Goal: Feedback & Contribution: Contribute content

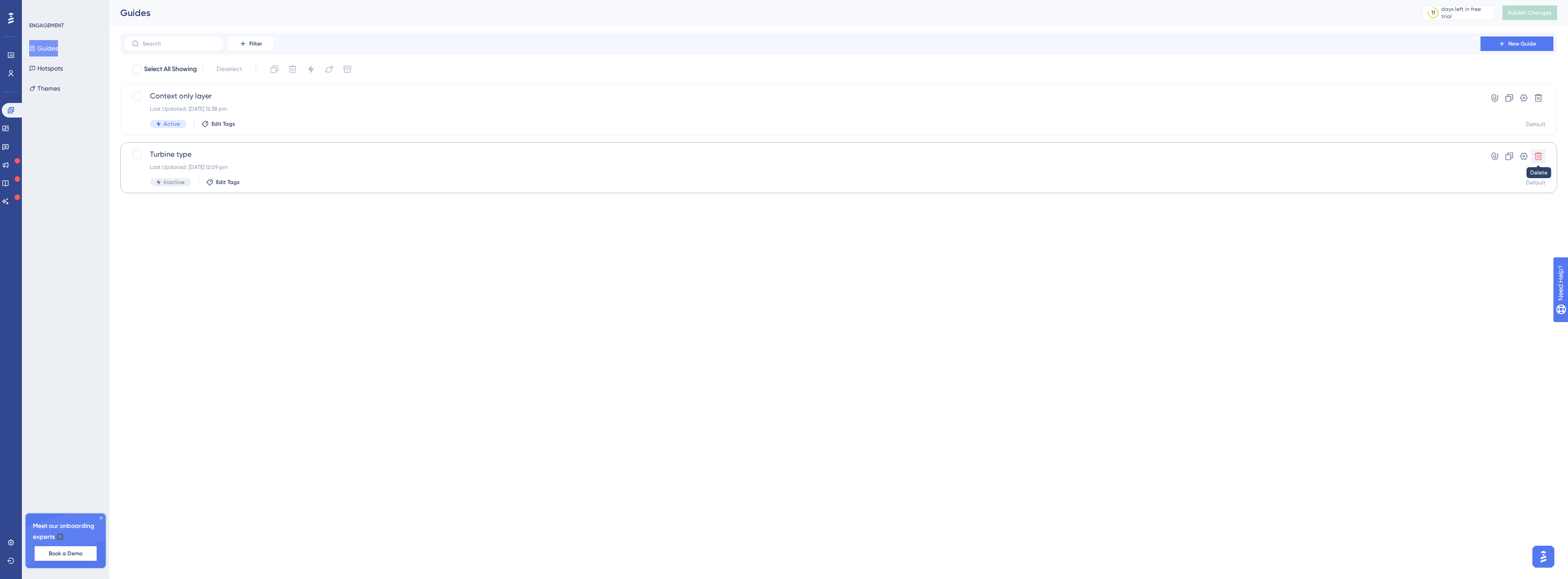
click at [1538, 154] on icon at bounding box center [1538, 156] width 9 height 9
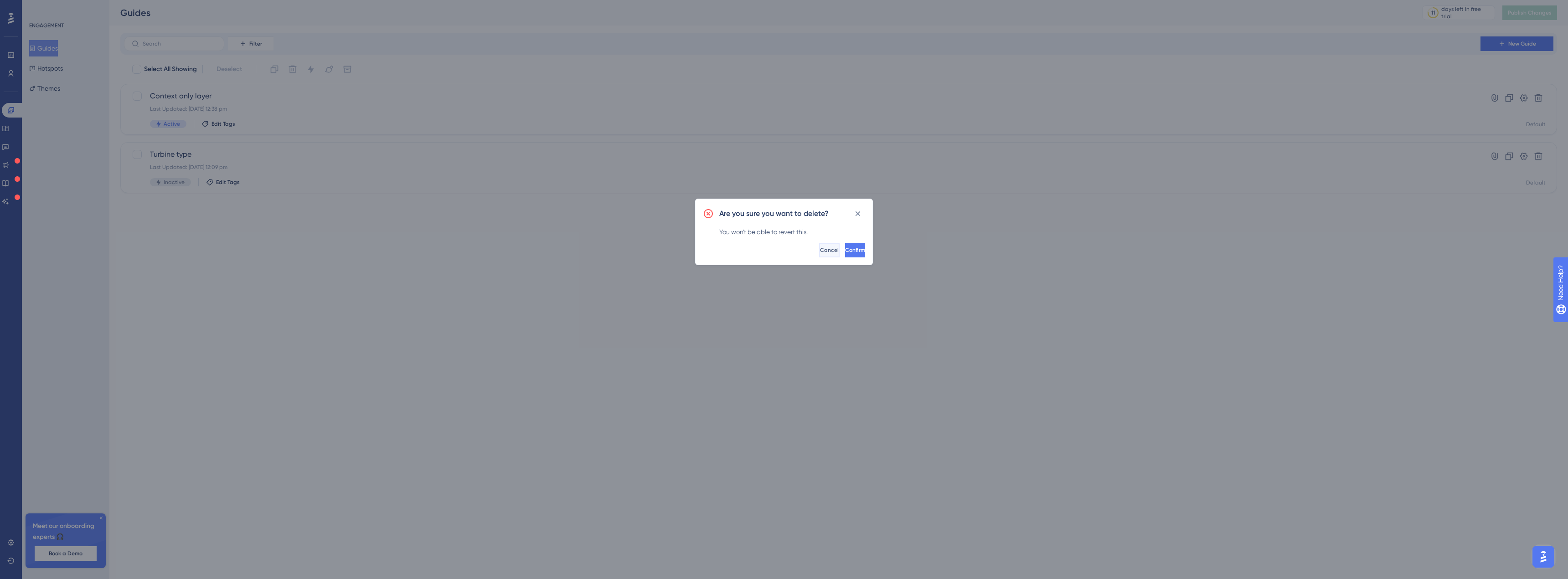
click at [819, 249] on button "Cancel" at bounding box center [830, 250] width 21 height 15
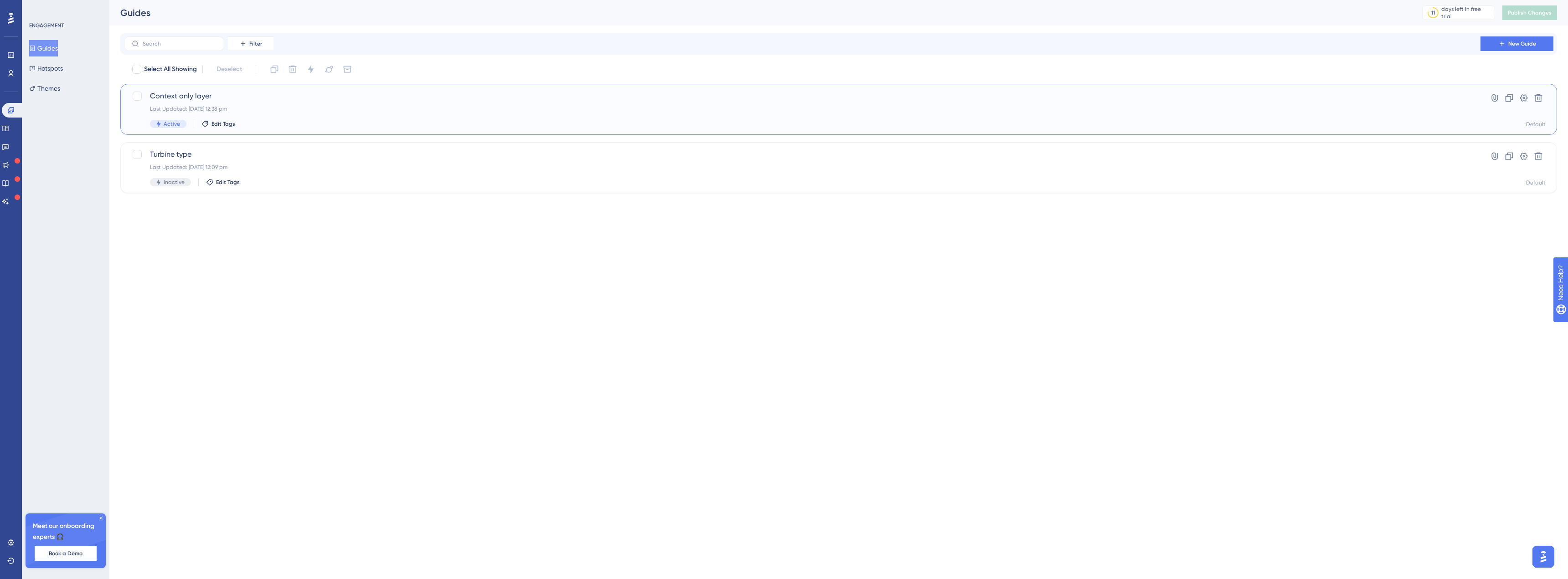
click at [242, 102] on div "Context only layer Last Updated: 22 Sept 2025 12:38 pm Active Edit Tags" at bounding box center [802, 109] width 1304 height 37
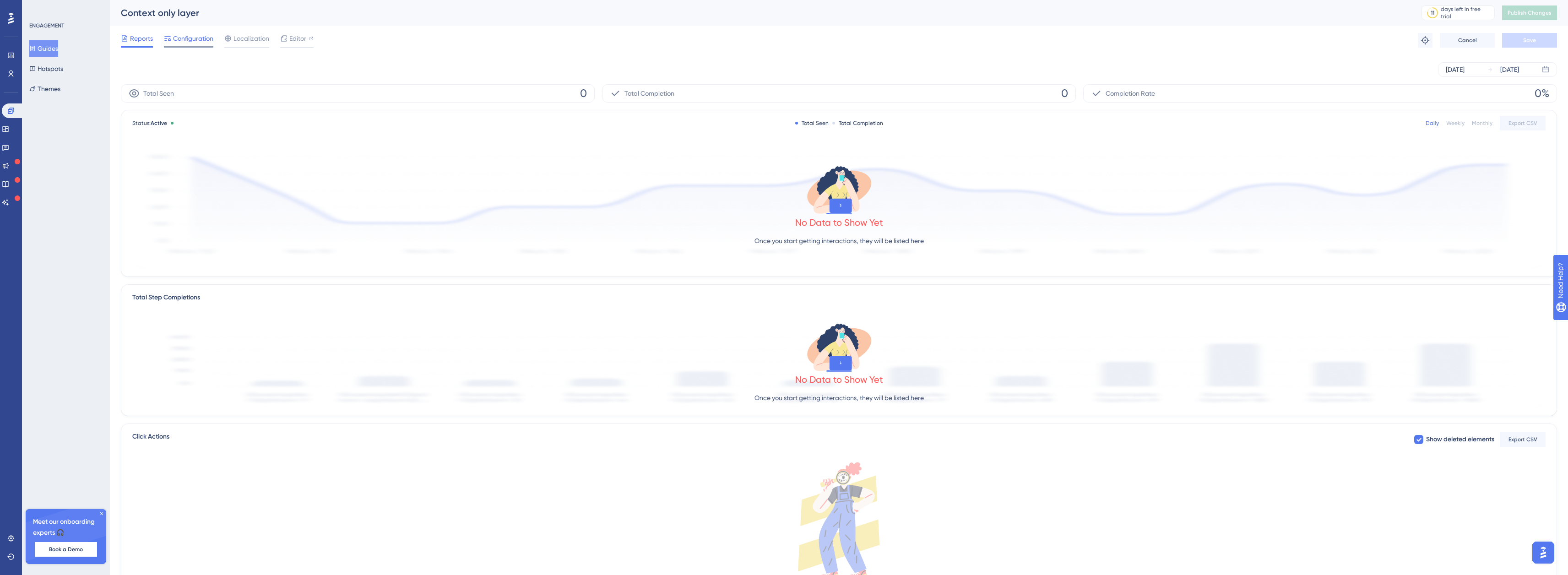
click at [191, 39] on span "Configuration" at bounding box center [193, 38] width 40 height 11
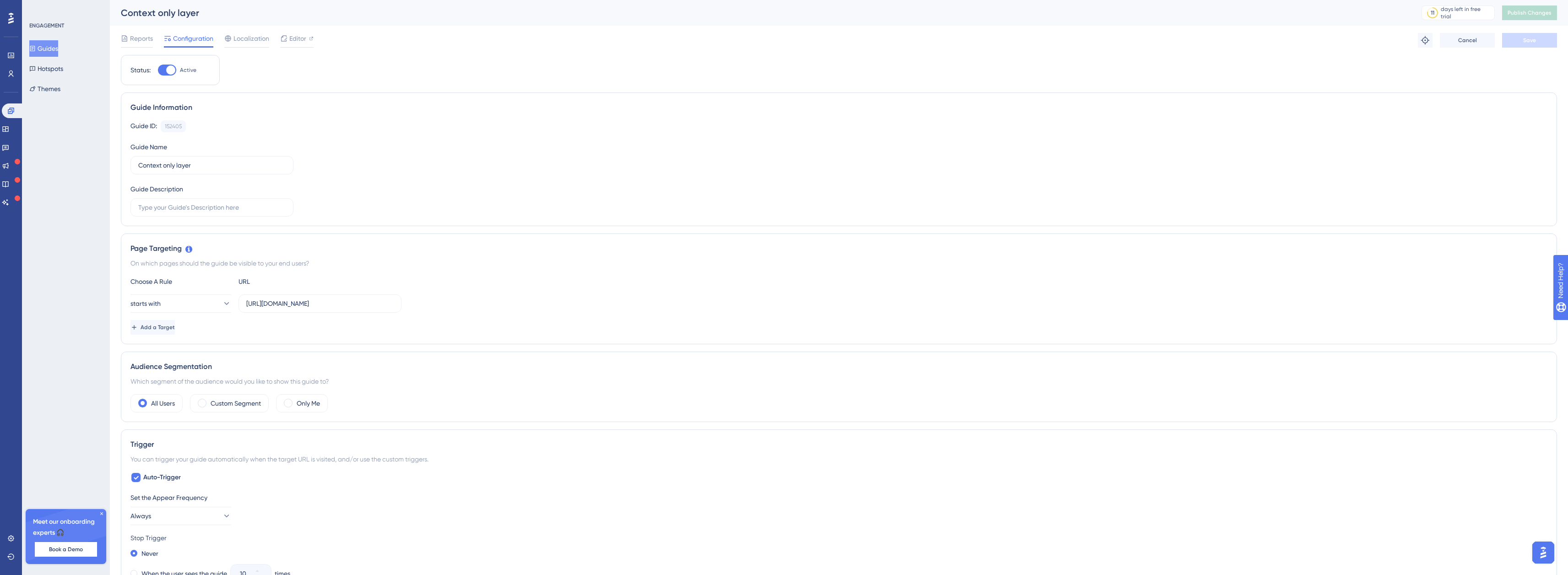
click at [171, 69] on div at bounding box center [171, 70] width 9 height 9
click at [158, 70] on input "Active" at bounding box center [158, 70] width 1 height 1
click at [1525, 37] on span "Save" at bounding box center [1529, 40] width 13 height 7
click at [1526, 15] on span "Publish Changes" at bounding box center [1529, 13] width 44 height 7
click at [164, 68] on div at bounding box center [163, 70] width 9 height 9
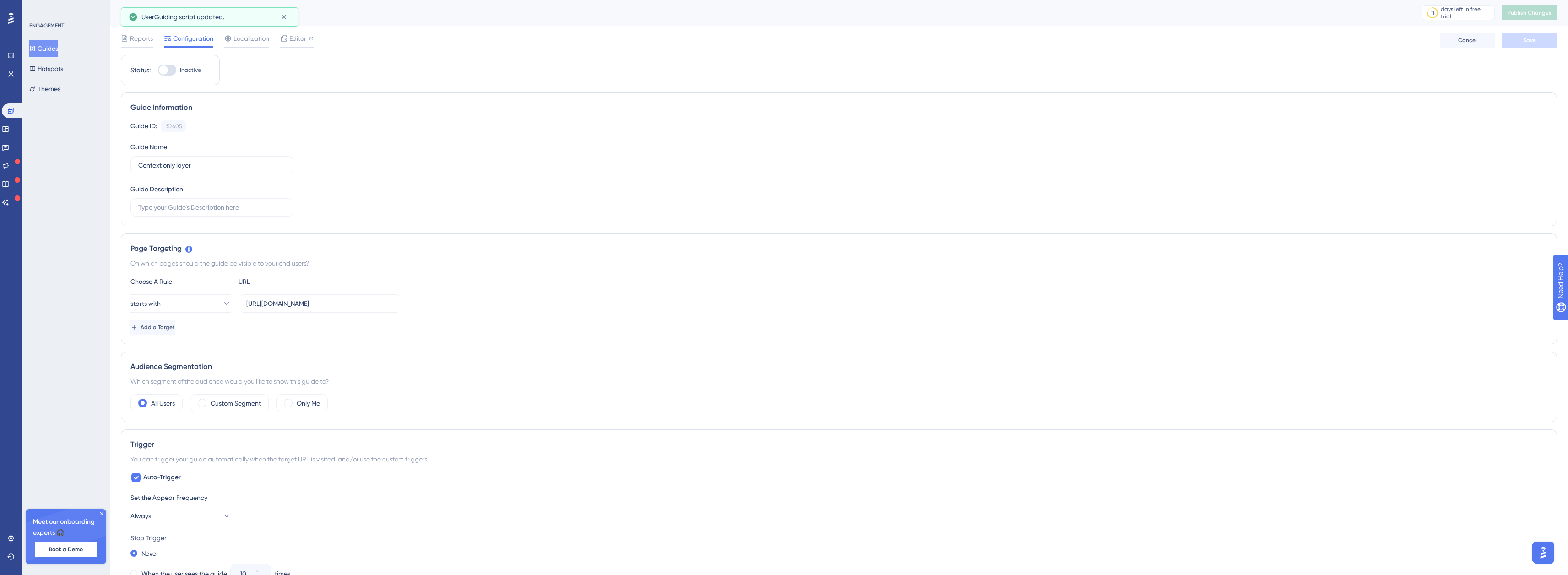
click at [158, 70] on input "Inactive" at bounding box center [158, 70] width 1 height 1
checkbox input "true"
click at [1528, 39] on span "Save" at bounding box center [1529, 40] width 13 height 7
click at [1531, 17] on button "Publish Changes" at bounding box center [1529, 13] width 55 height 15
click at [180, 307] on button "starts with" at bounding box center [180, 304] width 101 height 18
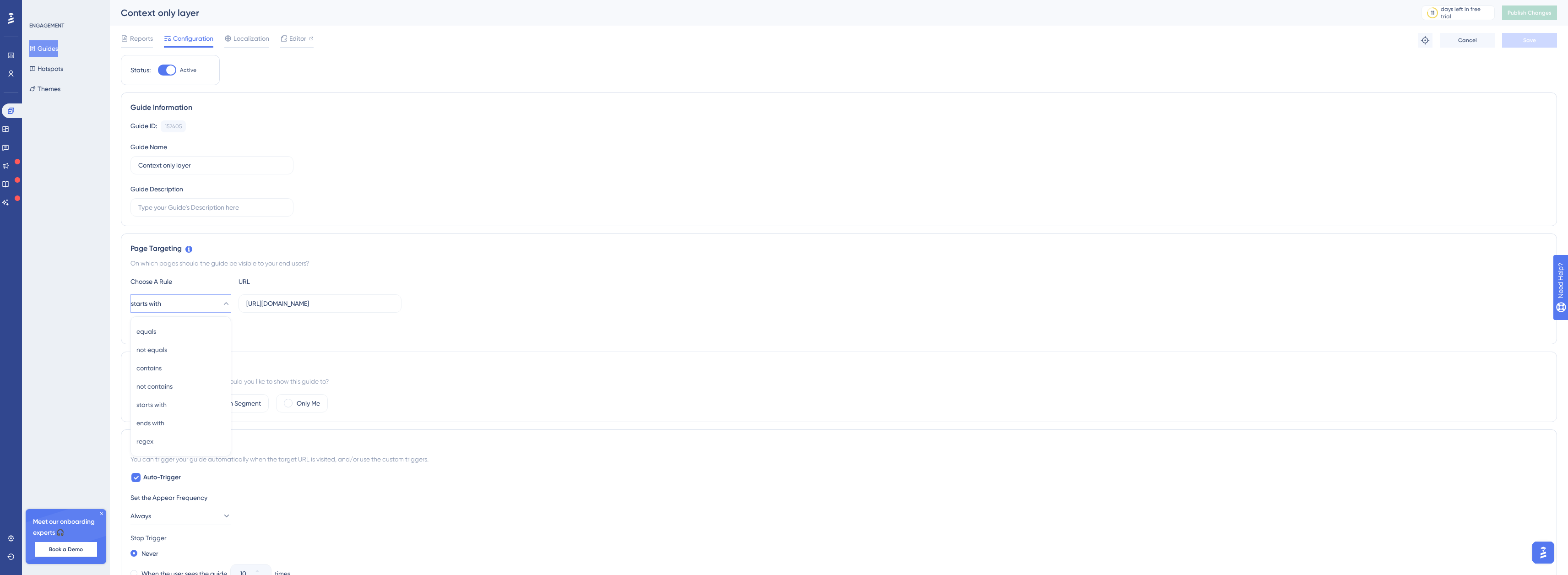
scroll to position [99, 0]
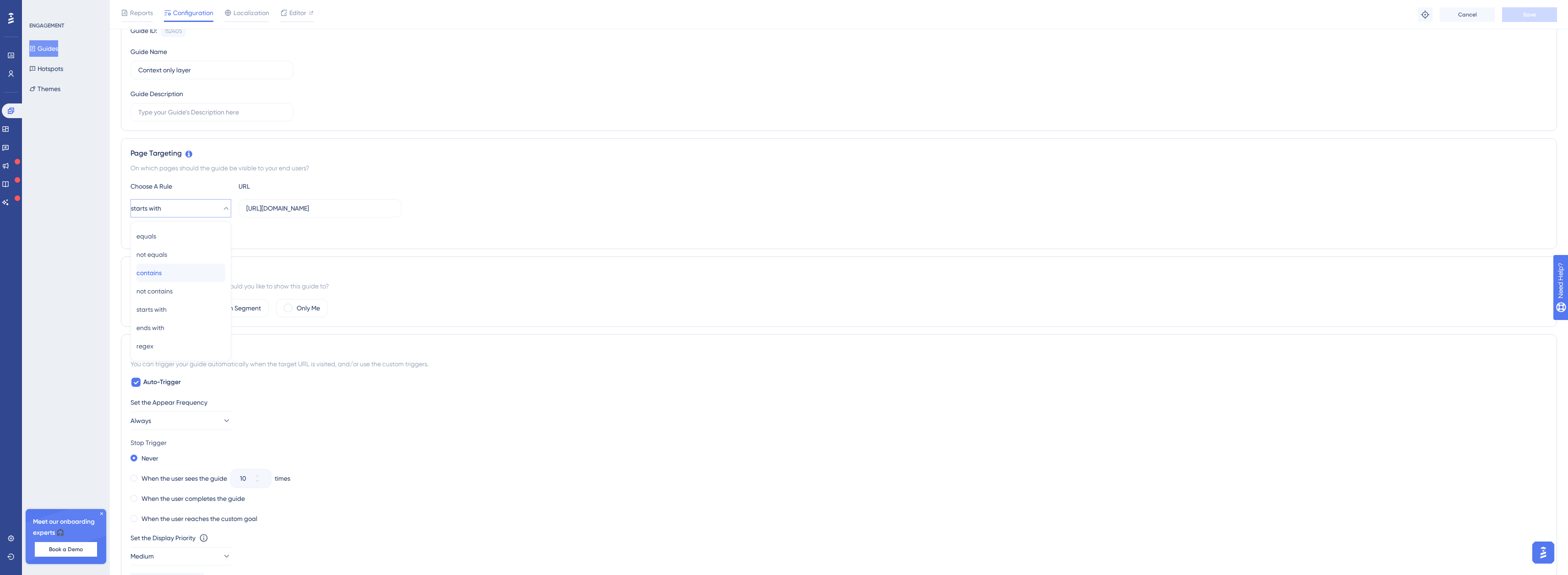
click at [178, 271] on div "contains contains" at bounding box center [180, 273] width 89 height 18
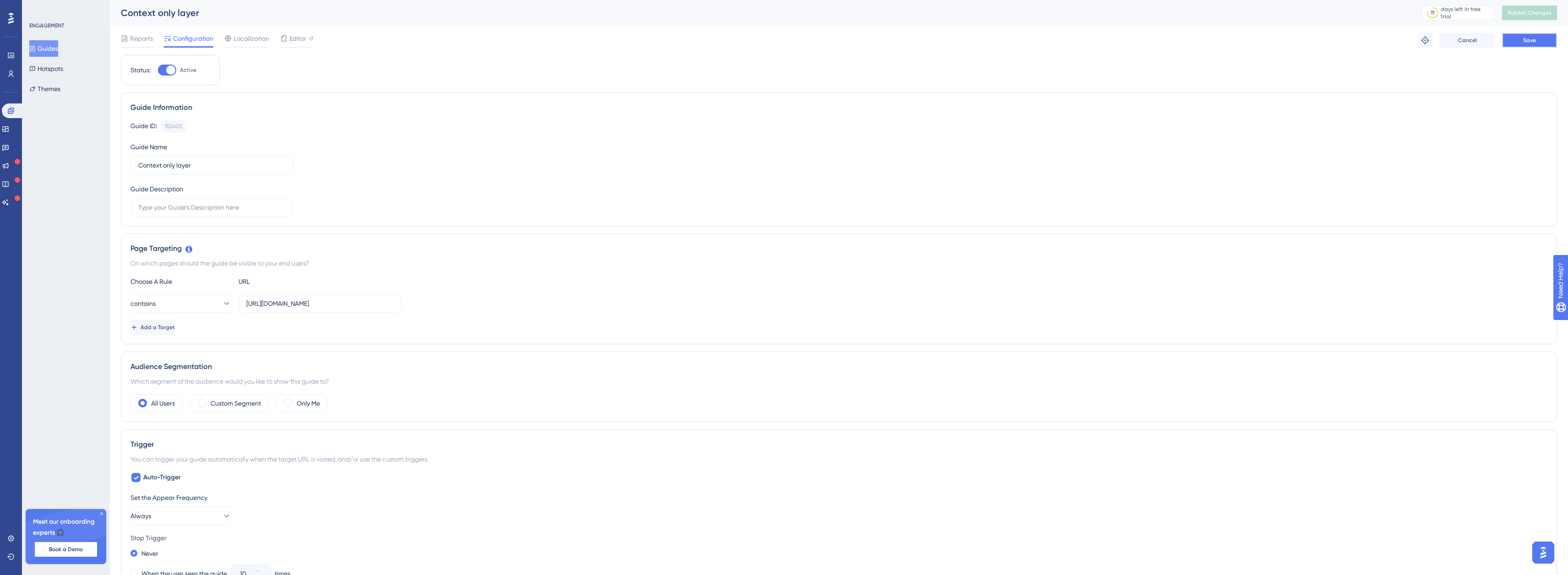
click at [1515, 37] on button "Save" at bounding box center [1529, 40] width 55 height 15
click at [1521, 15] on span "Publish Changes" at bounding box center [1529, 13] width 44 height 7
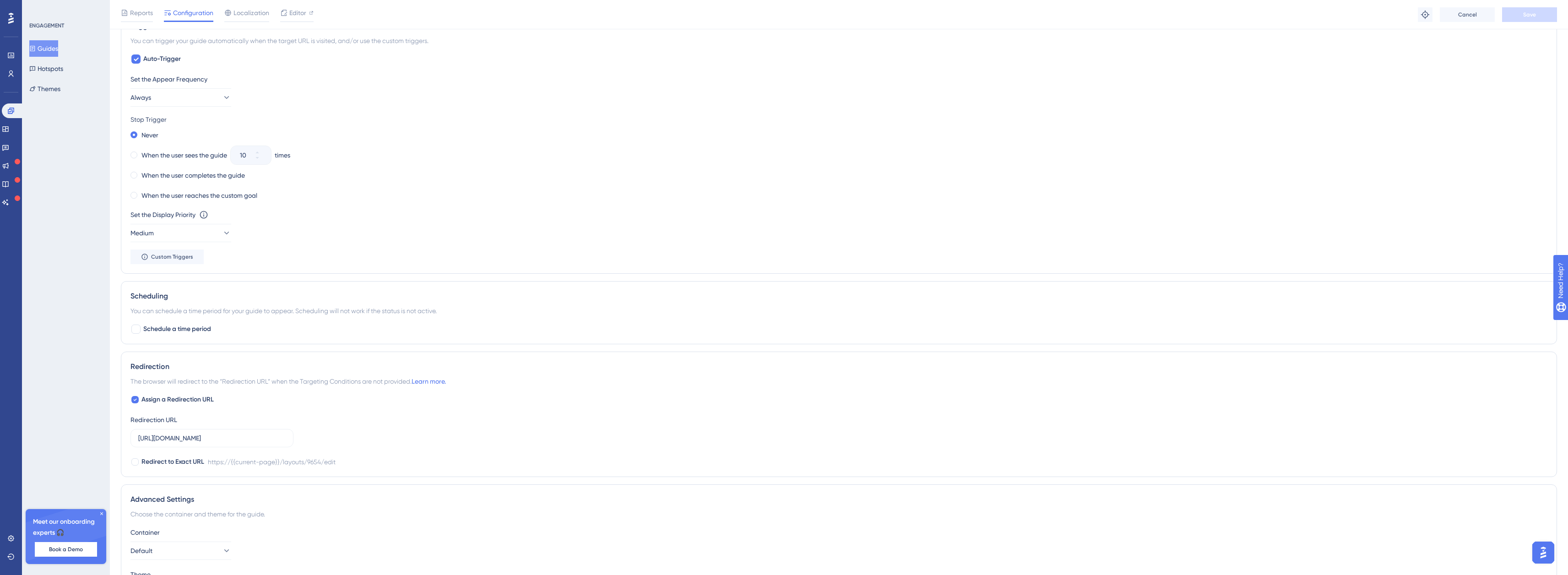
scroll to position [495, 0]
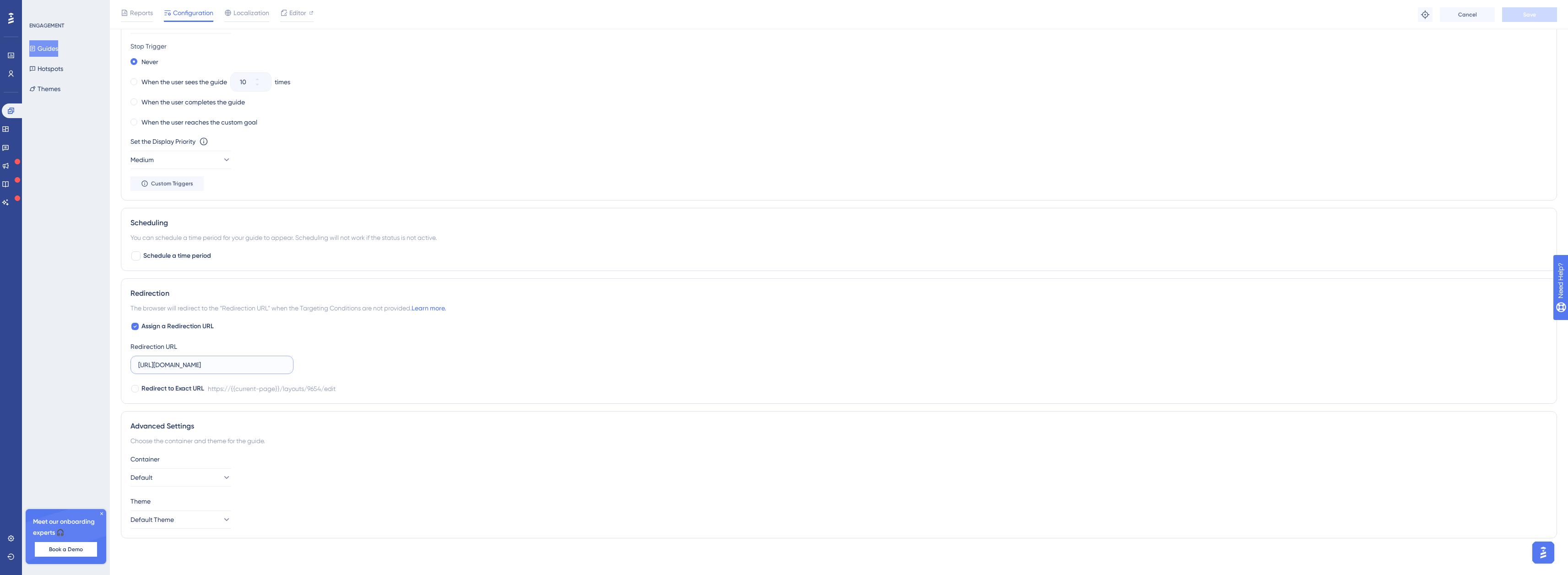
drag, startPoint x: 279, startPoint y: 365, endPoint x: 247, endPoint y: 365, distance: 32.0
click at [247, 365] on input "[URL][DOMAIN_NAME]" at bounding box center [212, 365] width 147 height 10
type input "https://staging.boxkite.eco/layouts/"
click at [132, 327] on div at bounding box center [135, 326] width 7 height 7
checkbox input "false"
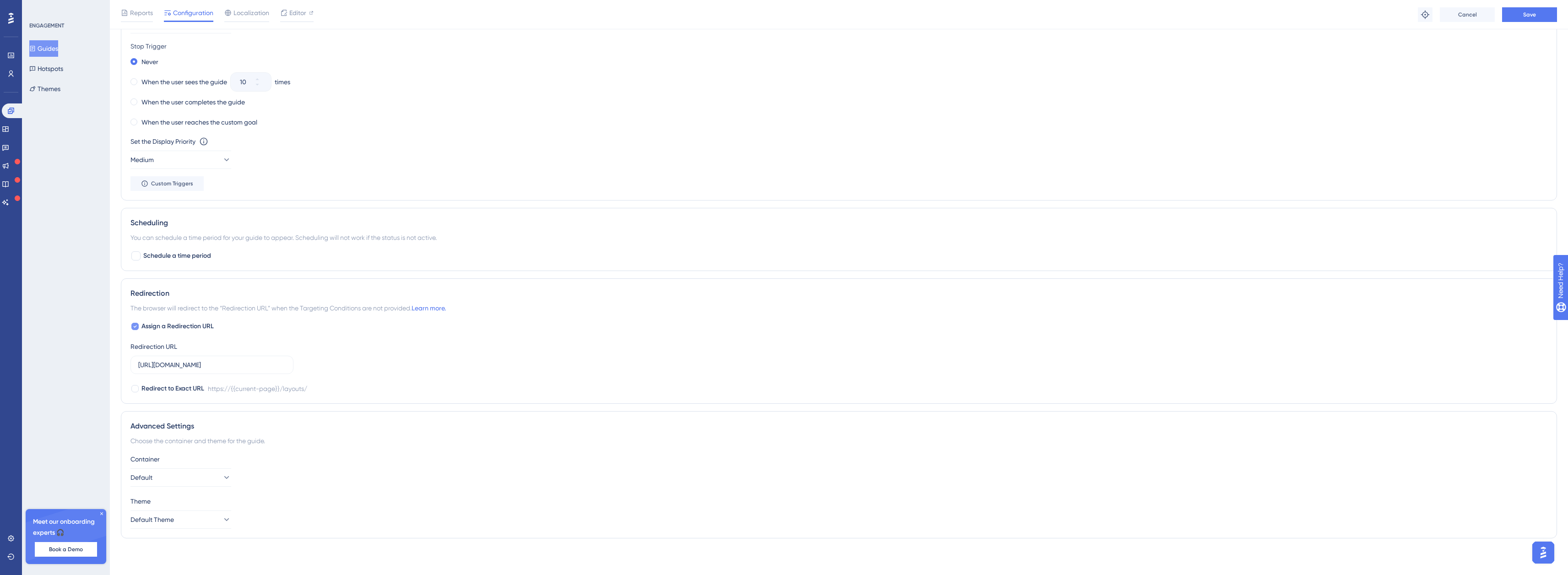
scroll to position [433, 0]
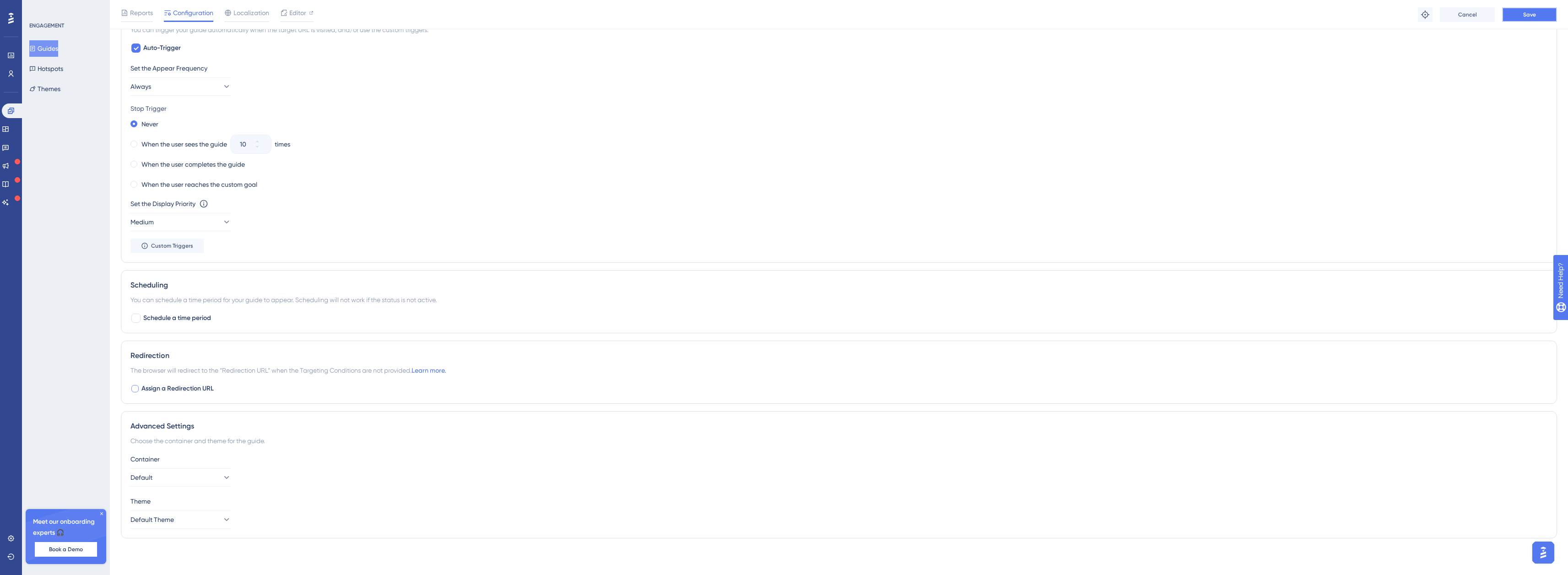
click at [1530, 20] on button "Save" at bounding box center [1529, 15] width 55 height 15
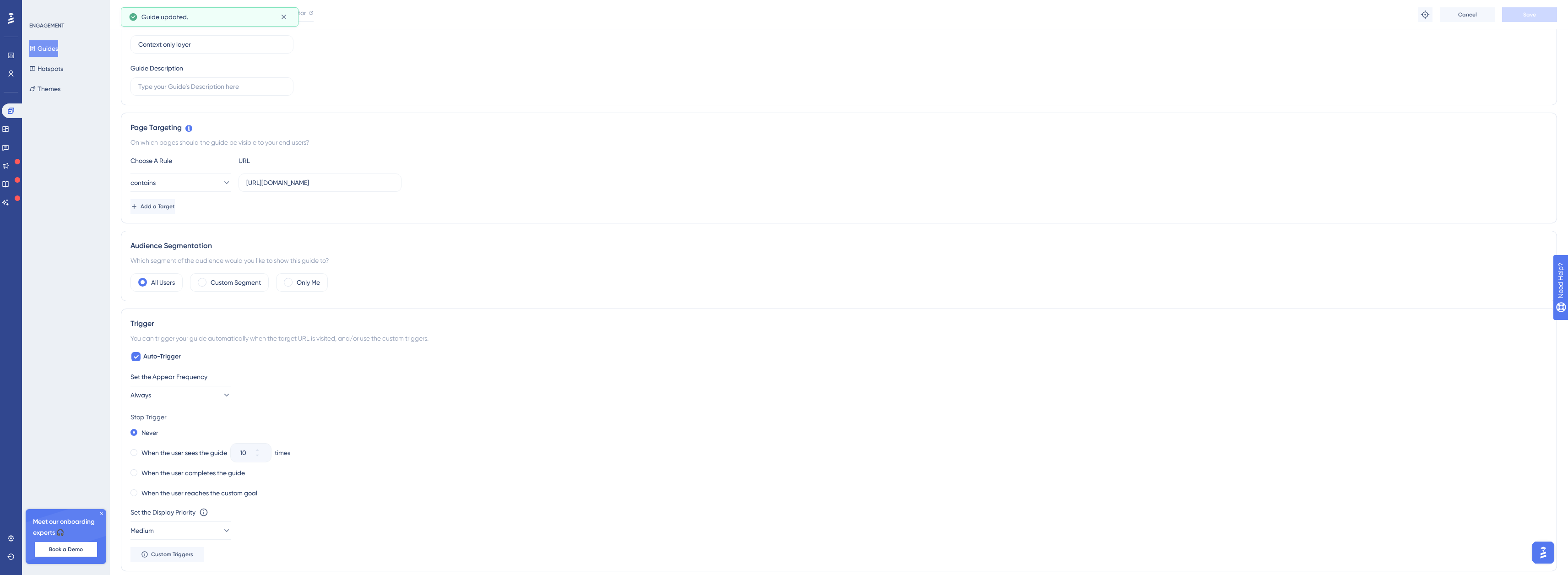
scroll to position [0, 0]
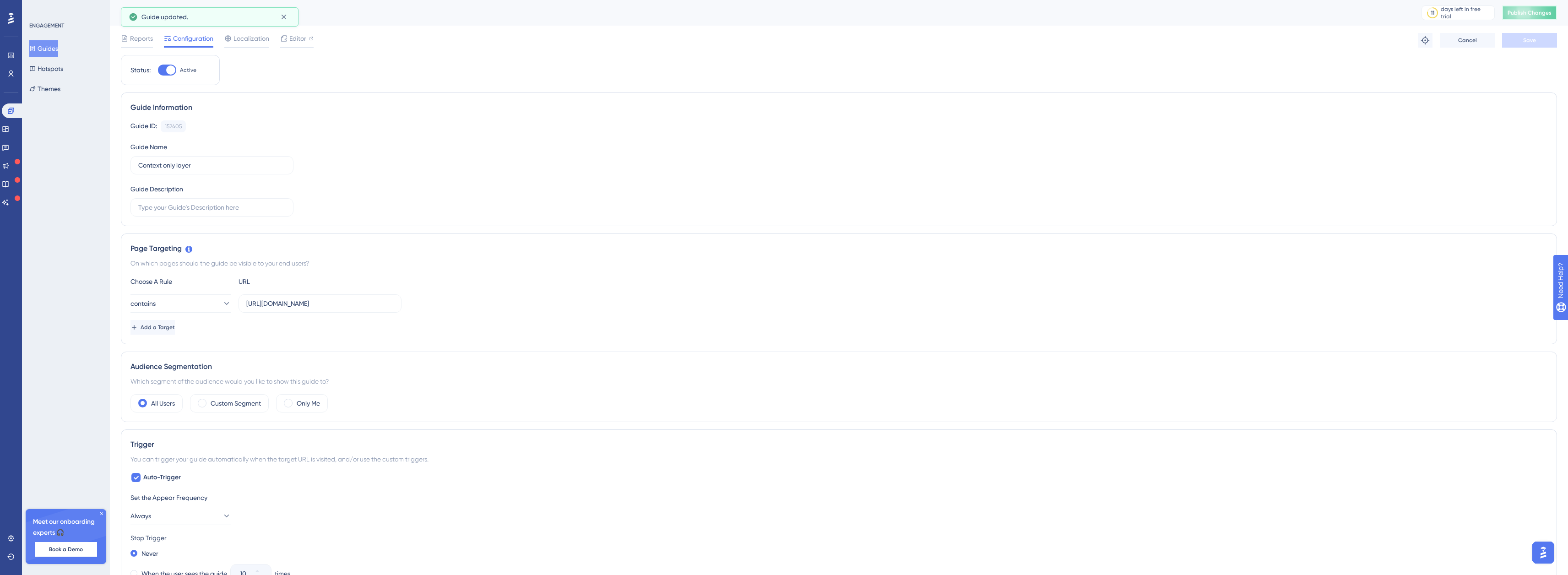
click at [1528, 9] on button "Publish Changes" at bounding box center [1529, 13] width 55 height 15
click at [54, 48] on button "Guides" at bounding box center [43, 48] width 29 height 16
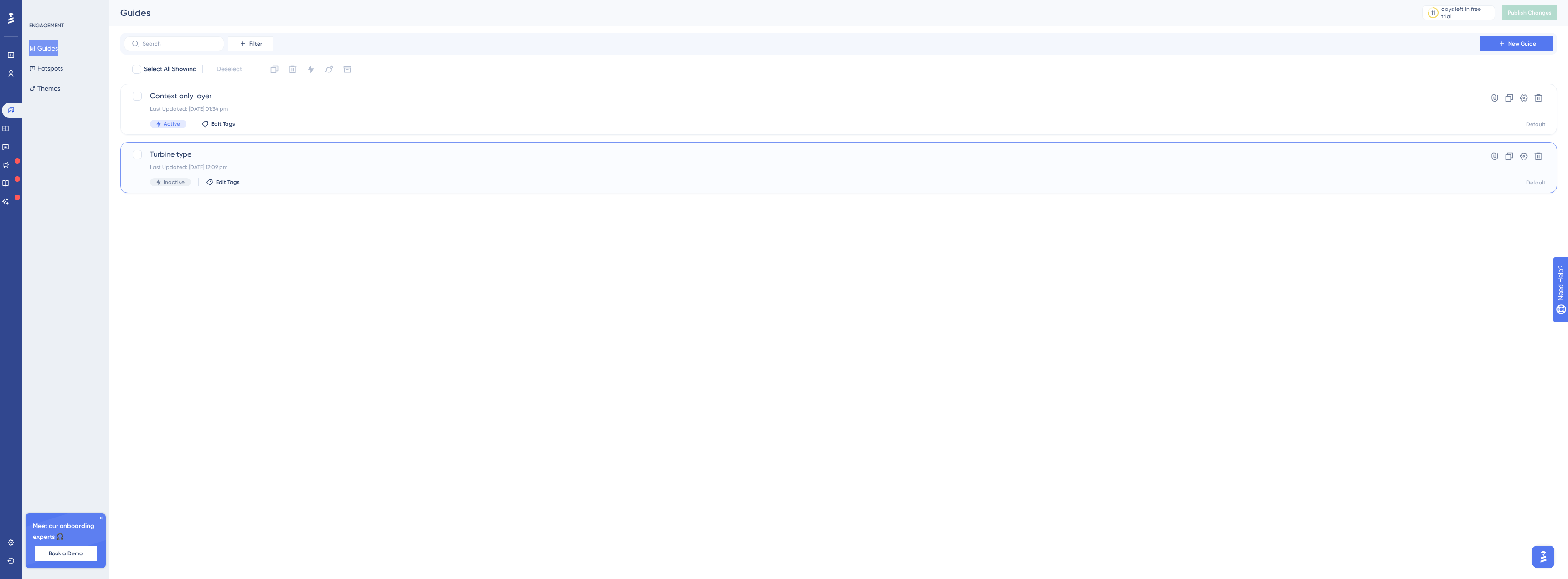
click at [289, 159] on span "Turbine type" at bounding box center [802, 154] width 1304 height 11
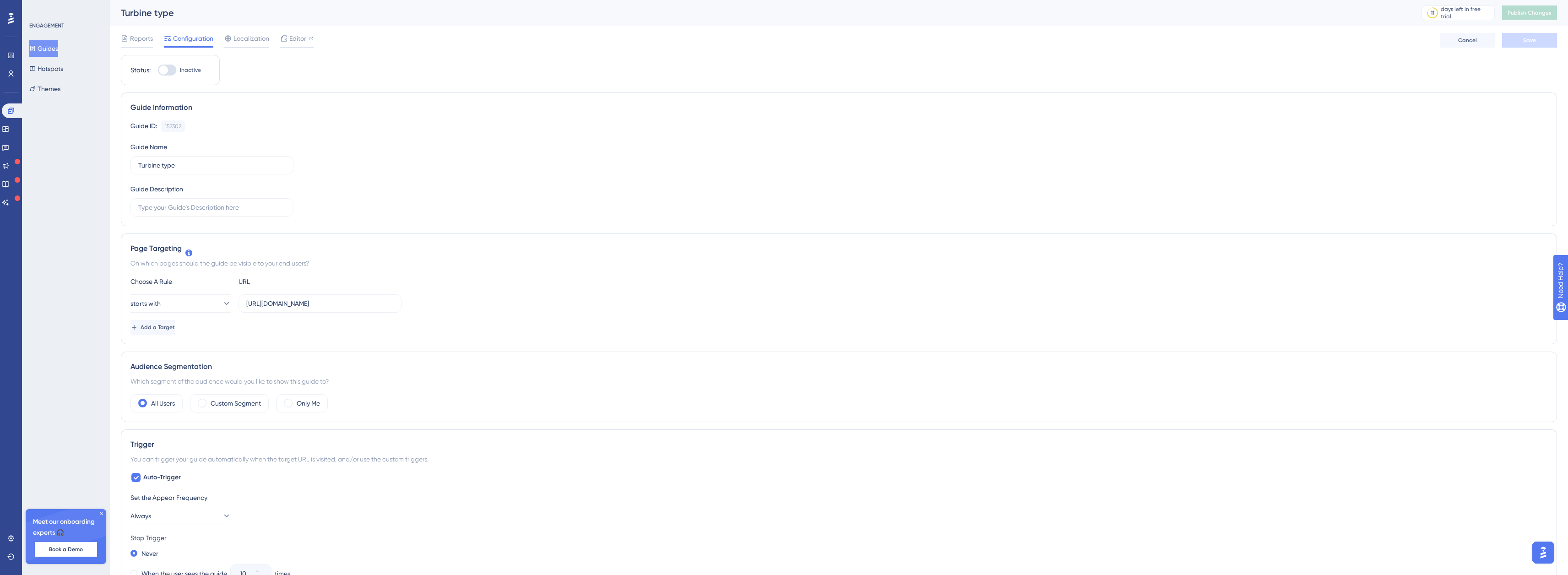
click at [167, 74] on div at bounding box center [167, 70] width 18 height 11
click at [158, 70] on input "Inactive" at bounding box center [158, 70] width 1 height 1
checkbox input "true"
click at [1530, 38] on span "Save" at bounding box center [1529, 40] width 13 height 7
click at [1537, 13] on span "Publish Changes" at bounding box center [1529, 13] width 44 height 7
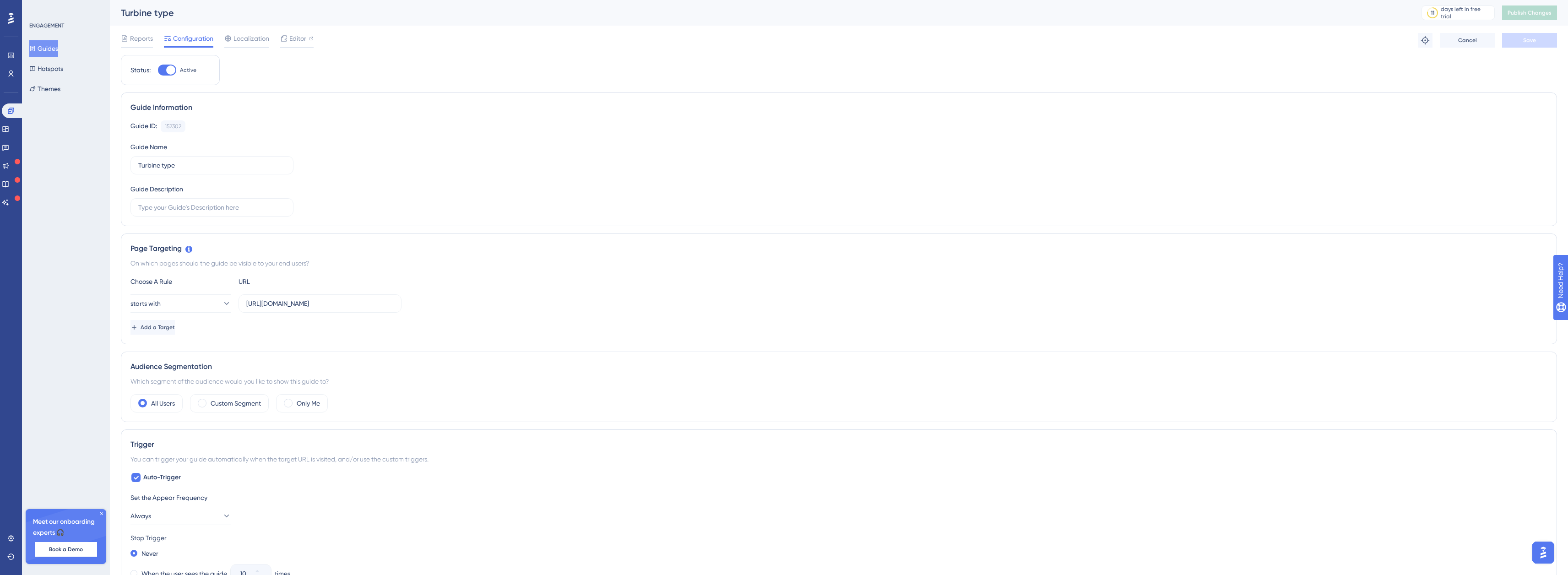
click at [1257, 35] on div "Reports Configuration Localization Editor Troubleshoot Cancel Save" at bounding box center [839, 40] width 1436 height 29
click at [167, 71] on div at bounding box center [171, 70] width 9 height 9
click at [158, 70] on input "Active" at bounding box center [158, 70] width 1 height 1
checkbox input "false"
click at [1522, 42] on button "Save" at bounding box center [1529, 40] width 55 height 15
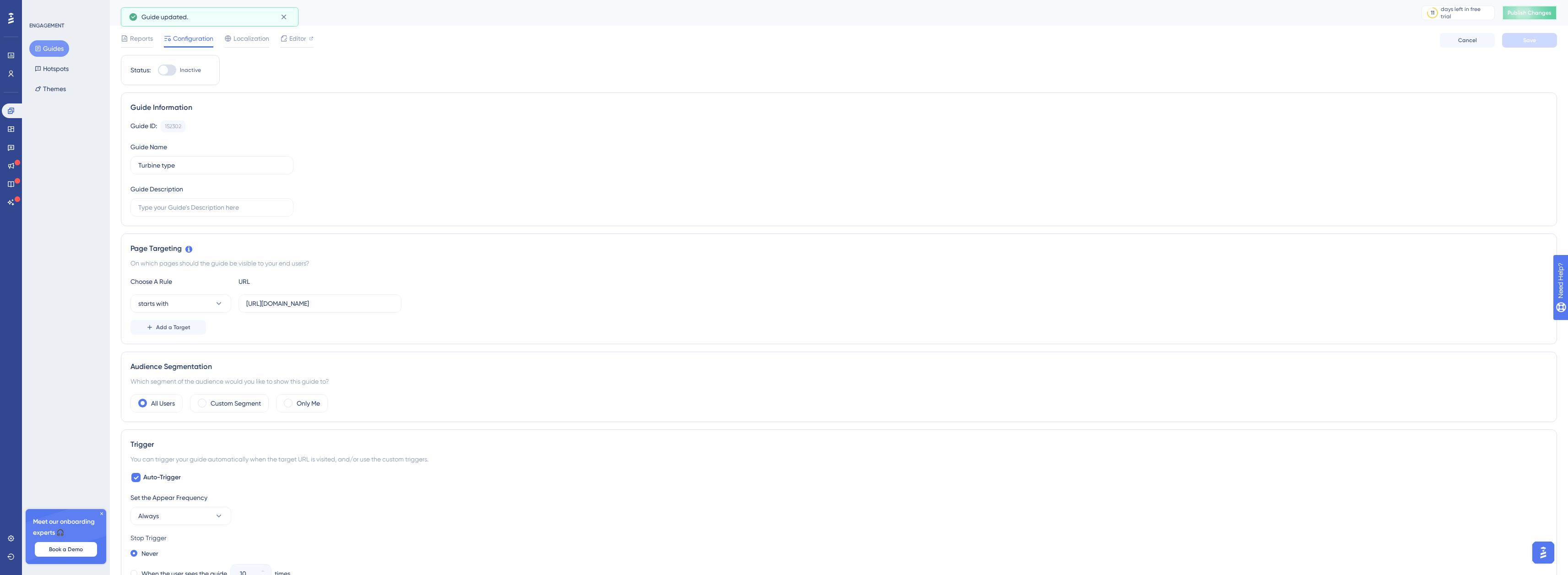
click at [1528, 15] on span "Publish Changes" at bounding box center [1529, 13] width 44 height 7
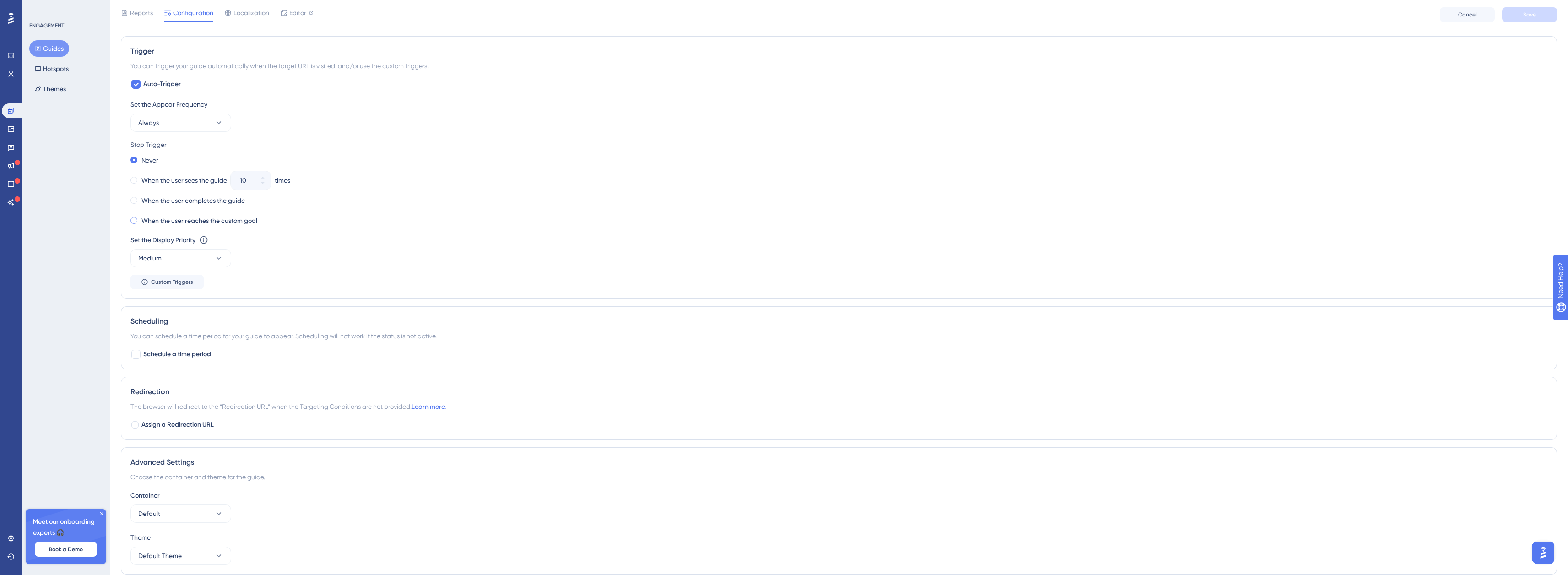
scroll to position [433, 0]
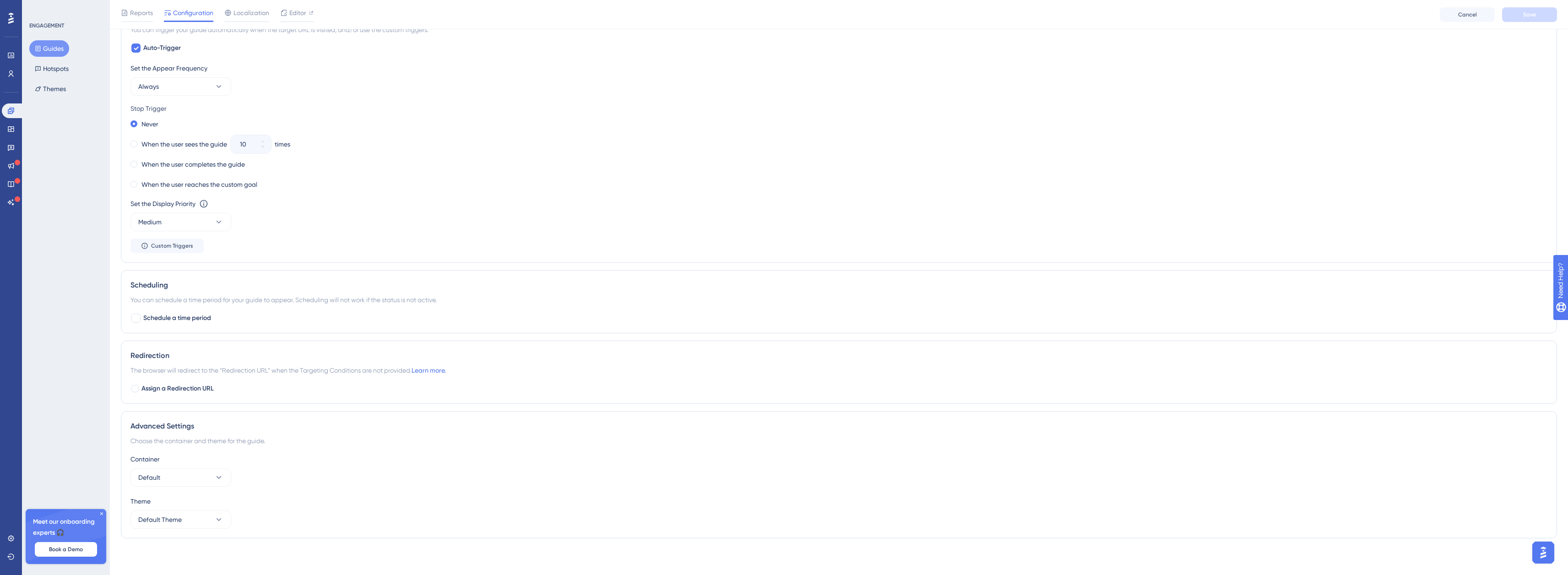
click at [101, 513] on icon at bounding box center [101, 513] width 6 height 5
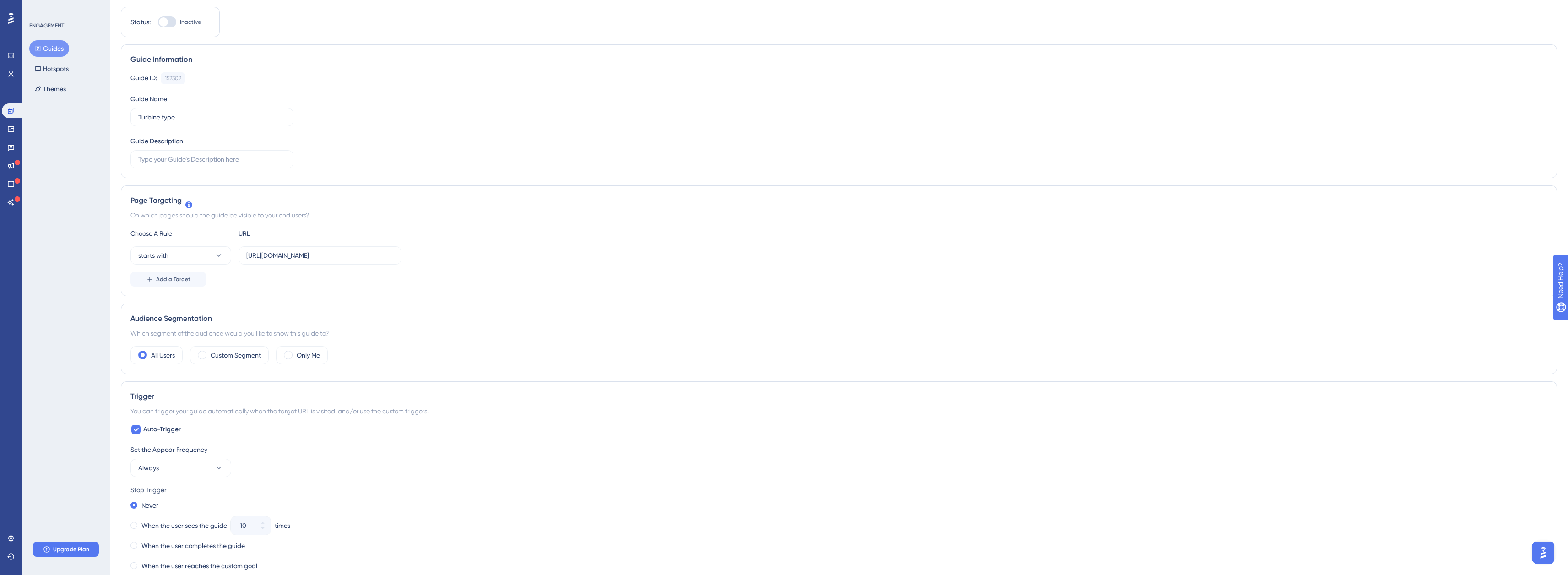
scroll to position [0, 0]
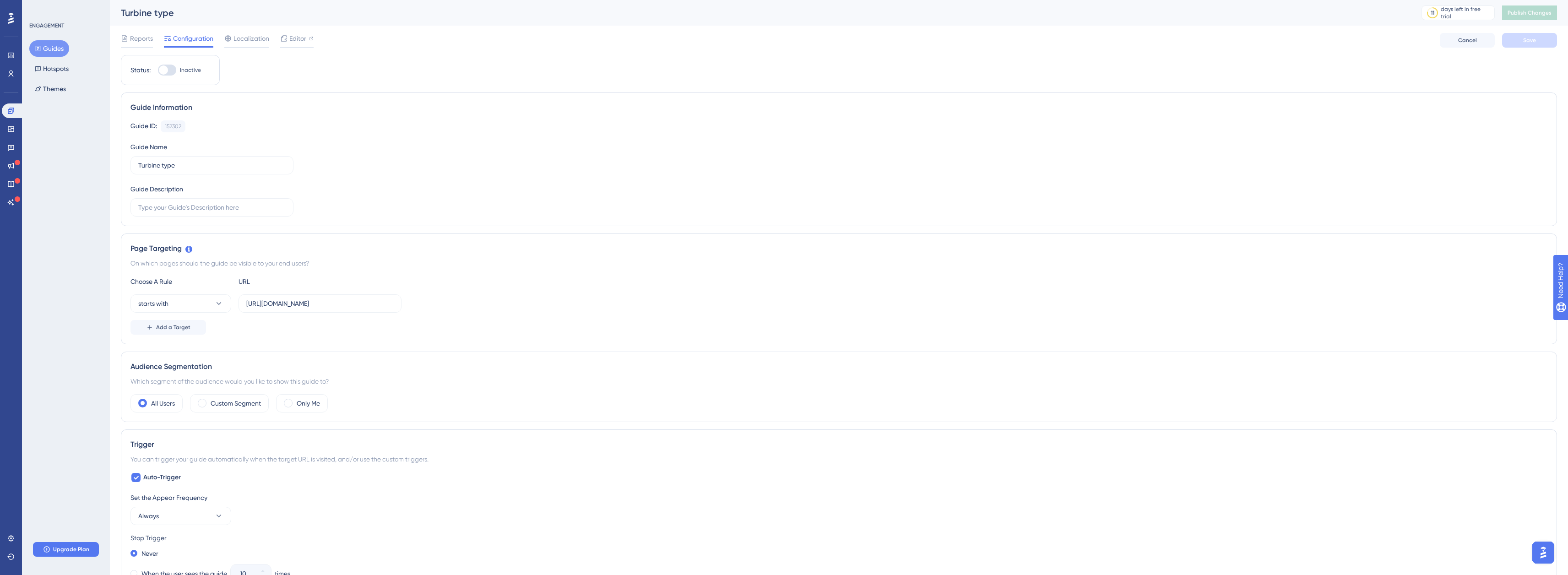
click at [257, 131] on div "Guide ID: 152302 Copy" at bounding box center [839, 126] width 1417 height 12
click at [257, 40] on span "Localization" at bounding box center [251, 38] width 35 height 11
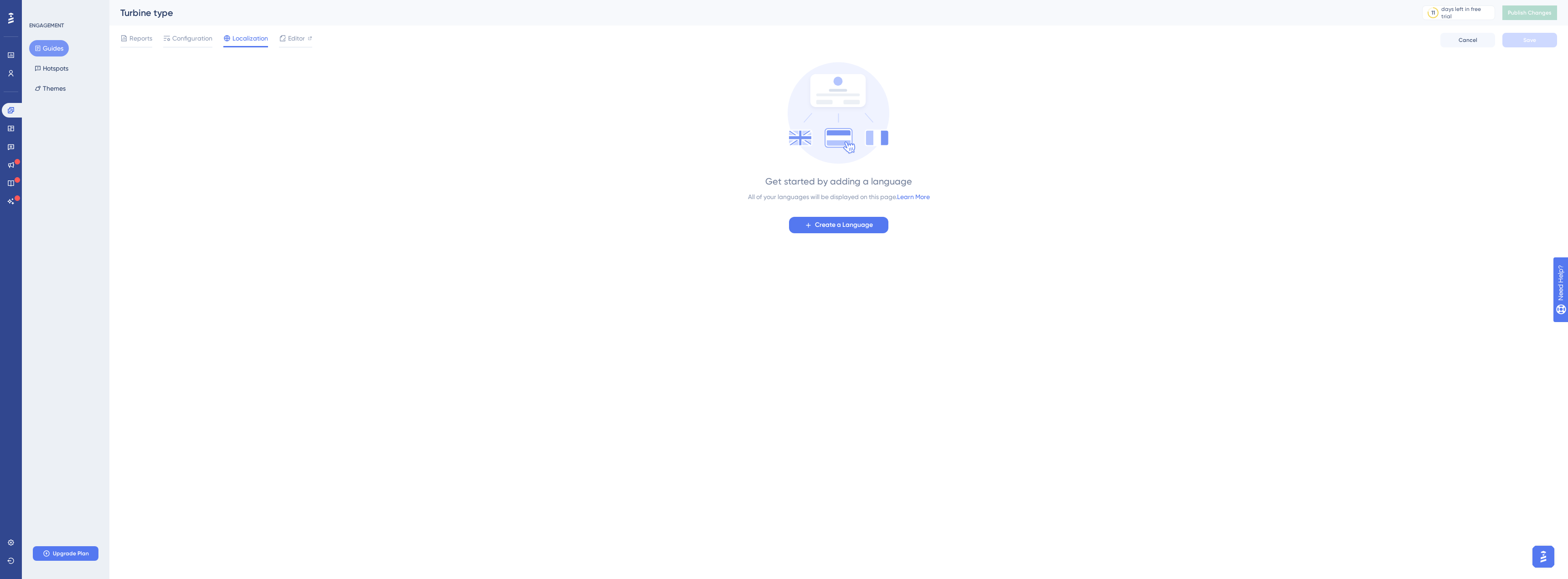
click at [52, 51] on button "Guides" at bounding box center [49, 48] width 40 height 16
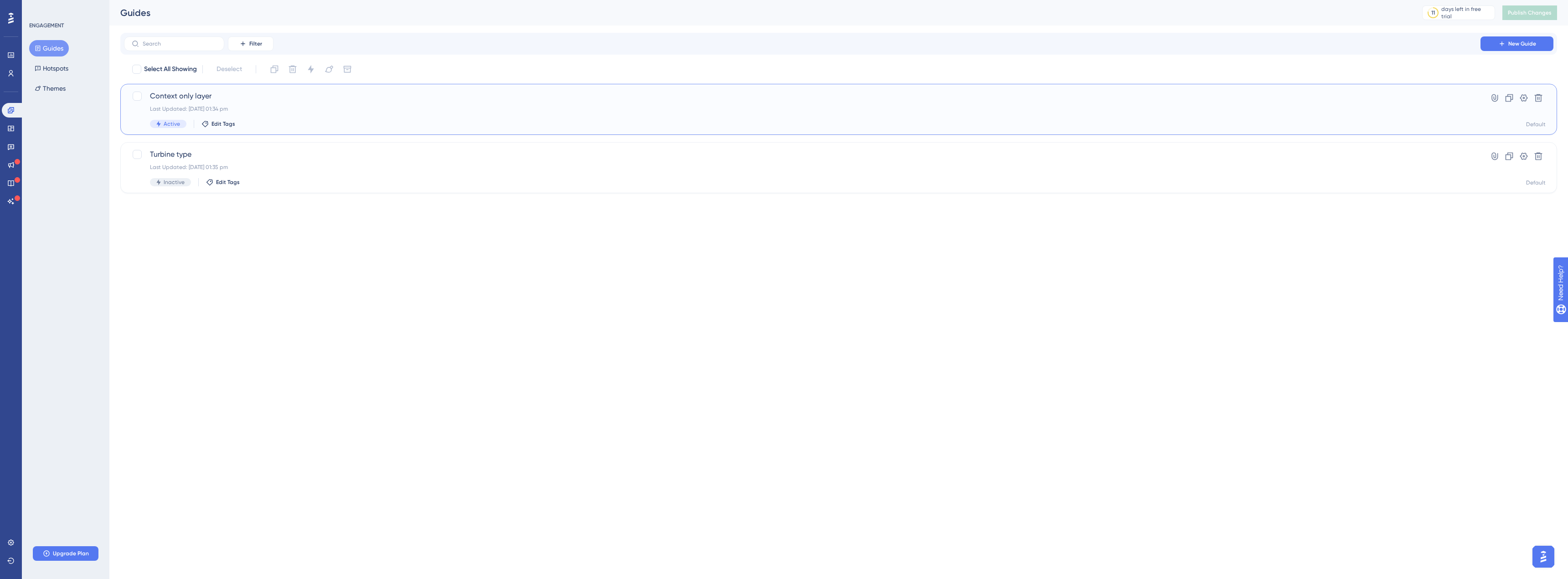
click at [290, 108] on div "Last Updated: [DATE] 01:34 pm" at bounding box center [802, 109] width 1304 height 7
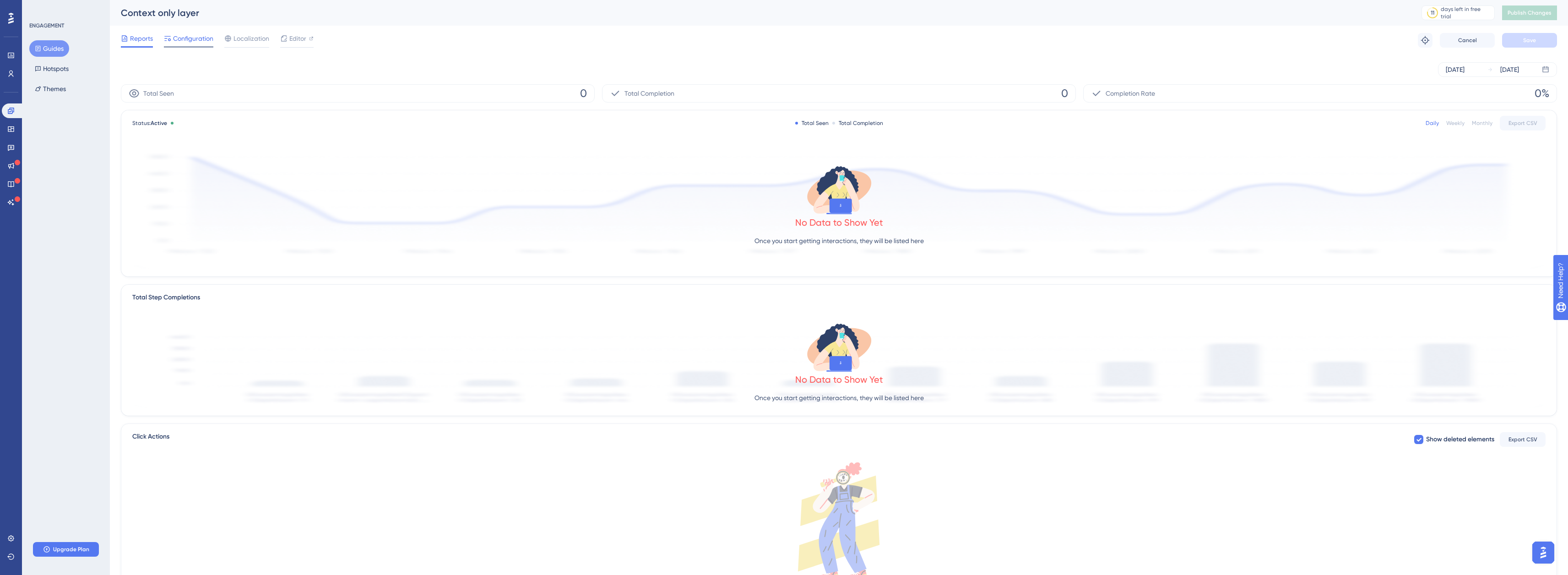
click at [196, 34] on span "Configuration" at bounding box center [193, 38] width 40 height 11
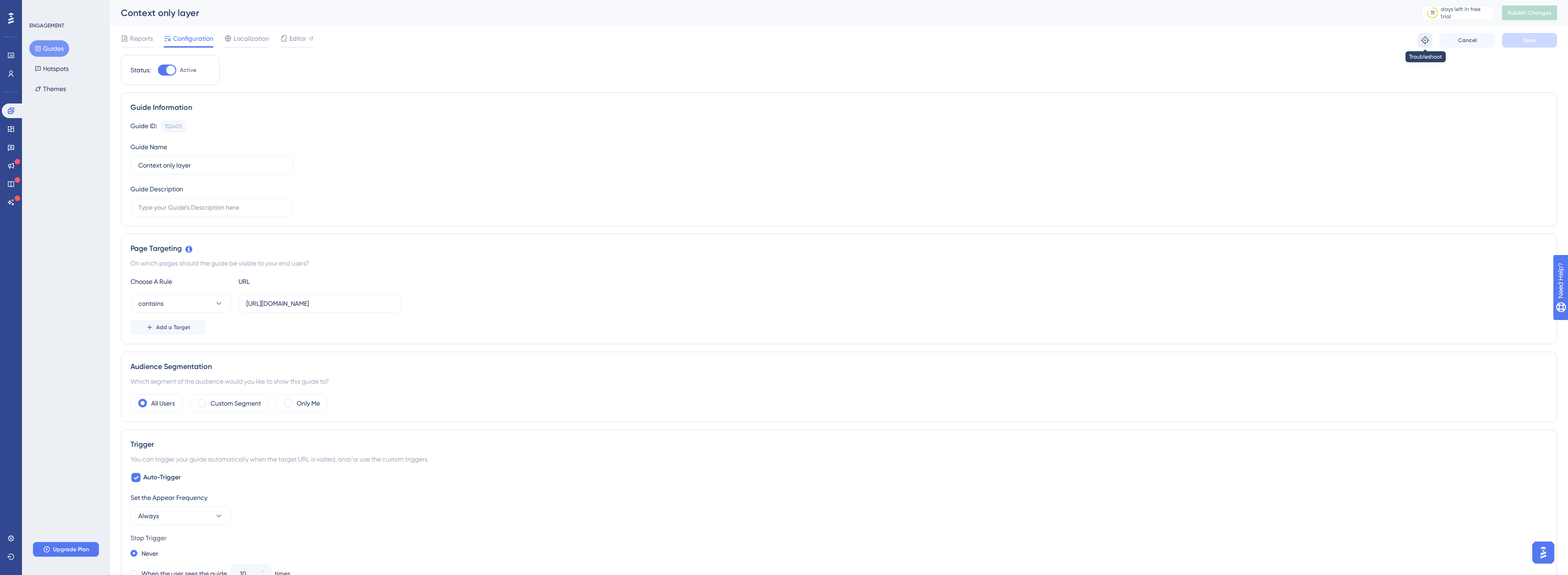
click at [1424, 40] on icon at bounding box center [1425, 40] width 9 height 9
click at [380, 301] on input "[URL][DOMAIN_NAME]" at bounding box center [320, 303] width 147 height 10
paste input "9654/edit"
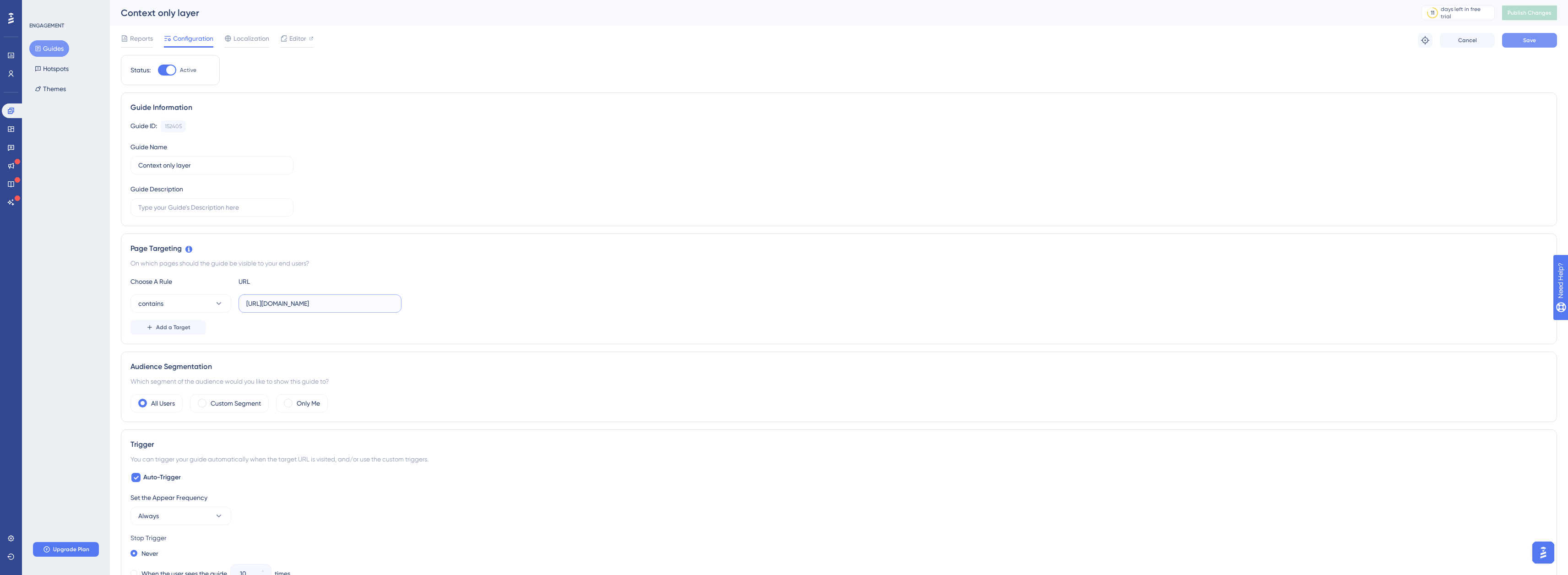
type input "https://staging.boxkite.eco/layouts/9654/edit"
click at [1541, 37] on button "Save" at bounding box center [1529, 40] width 55 height 15
click at [1540, 12] on span "Publish Changes" at bounding box center [1529, 13] width 44 height 7
click at [1426, 41] on icon at bounding box center [1425, 40] width 9 height 9
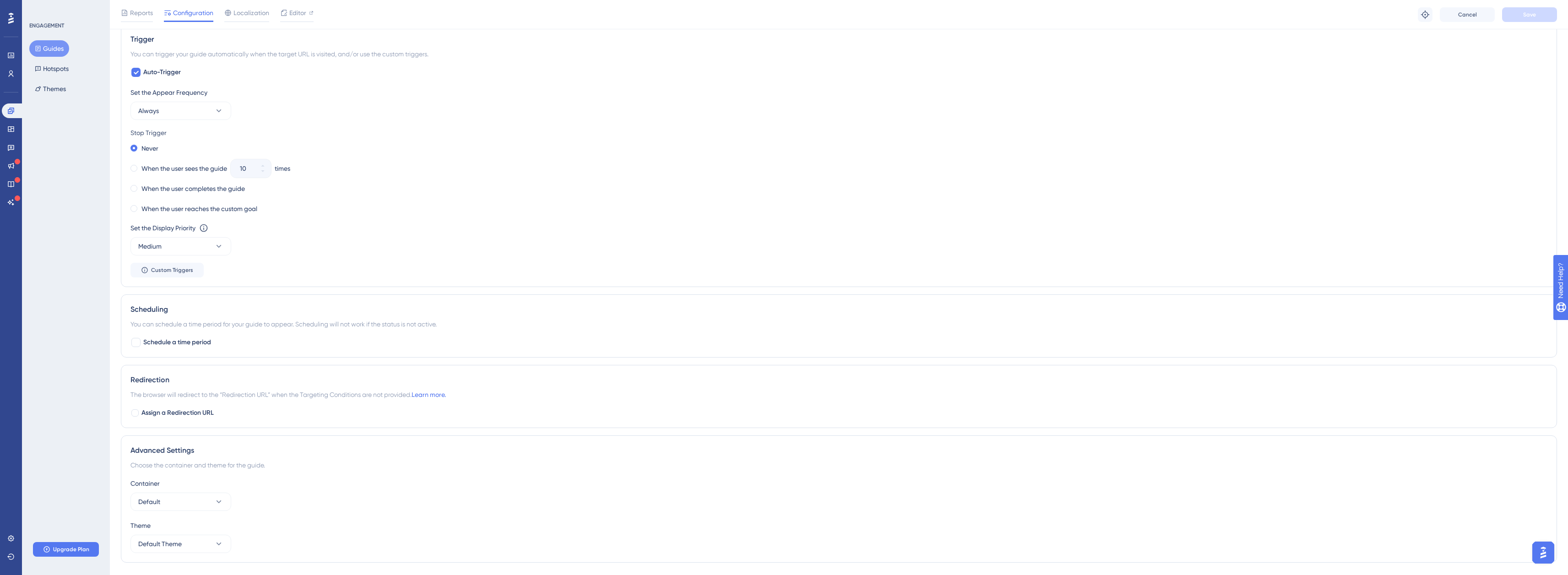
scroll to position [433, 0]
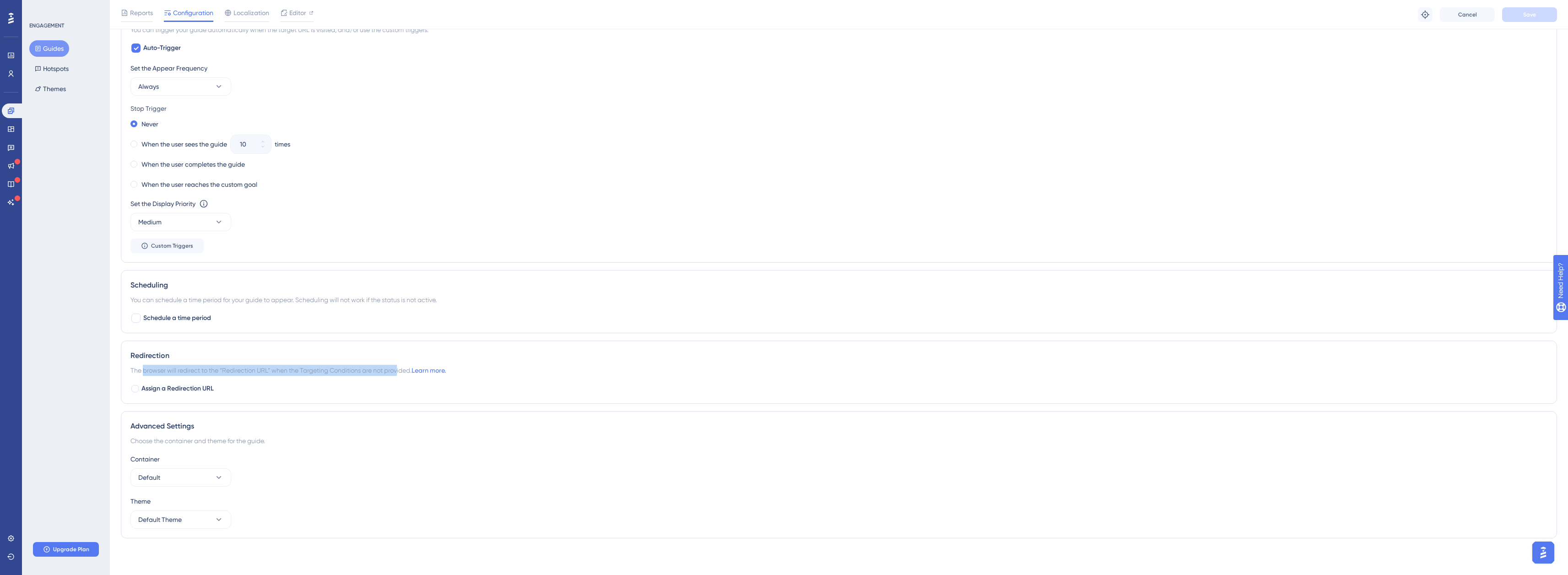
drag, startPoint x: 145, startPoint y: 371, endPoint x: 400, endPoint y: 367, distance: 255.0
click at [400, 367] on span "The browser will redirect to the “Redirection URL” when the Targeting Condition…" at bounding box center [288, 370] width 315 height 11
click at [133, 390] on div at bounding box center [135, 389] width 7 height 7
checkbox input "true"
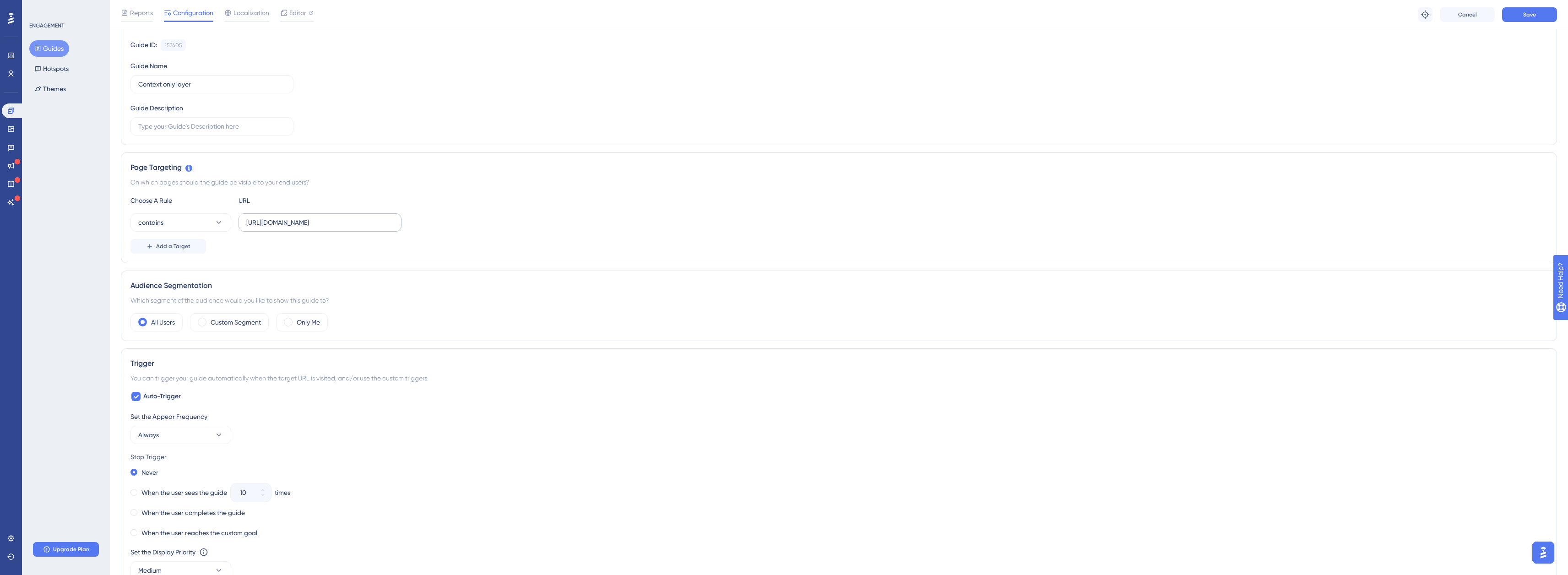
scroll to position [67, 0]
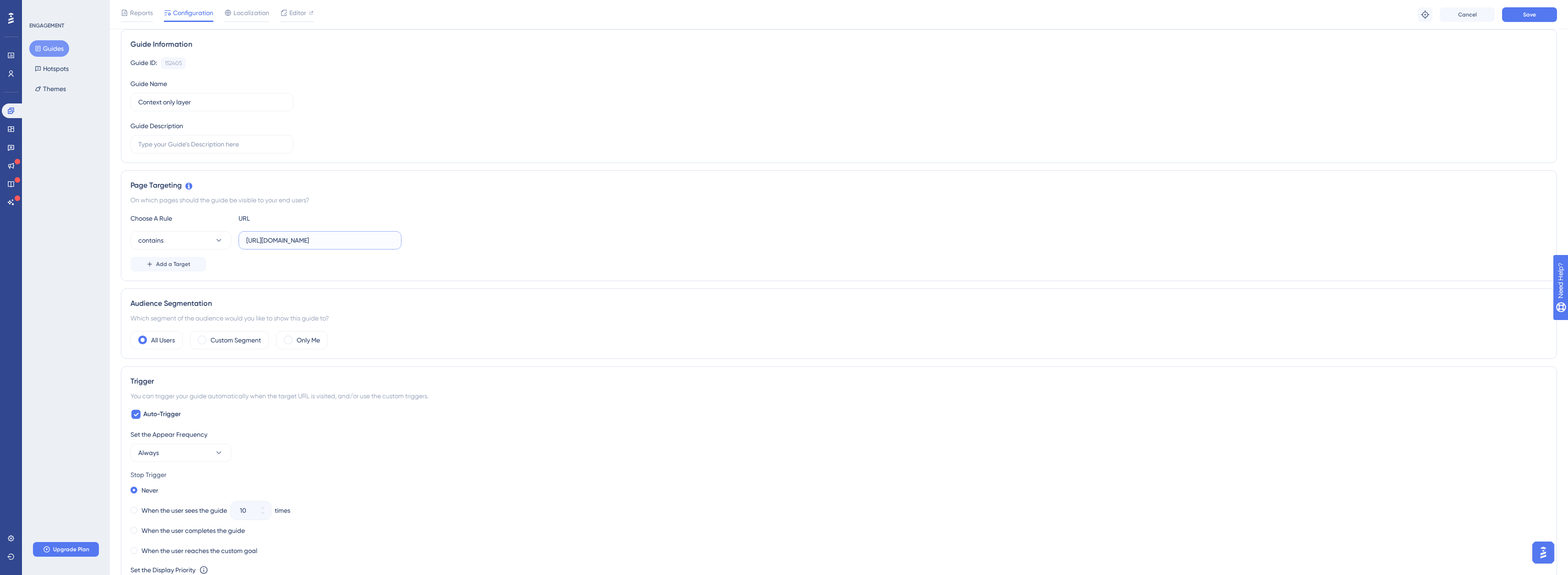
drag, startPoint x: 387, startPoint y: 243, endPoint x: 238, endPoint y: 243, distance: 149.0
click at [238, 243] on div "contains https://staging.boxkite.eco/layouts/9654/edit" at bounding box center [265, 240] width 271 height 18
drag, startPoint x: 263, startPoint y: 243, endPoint x: 442, endPoint y: 263, distance: 180.1
click at [442, 263] on div "Choose A Rule URL contains https://staging.boxkite.eco/layouts/9654/edit Add a …" at bounding box center [839, 242] width 1417 height 59
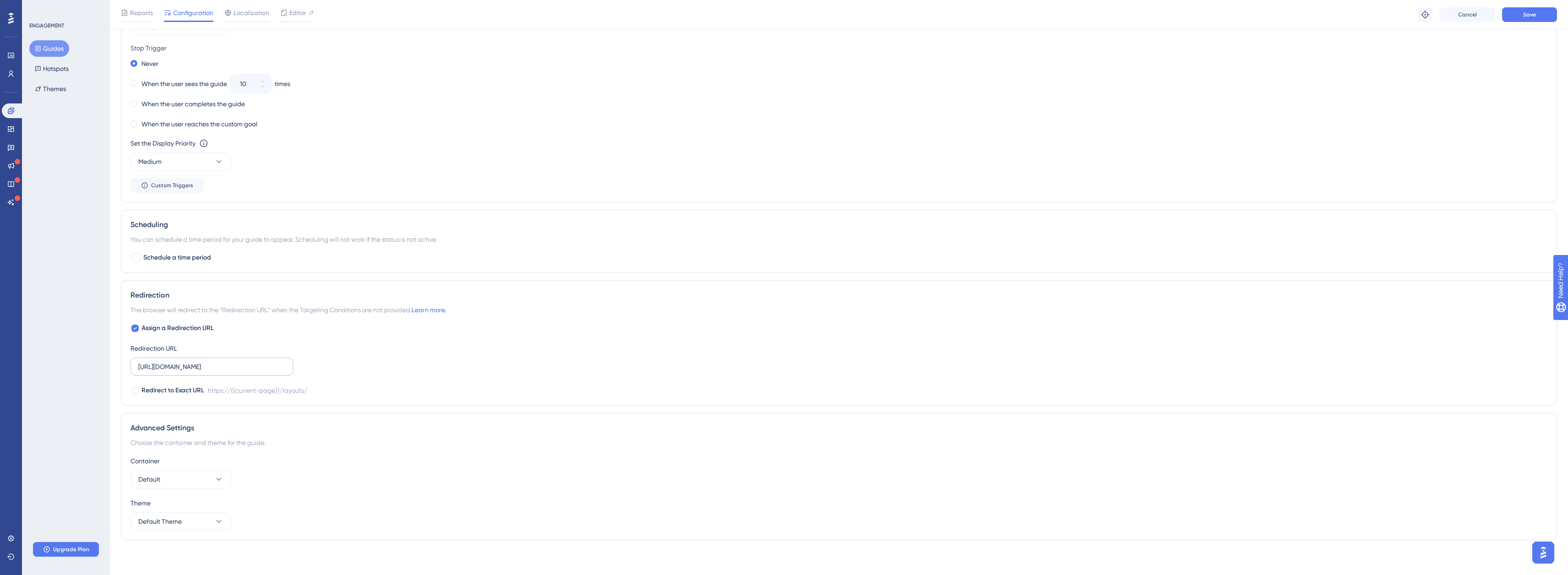
scroll to position [495, 0]
drag, startPoint x: 259, startPoint y: 367, endPoint x: 70, endPoint y: 355, distance: 189.4
click at [110, 355] on div "Performance Users Engagement Widgets Feedback Product Updates Knowledge Base AI…" at bounding box center [839, 32] width 1458 height 1055
paste input "9654/edit"
type input "https://staging.boxkite.eco/layouts/9654/edit"
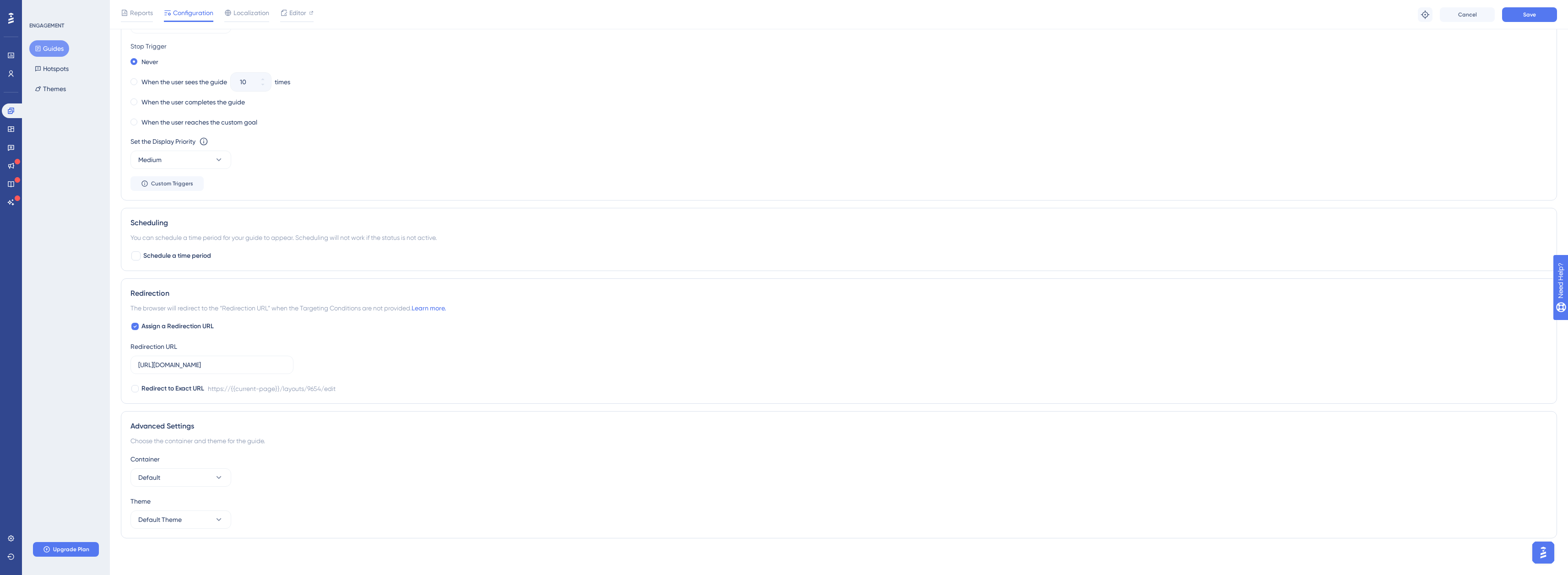
click at [486, 358] on div "Assign a Redirection URL Redirection URL https://staging.boxkite.eco/layouts/96…" at bounding box center [839, 357] width 1417 height 73
click at [526, 159] on div "Set the Display Priority This option will set the display priority between auto…" at bounding box center [839, 152] width 1417 height 33
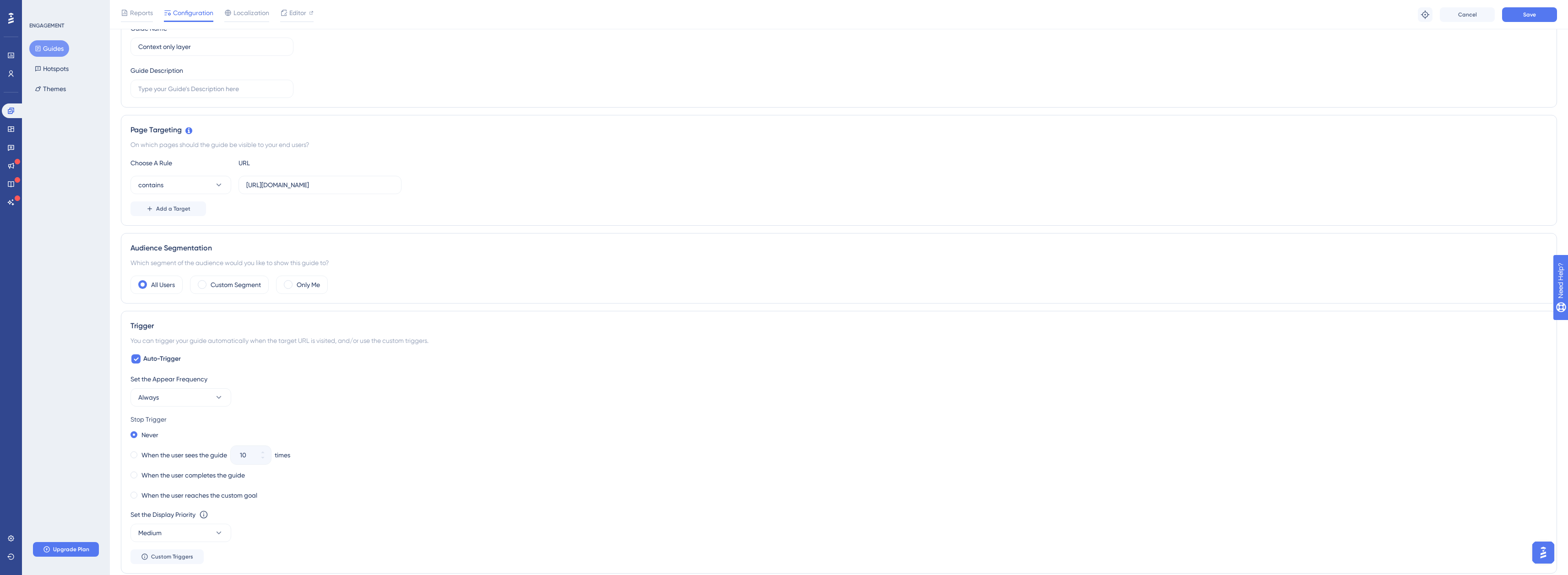
scroll to position [0, 0]
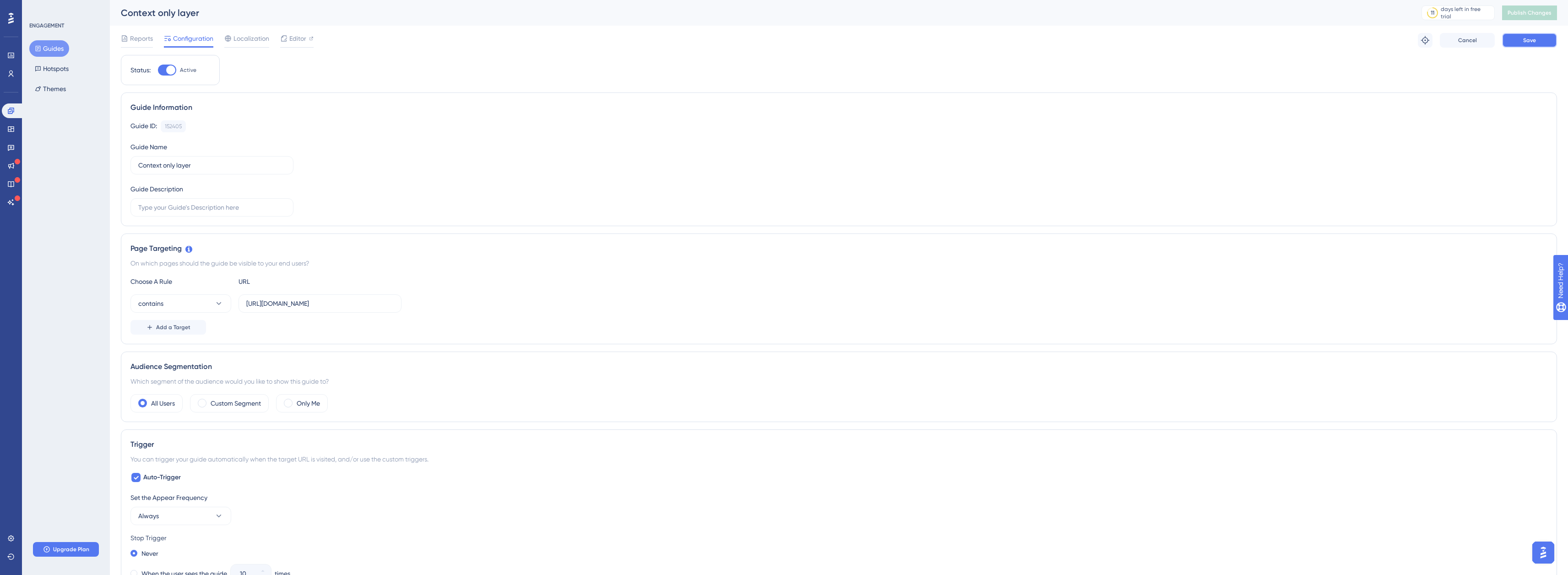
click at [1514, 39] on button "Save" at bounding box center [1529, 40] width 55 height 15
click at [1528, 13] on span "Publish Changes" at bounding box center [1529, 13] width 44 height 7
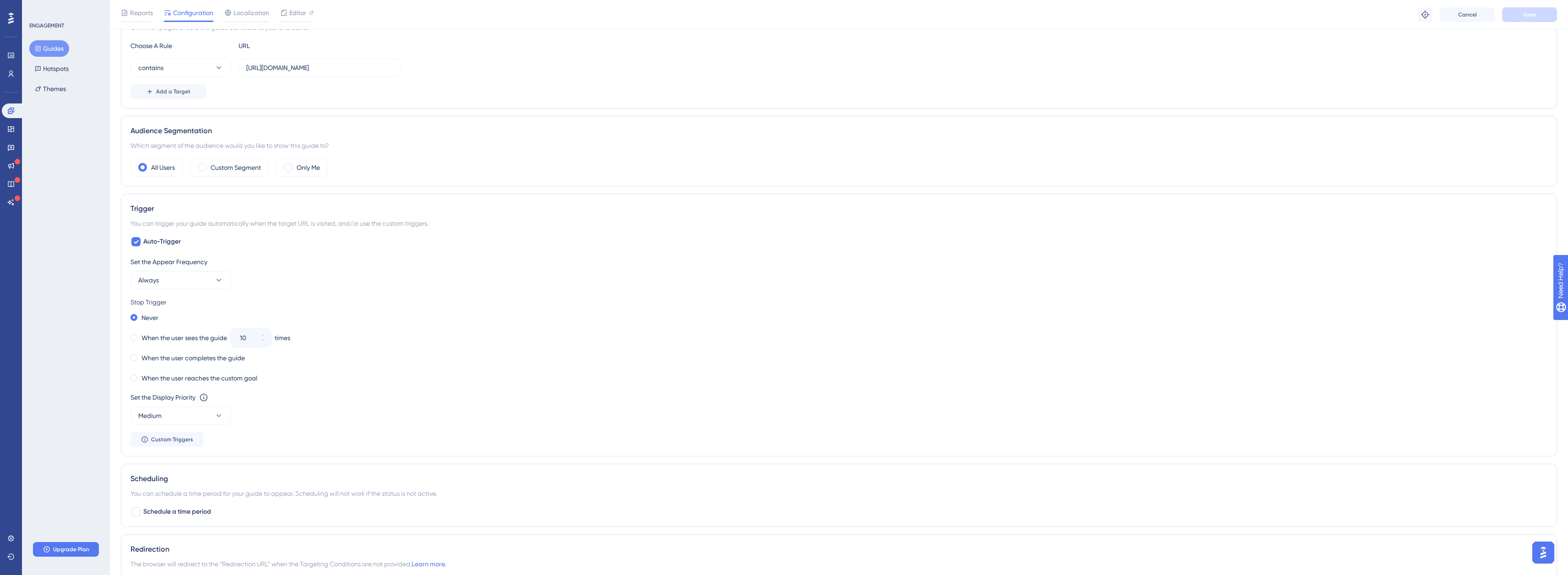
scroll to position [274, 0]
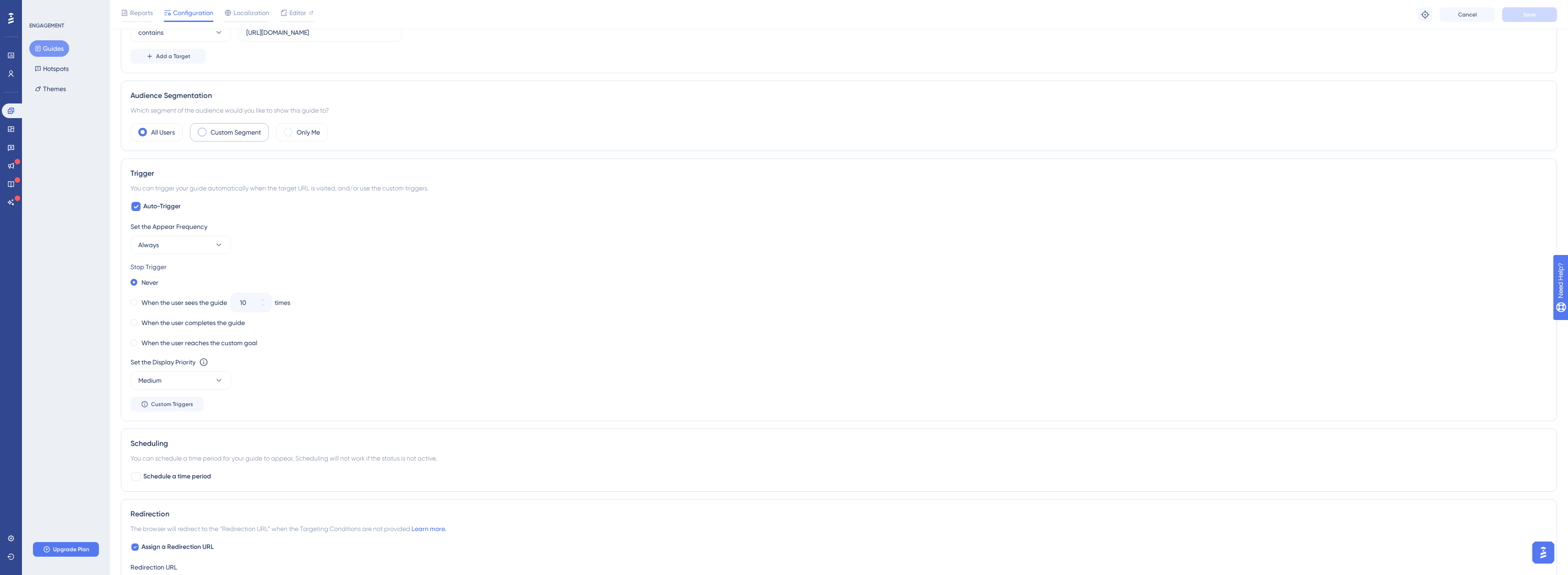
click at [225, 134] on label "Custom Segment" at bounding box center [235, 132] width 50 height 11
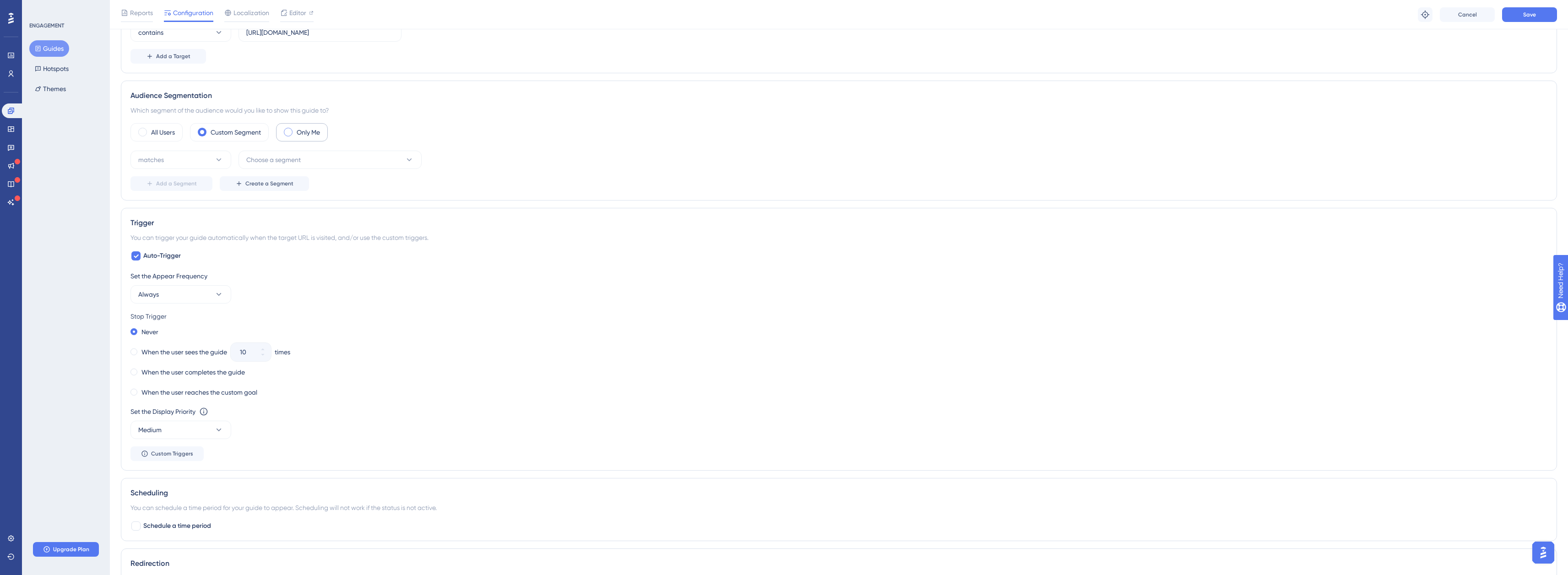
click at [290, 134] on span at bounding box center [288, 132] width 9 height 9
click at [295, 129] on input "radio" at bounding box center [295, 129] width 0 height 0
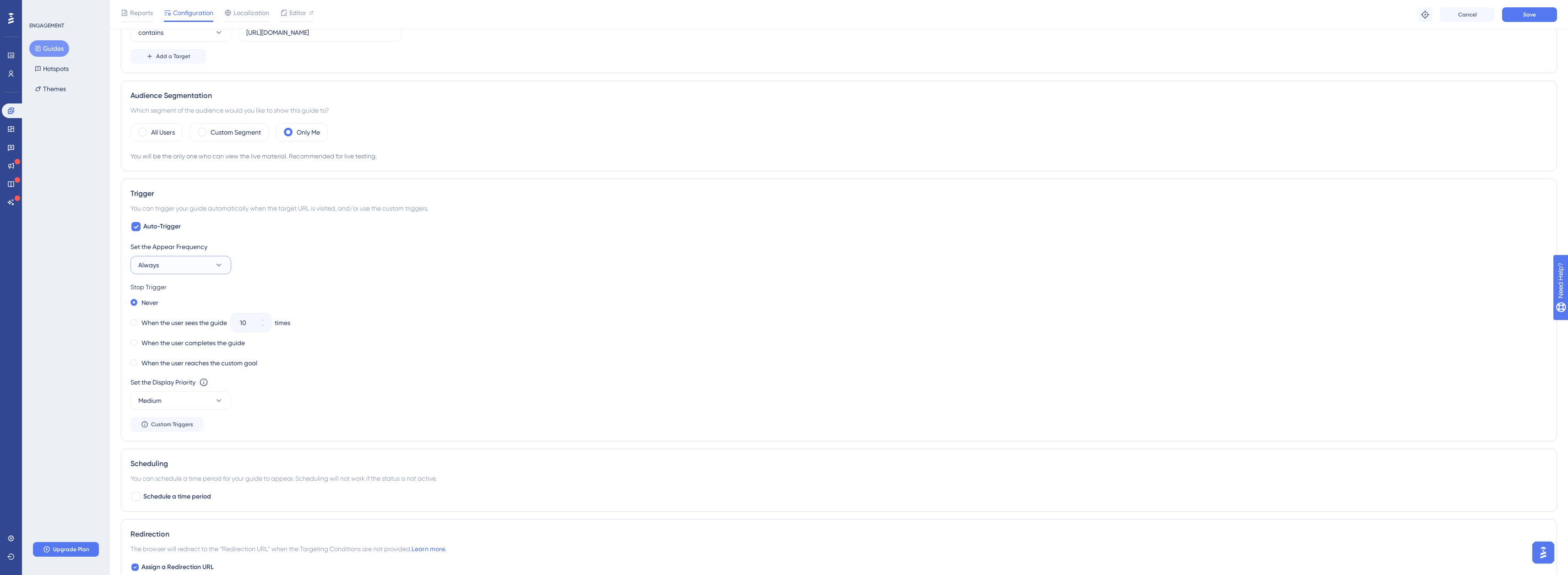
click at [199, 269] on button "Always" at bounding box center [180, 265] width 101 height 18
click at [179, 403] on div "Always Always" at bounding box center [180, 403] width 74 height 18
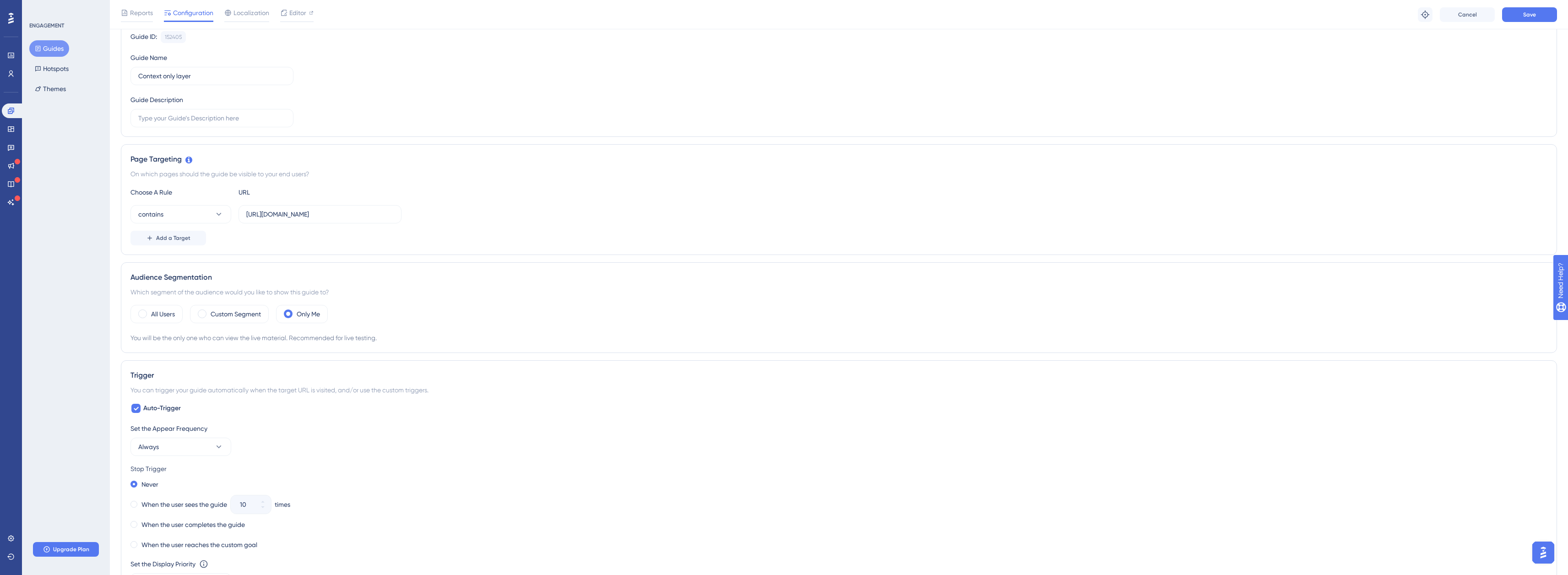
scroll to position [0, 0]
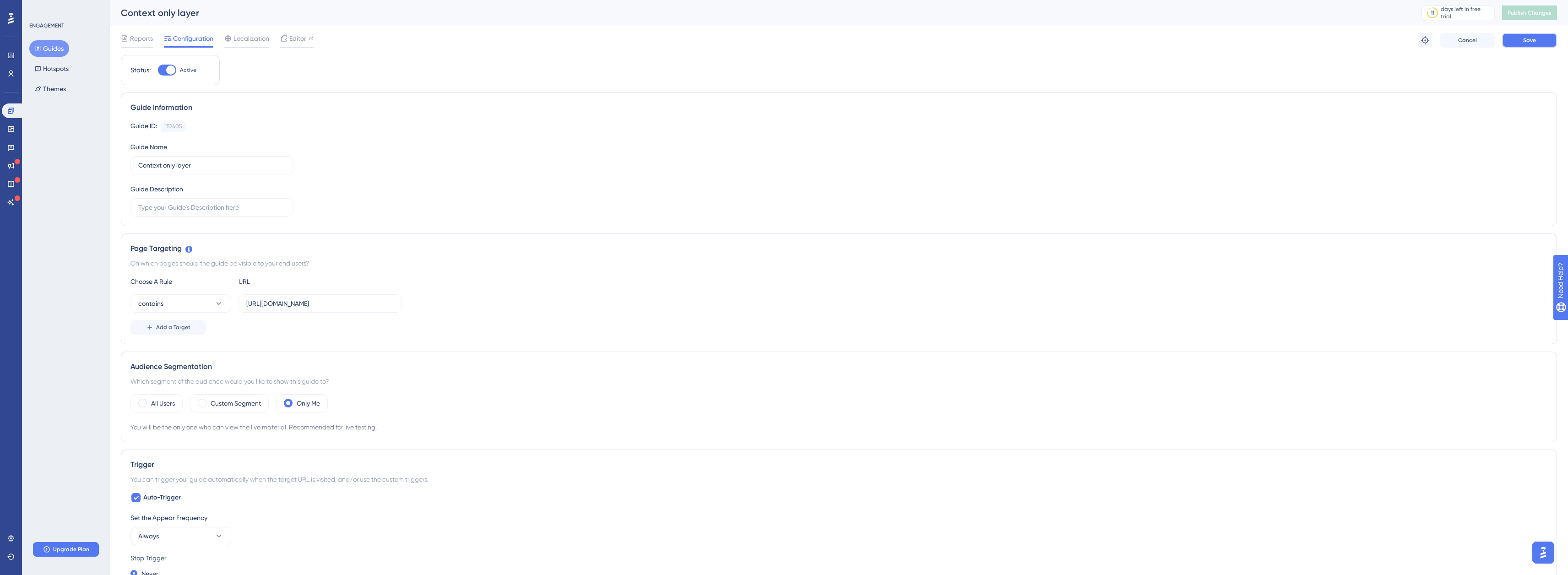
click at [1527, 38] on span "Save" at bounding box center [1529, 40] width 13 height 7
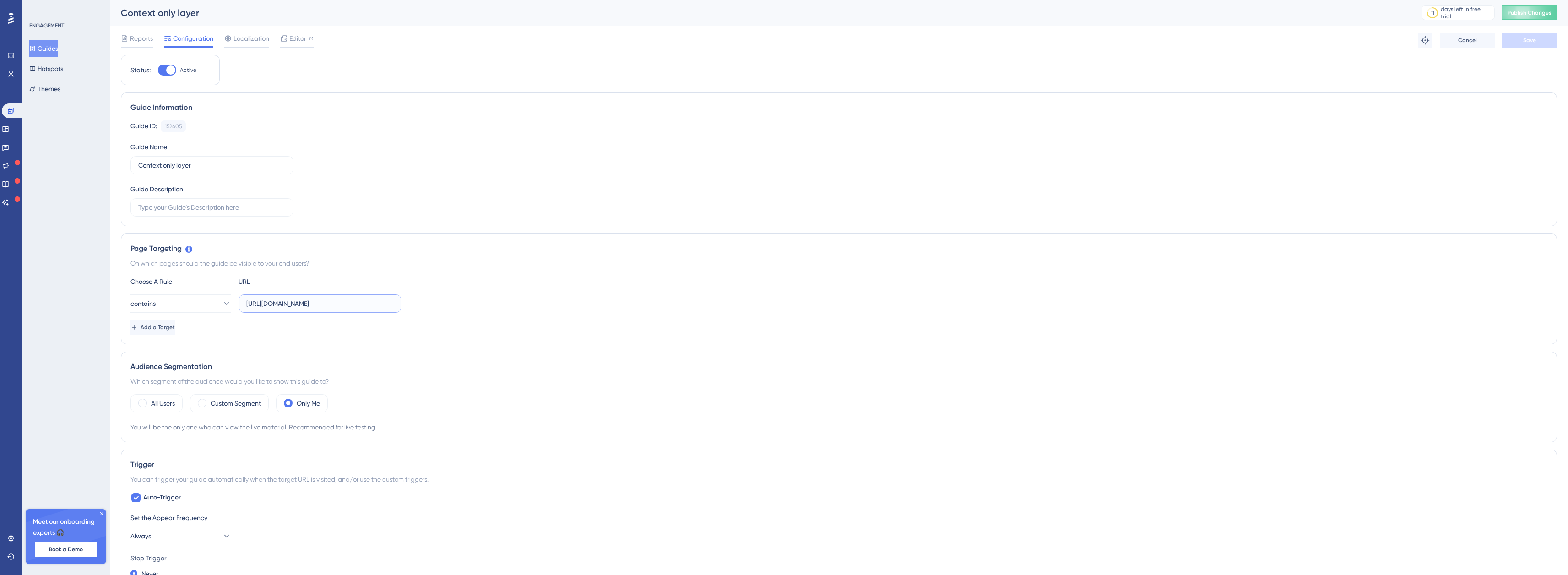
click at [391, 306] on input "https://staging.boxkite.eco/layouts/9654/edit" at bounding box center [320, 303] width 147 height 10
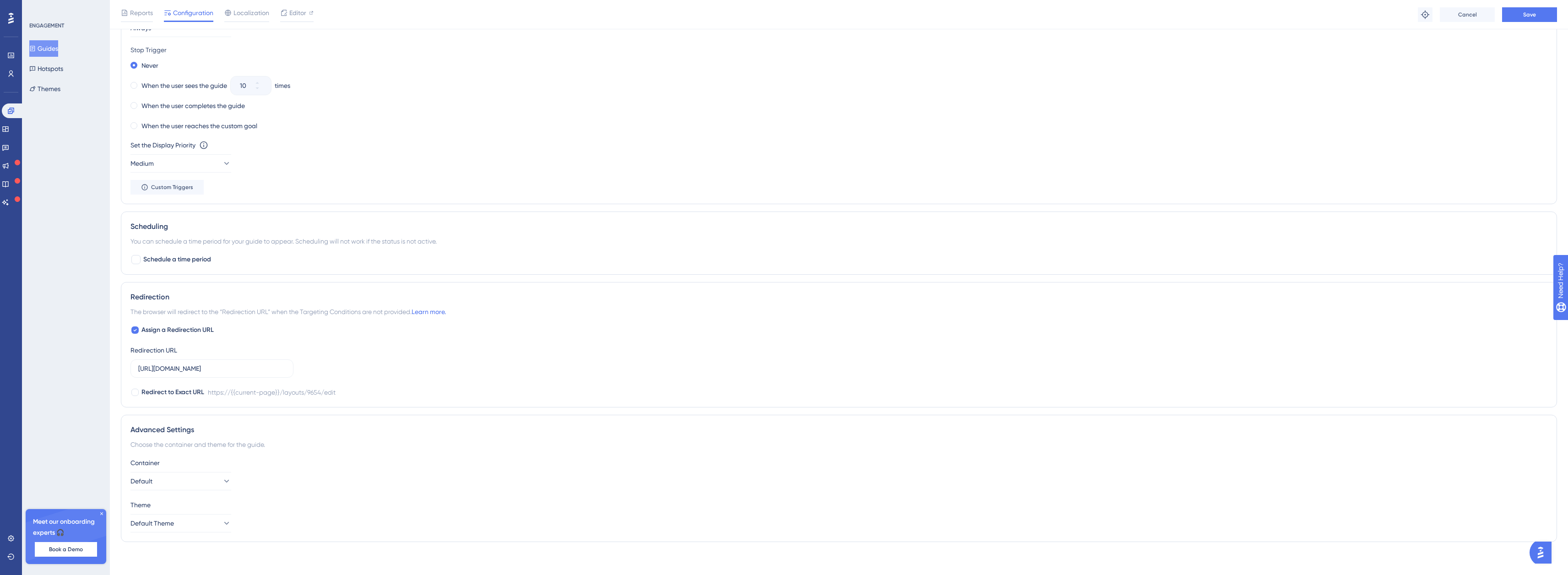
scroll to position [515, 0]
type input "https://staging.boxkite.eco/layouts/"
click at [130, 327] on div at bounding box center [134, 326] width 9 height 9
checkbox input "false"
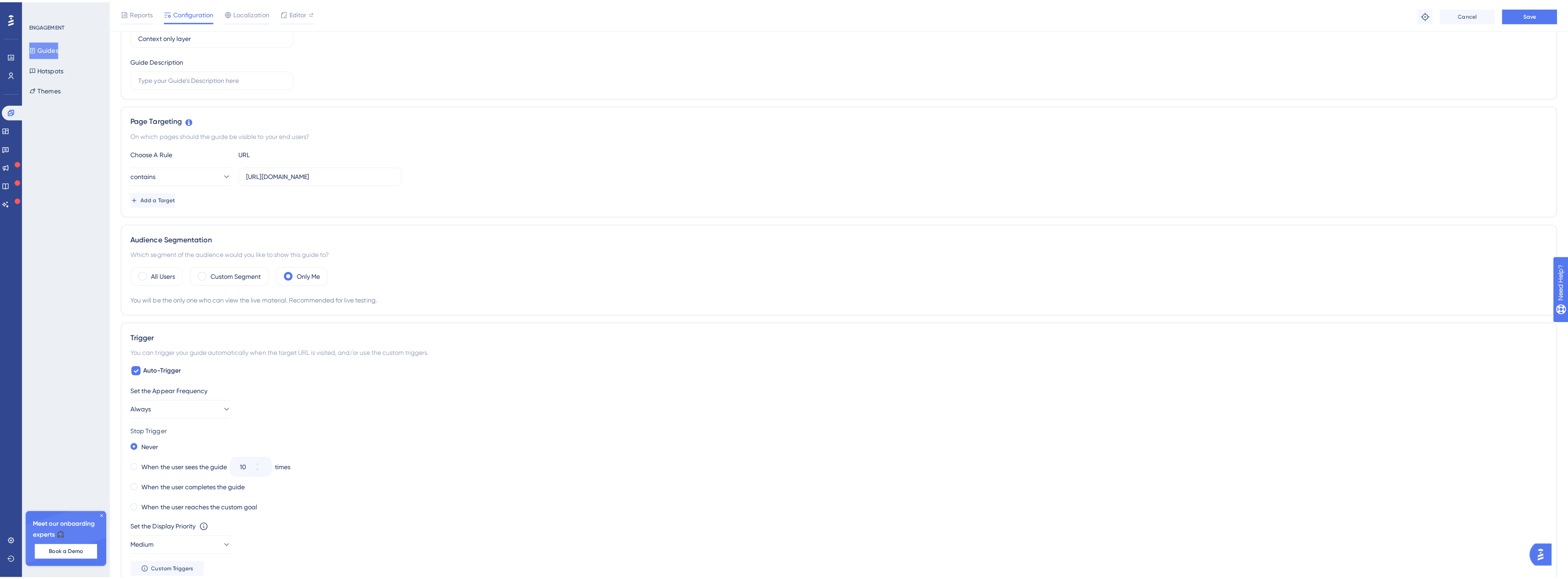
scroll to position [0, 0]
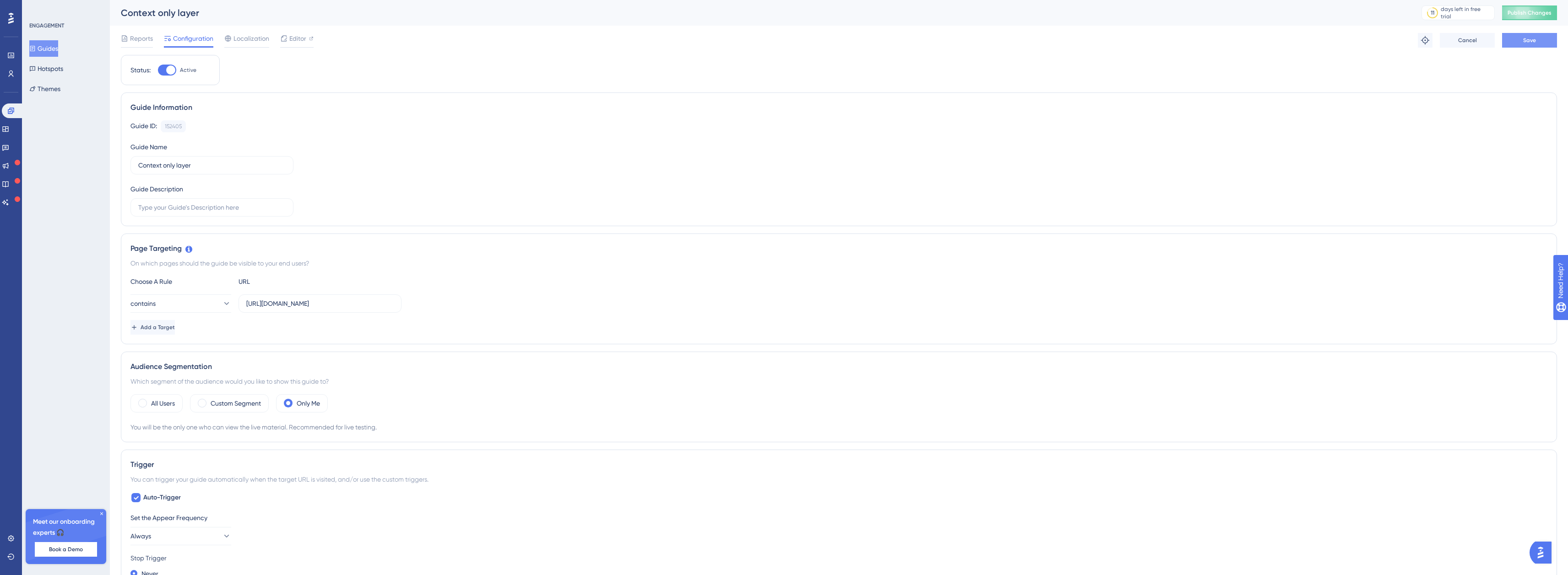
click at [1542, 41] on button "Save" at bounding box center [1529, 40] width 55 height 15
click at [1521, 8] on button "Publish Changes" at bounding box center [1529, 13] width 55 height 15
click at [293, 38] on span "Editor" at bounding box center [298, 38] width 17 height 11
click at [12, 555] on icon at bounding box center [11, 557] width 7 height 7
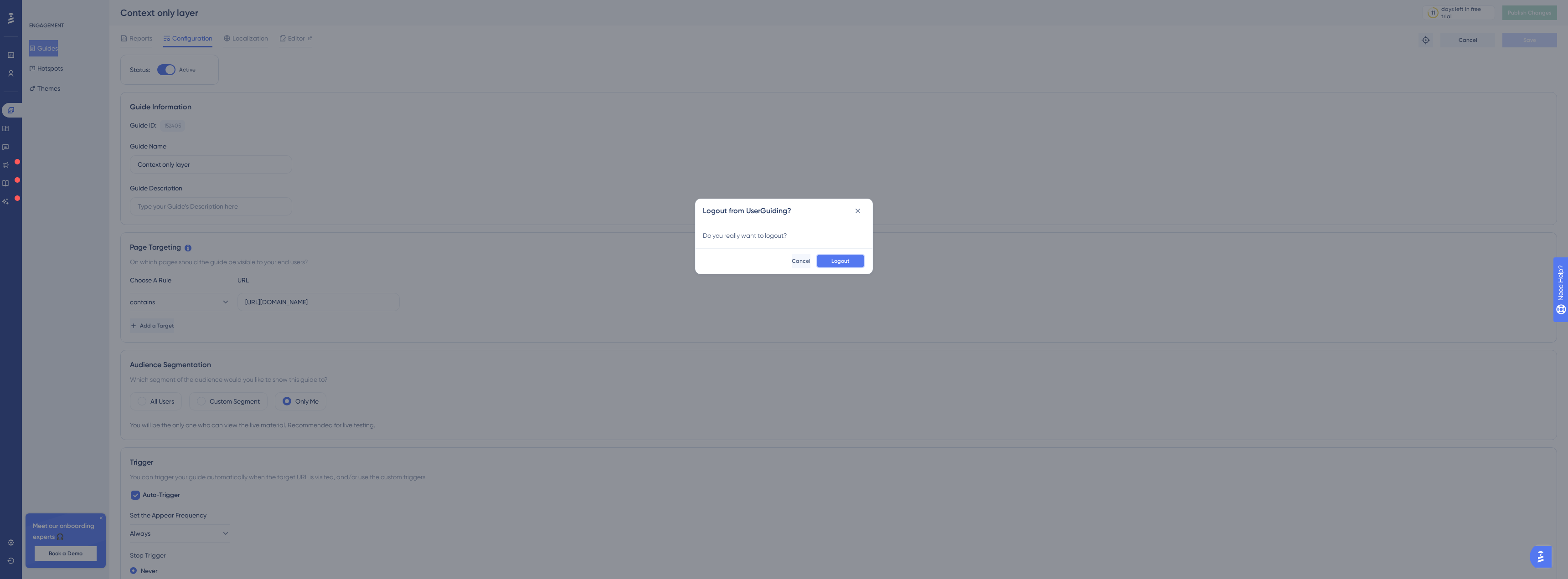
click at [851, 265] on button "Logout" at bounding box center [840, 261] width 49 height 15
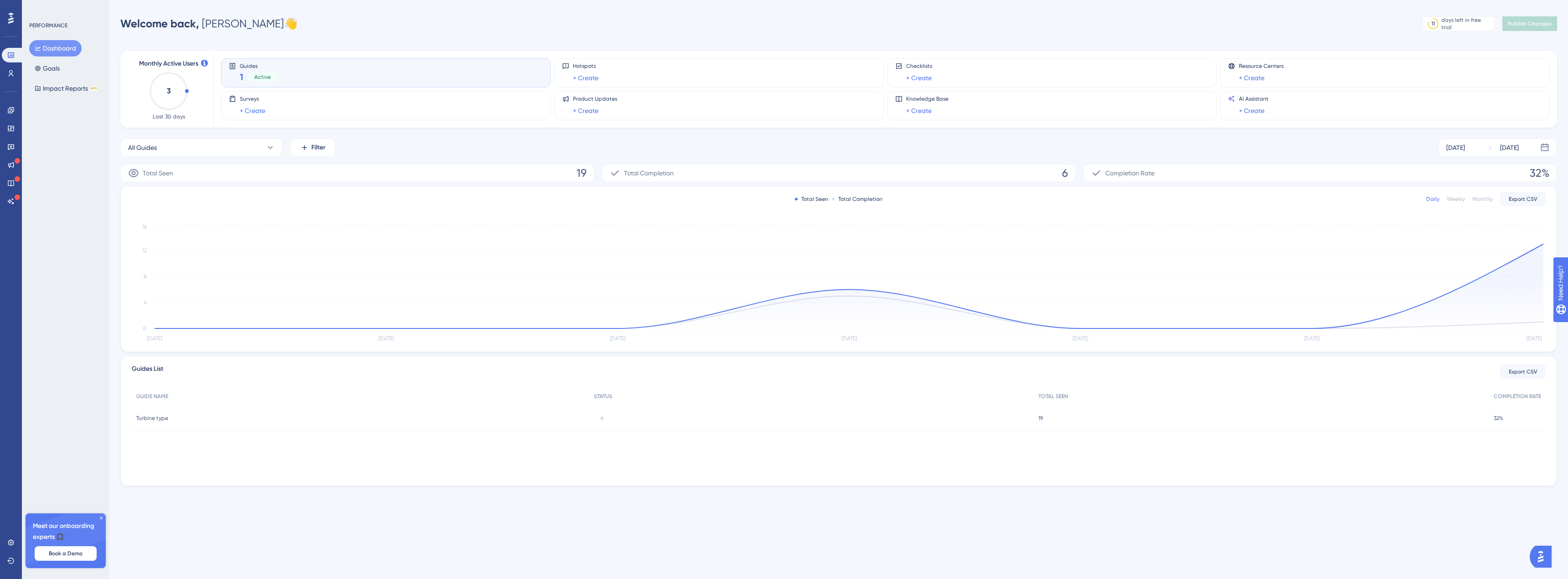
click at [58, 44] on button "Dashboard" at bounding box center [55, 48] width 52 height 16
click at [246, 142] on button "All Guides" at bounding box center [201, 148] width 163 height 18
click at [211, 196] on button "All Guides All Guides" at bounding box center [201, 203] width 150 height 18
click at [226, 145] on button "All Guides" at bounding box center [201, 148] width 163 height 18
click at [156, 220] on span "Context only layer" at bounding box center [159, 221] width 52 height 11
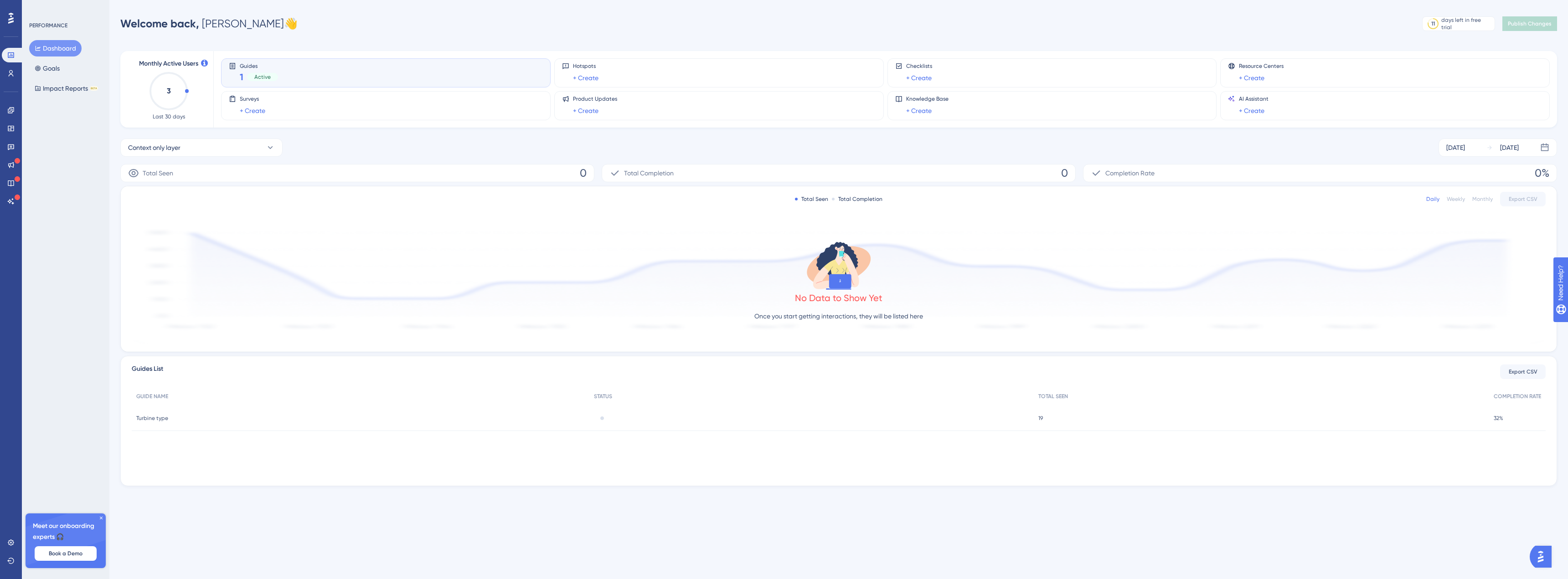
click at [102, 519] on icon at bounding box center [101, 518] width 5 height 5
click at [193, 149] on button "Context only layer" at bounding box center [201, 148] width 163 height 18
click at [162, 219] on span "Context only layer" at bounding box center [159, 221] width 52 height 11
click at [162, 219] on div "Total Seen Total Completion Daily Weekly Monthly Export CSV No Data to Show Yet…" at bounding box center [838, 269] width 1436 height 165
click at [124, 254] on div "Total Seen Total Completion Daily Weekly Monthly Export CSV No Data to Show Yet…" at bounding box center [838, 269] width 1436 height 165
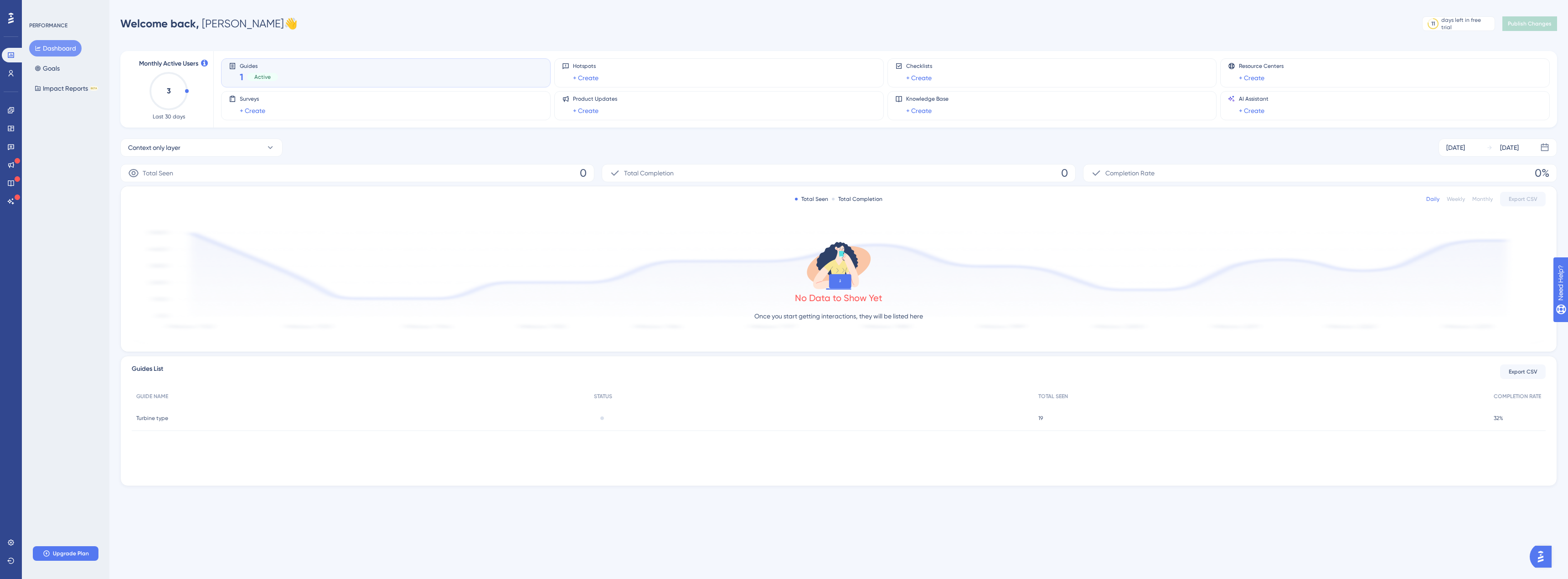
click at [14, 17] on div at bounding box center [11, 18] width 15 height 15
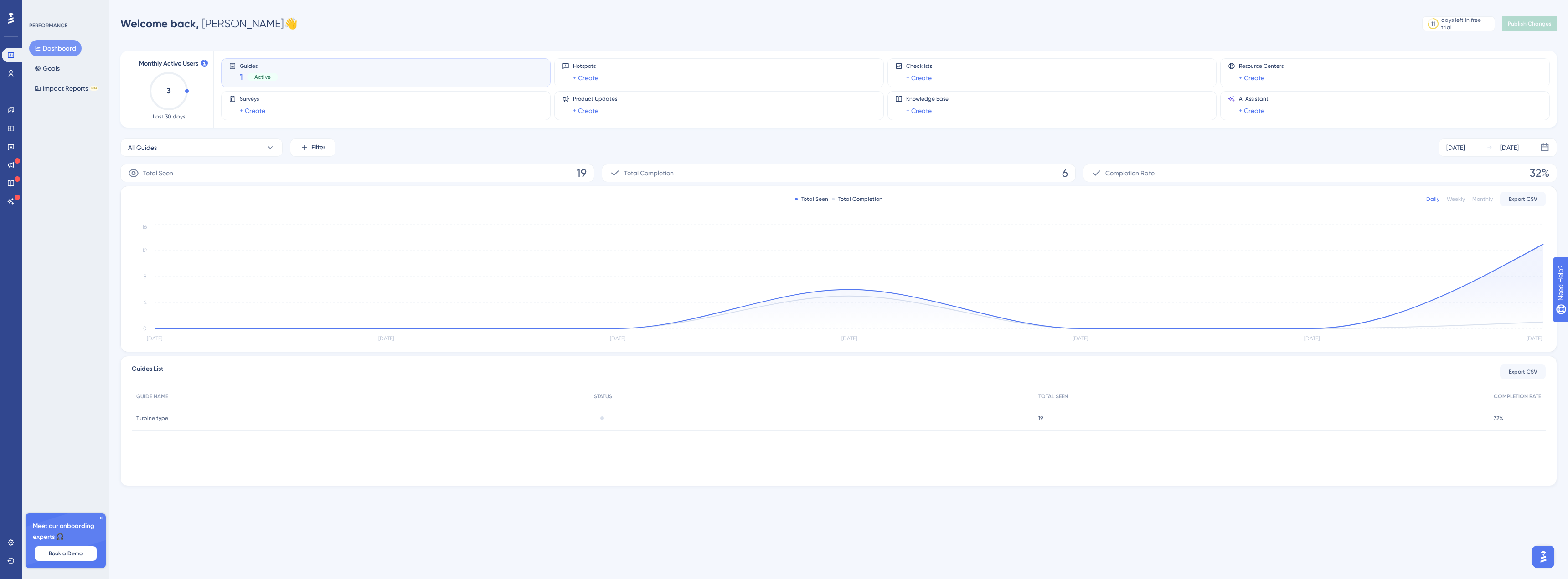
click at [100, 516] on icon at bounding box center [101, 518] width 5 height 5
click at [12, 161] on link at bounding box center [11, 165] width 18 height 15
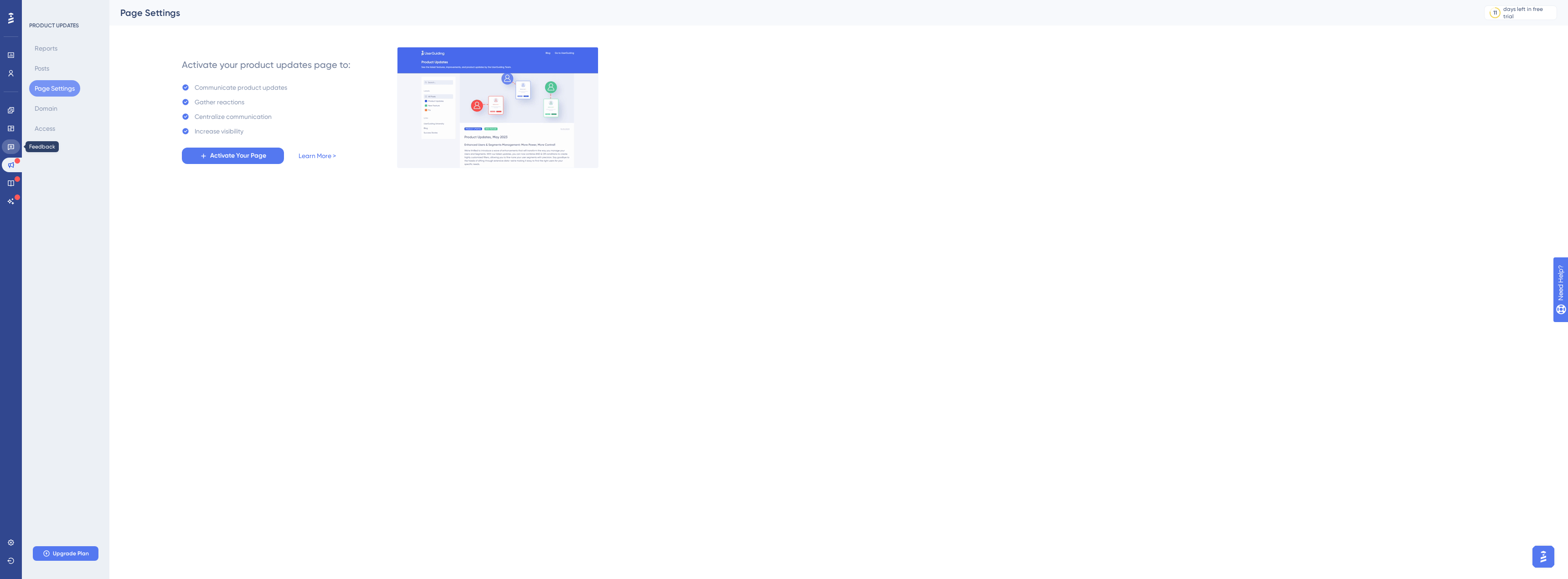
click at [9, 144] on icon at bounding box center [11, 147] width 6 height 6
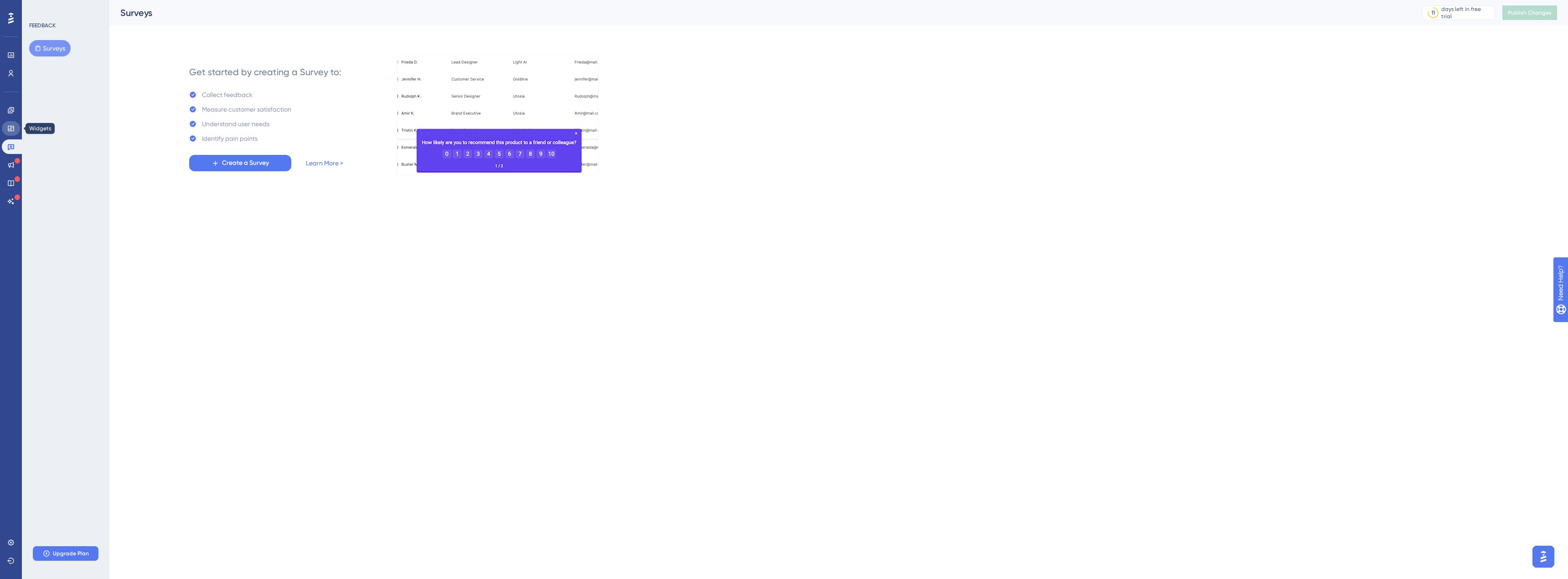
click at [12, 126] on icon at bounding box center [11, 128] width 6 height 5
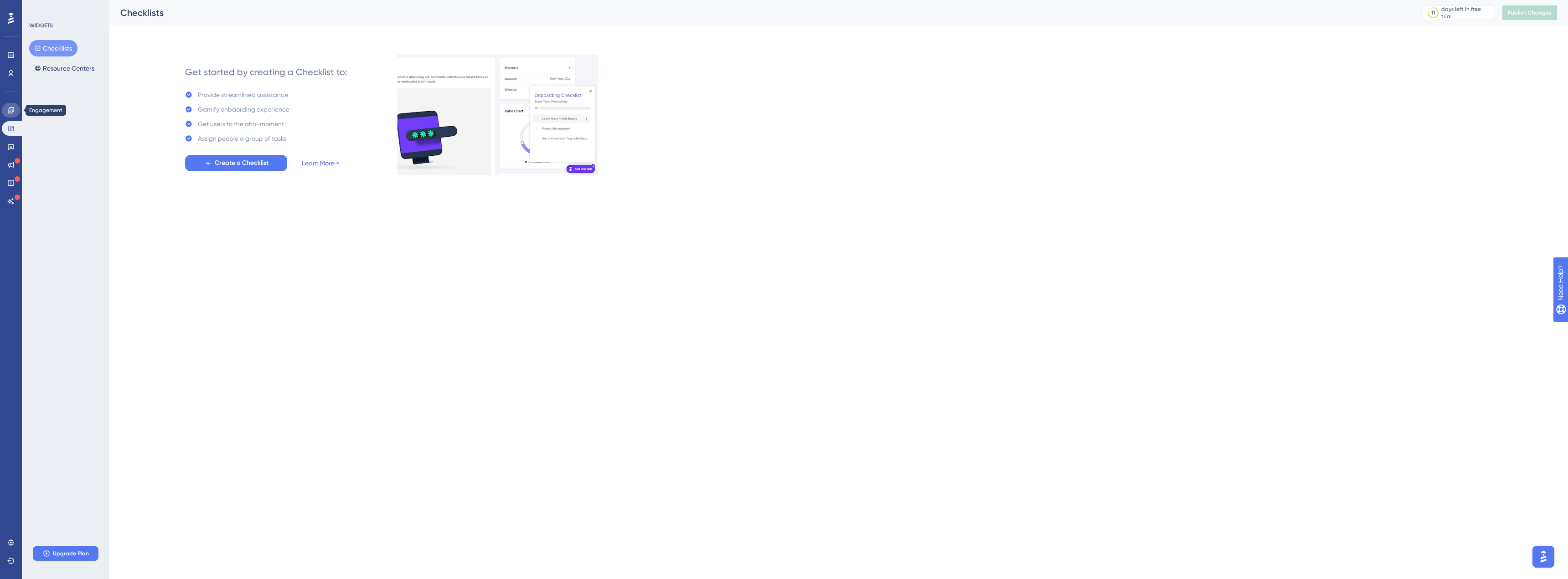
click at [13, 111] on icon at bounding box center [11, 110] width 7 height 7
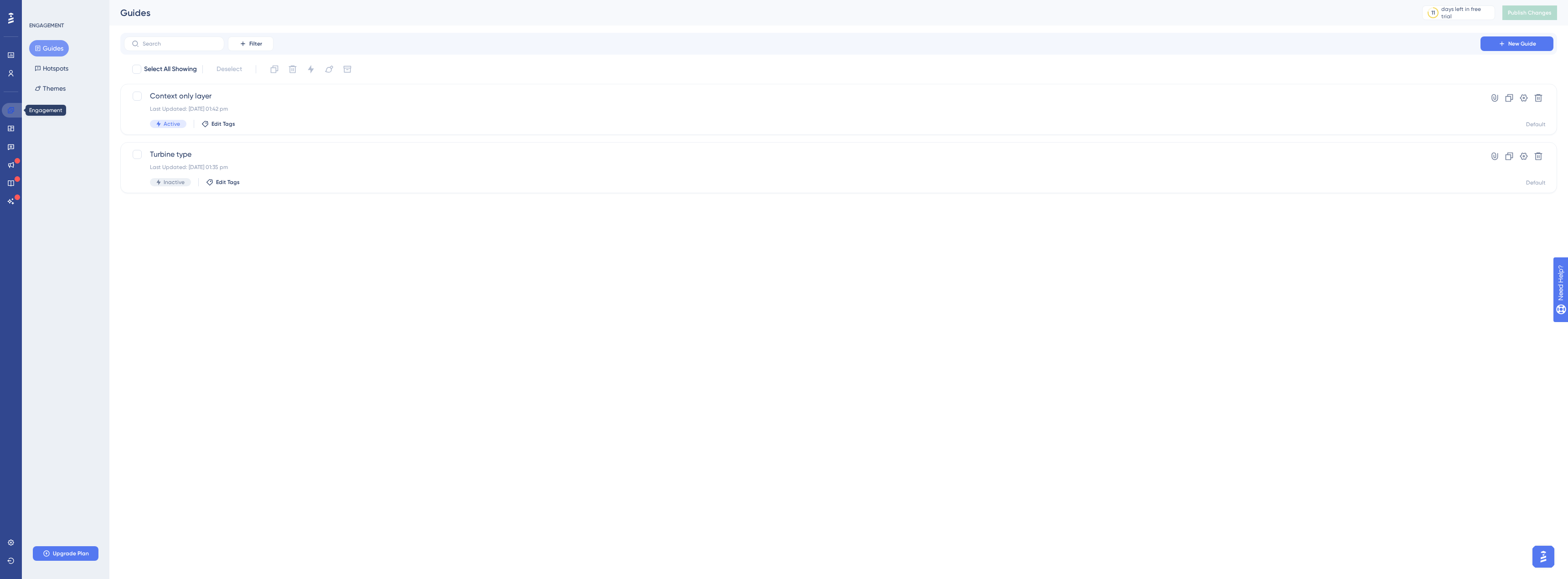
click at [13, 111] on icon at bounding box center [11, 110] width 6 height 6
click at [307, 111] on div "Last Updated: [DATE] 01:42 pm" at bounding box center [802, 109] width 1304 height 7
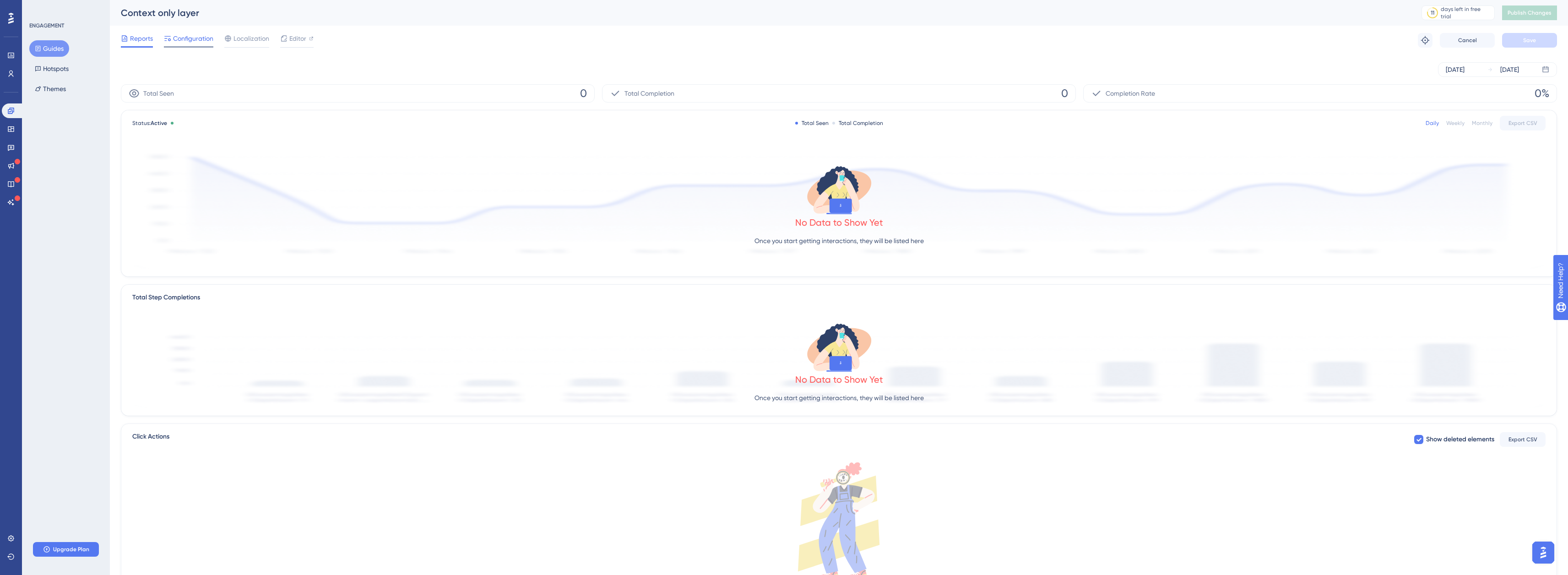
click at [183, 39] on span "Configuration" at bounding box center [193, 38] width 40 height 11
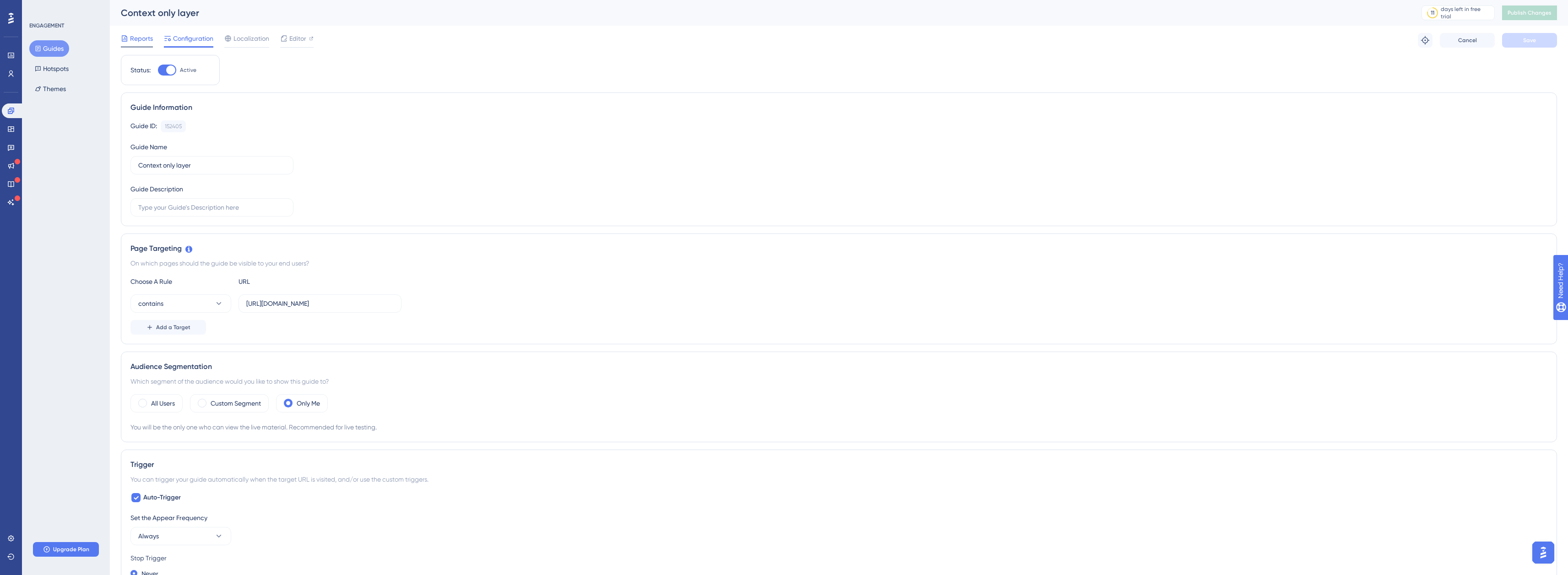
click at [130, 41] on span "Reports" at bounding box center [141, 38] width 23 height 11
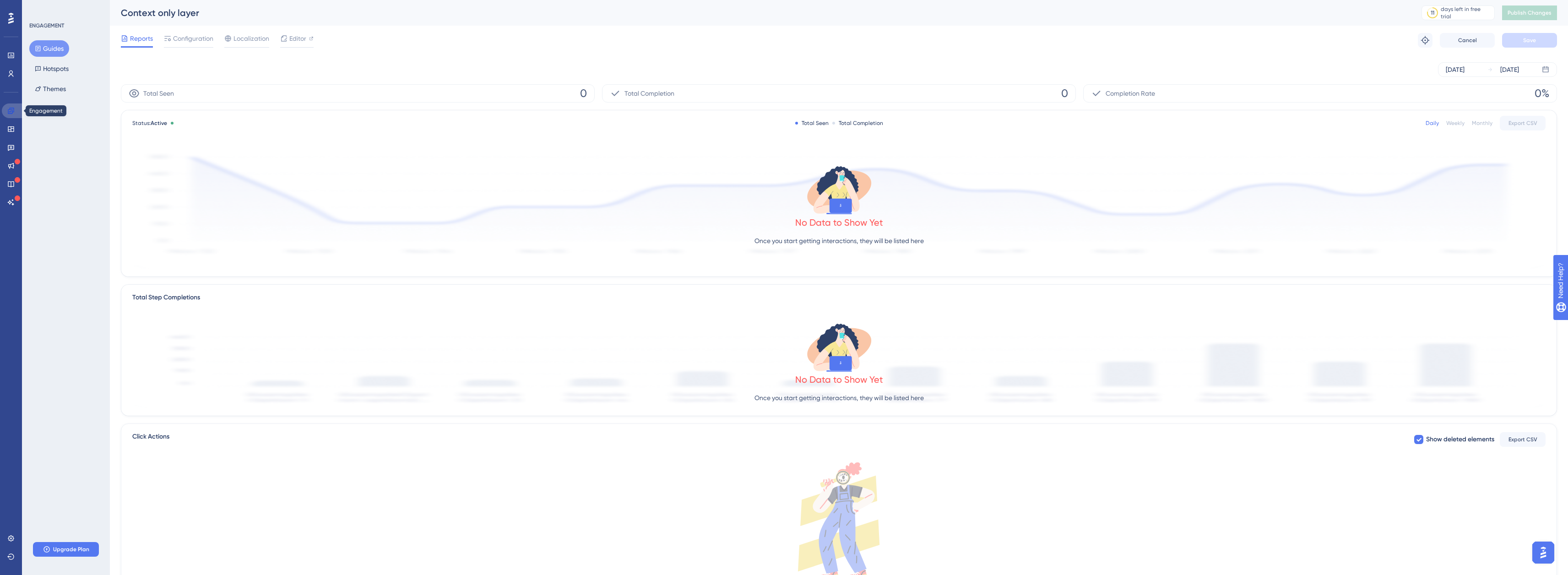
click at [11, 111] on icon at bounding box center [11, 111] width 6 height 6
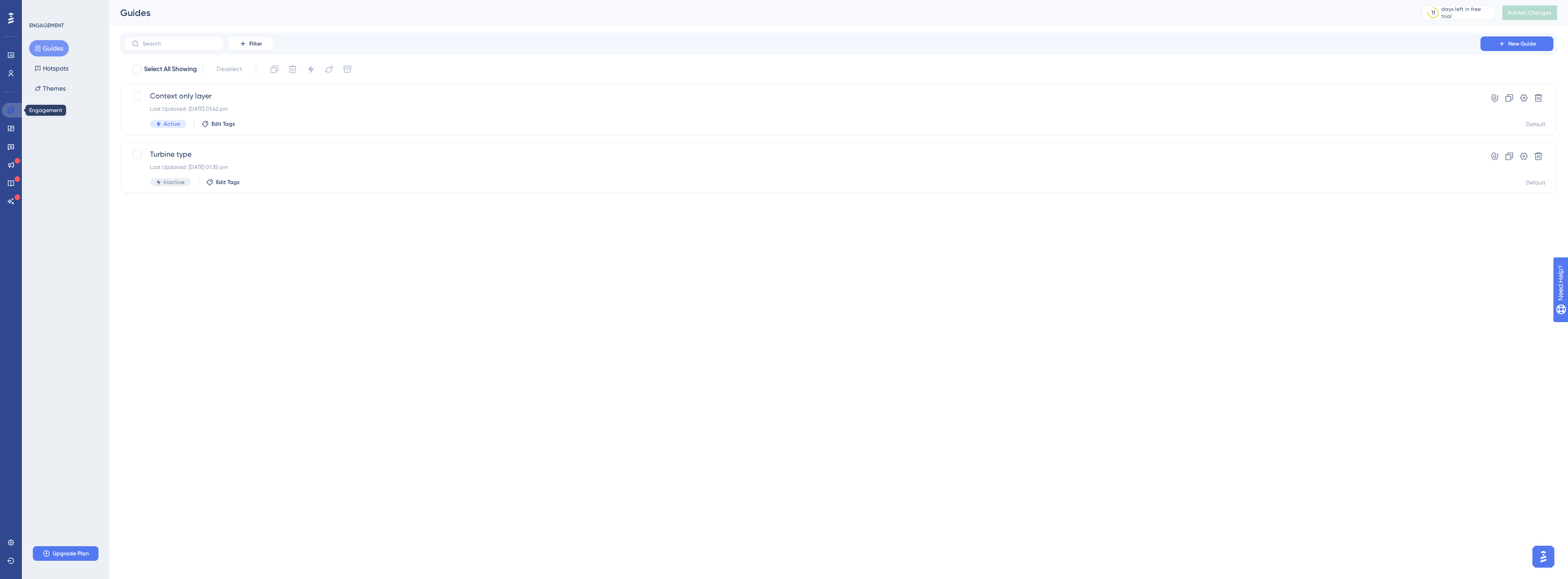
click at [11, 111] on icon at bounding box center [11, 110] width 6 height 6
click at [290, 108] on div "Last Updated: 22 Sept 2025 01:42 pm" at bounding box center [802, 109] width 1304 height 7
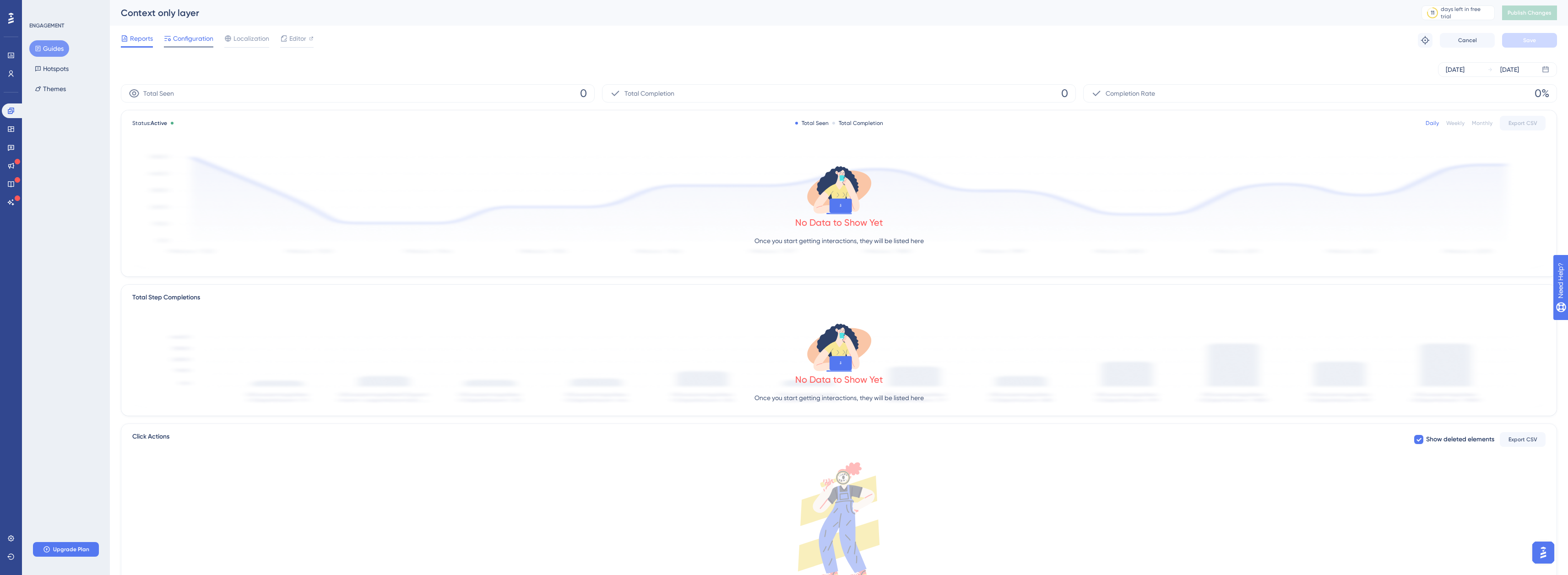
click at [178, 40] on span "Configuration" at bounding box center [193, 38] width 40 height 11
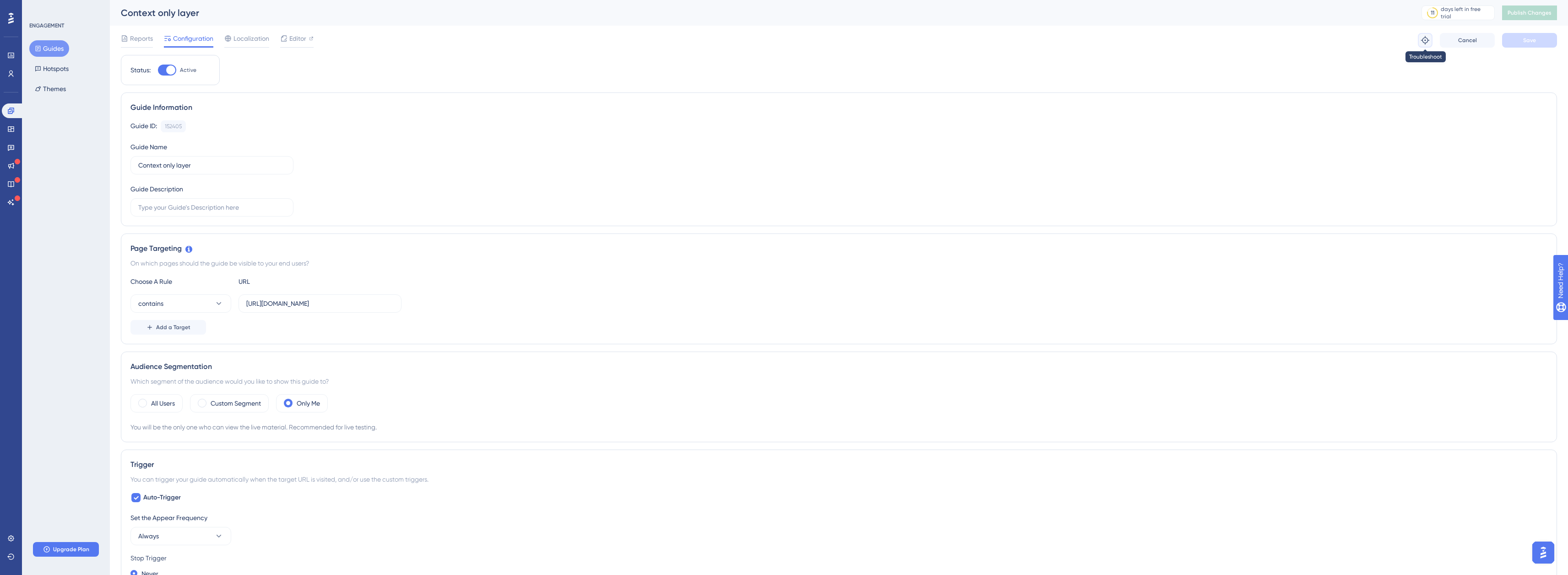
click at [1426, 40] on icon at bounding box center [1424, 40] width 8 height 8
click at [369, 303] on input "https://staging.boxkite.eco/layouts/" at bounding box center [320, 303] width 147 height 10
click at [216, 305] on icon at bounding box center [218, 303] width 9 height 9
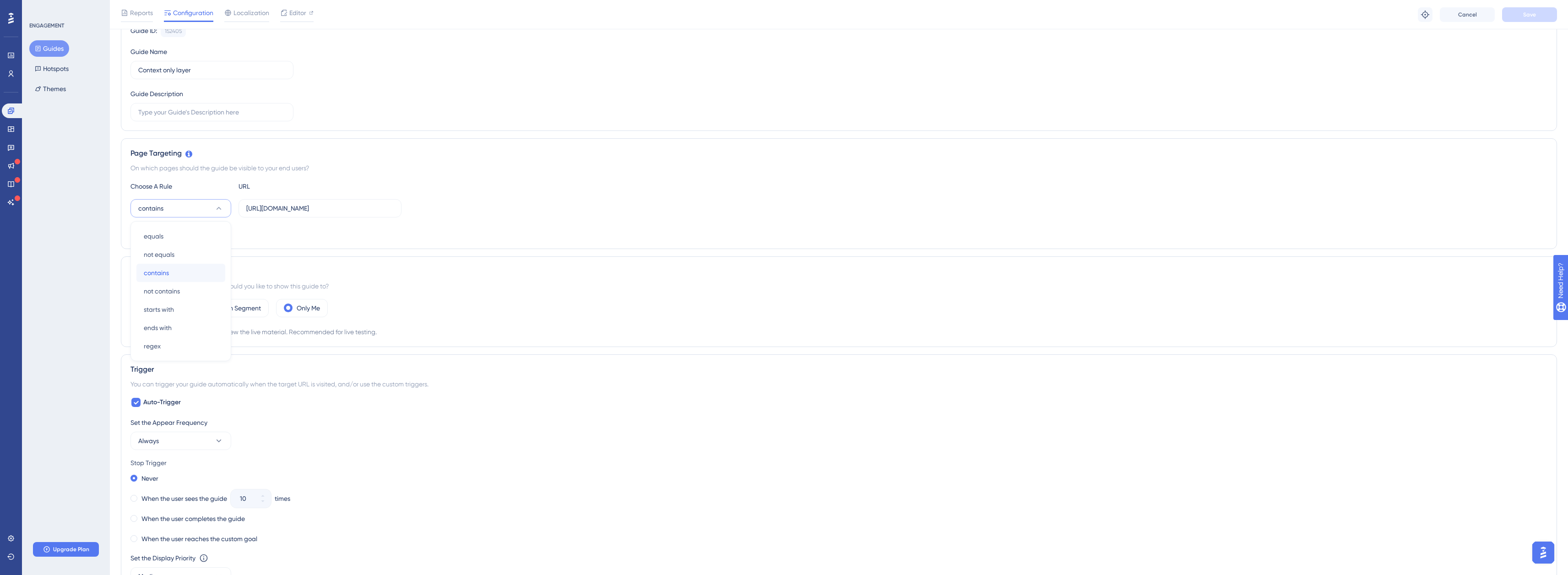
click at [188, 274] on div "contains contains" at bounding box center [180, 273] width 74 height 18
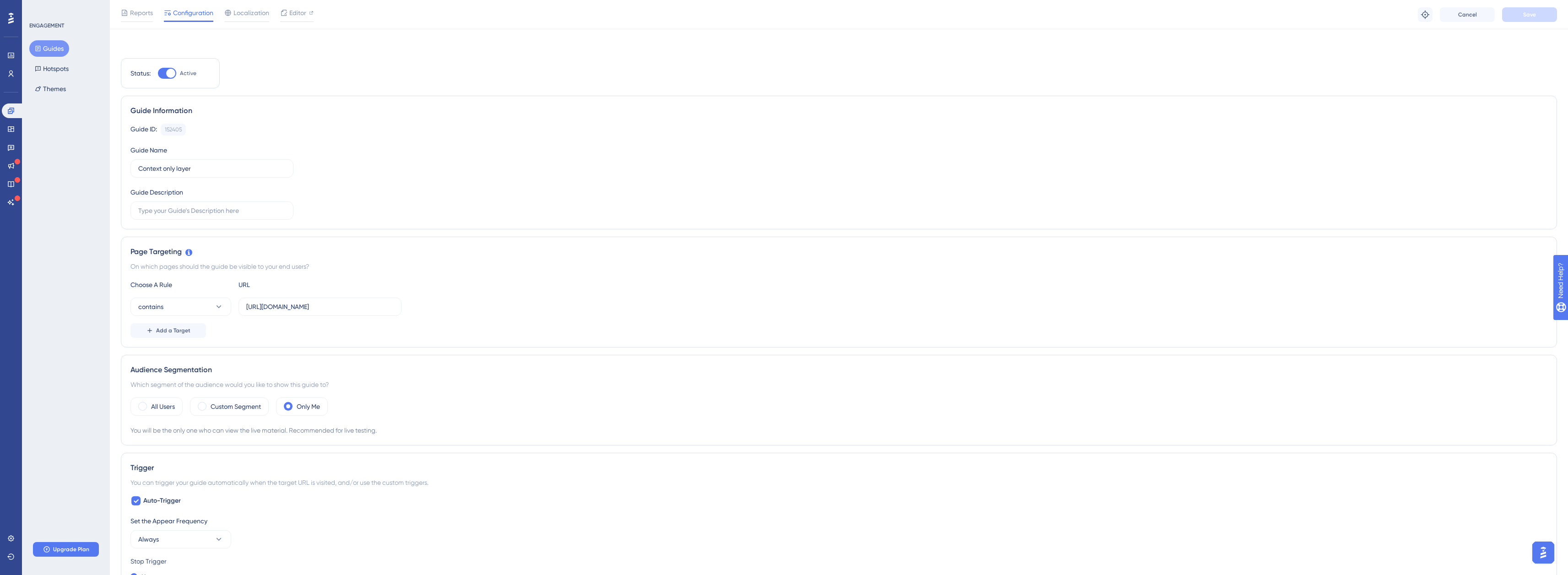
scroll to position [0, 0]
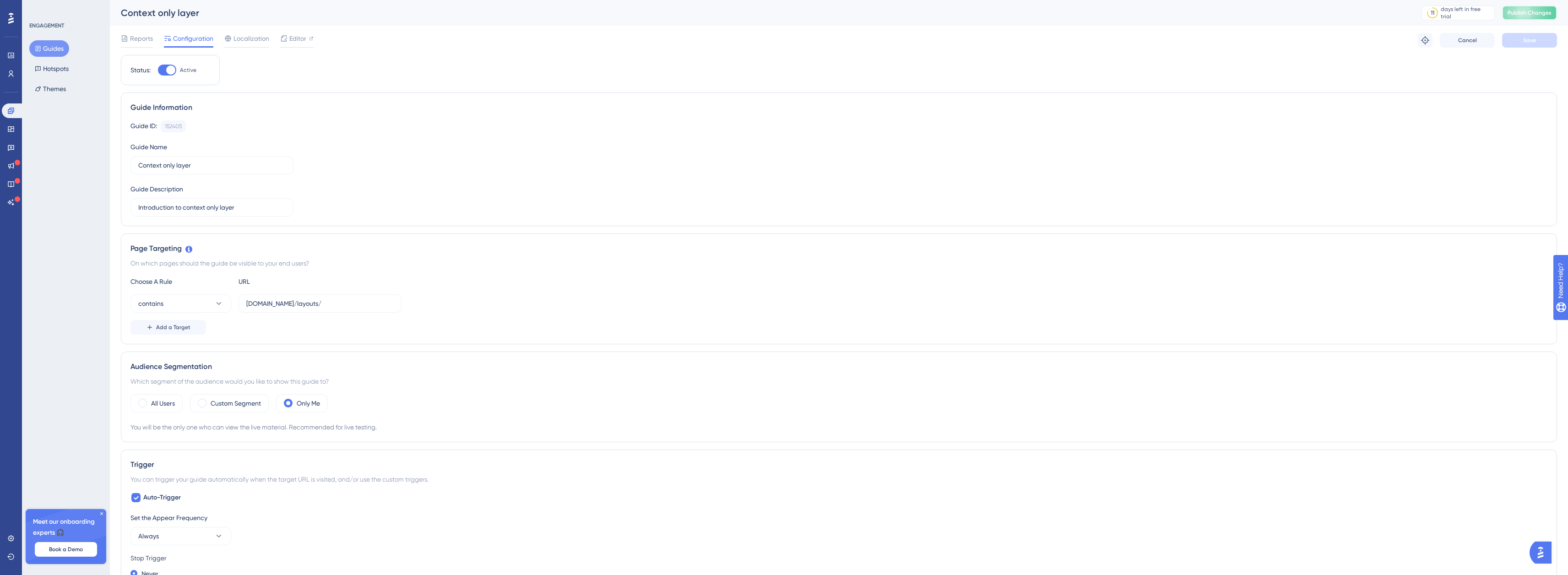
click at [1537, 12] on span "Publish Changes" at bounding box center [1529, 13] width 44 height 7
click at [294, 76] on div "Status: Active Guide Information Guide ID: 152405 Copy Guide Name Context only …" at bounding box center [839, 525] width 1436 height 940
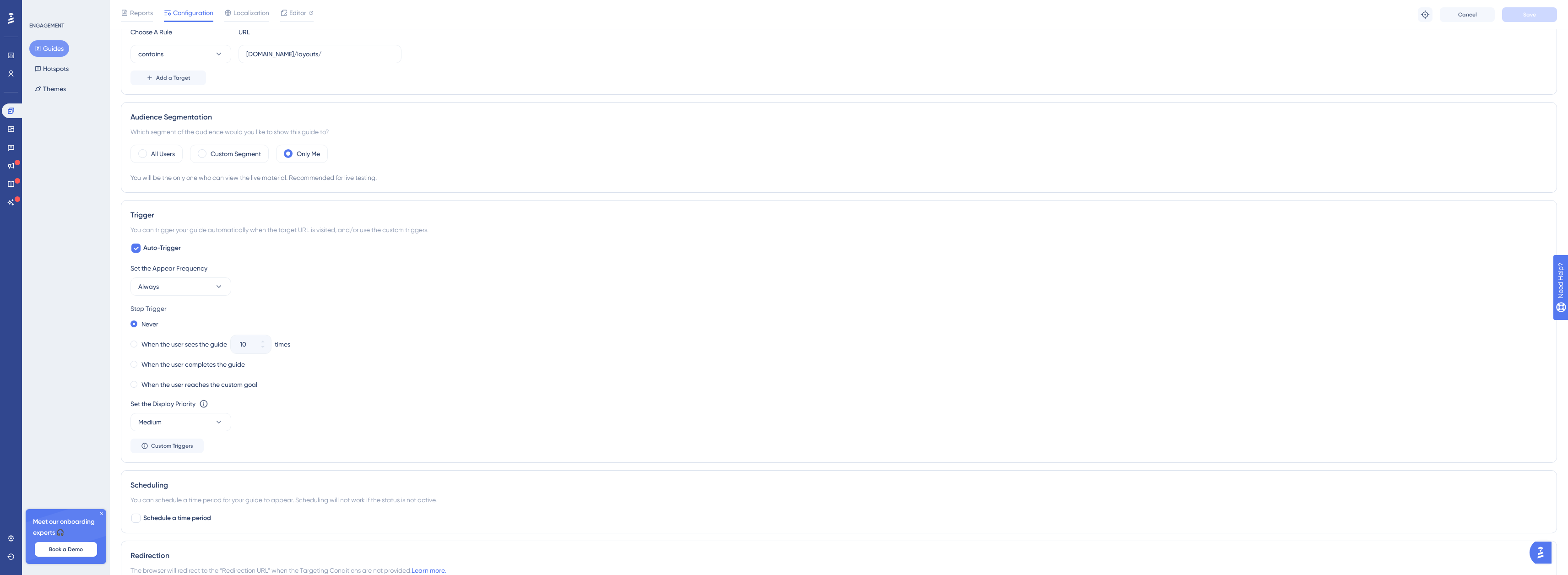
scroll to position [274, 0]
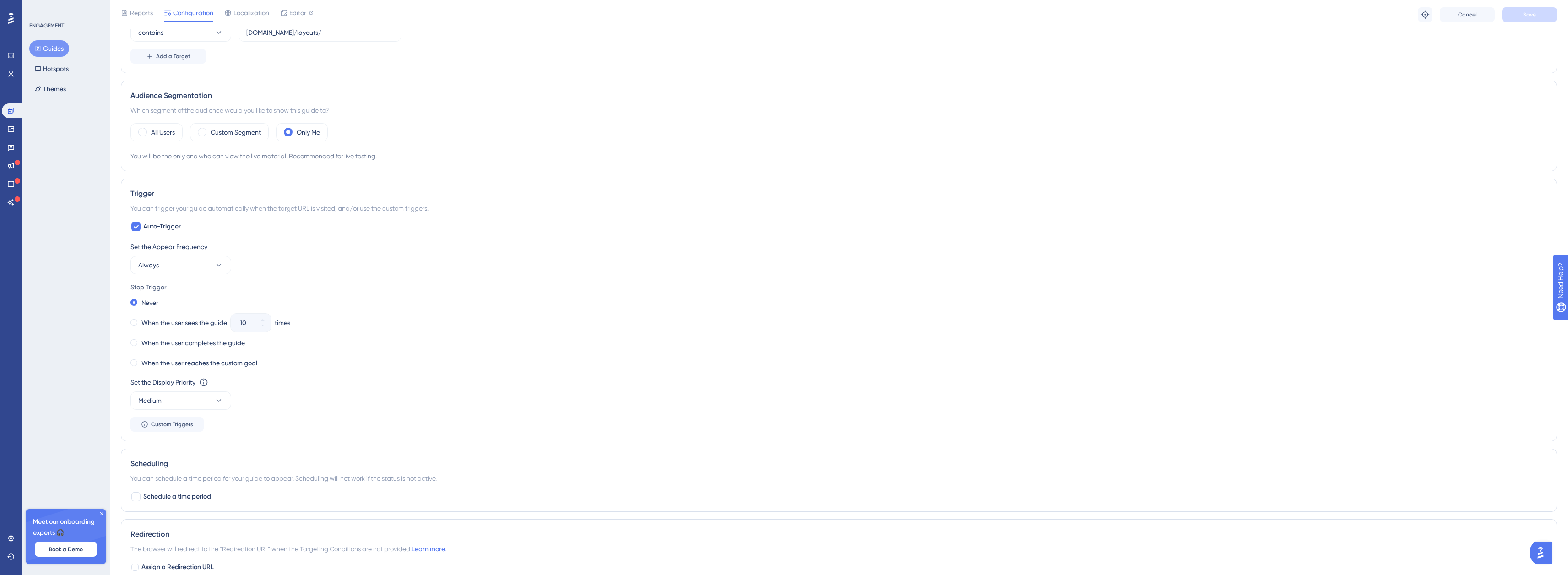
click at [229, 227] on div "Auto-Trigger Set the Appear Frequency Always Stop Trigger Never When the user s…" at bounding box center [839, 326] width 1417 height 210
click at [463, 216] on div "Trigger You can trigger your guide automatically when the target URL is visited…" at bounding box center [839, 310] width 1436 height 263
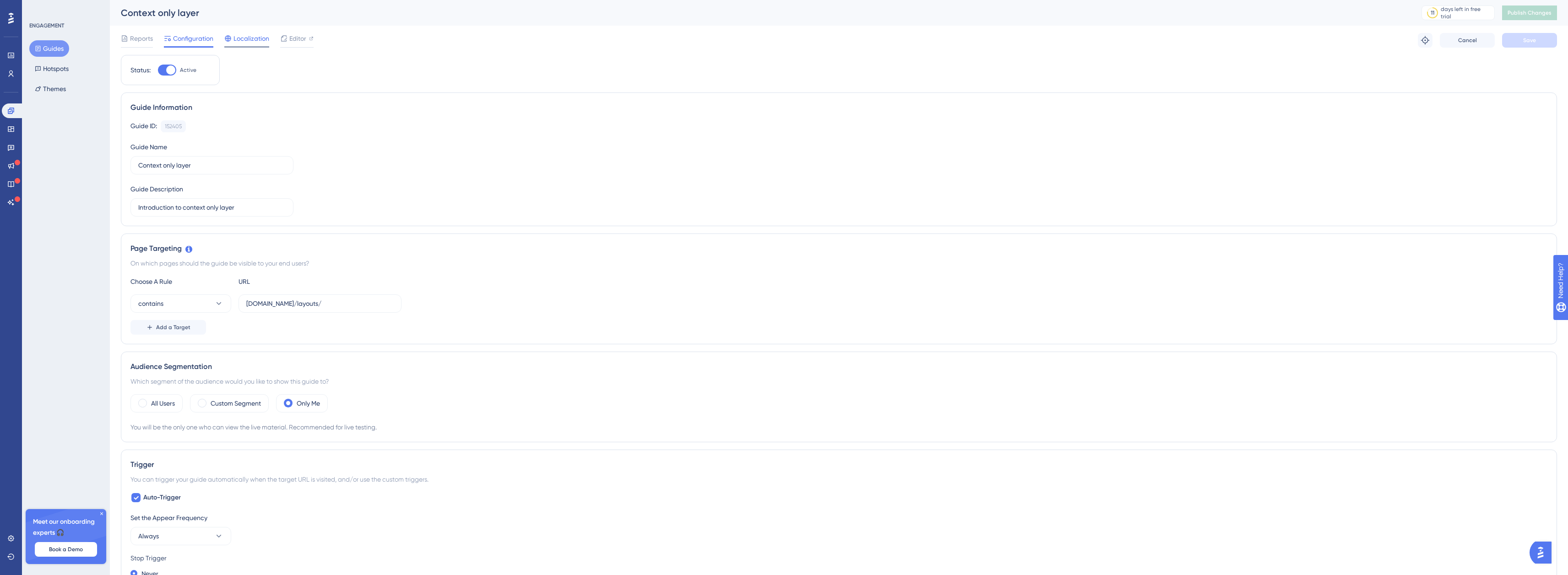
click at [249, 34] on span "Localization" at bounding box center [251, 38] width 35 height 11
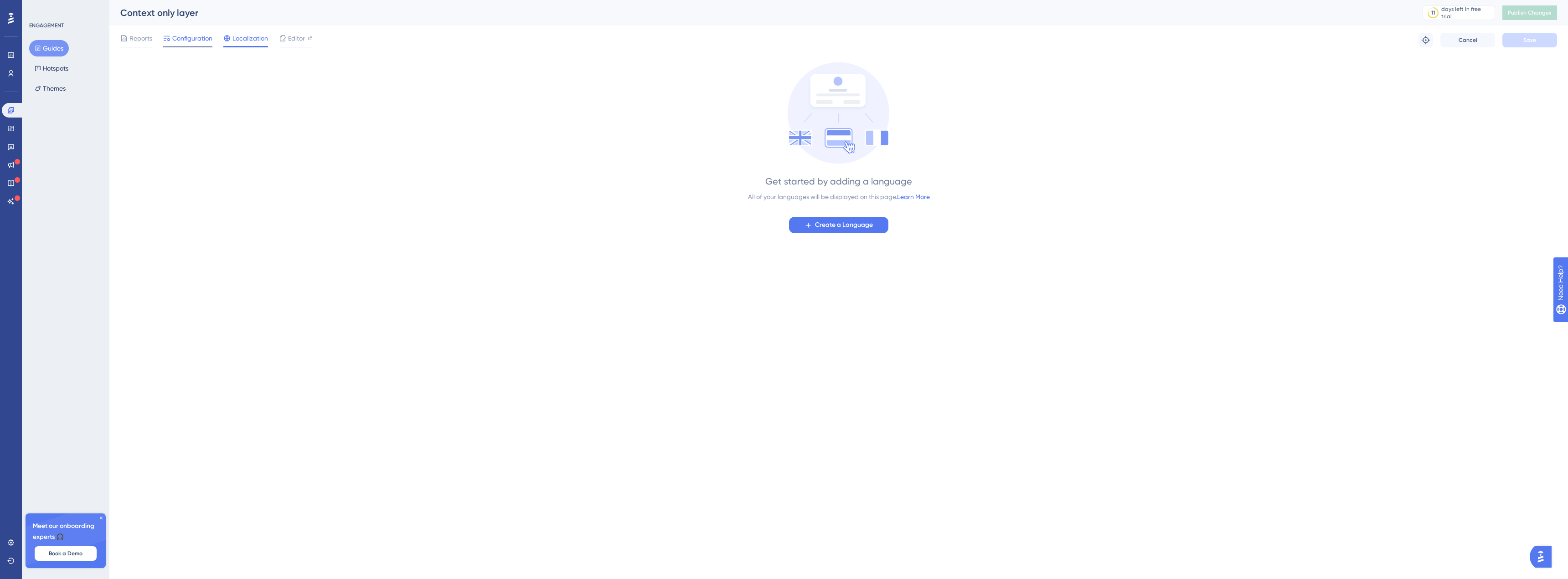
click at [181, 37] on span "Configuration" at bounding box center [192, 38] width 40 height 11
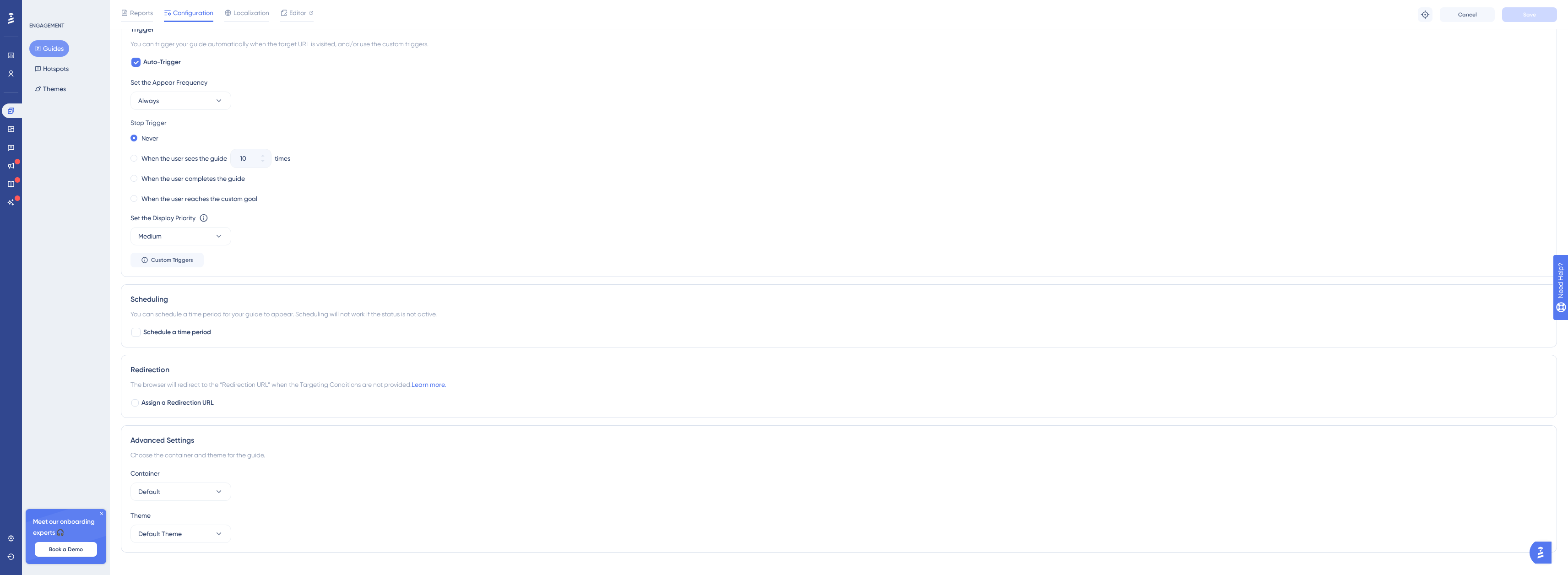
scroll to position [453, 0]
click at [183, 472] on button "Default" at bounding box center [180, 477] width 101 height 18
click at [355, 475] on div "Container Default Default Default" at bounding box center [839, 470] width 1417 height 33
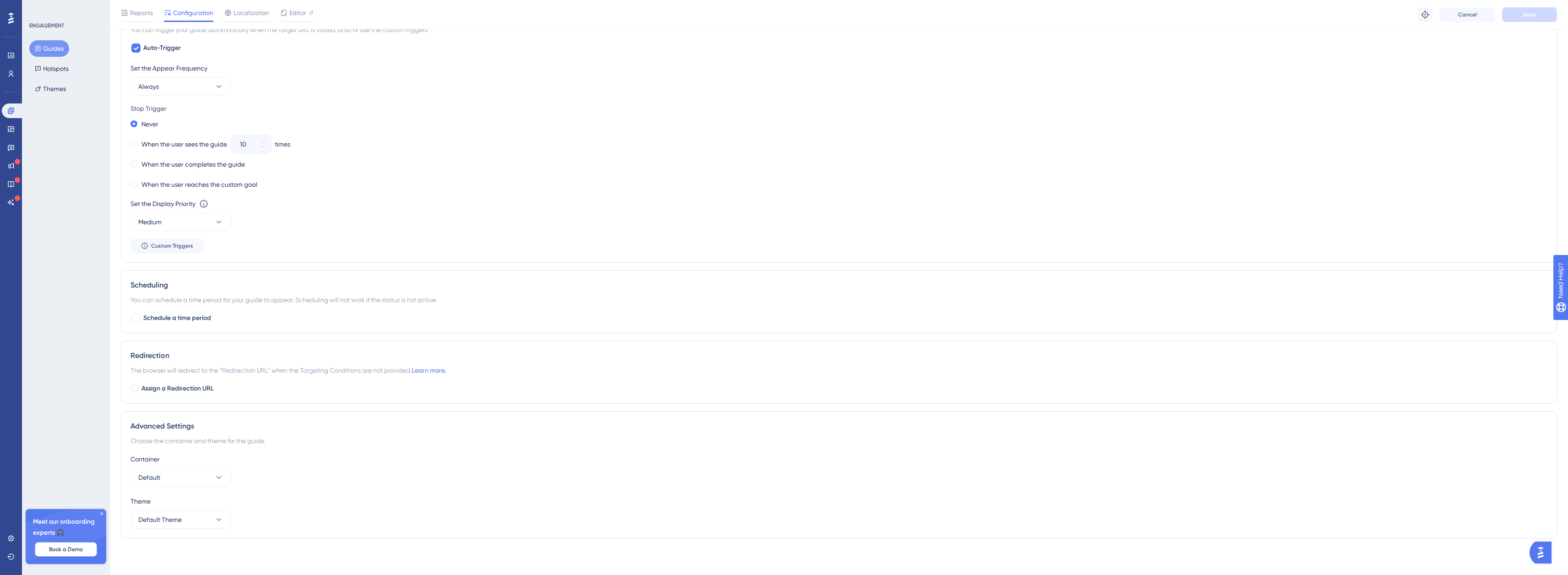
click at [86, 544] on button "Book a Demo" at bounding box center [66, 549] width 62 height 15
click at [26, 447] on div "ENGAGEMENT Guides Hotspots Themes Meet our onboarding experts 🎧 Book a Demo Upg…" at bounding box center [66, 287] width 88 height 575
click at [100, 515] on icon at bounding box center [101, 513] width 6 height 5
click at [59, 43] on button "Guides" at bounding box center [49, 48] width 40 height 16
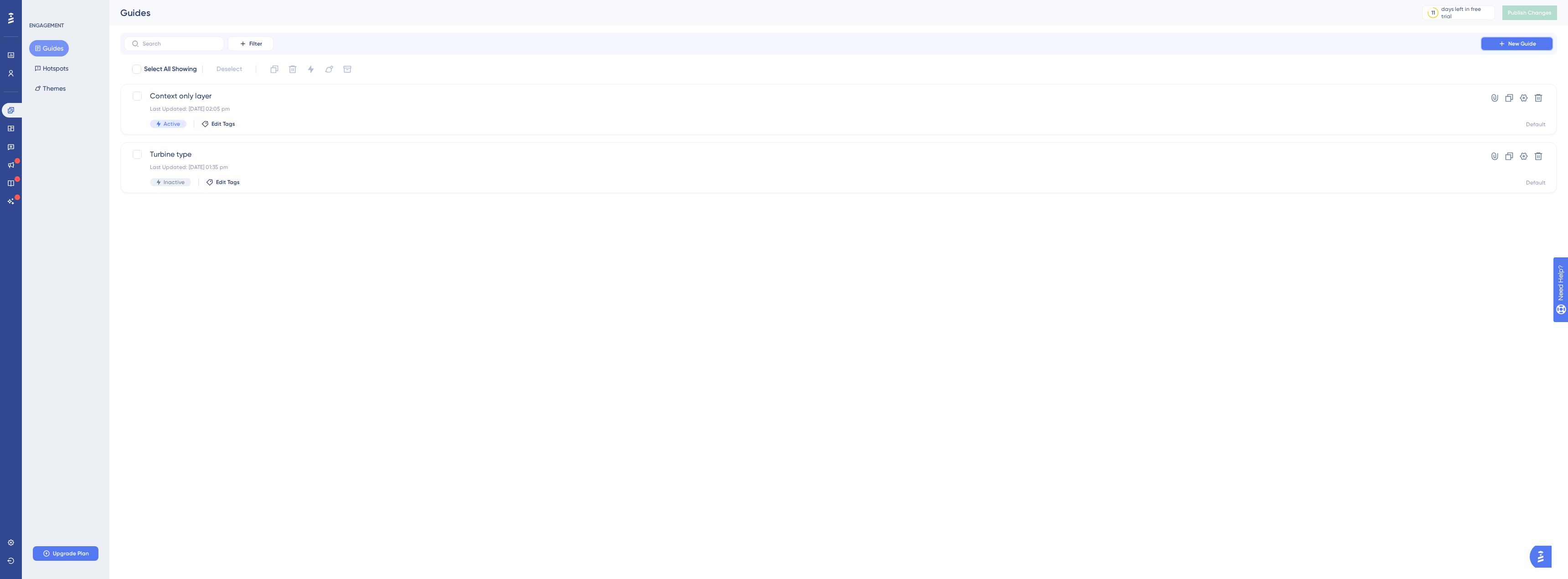
click at [1529, 40] on button "New Guide" at bounding box center [1517, 44] width 73 height 15
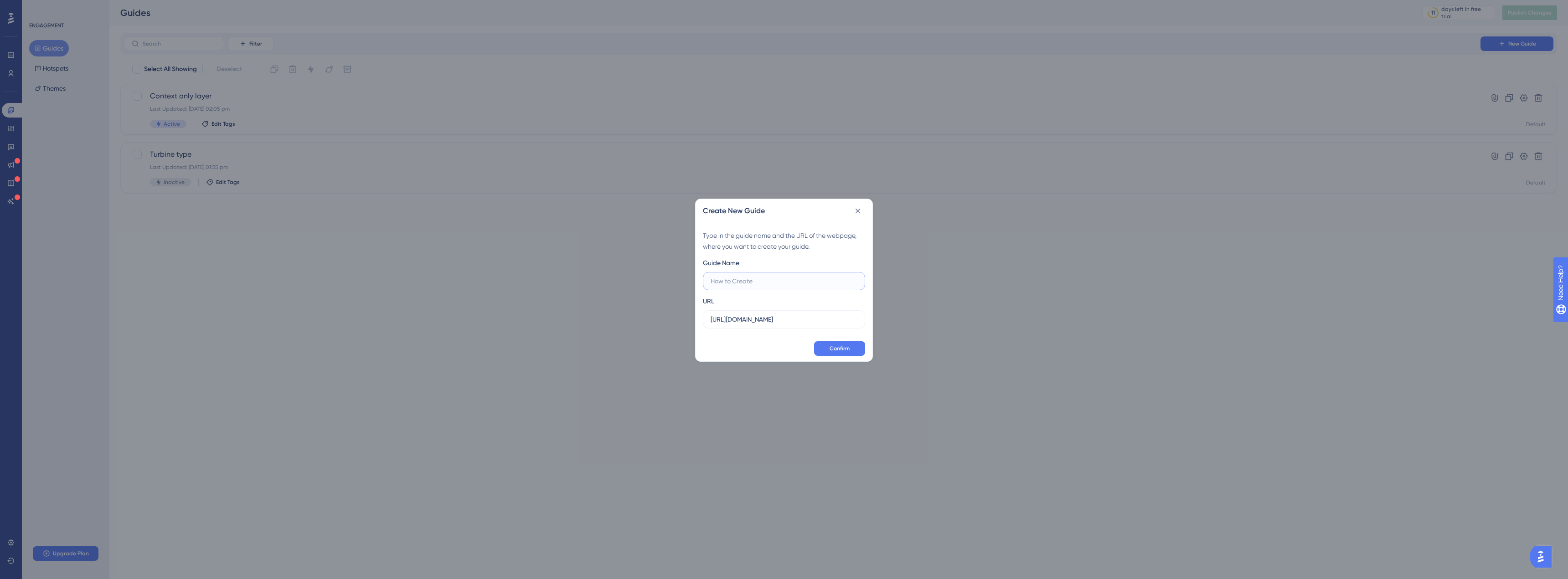
click at [755, 283] on input "text" at bounding box center [783, 281] width 147 height 10
click at [813, 313] on label "https://staging.boxkite.eco" at bounding box center [784, 319] width 163 height 18
click at [813, 314] on input "https://staging.boxkite.eco" at bounding box center [783, 319] width 147 height 10
drag, startPoint x: 813, startPoint y: 314, endPoint x: 649, endPoint y: 300, distance: 164.6
click at [649, 300] on div "Create New Guide Type in the guide name and the URL of the webpage, where you w…" at bounding box center [784, 290] width 1568 height 579
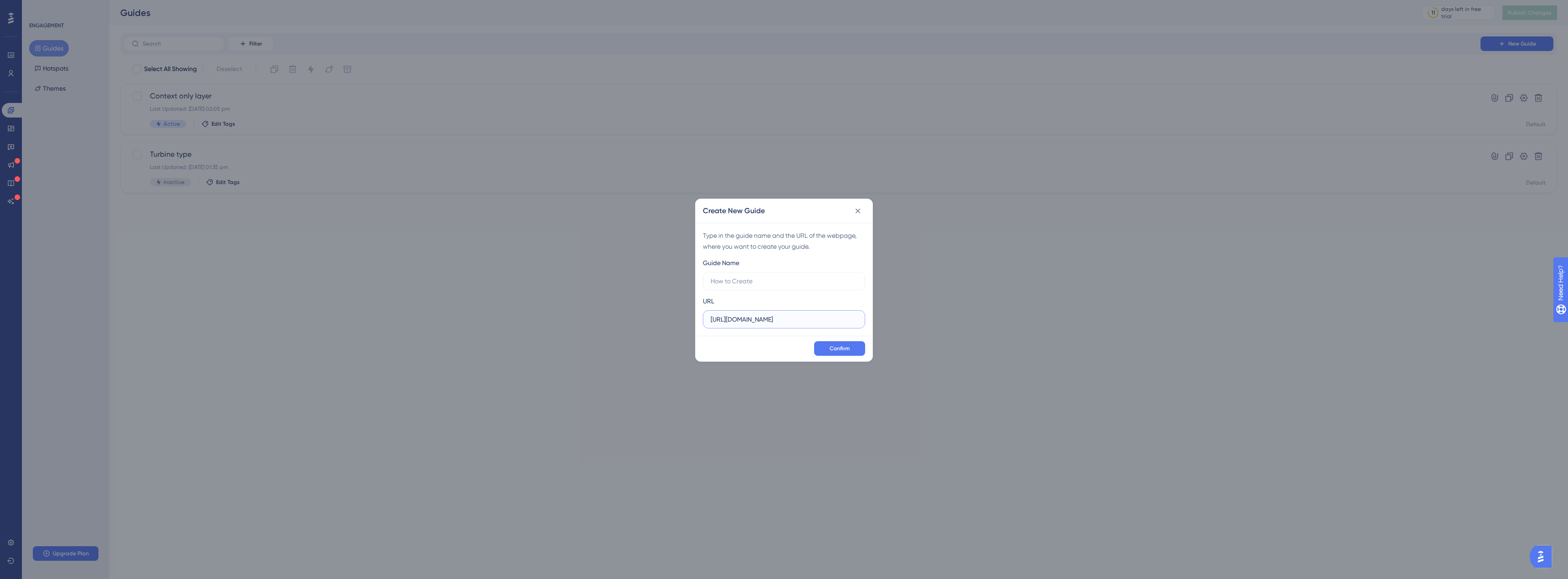
paste input "/projects"
type input "[URL][DOMAIN_NAME]"
click at [777, 281] on input "text" at bounding box center [783, 281] width 147 height 10
type input "Portfolios"
click at [852, 353] on button "Confirm" at bounding box center [839, 348] width 51 height 15
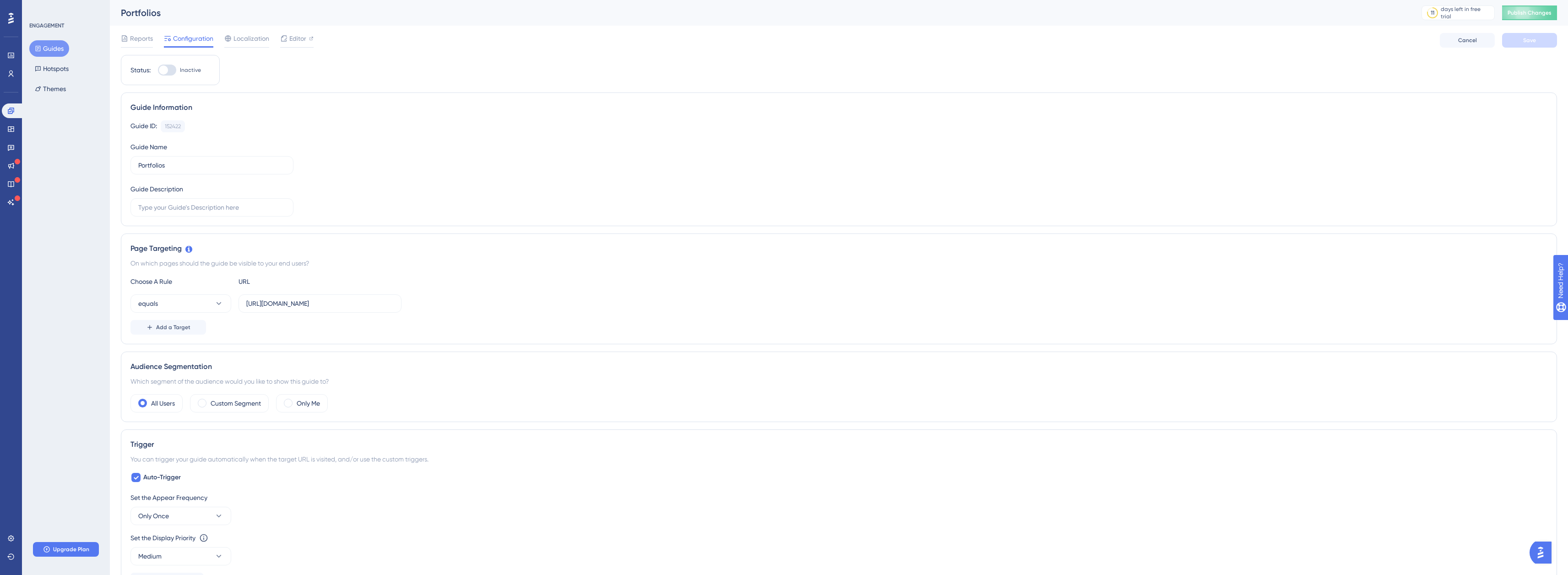
click at [169, 77] on div "Status: Inactive" at bounding box center [171, 70] width 99 height 30
click at [167, 72] on div at bounding box center [167, 70] width 18 height 11
click at [158, 70] on input "Inactive" at bounding box center [158, 70] width 1 height 1
checkbox input "true"
click at [213, 306] on button "equals" at bounding box center [180, 304] width 101 height 18
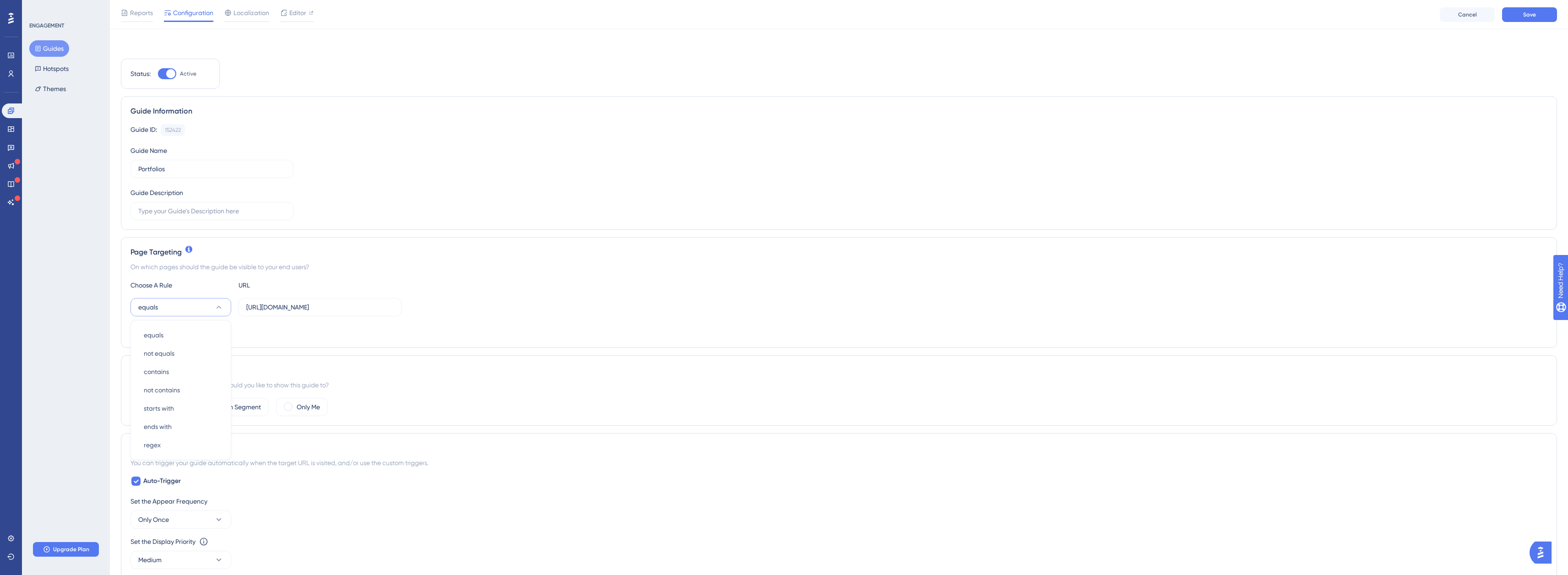
scroll to position [99, 0]
click at [189, 241] on div "equals equals" at bounding box center [180, 236] width 74 height 18
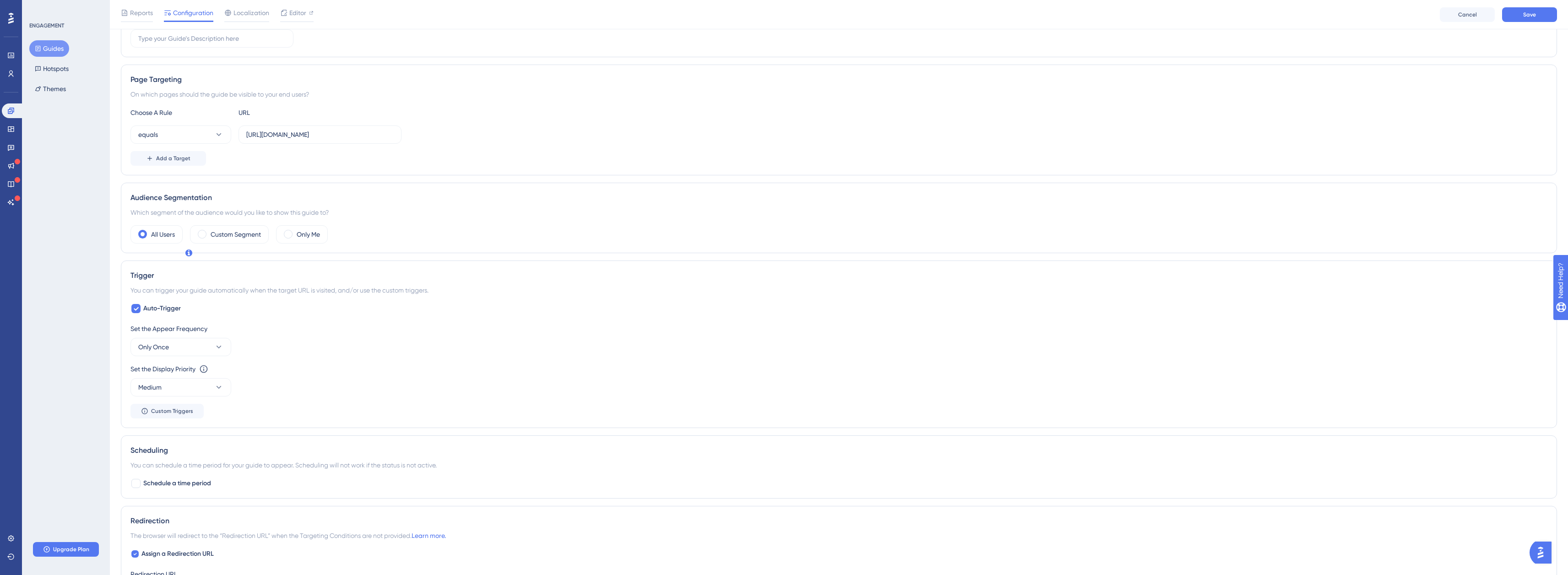
scroll to position [191, 0]
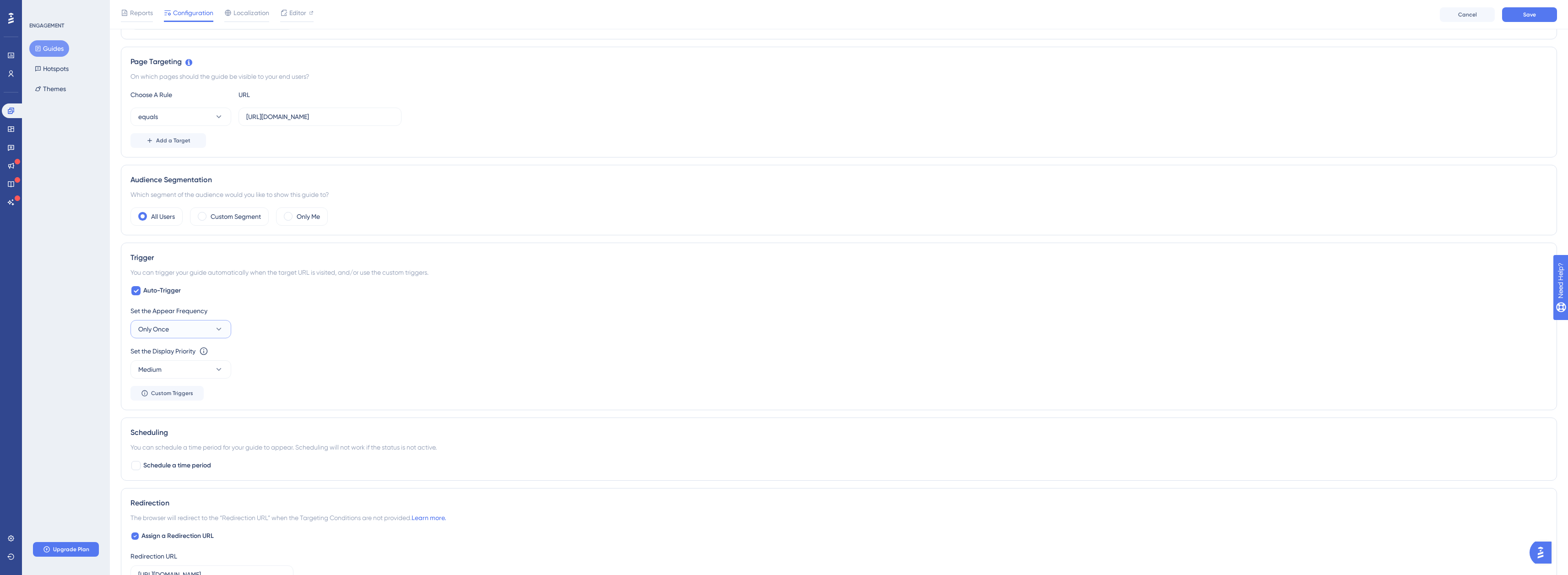
click at [207, 324] on button "Only Once" at bounding box center [180, 329] width 101 height 18
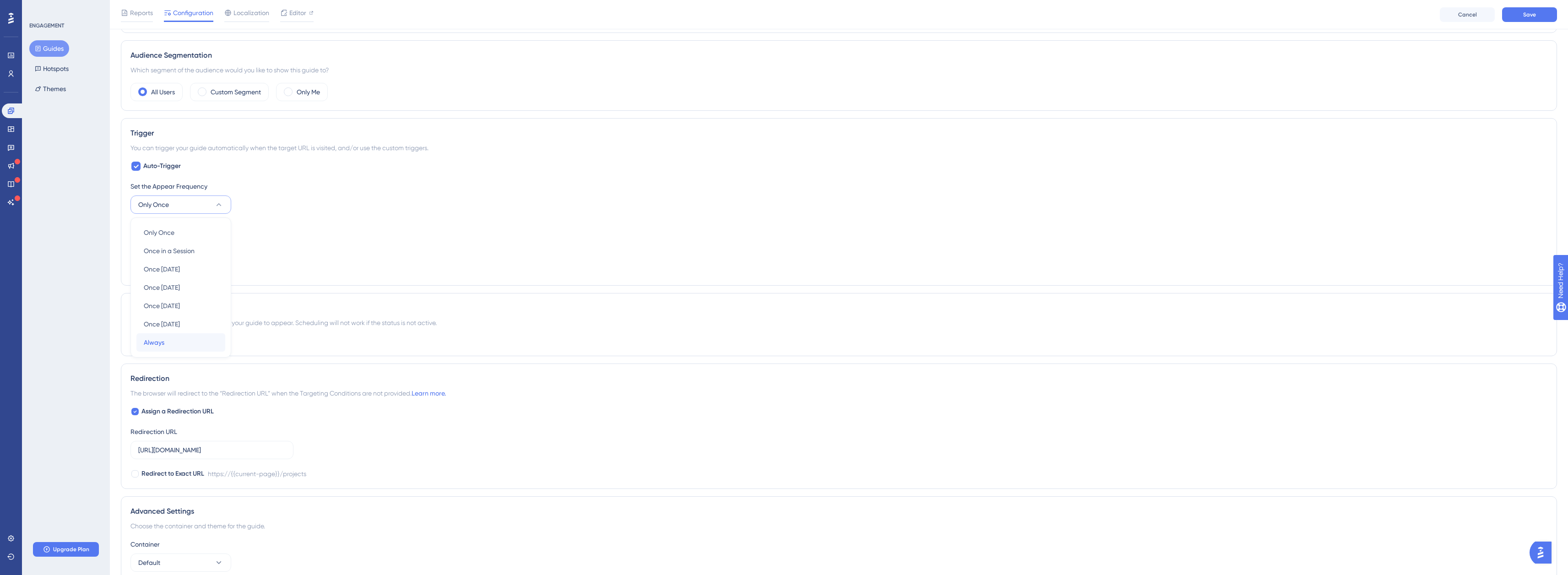
click at [177, 349] on div "Always Always" at bounding box center [180, 342] width 74 height 18
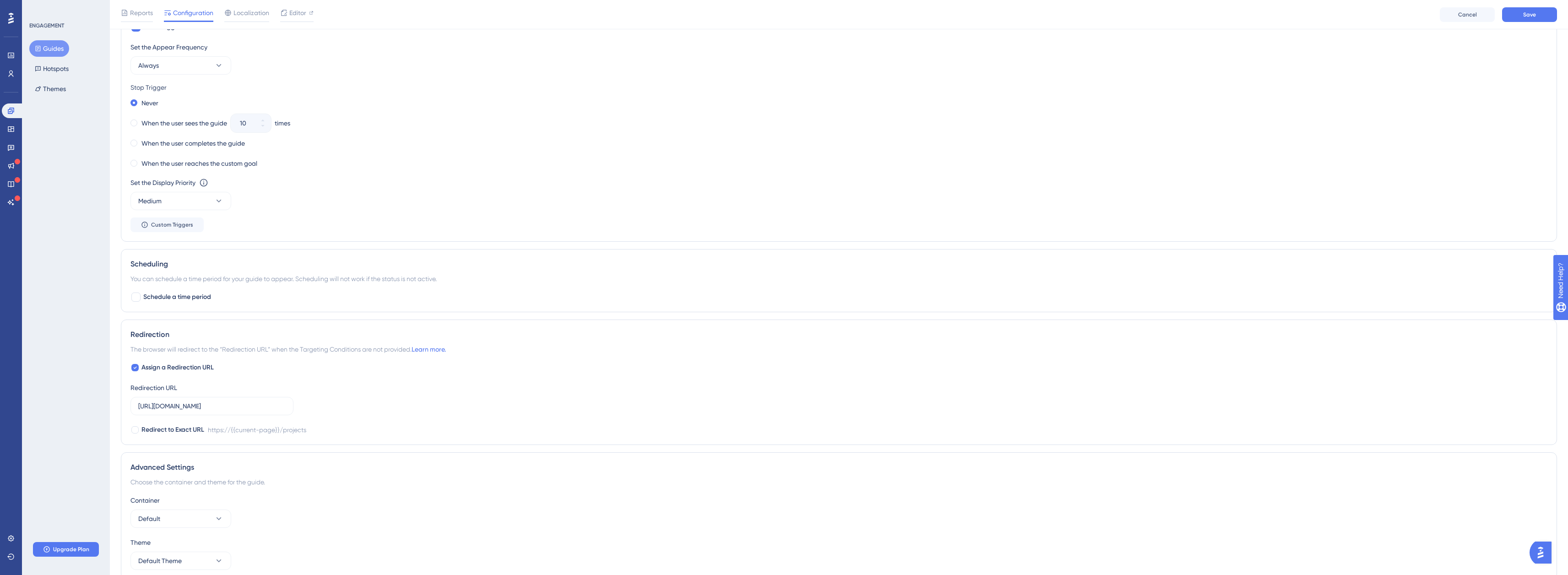
scroll to position [495, 0]
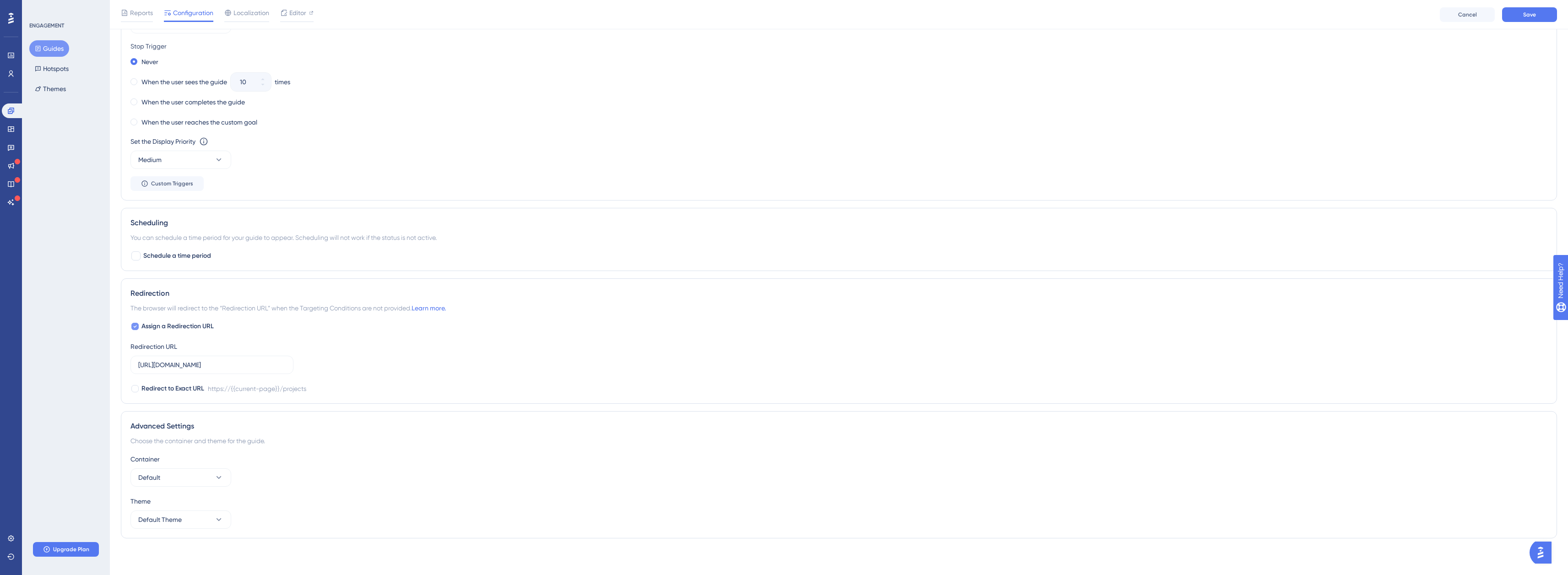
click at [133, 325] on icon at bounding box center [135, 326] width 4 height 7
checkbox input "false"
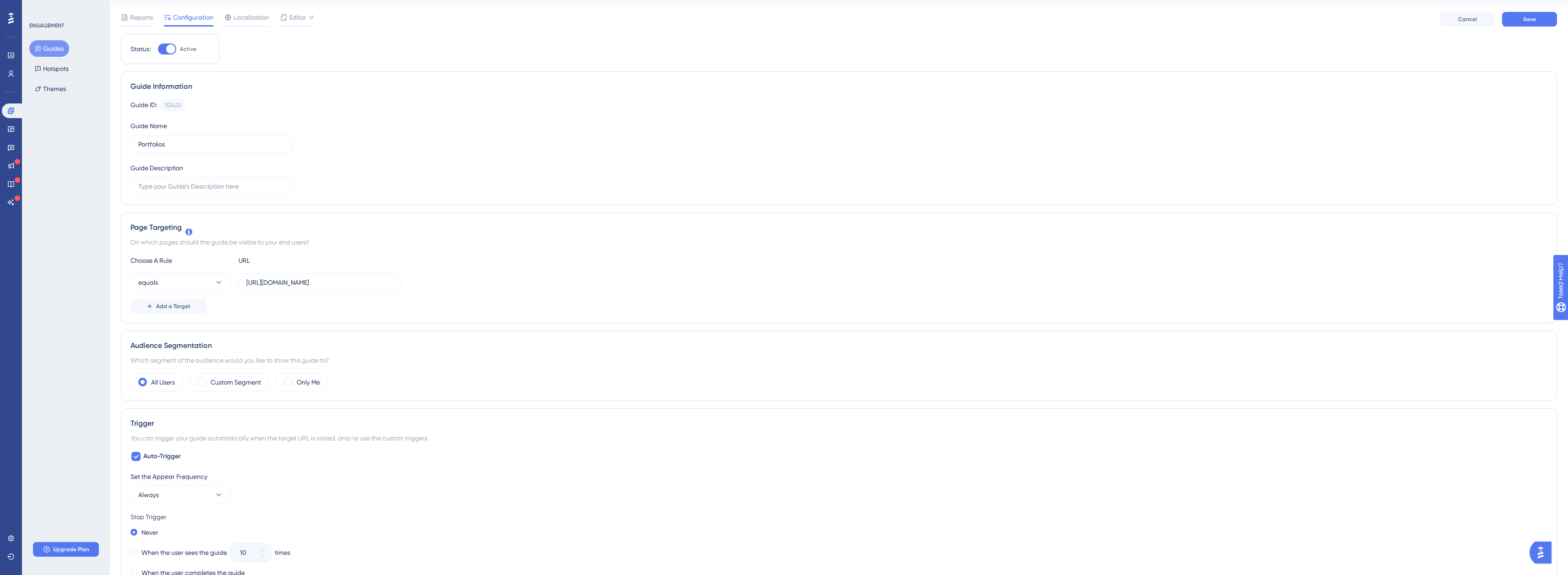
scroll to position [0, 0]
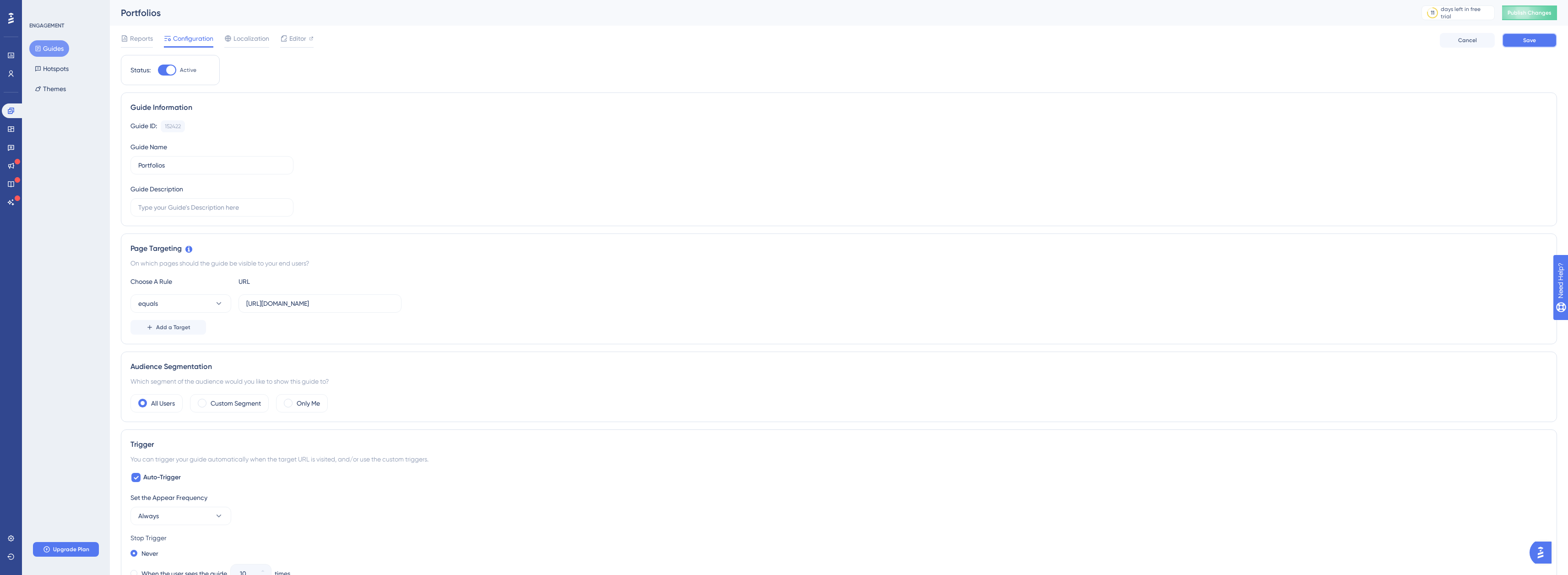
click at [1526, 45] on button "Save" at bounding box center [1529, 40] width 55 height 15
click at [1529, 17] on button "Publish Changes" at bounding box center [1529, 13] width 55 height 15
click at [213, 304] on button "equals" at bounding box center [180, 304] width 101 height 18
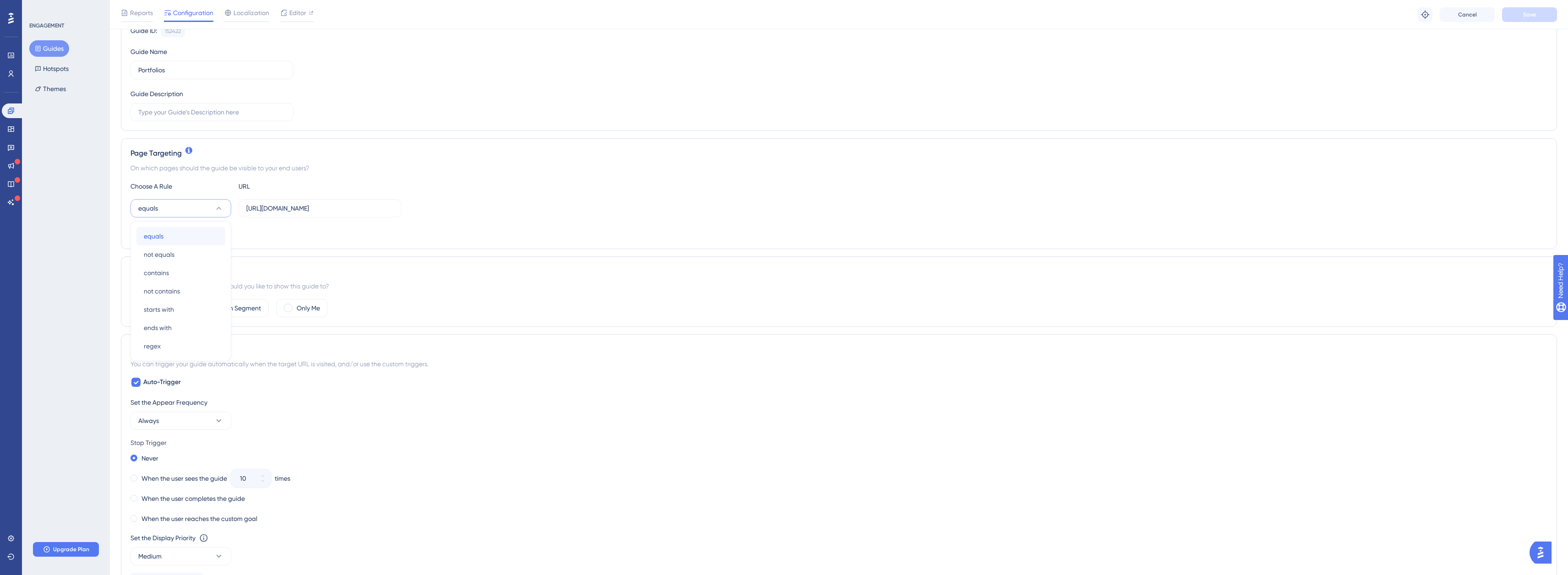
click at [183, 235] on div "equals equals" at bounding box center [180, 236] width 74 height 18
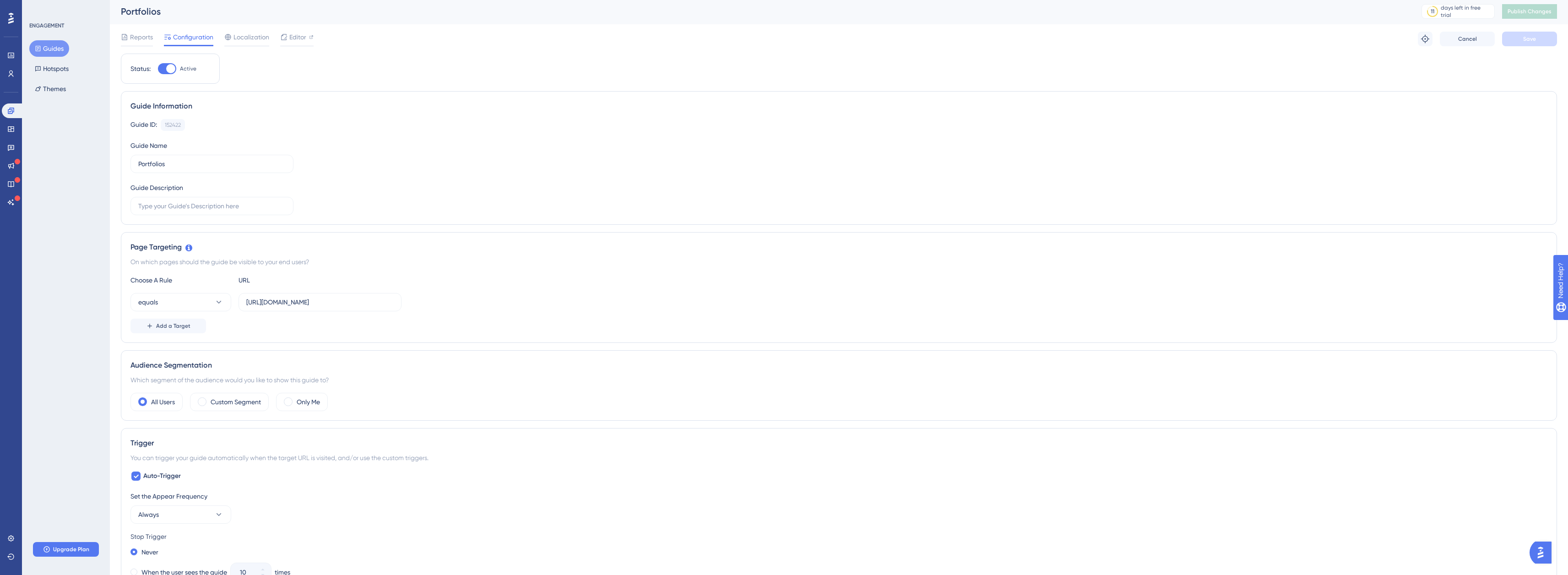
scroll to position [0, 0]
click at [48, 51] on button "Guides" at bounding box center [49, 48] width 40 height 16
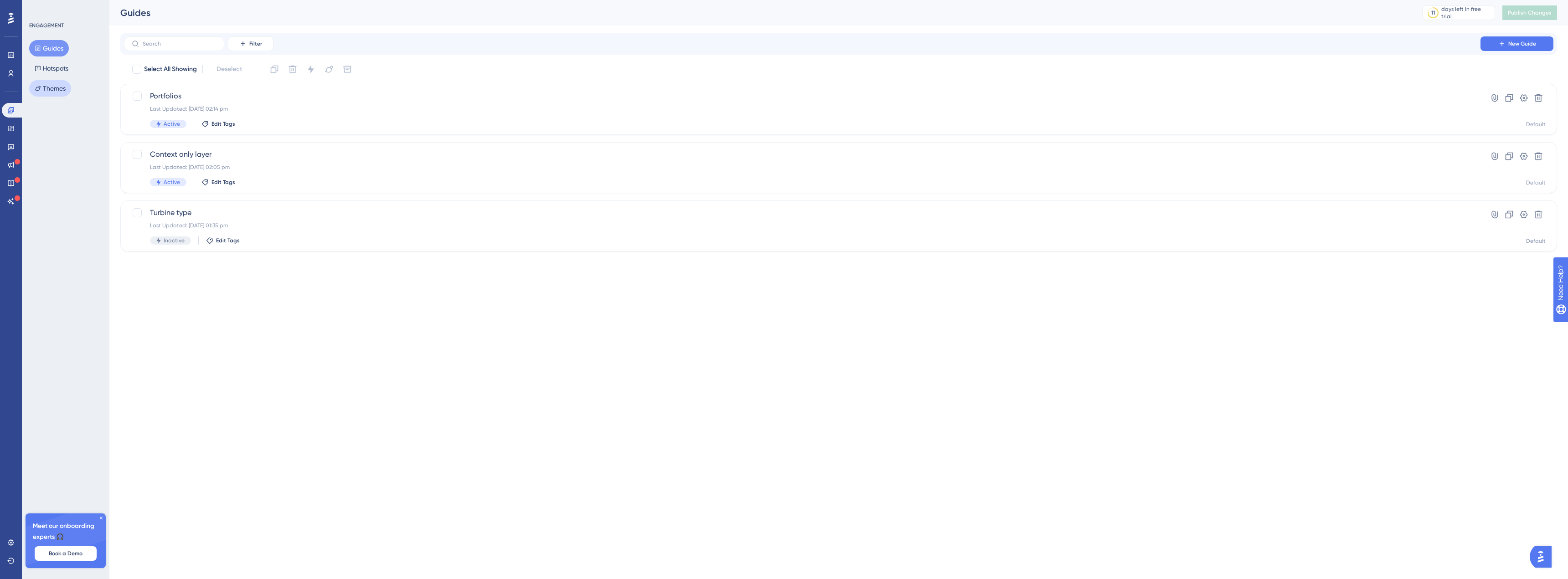
click at [52, 88] on button "Themes" at bounding box center [50, 88] width 42 height 16
click at [201, 79] on div "Default Theme Clone Settings" at bounding box center [839, 74] width 1437 height 24
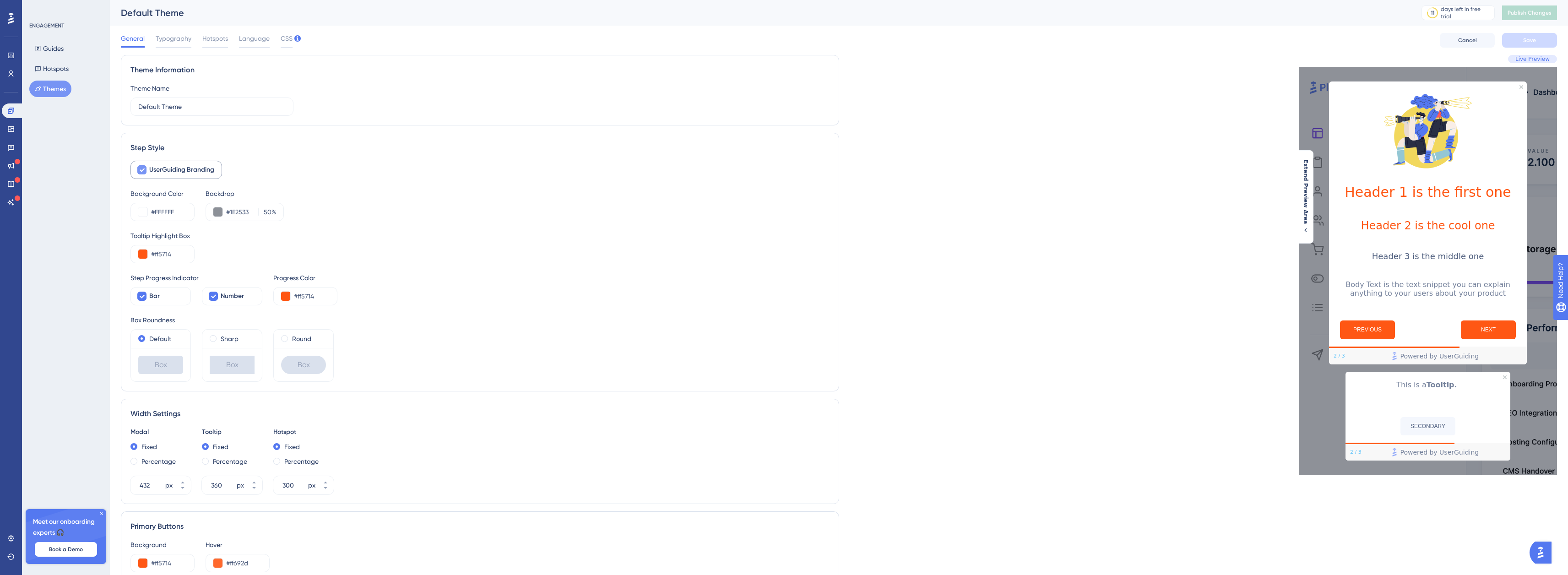
click at [183, 172] on span "UserGuiding Branding" at bounding box center [182, 170] width 65 height 11
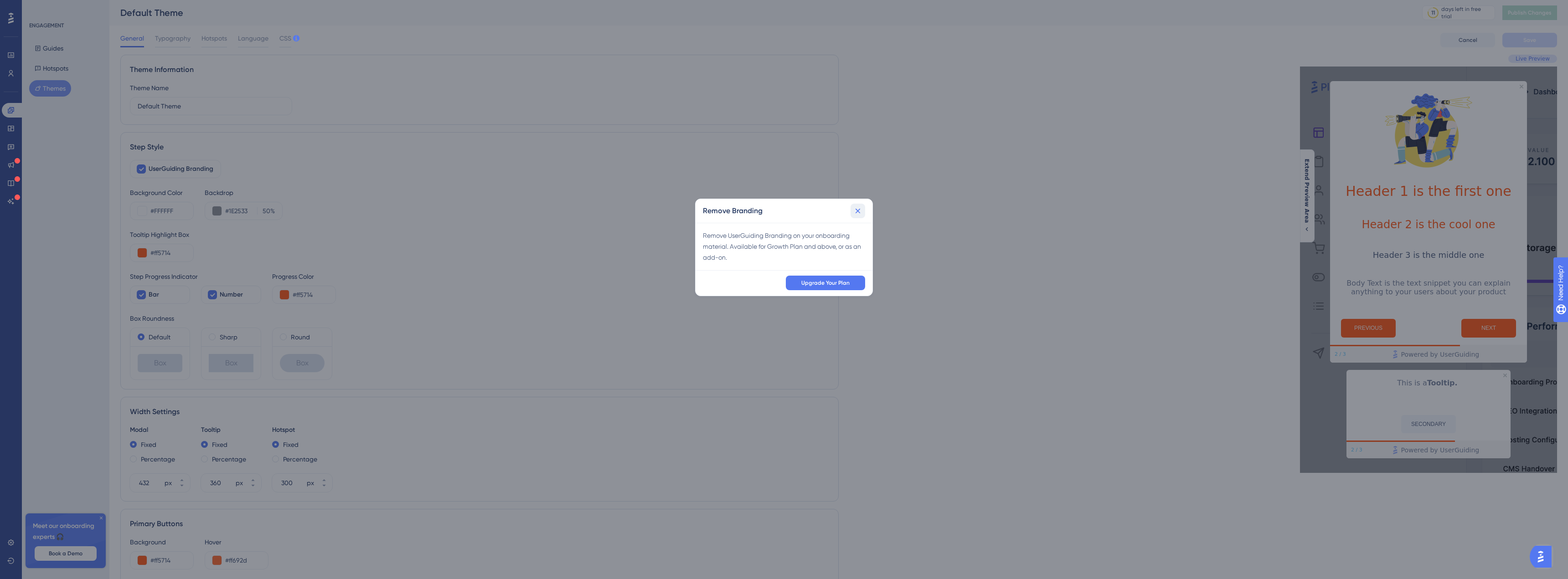
click at [861, 207] on icon at bounding box center [858, 210] width 9 height 9
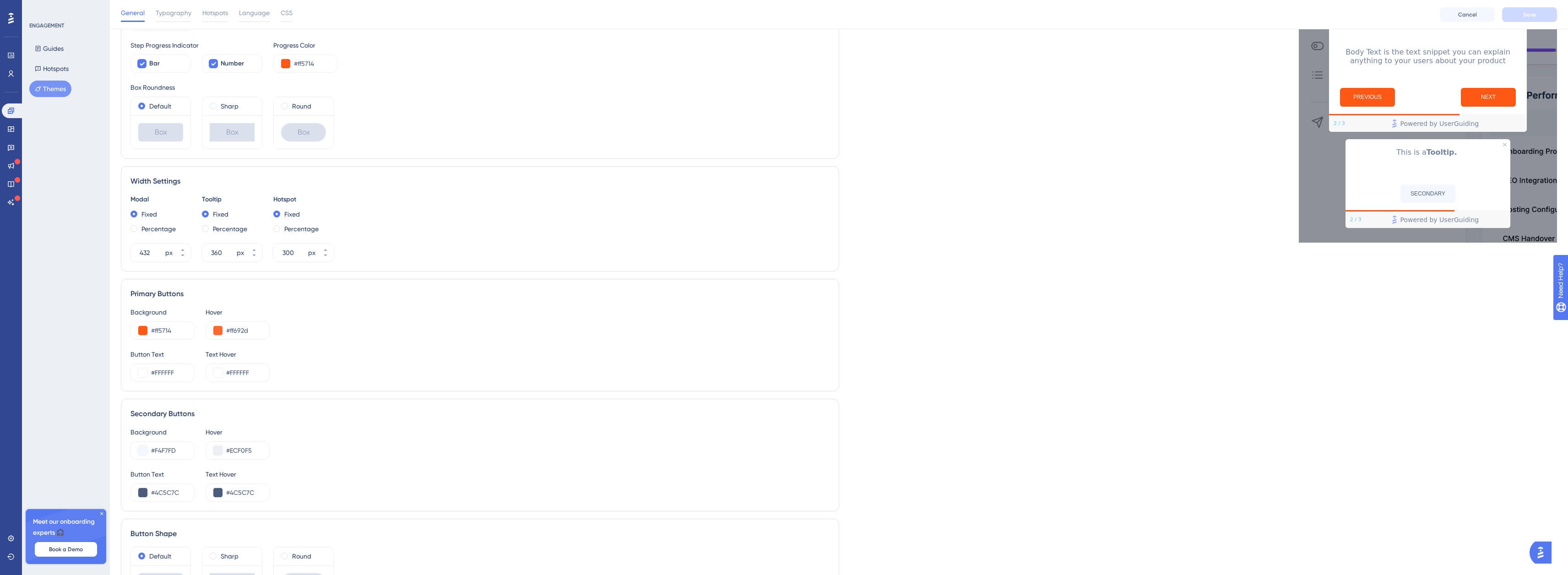
scroll to position [307, 0]
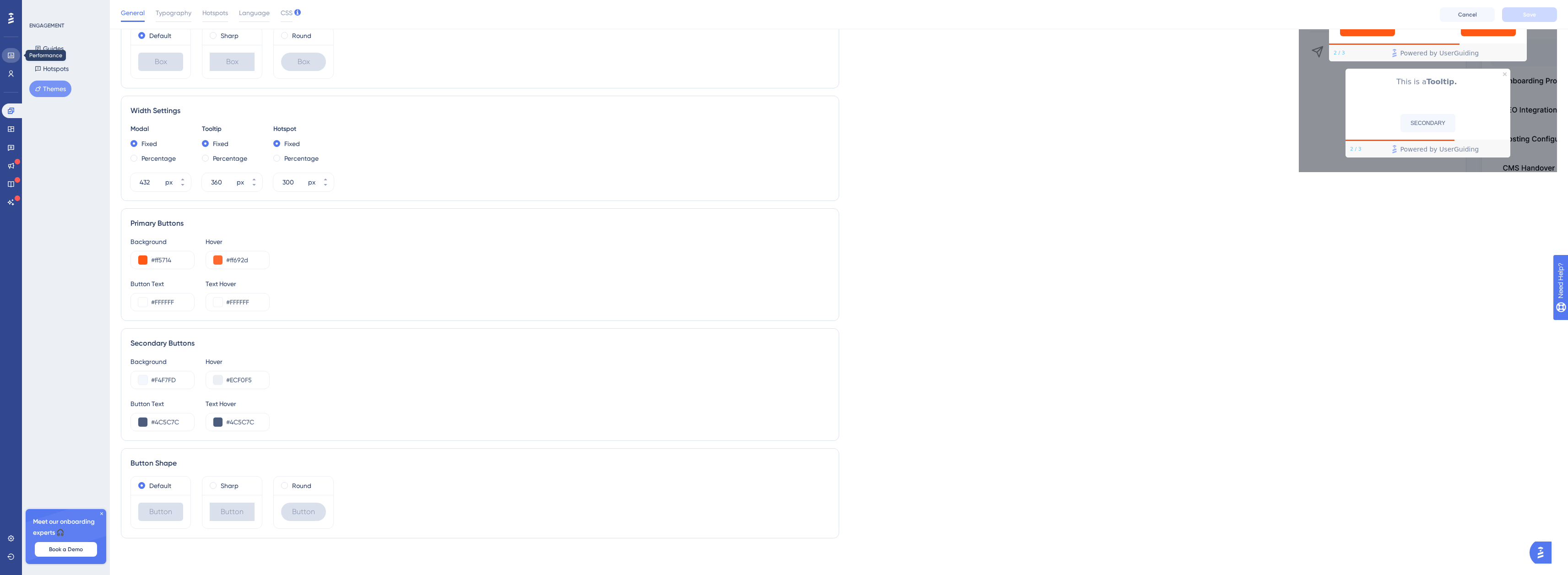
click at [13, 59] on link at bounding box center [11, 56] width 18 height 15
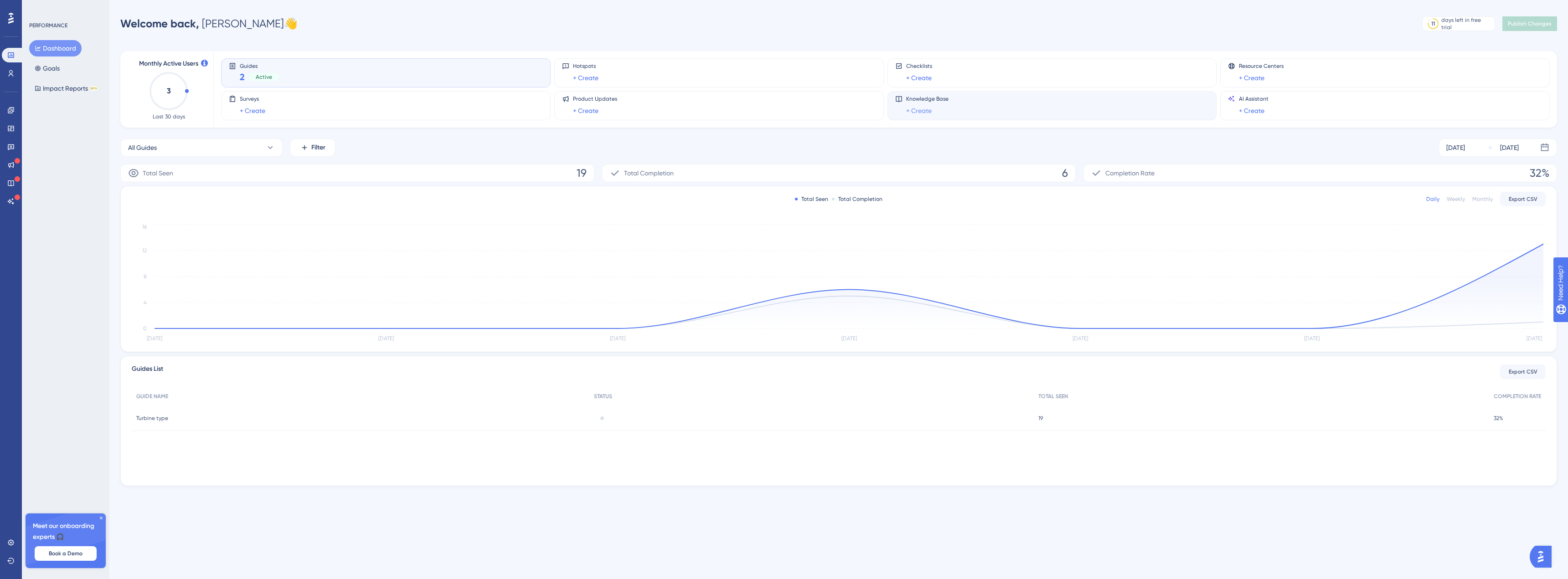
click at [920, 110] on link "+ Create" at bounding box center [919, 111] width 26 height 11
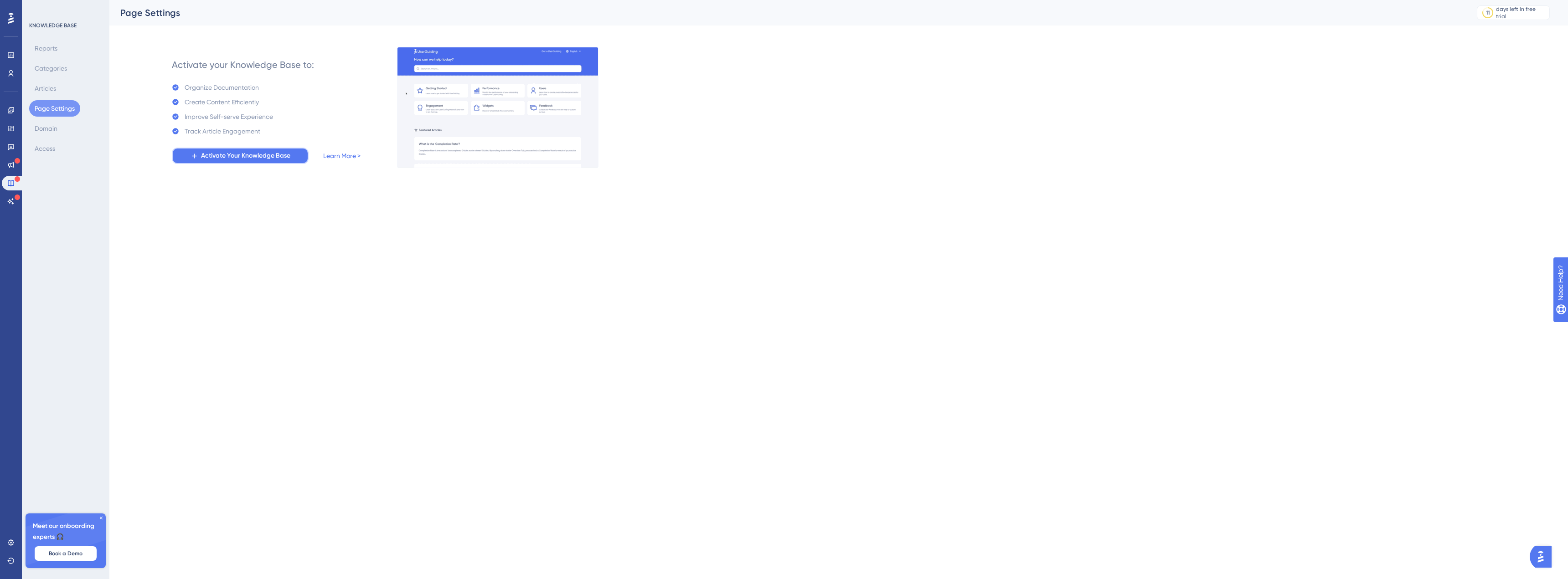
click at [261, 157] on span "Activate Your Knowledge Base" at bounding box center [245, 156] width 89 height 11
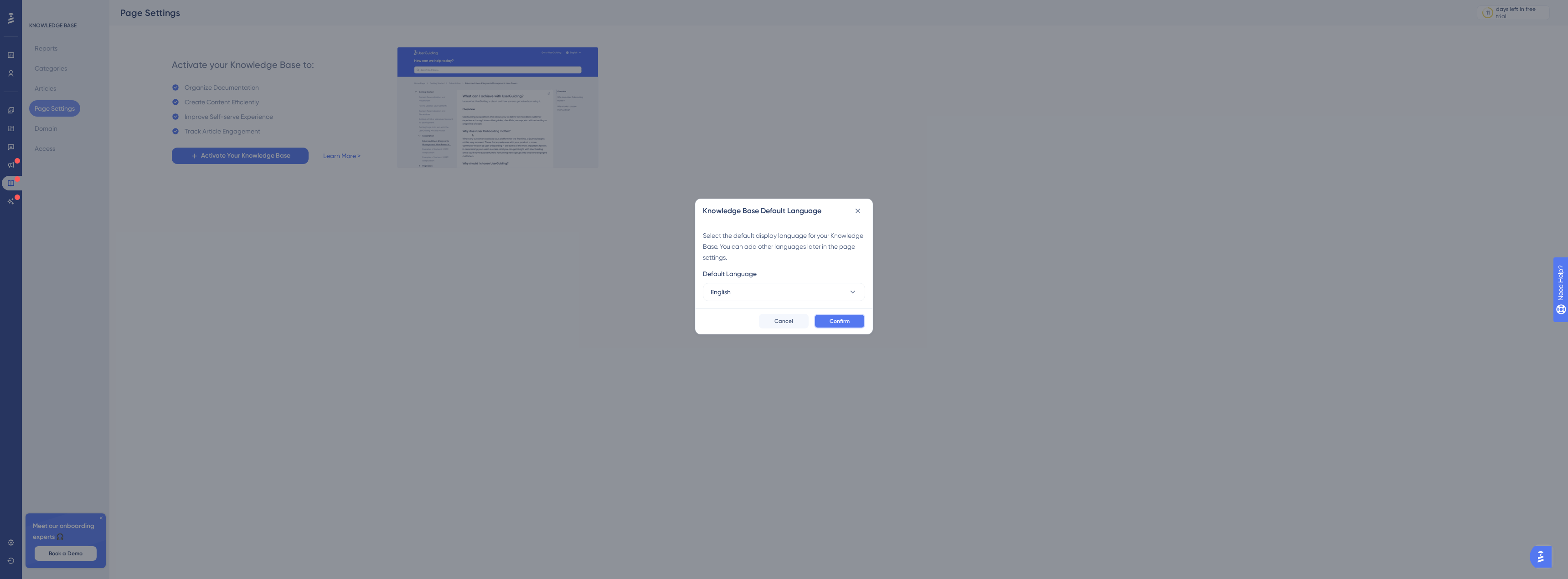
click at [835, 323] on span "Confirm" at bounding box center [839, 321] width 20 height 7
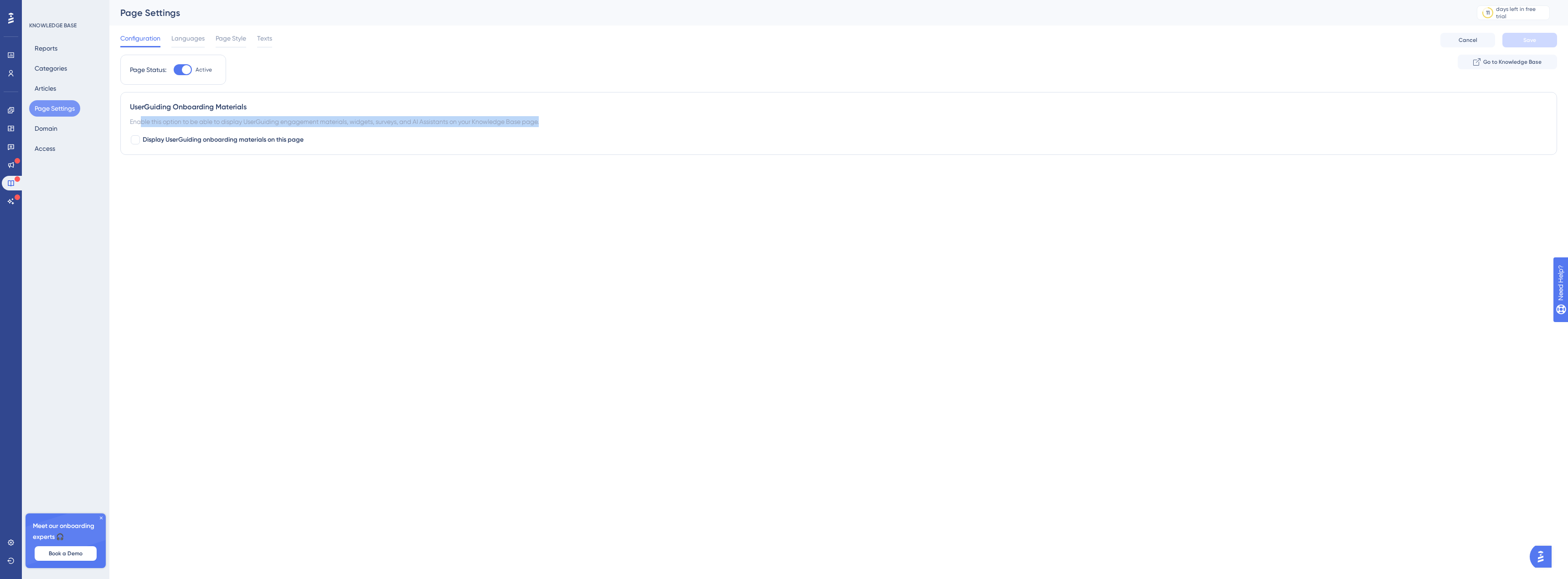
drag, startPoint x: 139, startPoint y: 119, endPoint x: 549, endPoint y: 124, distance: 410.0
click at [549, 124] on div "Enable this option to be able to display UserGuiding engagement materials, widg…" at bounding box center [838, 122] width 1418 height 11
click at [236, 68] on div "Page Status: Active Go to Knowledge Base" at bounding box center [839, 73] width 1437 height 37
click at [45, 85] on button "Articles" at bounding box center [45, 88] width 32 height 16
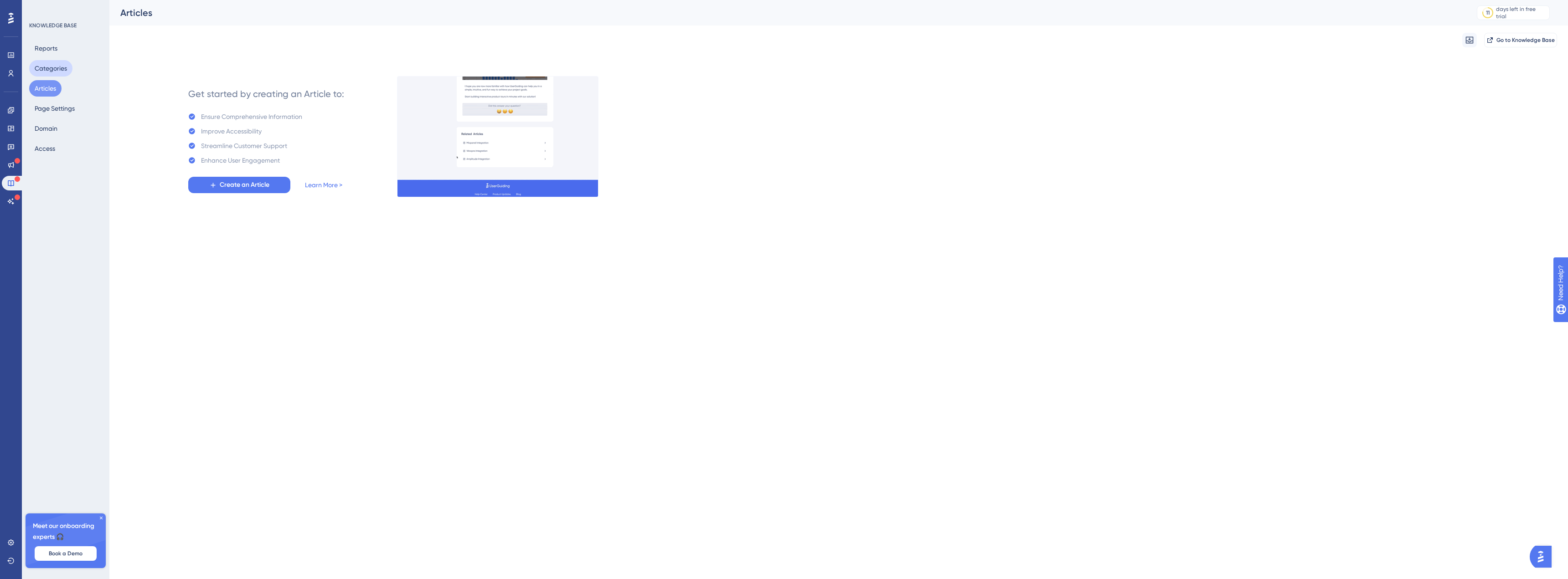
click at [44, 72] on button "Categories" at bounding box center [51, 68] width 43 height 16
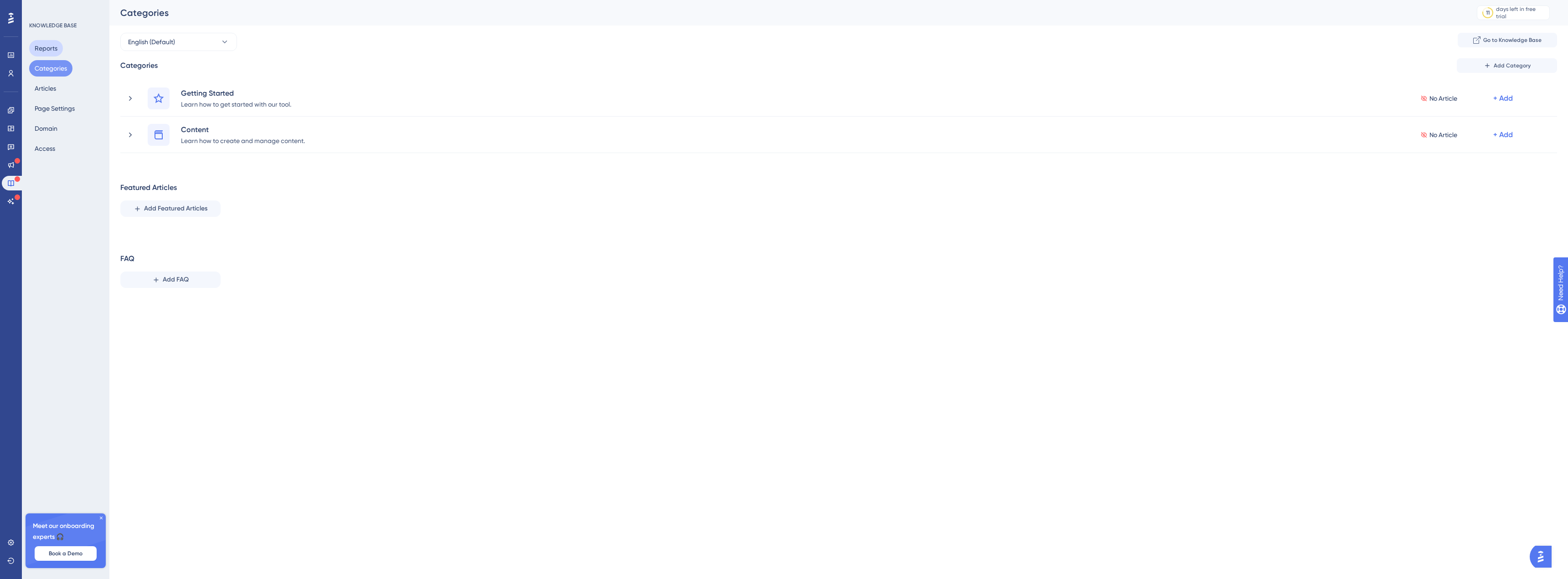
click at [43, 51] on button "Reports" at bounding box center [46, 48] width 33 height 16
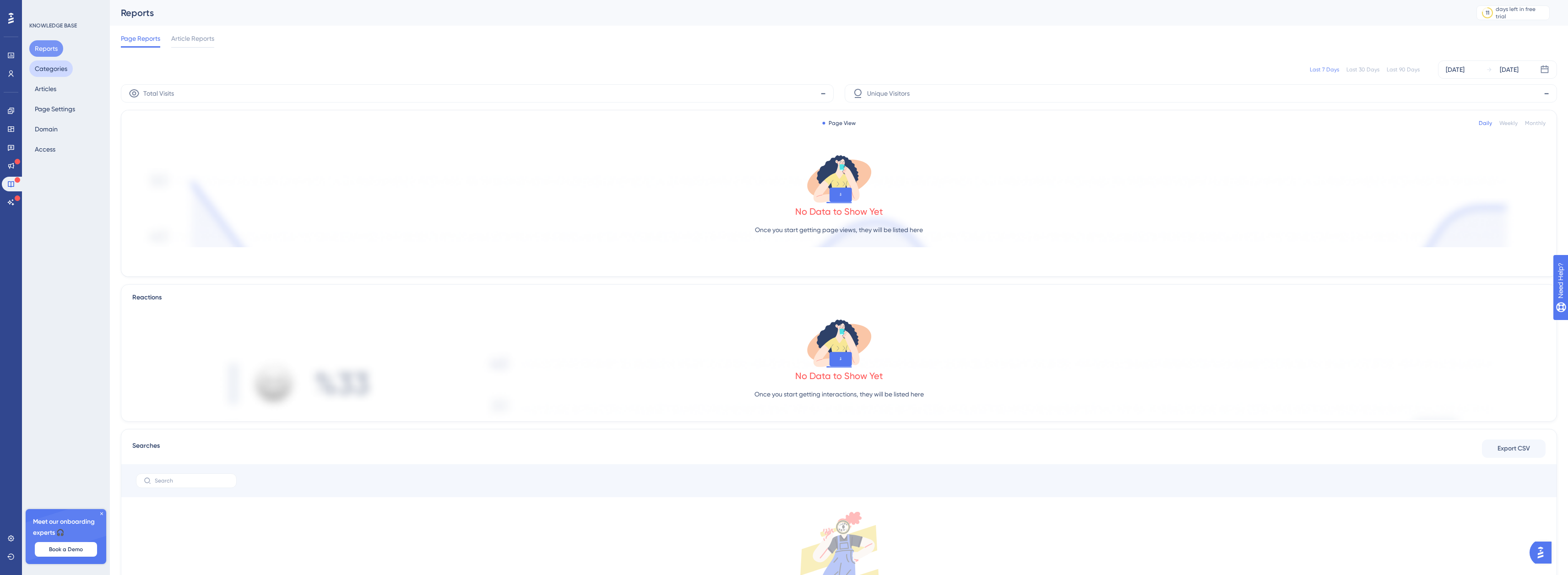
click at [51, 68] on button "Categories" at bounding box center [51, 68] width 43 height 16
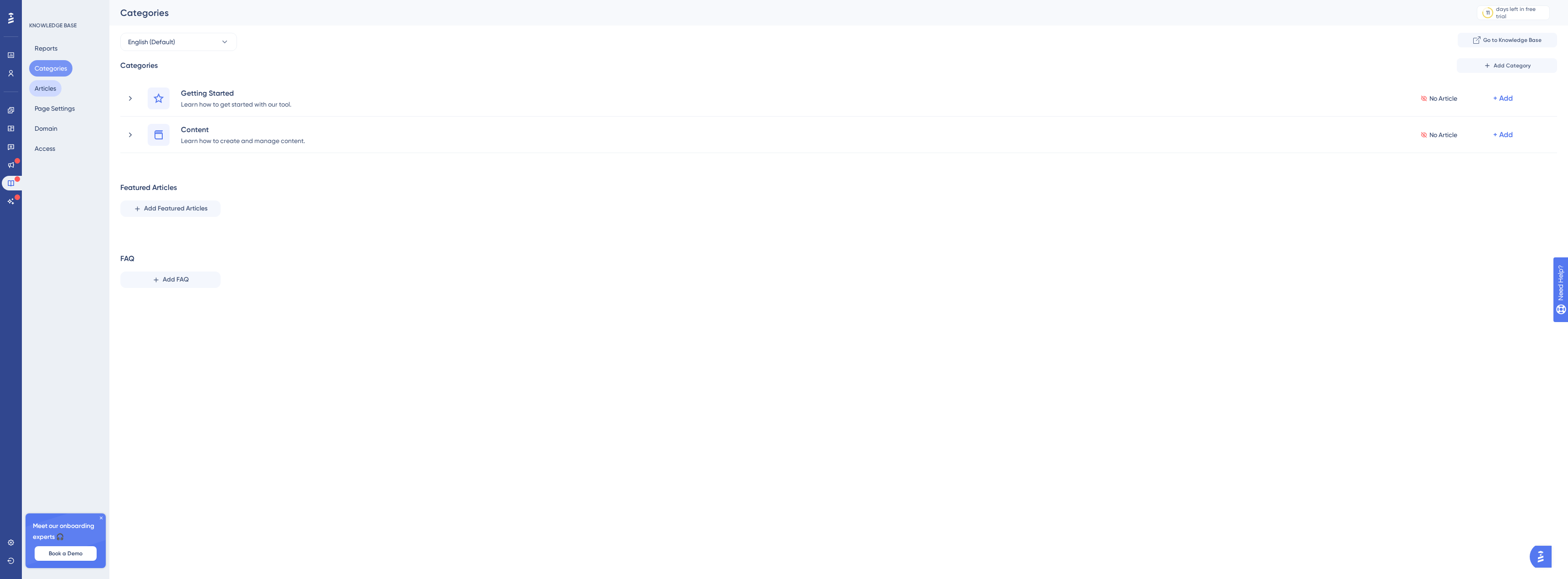
click at [44, 85] on button "Articles" at bounding box center [45, 88] width 32 height 16
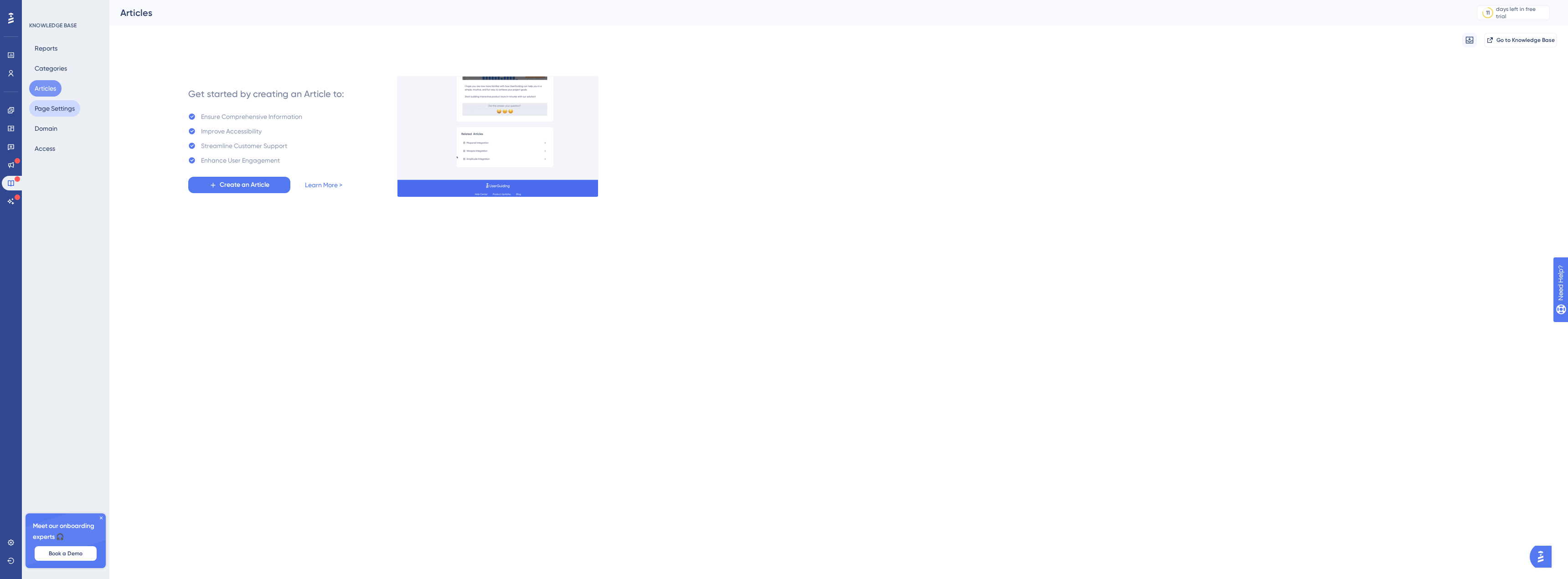
click at [46, 113] on button "Page Settings" at bounding box center [55, 108] width 51 height 16
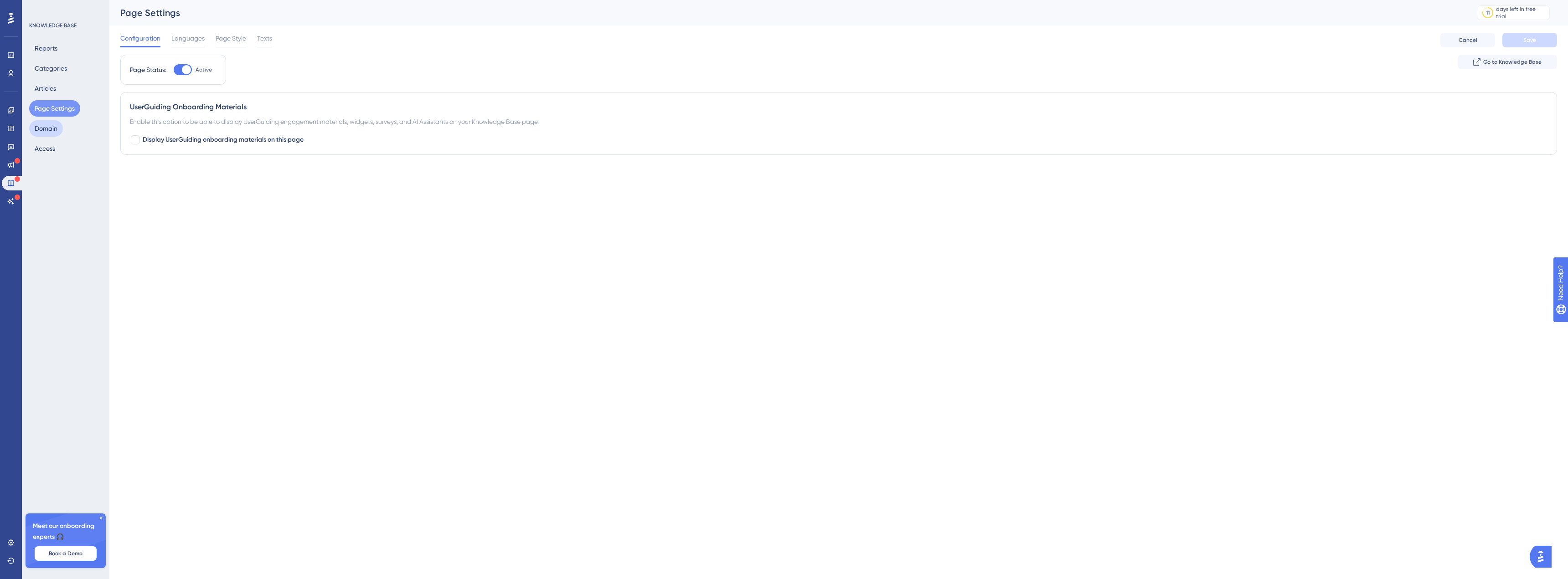
click at [46, 125] on button "Domain" at bounding box center [46, 128] width 33 height 16
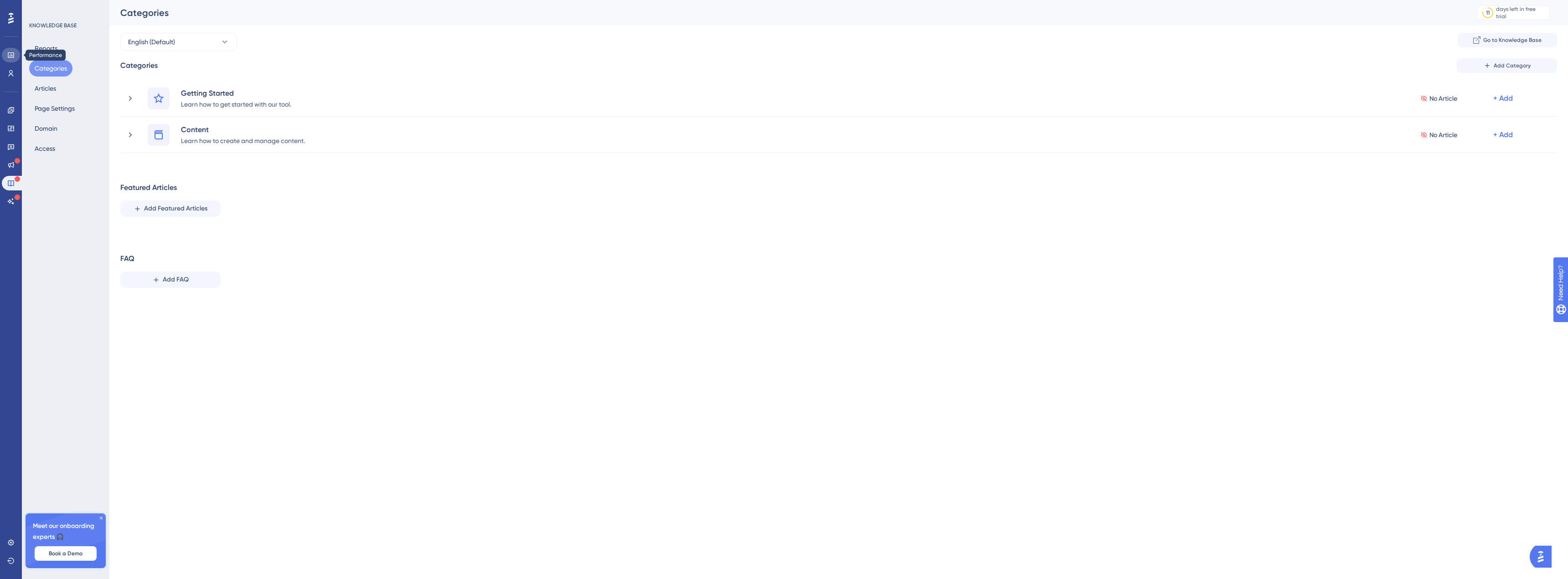
click at [7, 61] on link at bounding box center [11, 55] width 18 height 15
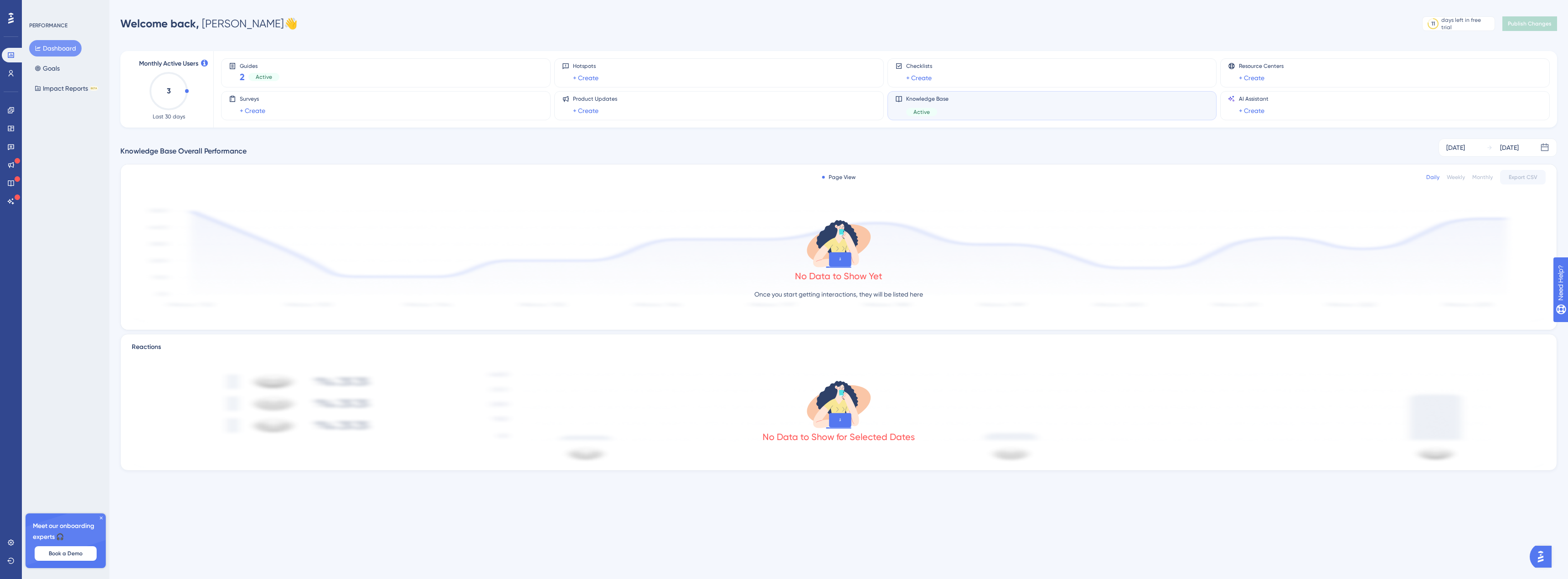
click at [930, 109] on div "Active" at bounding box center [922, 111] width 31 height 8
click at [925, 109] on span "Active" at bounding box center [922, 112] width 16 height 7
click at [13, 107] on icon at bounding box center [11, 110] width 7 height 7
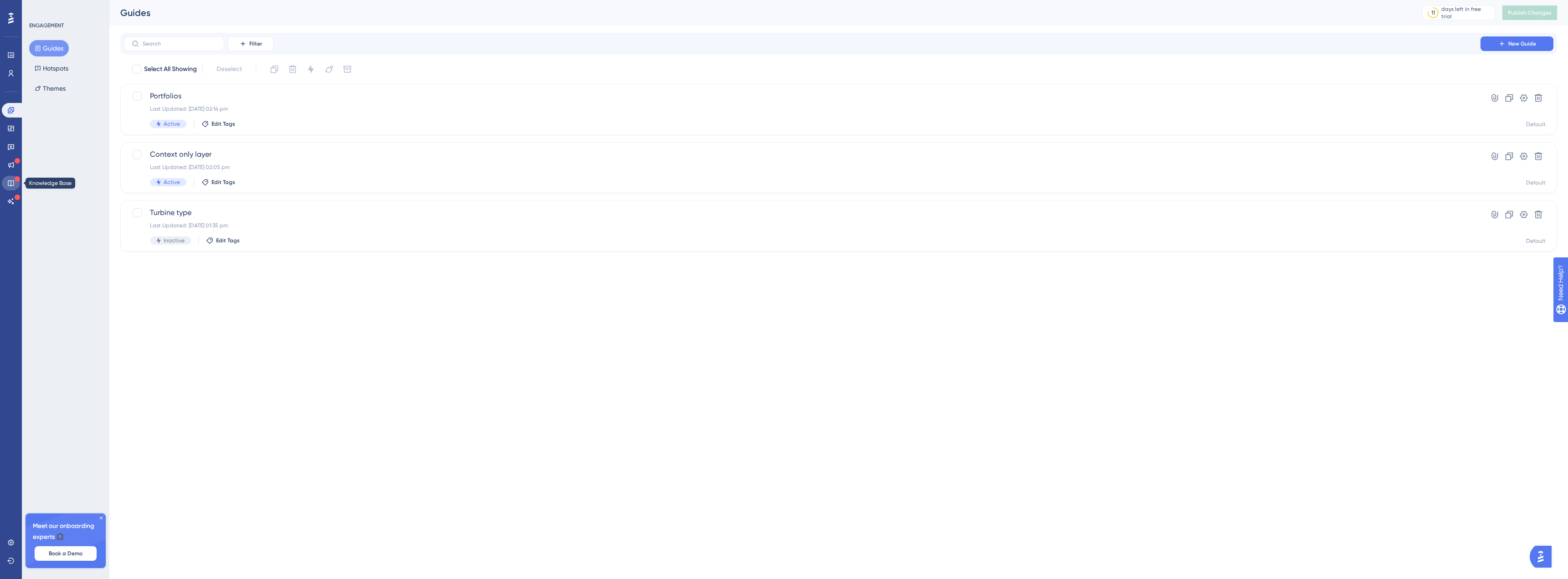
click at [10, 182] on icon at bounding box center [11, 183] width 7 height 7
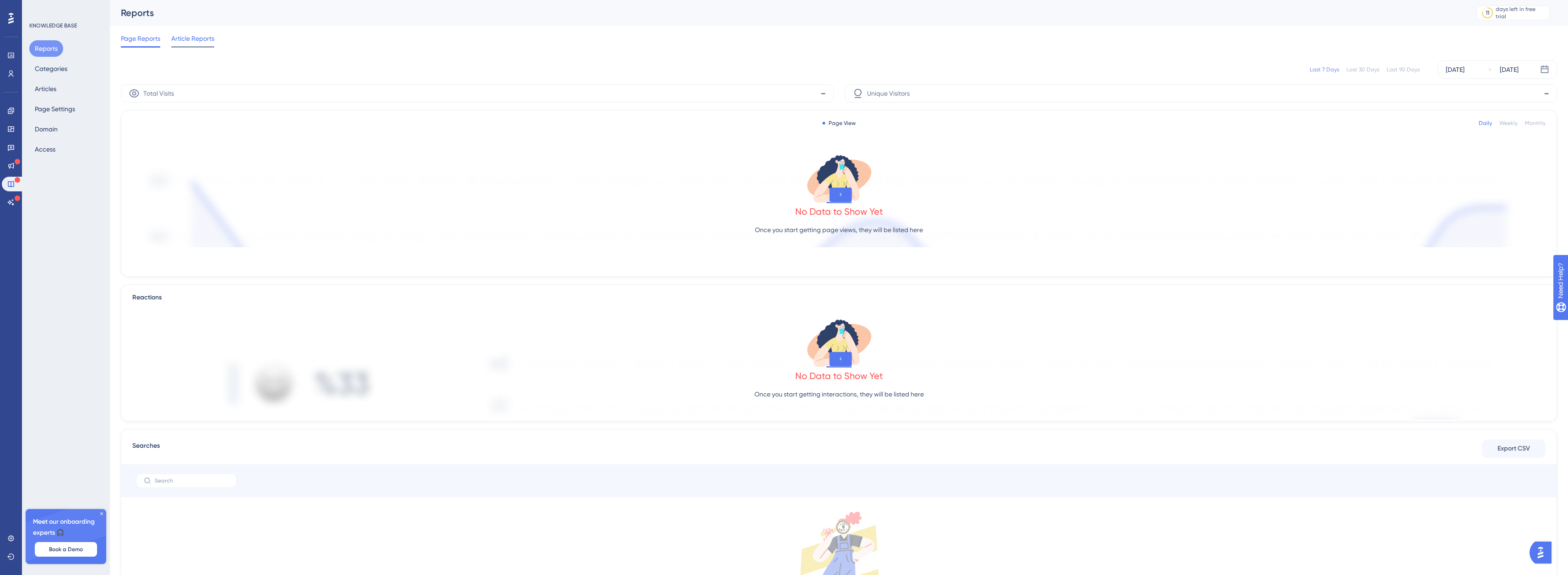
click at [172, 38] on span "Article Reports" at bounding box center [193, 38] width 43 height 11
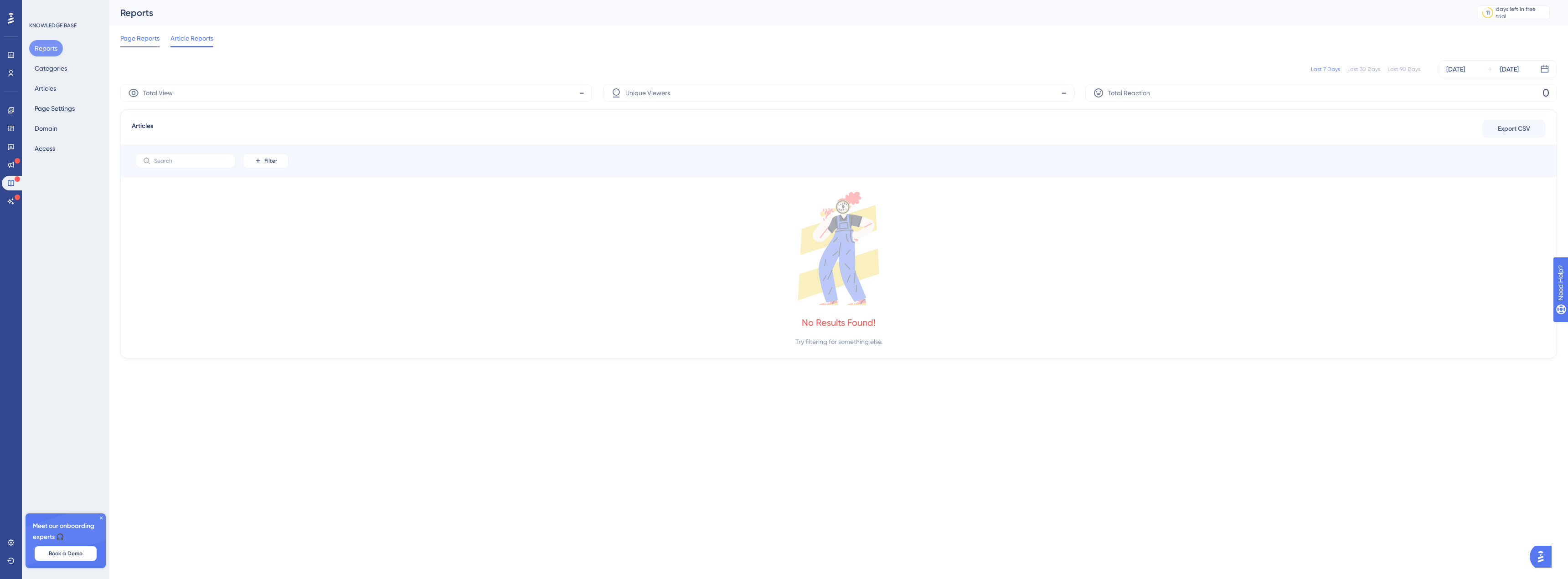
click at [132, 39] on span "Page Reports" at bounding box center [140, 38] width 39 height 11
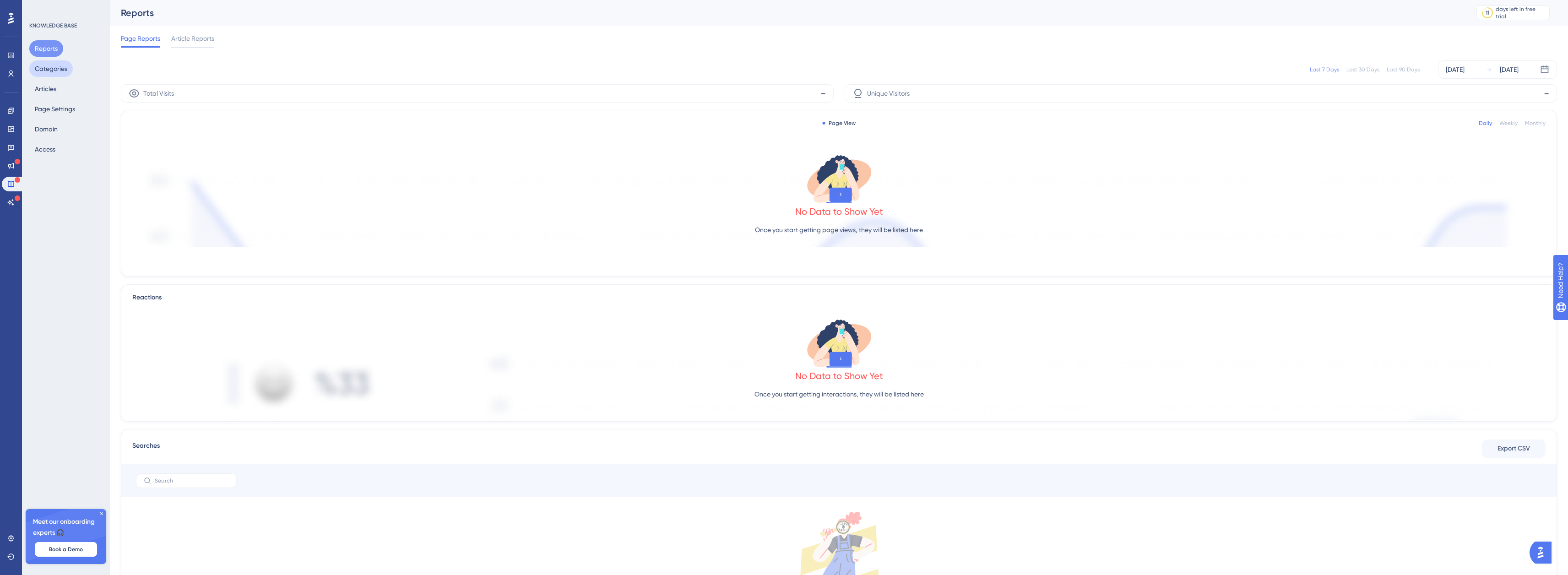
click at [49, 67] on button "Categories" at bounding box center [51, 68] width 43 height 16
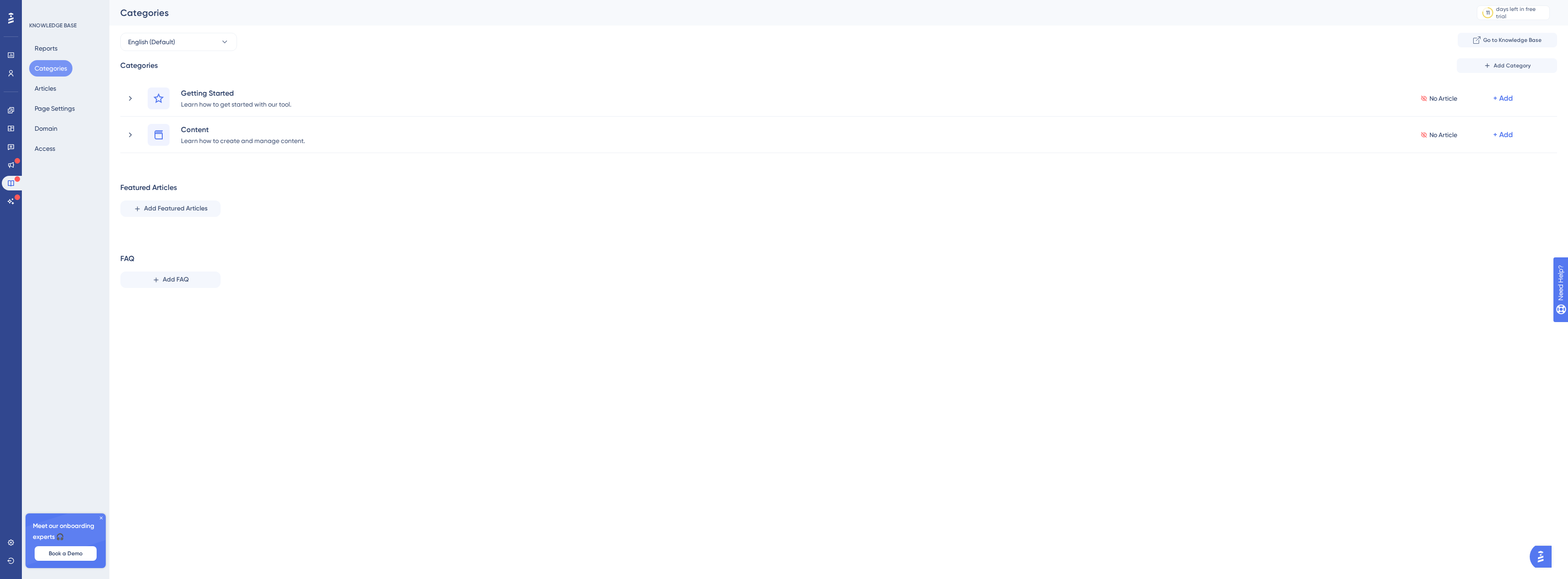
click at [65, 92] on div "Reports Categories Articles Page Settings Domain Access" at bounding box center [66, 99] width 74 height 117
click at [50, 146] on button "Access" at bounding box center [45, 148] width 32 height 16
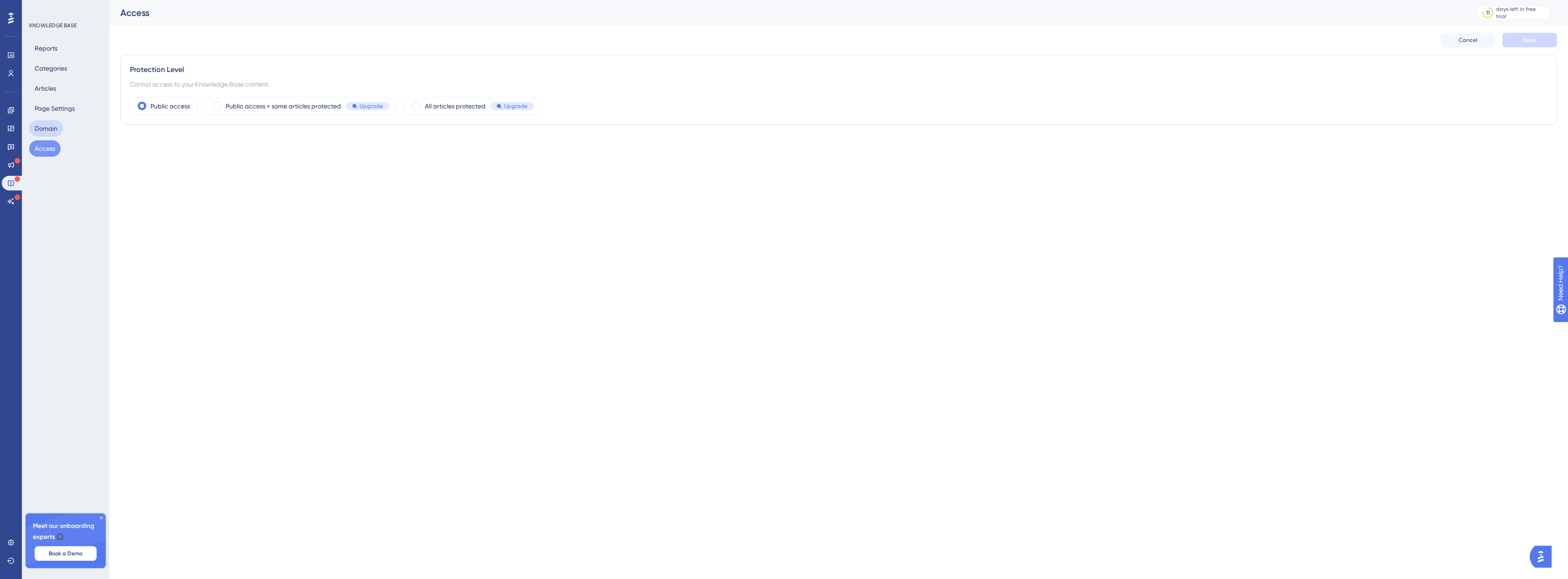
click at [53, 133] on button "Domain" at bounding box center [46, 128] width 33 height 16
click at [57, 108] on button "Page Settings" at bounding box center [55, 108] width 51 height 16
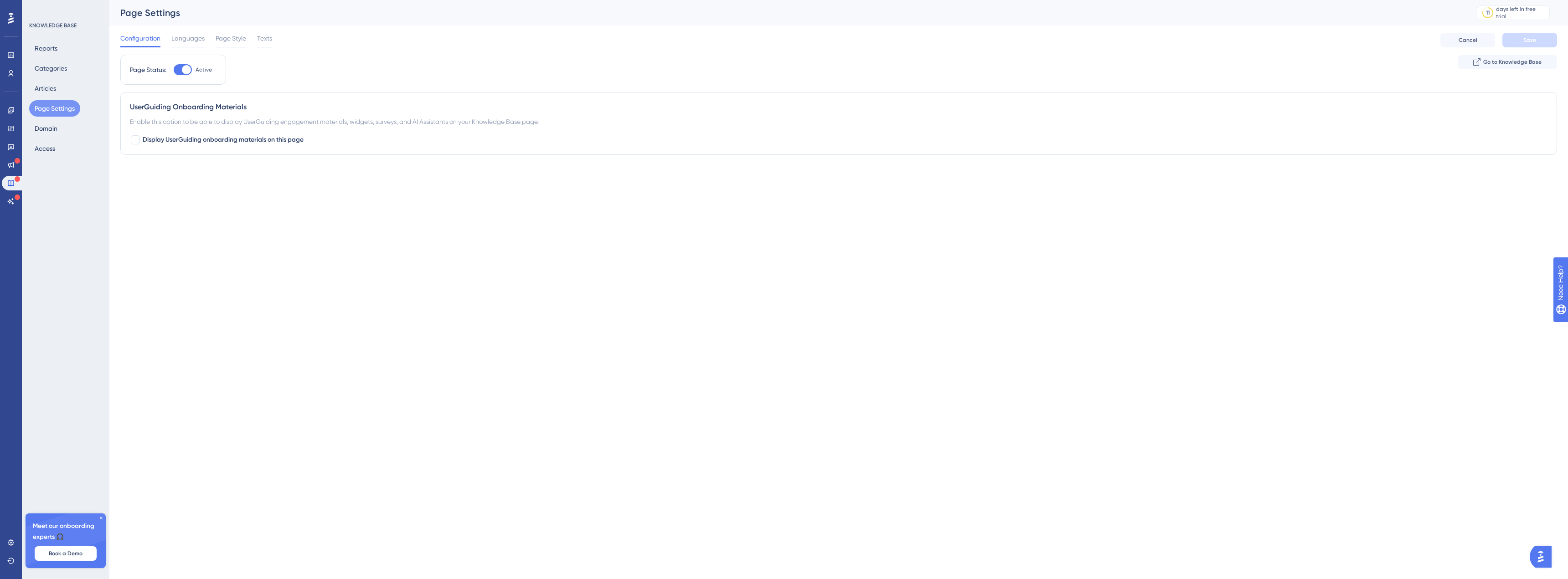
click at [177, 69] on div at bounding box center [183, 70] width 18 height 11
click at [173, 70] on input "Active" at bounding box center [173, 70] width 1 height 1
checkbox input "false"
click at [14, 58] on icon at bounding box center [11, 55] width 7 height 7
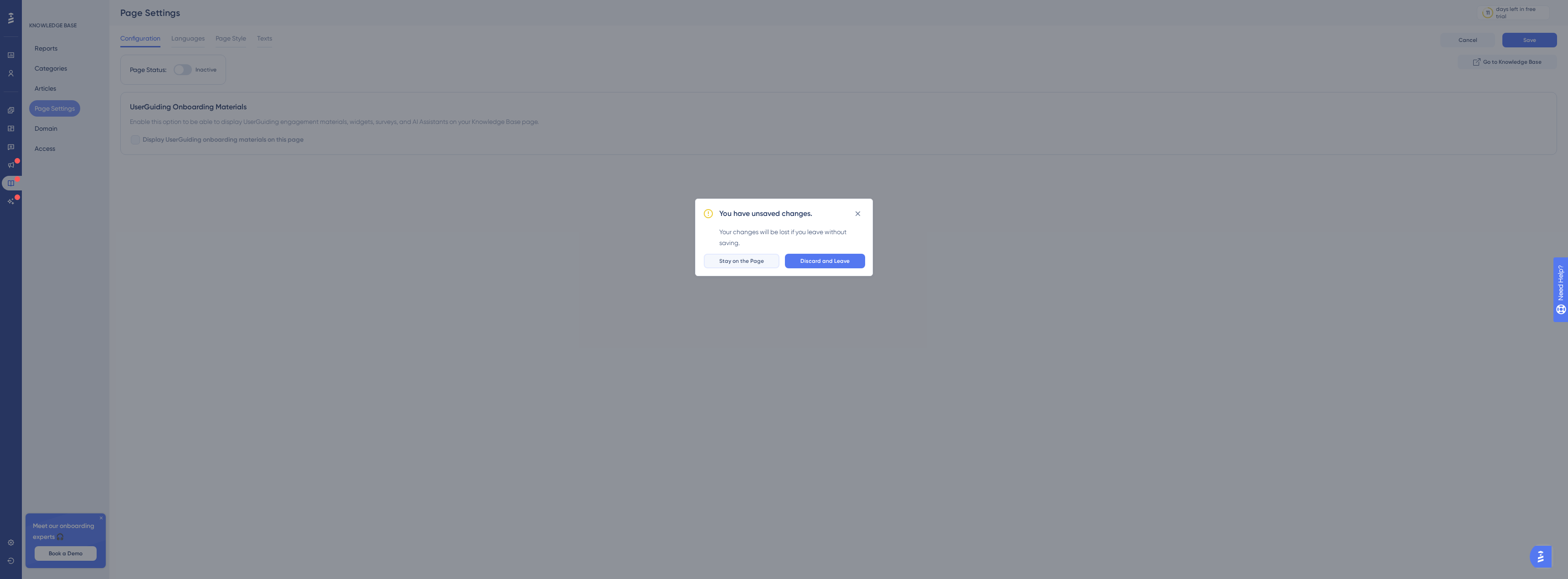
click at [747, 257] on span "Stay on the Page" at bounding box center [741, 261] width 44 height 7
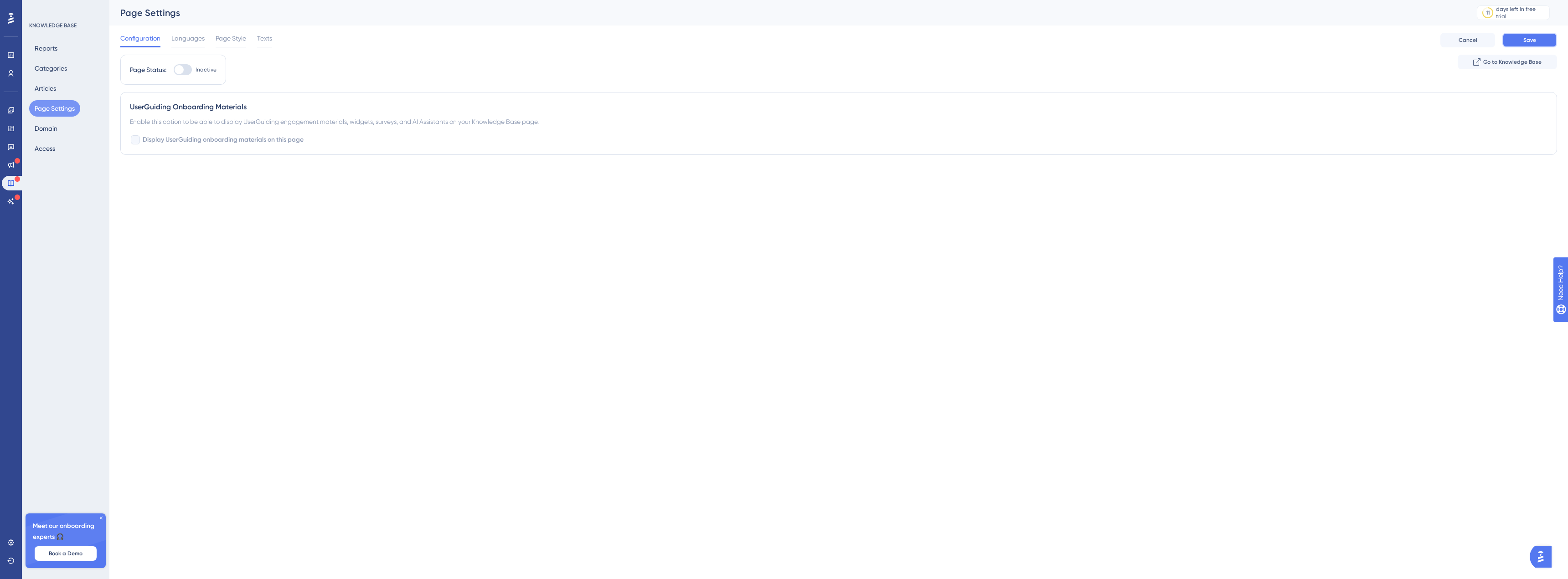
click at [1521, 35] on button "Save" at bounding box center [1530, 40] width 55 height 15
click at [4, 108] on link at bounding box center [11, 110] width 18 height 15
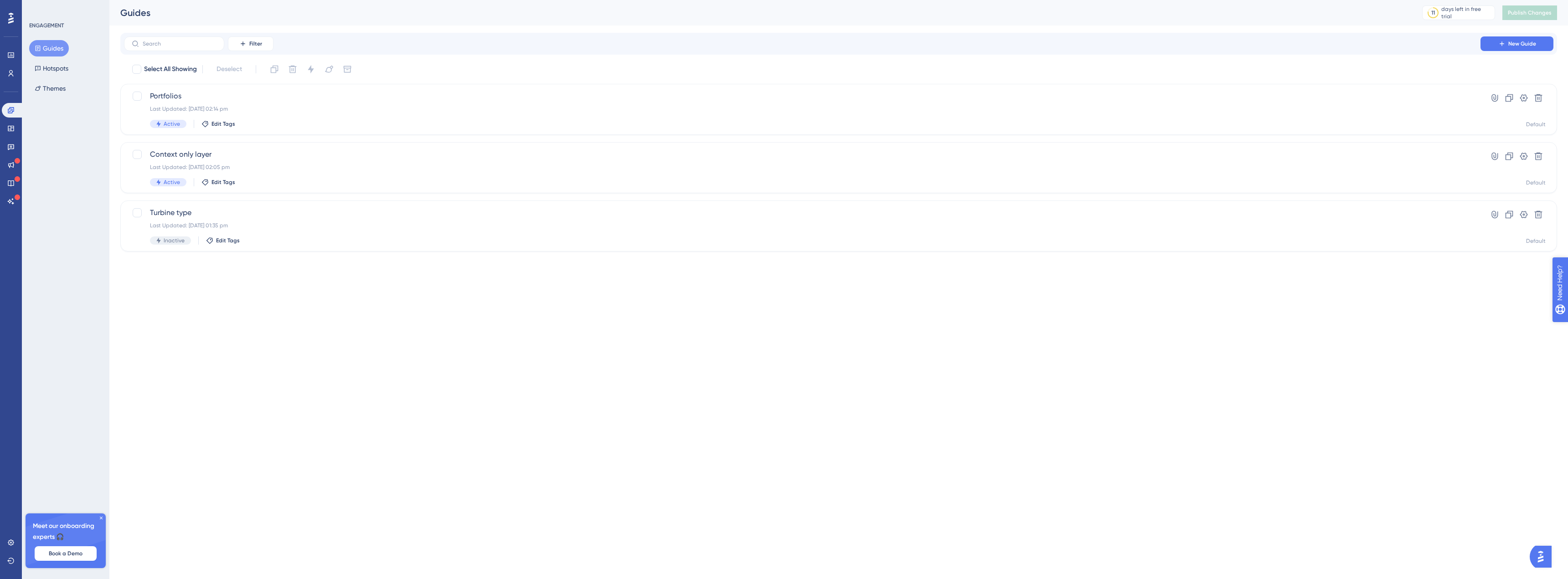
click at [1567, 331] on span "Need Help?" at bounding box center [1592, 329] width 35 height 11
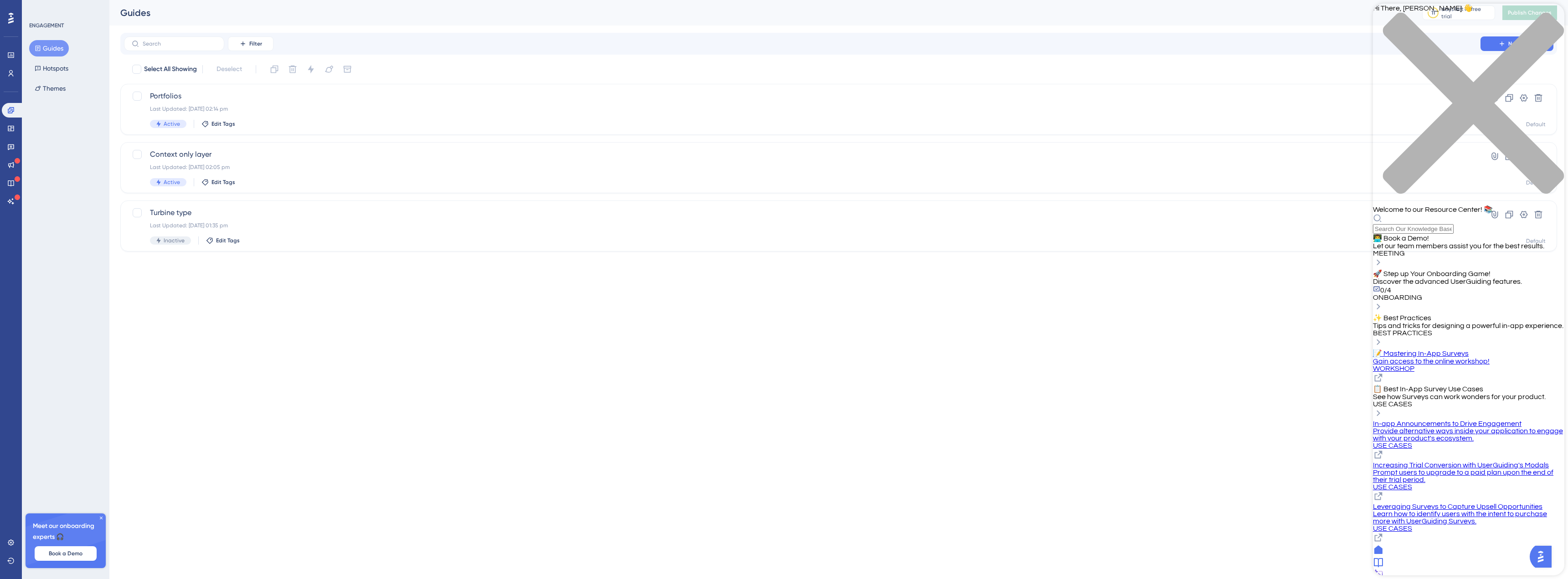
click at [1383, 565] on icon at bounding box center [1378, 562] width 9 height 9
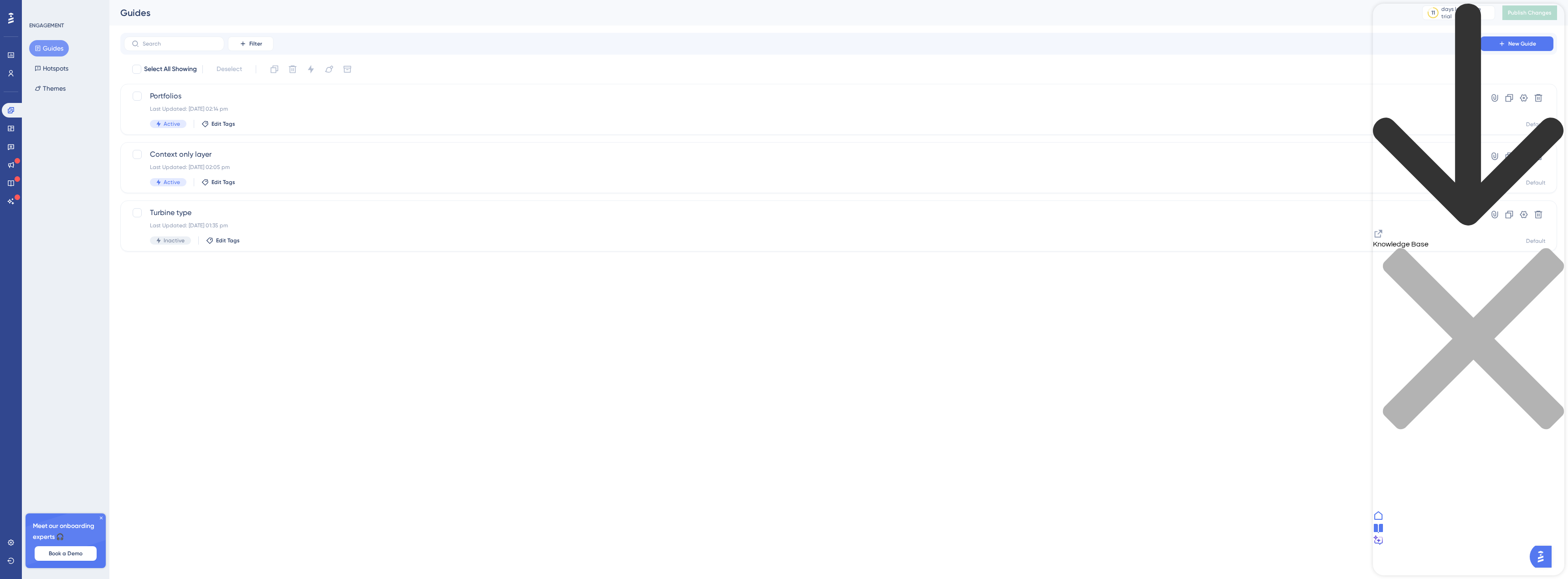
click at [1535, 547] on div at bounding box center [1468, 541] width 192 height 12
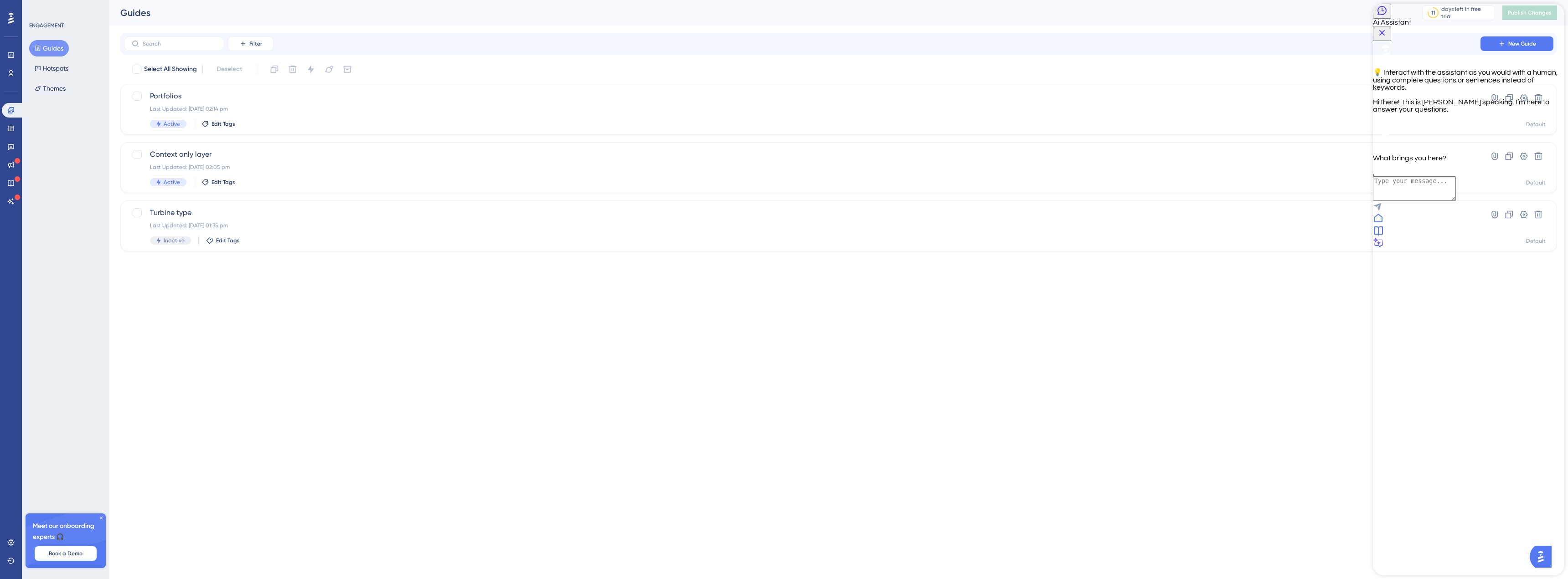
click at [1480, 237] on div at bounding box center [1468, 231] width 192 height 12
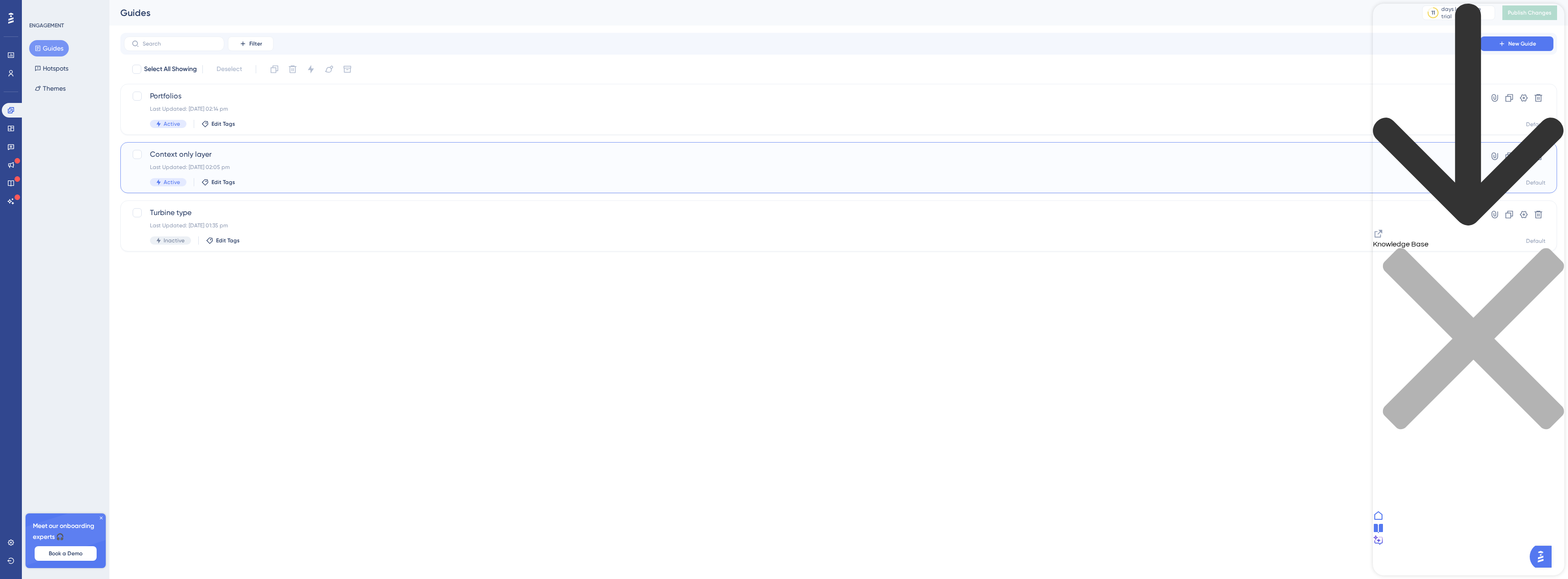
click at [318, 152] on span "Context only layer" at bounding box center [802, 154] width 1304 height 11
click at [1560, 15] on div "Knowledge Base" at bounding box center [1468, 222] width 192 height 437
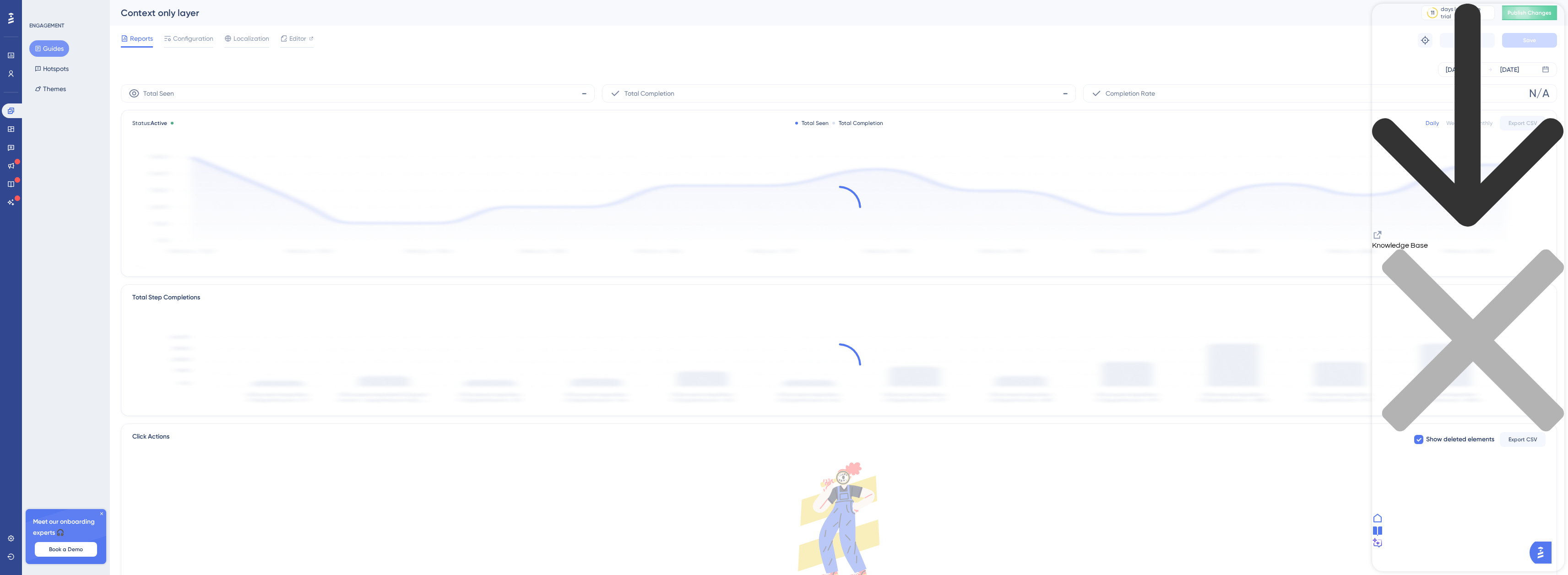
click at [1549, 249] on div "close resource center" at bounding box center [1468, 345] width 193 height 194
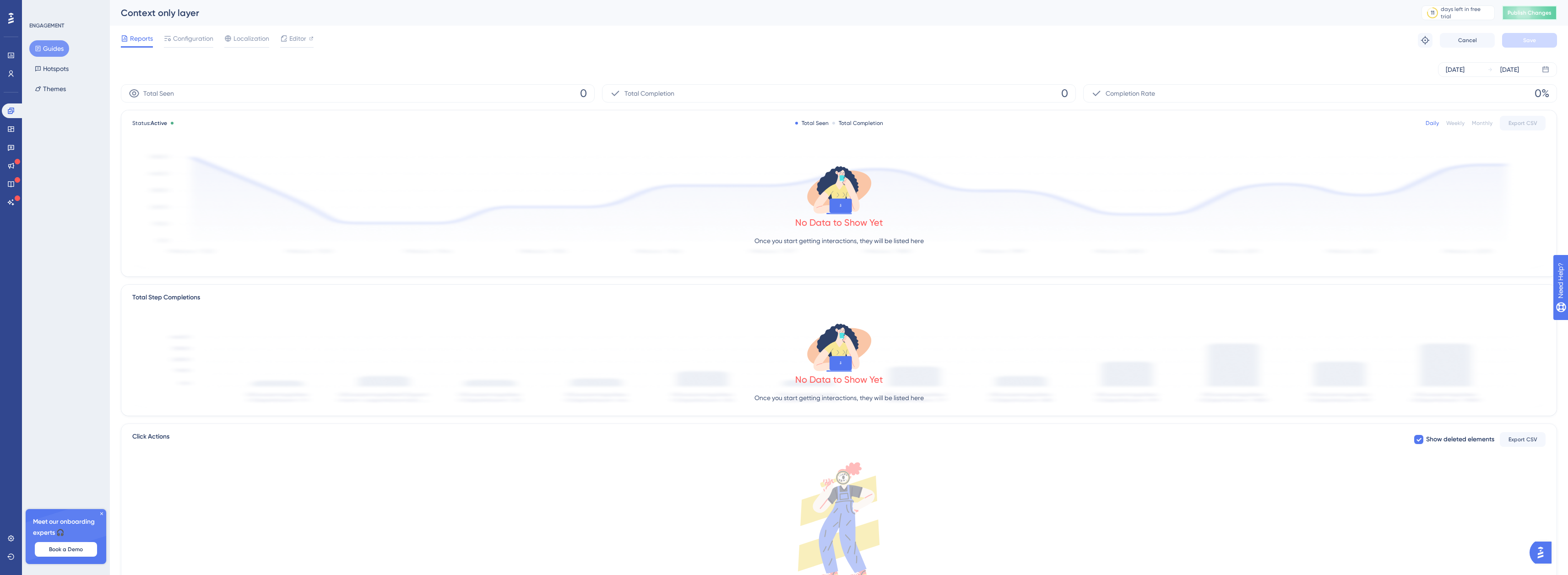
click at [1535, 15] on span "Publish Changes" at bounding box center [1529, 13] width 44 height 7
click at [48, 52] on button "Guides" at bounding box center [49, 48] width 40 height 16
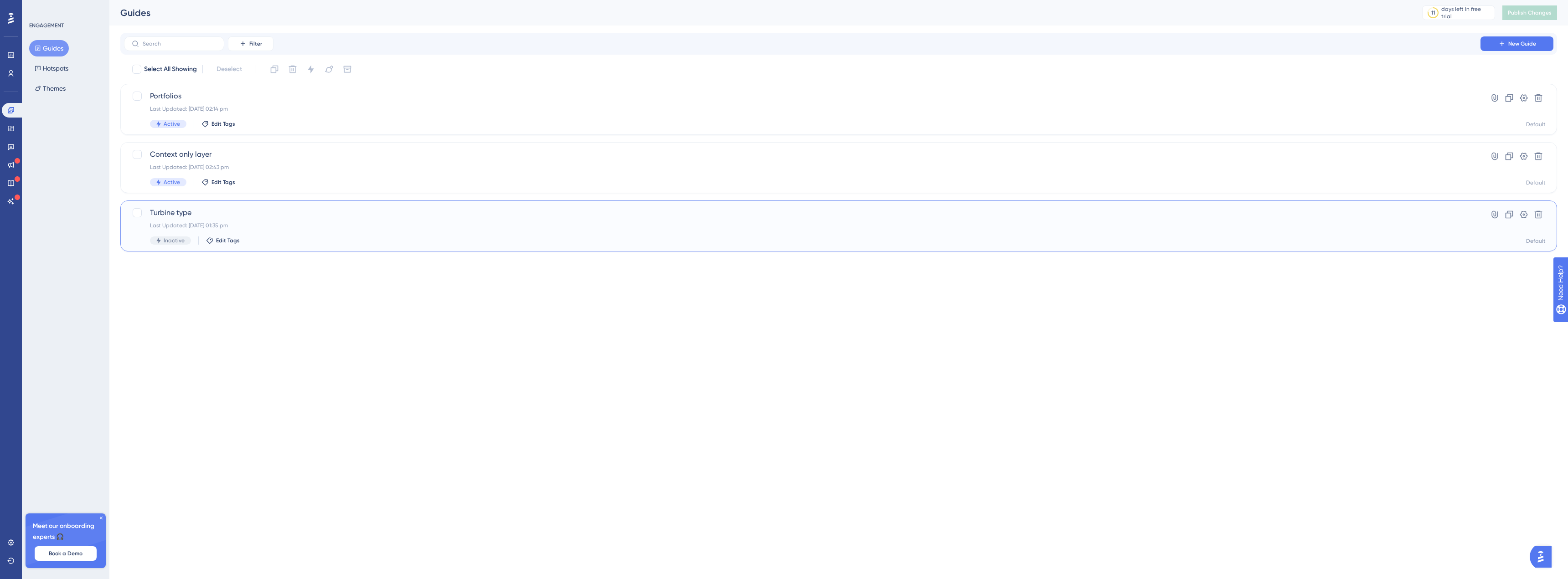
click at [278, 221] on div "Turbine type Last Updated: 22 Sept 2025 01:35 pm Inactive Edit Tags" at bounding box center [802, 226] width 1304 height 37
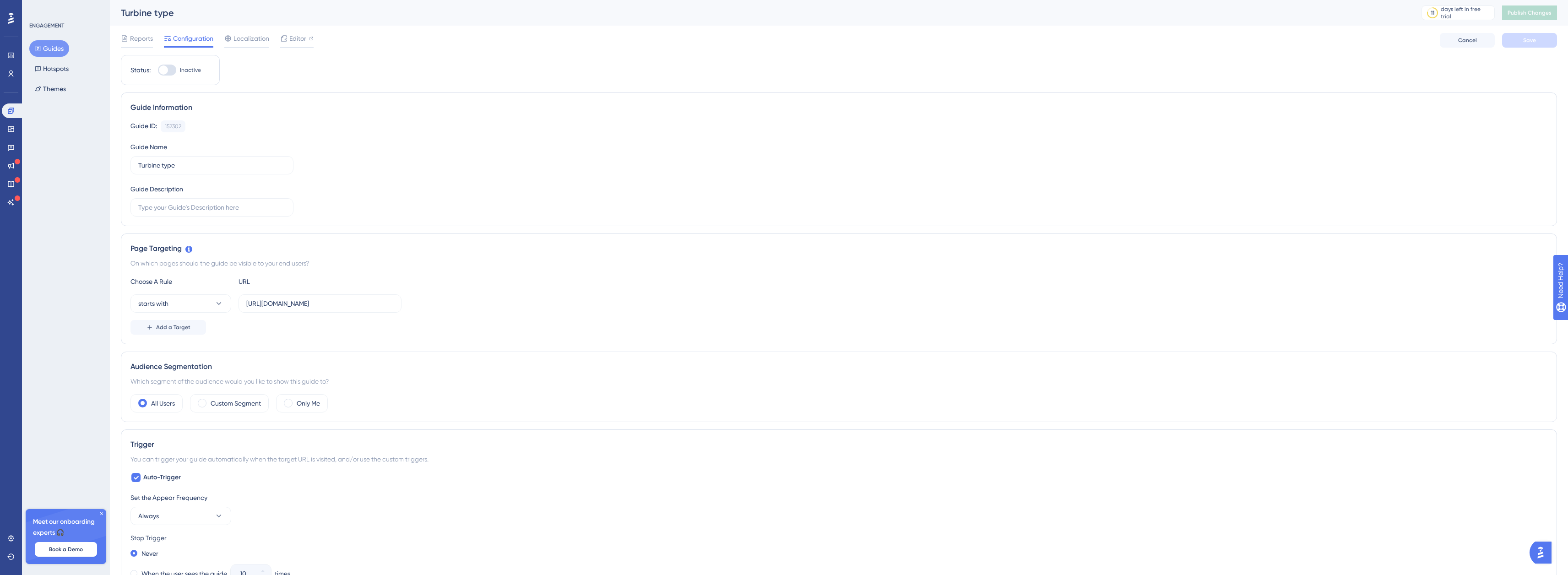
click at [168, 77] on div "Status: Inactive" at bounding box center [171, 70] width 99 height 30
click at [167, 70] on div at bounding box center [163, 70] width 9 height 9
click at [158, 70] on input "Inactive" at bounding box center [158, 70] width 1 height 1
click at [1539, 39] on button "Save" at bounding box center [1529, 40] width 55 height 15
click at [1539, 13] on span "Publish Changes" at bounding box center [1529, 13] width 44 height 7
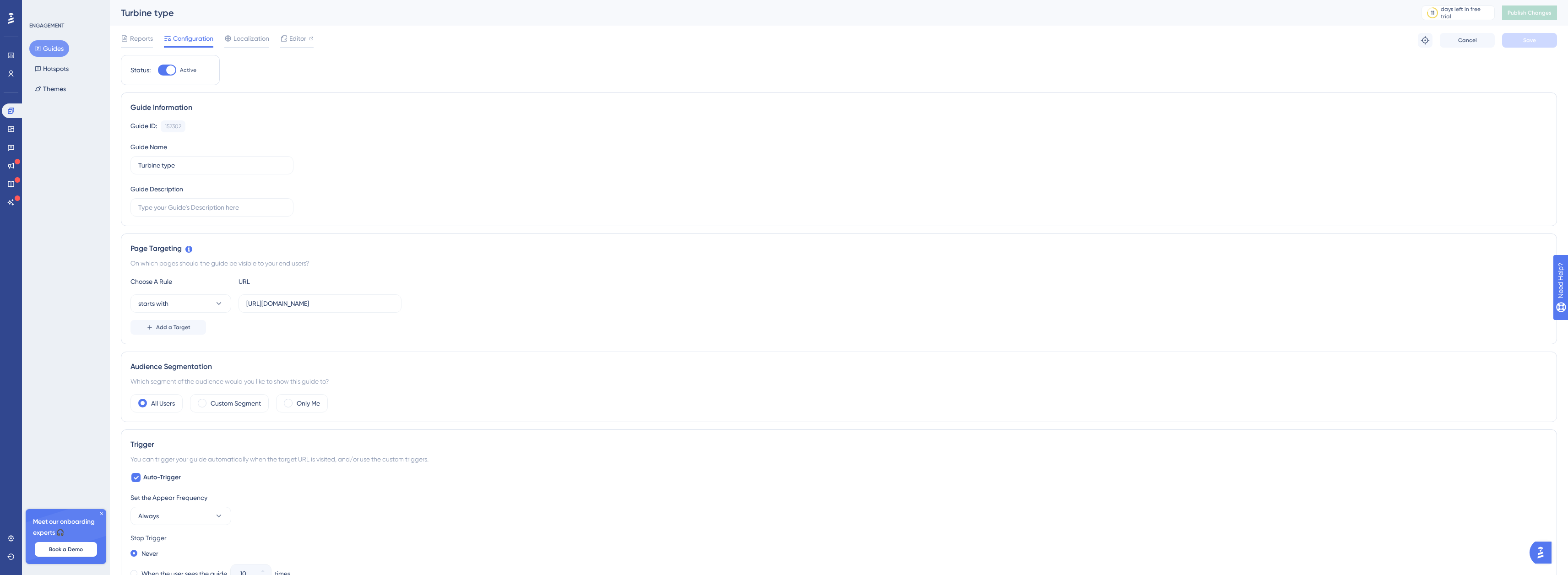
click at [172, 73] on div at bounding box center [171, 70] width 9 height 9
click at [158, 70] on input "Active" at bounding box center [158, 70] width 1 height 1
checkbox input "false"
click at [1523, 37] on span "Save" at bounding box center [1529, 40] width 13 height 7
click at [1517, 14] on span "Publish Changes" at bounding box center [1529, 13] width 44 height 7
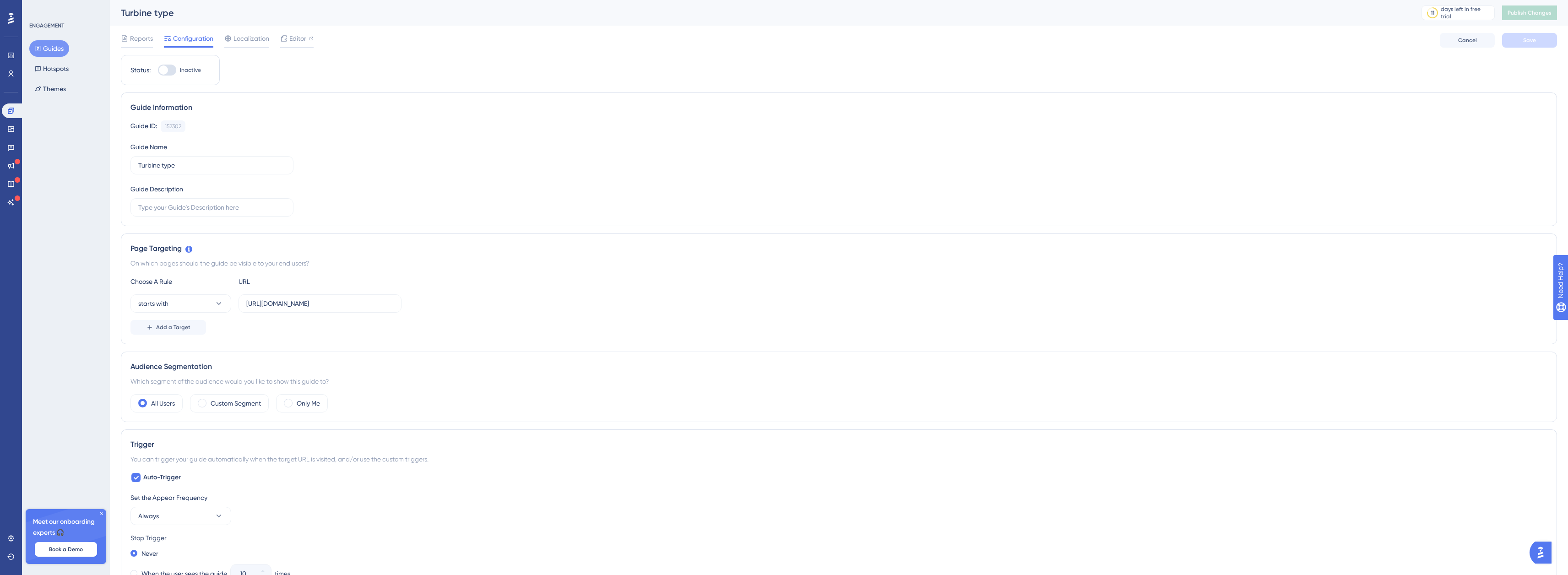
click at [46, 48] on button "Guides" at bounding box center [49, 48] width 40 height 16
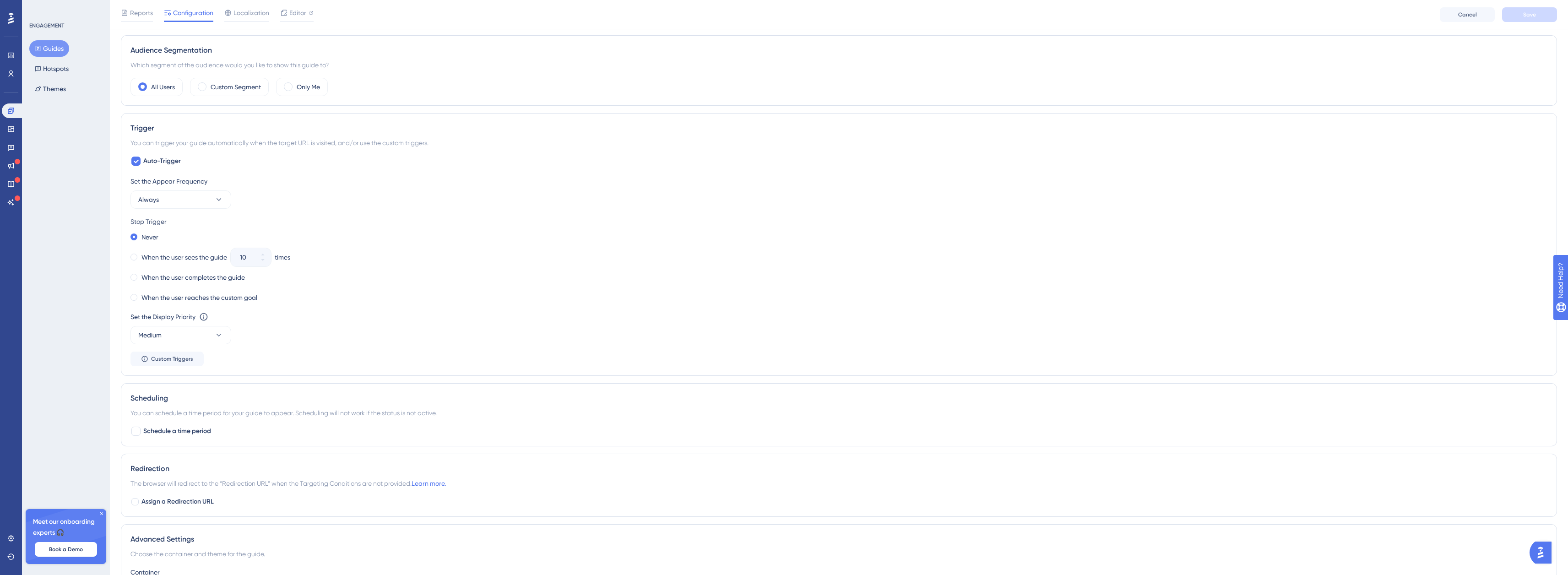
scroll to position [433, 0]
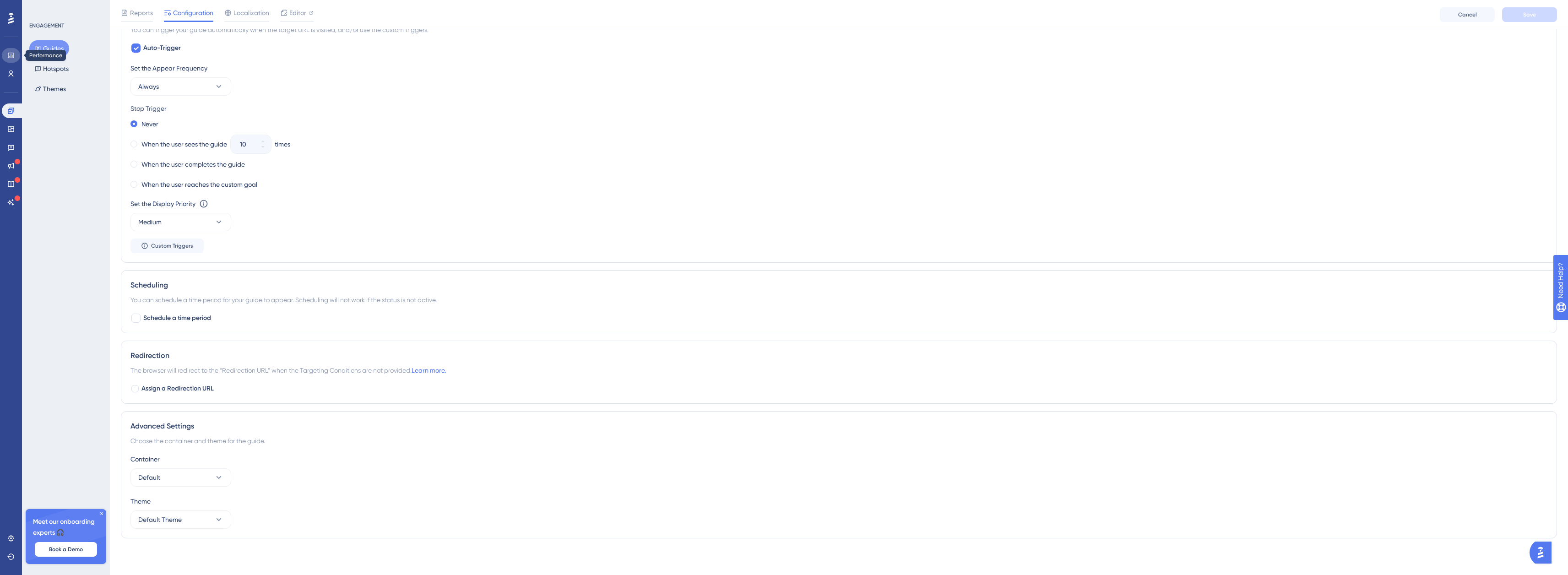
click at [12, 56] on icon at bounding box center [11, 55] width 6 height 5
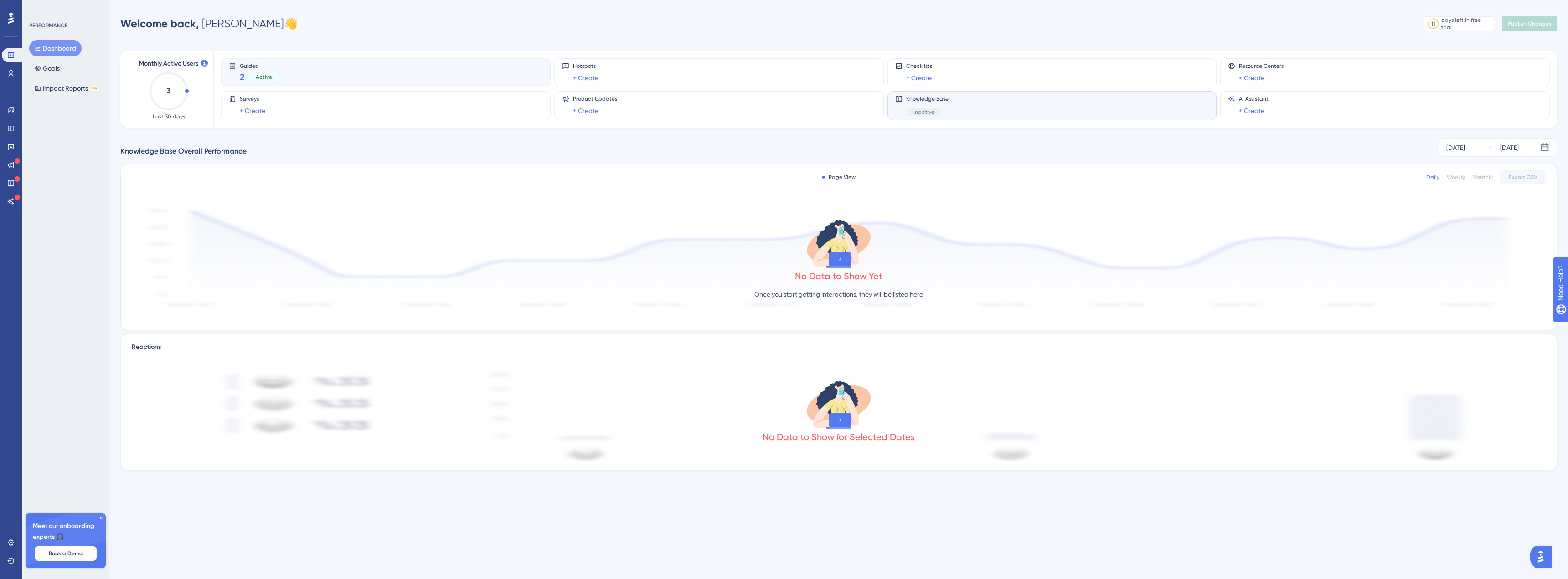
click at [314, 72] on div "Guides 2 Active" at bounding box center [386, 73] width 314 height 21
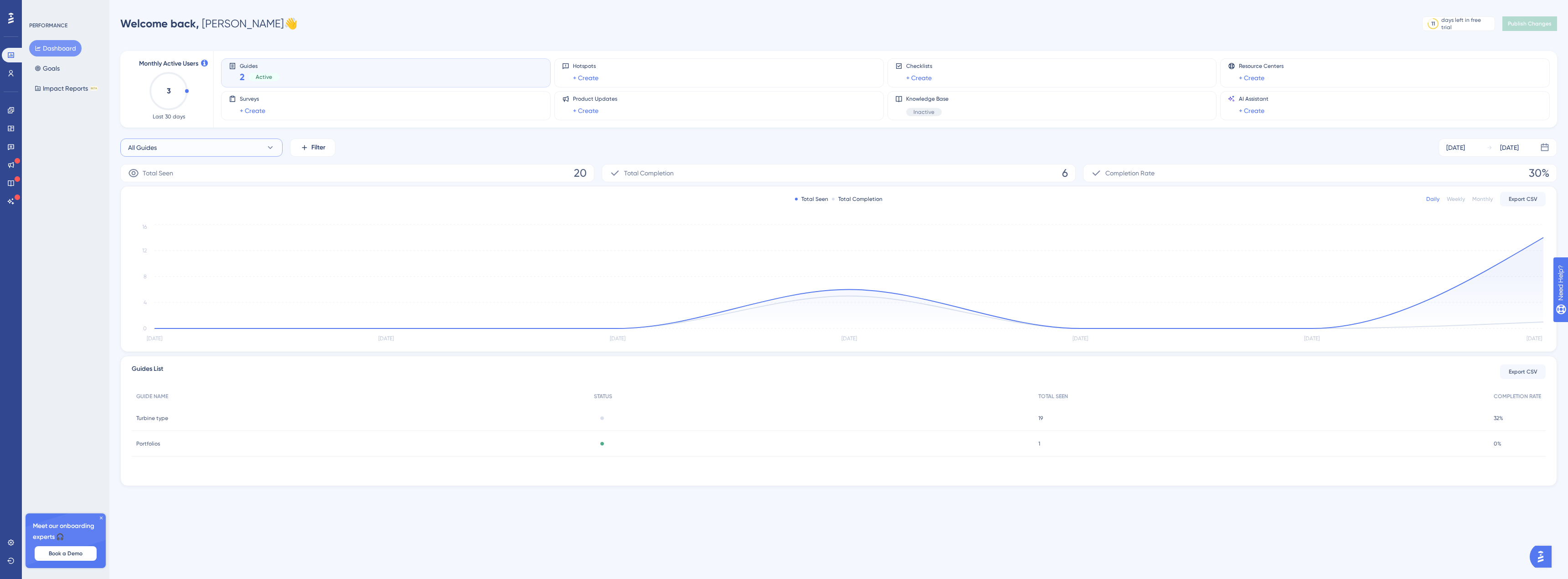
click at [267, 145] on icon at bounding box center [270, 147] width 9 height 9
click at [186, 221] on button "Portfolios Portfolios" at bounding box center [201, 221] width 150 height 18
click at [239, 150] on button "Portfolios" at bounding box center [201, 148] width 163 height 18
click at [182, 237] on span "Context only layer" at bounding box center [159, 240] width 52 height 11
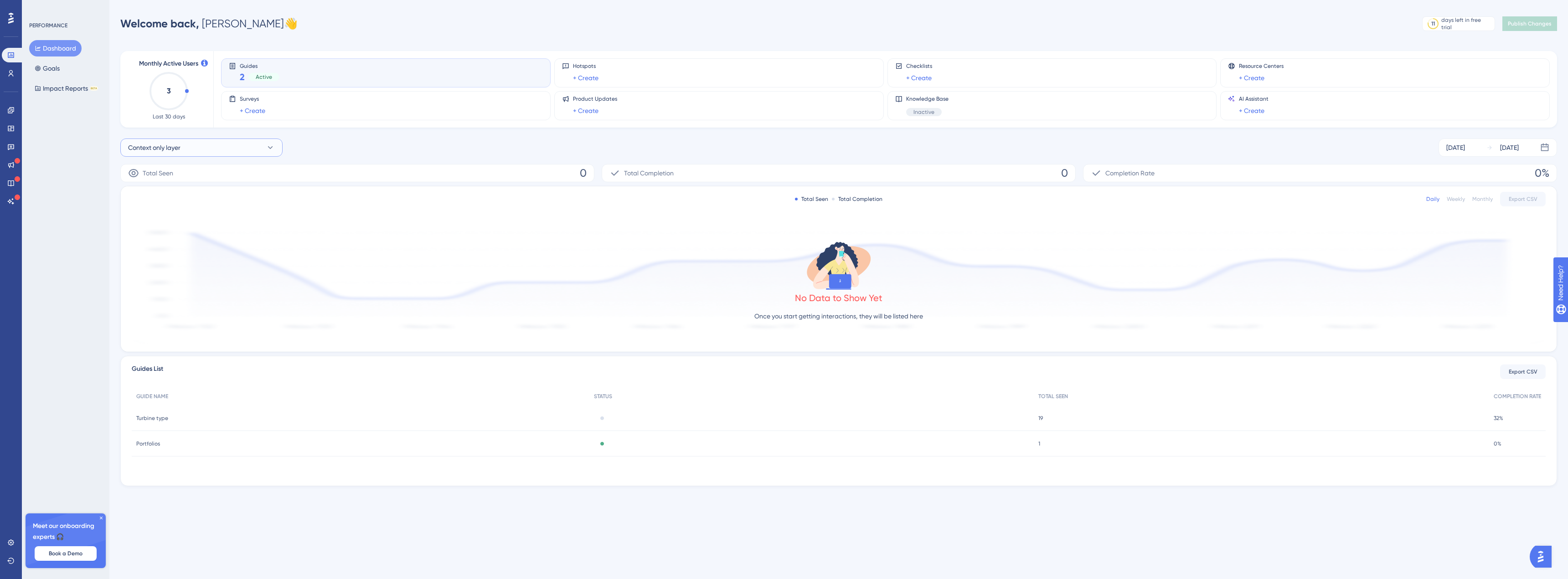
click at [242, 145] on button "Context only layer" at bounding box center [201, 148] width 163 height 18
click at [163, 214] on button "Portfolios Portfolios" at bounding box center [201, 221] width 150 height 18
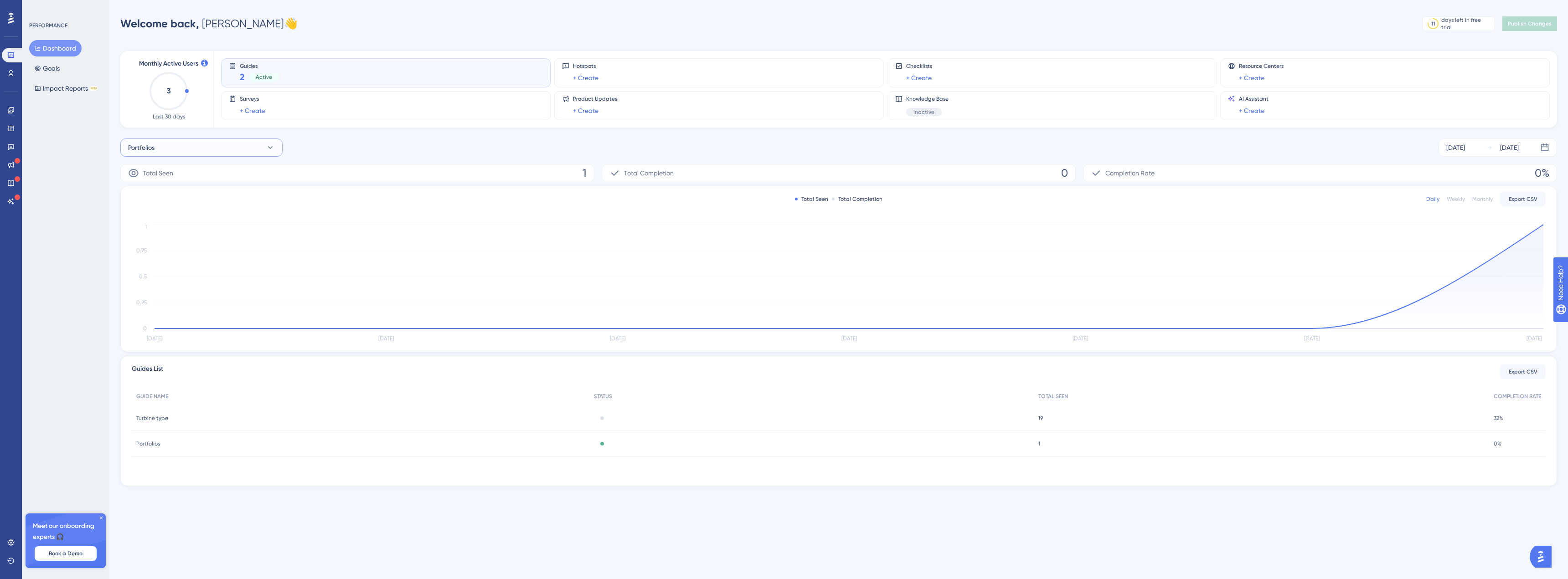
click at [250, 146] on button "Portfolios" at bounding box center [201, 148] width 163 height 18
click at [146, 234] on button "Context only layer Context only layer" at bounding box center [201, 240] width 150 height 18
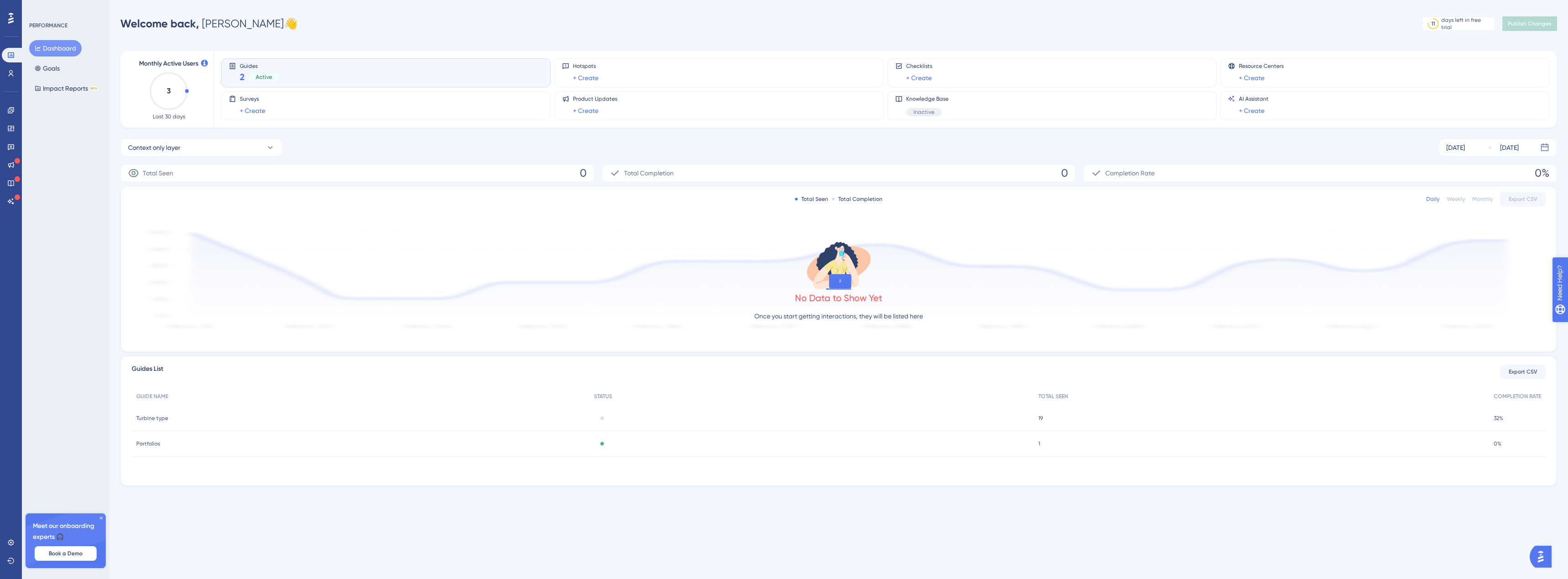
click at [1567, 327] on span "Need Help?" at bounding box center [1592, 329] width 35 height 11
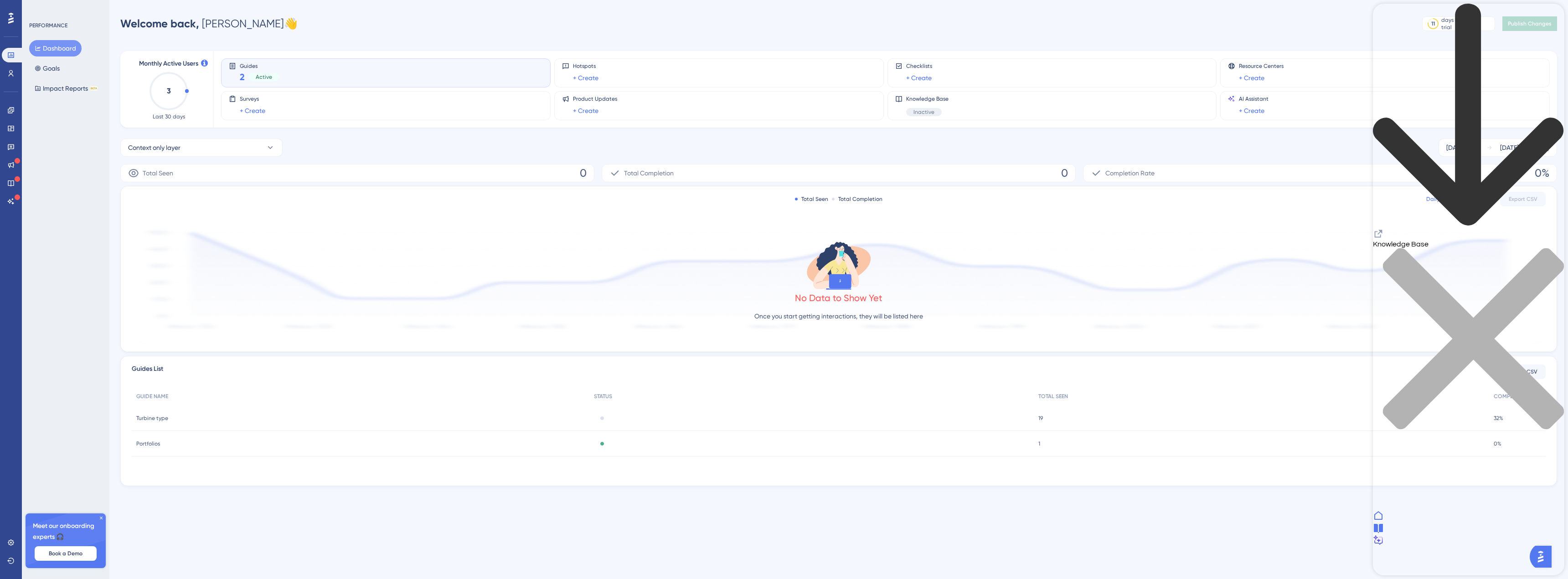
click at [1548, 248] on div "close resource center" at bounding box center [1468, 344] width 192 height 193
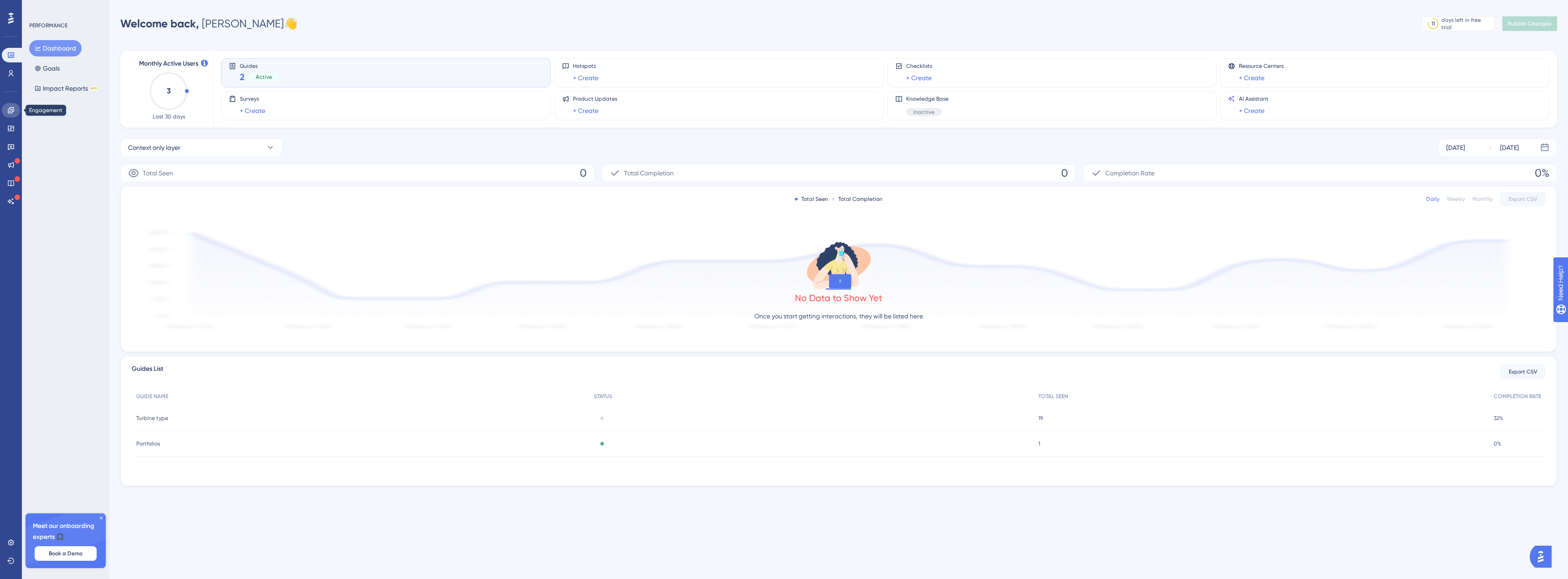
click at [12, 111] on icon at bounding box center [11, 110] width 6 height 6
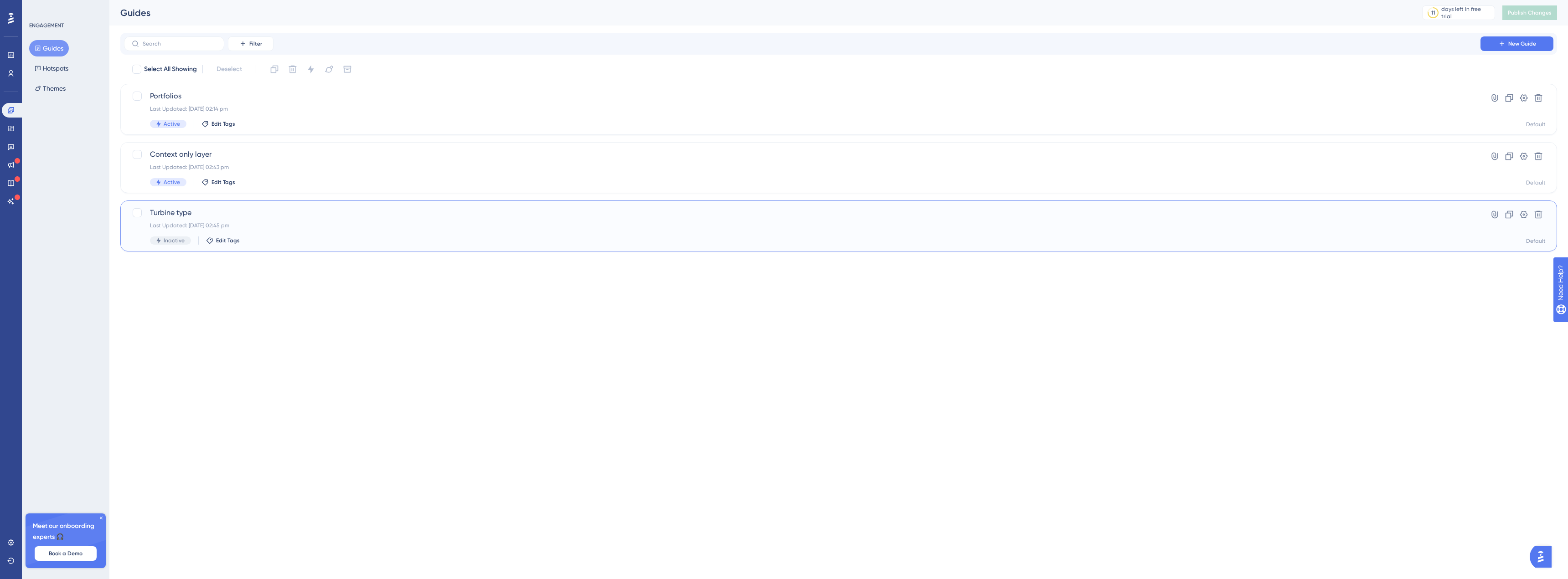
click at [297, 210] on span "Turbine type" at bounding box center [802, 213] width 1304 height 11
click at [281, 102] on div "Portfolios Last Updated: 22 Sept 2025 02:14 pm Active Edit Tags" at bounding box center [802, 109] width 1304 height 37
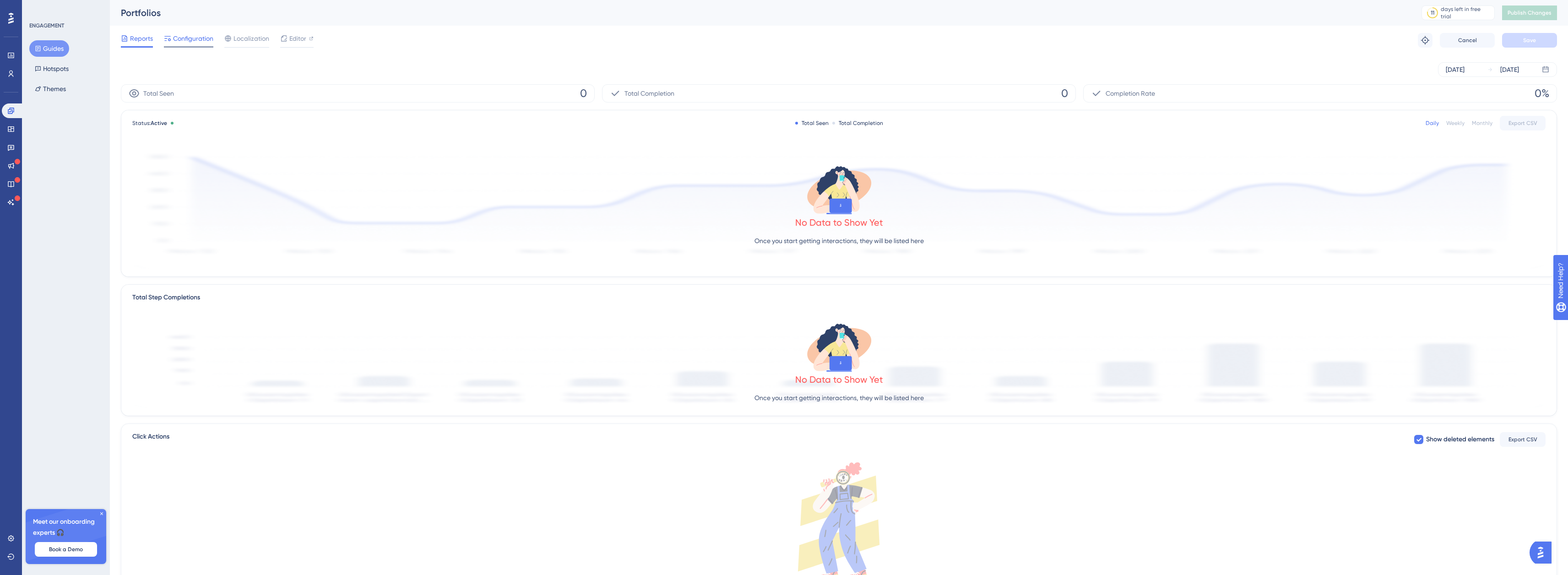
click at [191, 43] on span "Configuration" at bounding box center [193, 38] width 40 height 11
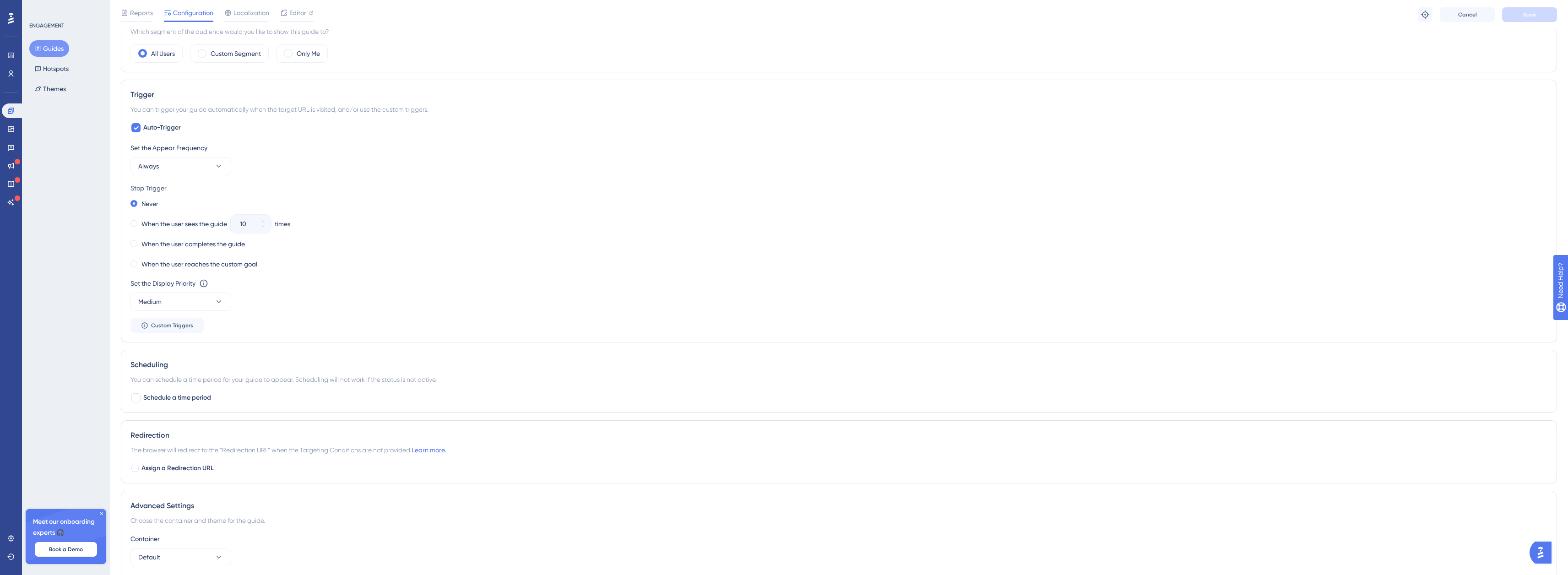
scroll to position [366, 0]
click at [219, 295] on button "Medium" at bounding box center [180, 289] width 101 height 18
click at [283, 285] on div "Set the Display Priority This option will set the display priority between auto…" at bounding box center [839, 282] width 1417 height 33
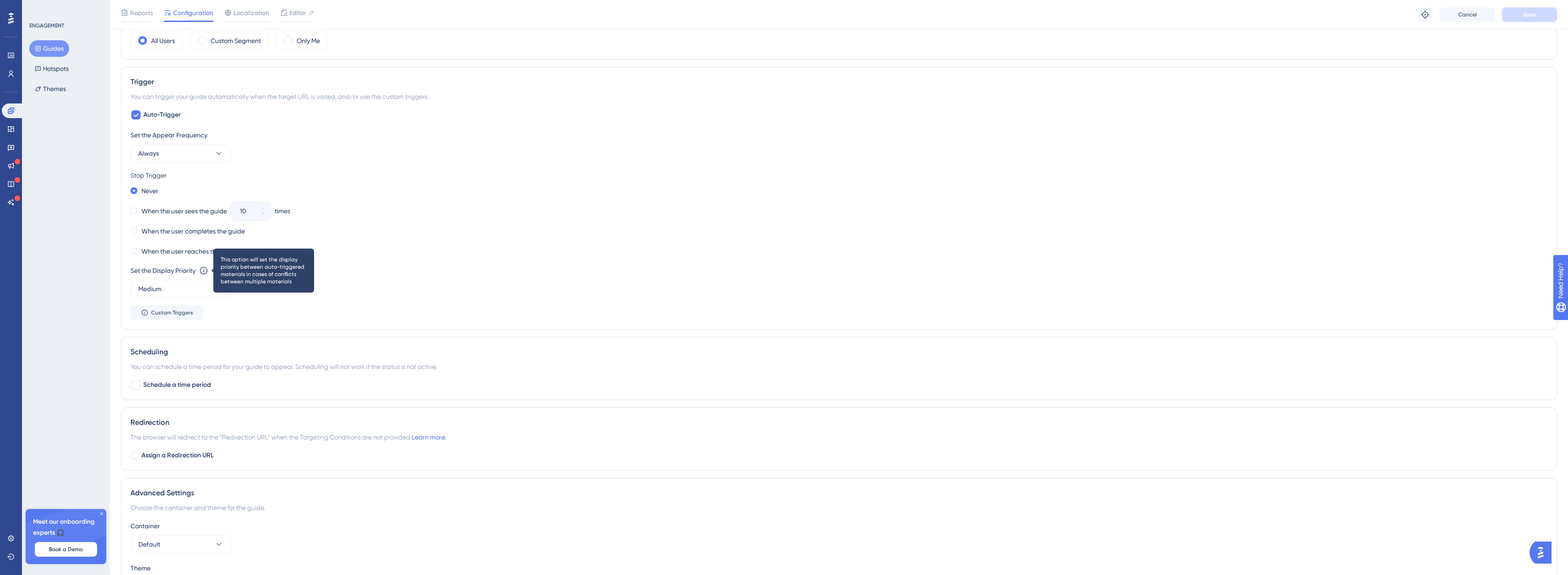
click at [202, 271] on icon at bounding box center [204, 270] width 9 height 9
click at [416, 276] on div "Set the Display Priority This option will set the display priority between auto…" at bounding box center [839, 282] width 1417 height 33
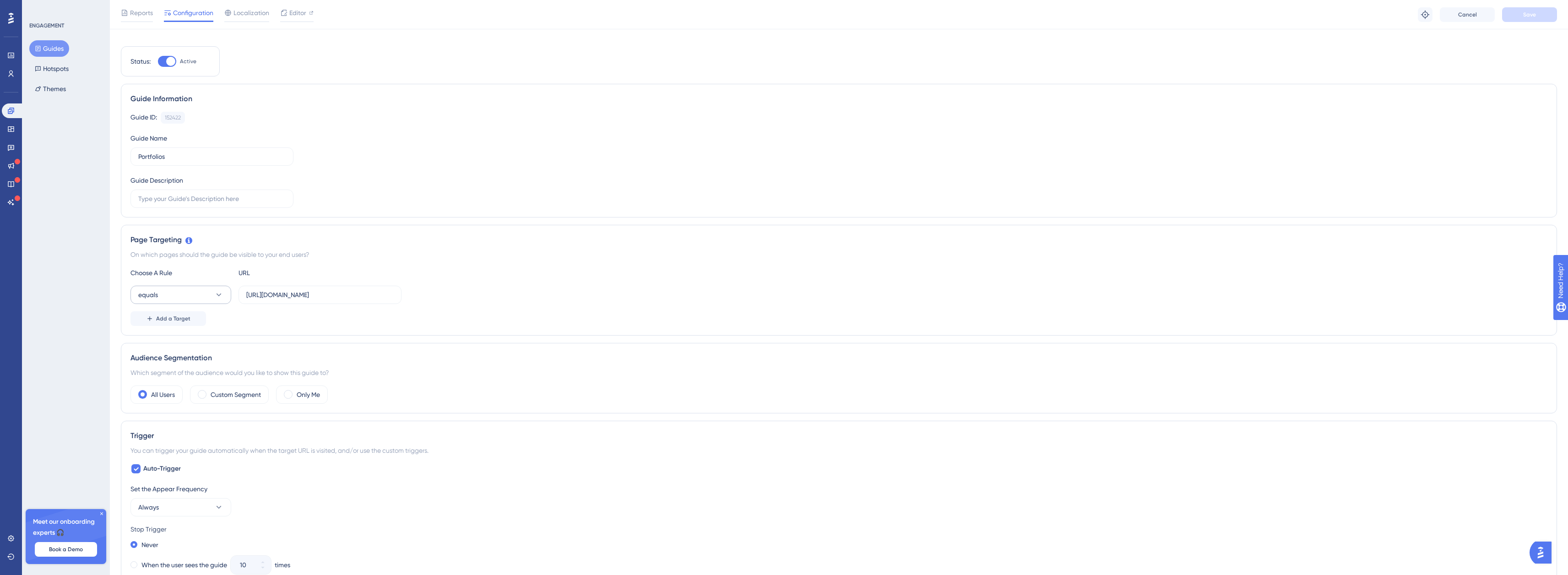
scroll to position [0, 0]
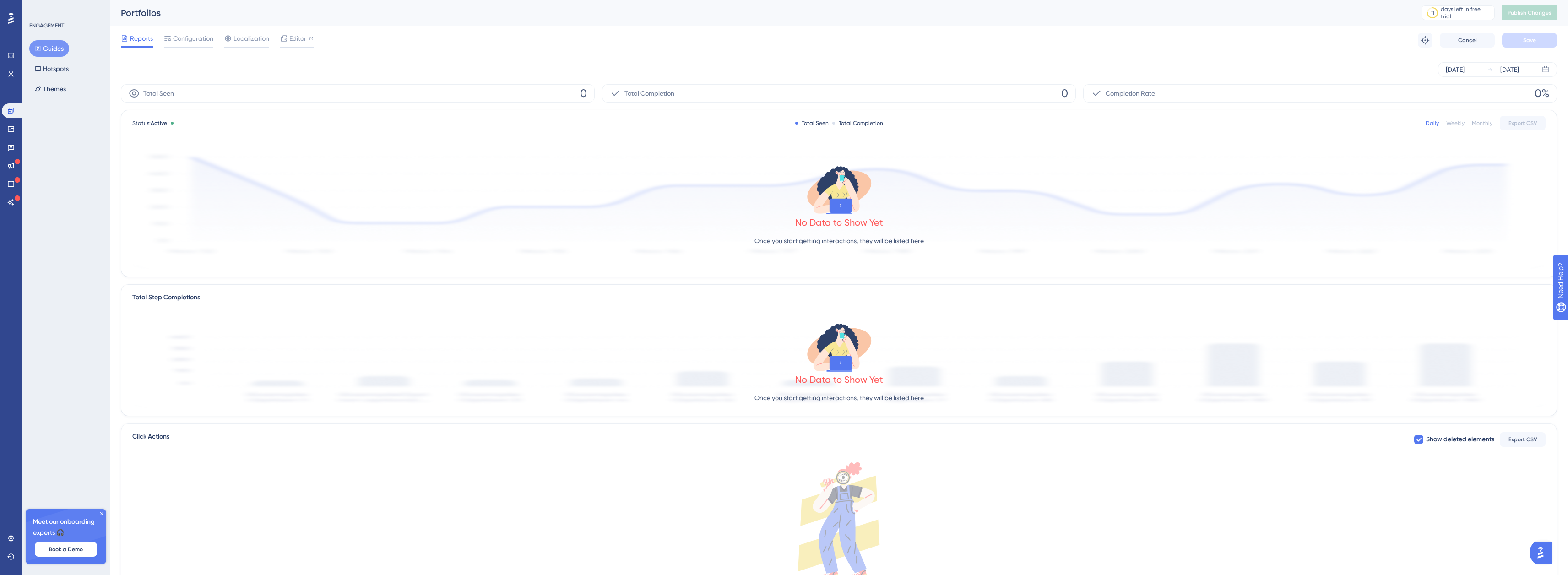
click at [56, 54] on button "Guides" at bounding box center [49, 48] width 40 height 16
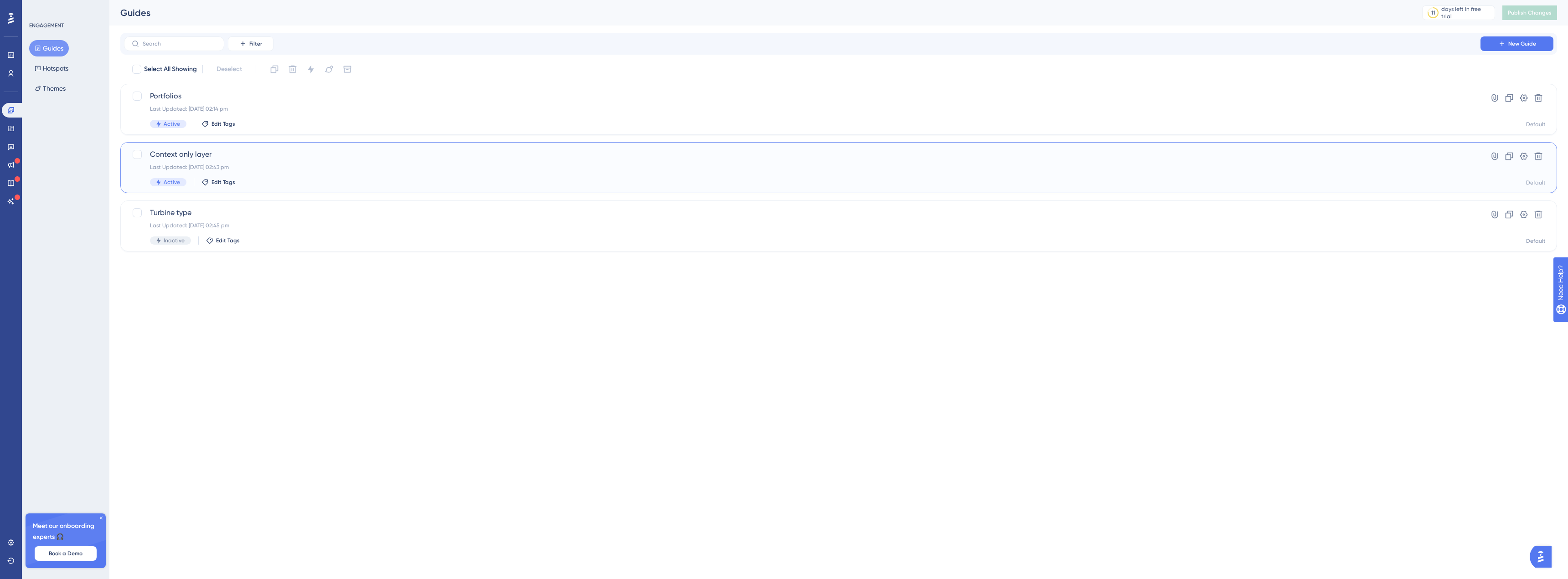
click at [284, 168] on div "Last Updated: 22 Sept 2025 02:43 pm" at bounding box center [802, 167] width 1304 height 7
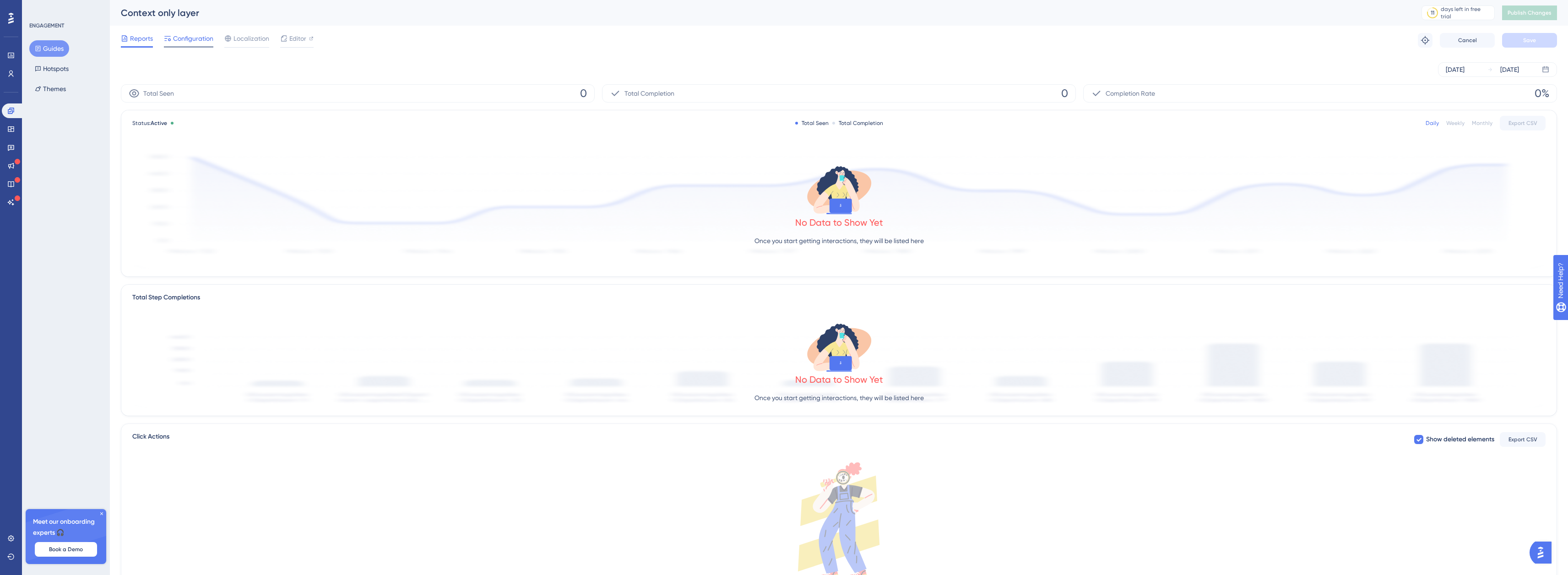
click at [179, 43] on span "Configuration" at bounding box center [193, 38] width 40 height 11
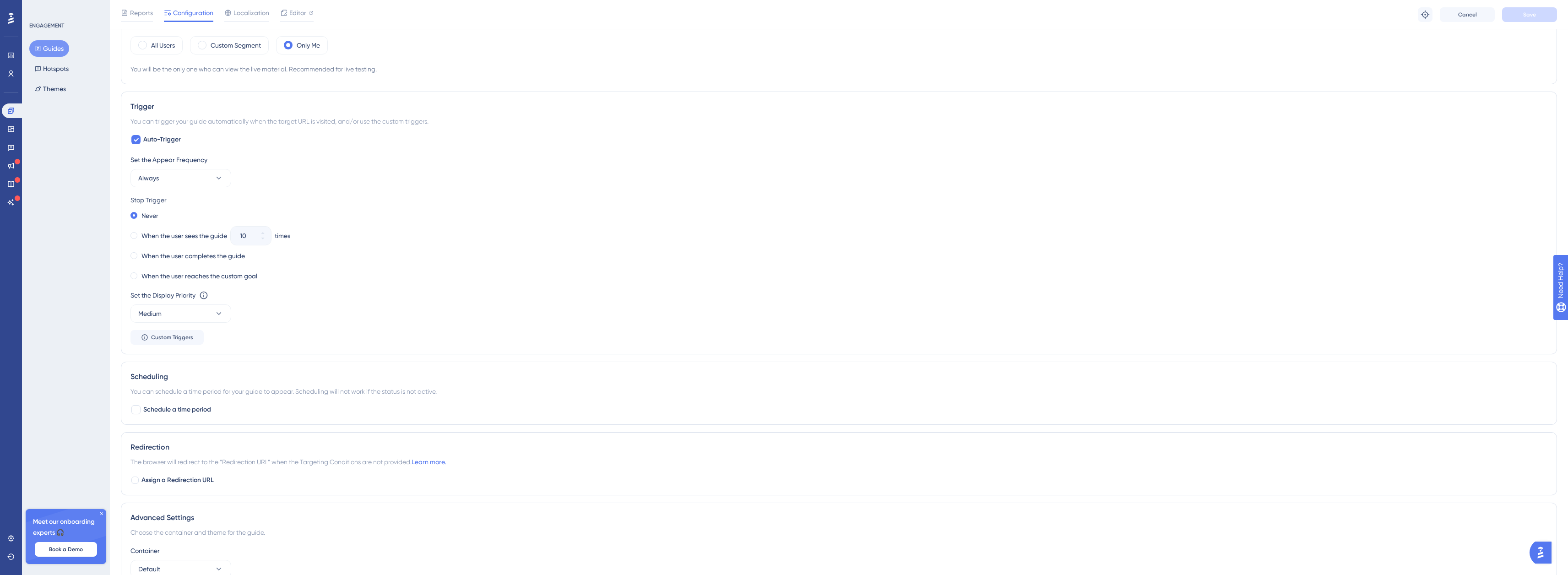
scroll to position [366, 0]
click at [190, 312] on button "Medium" at bounding box center [180, 309] width 101 height 18
click at [182, 393] on div "Highest Highest" at bounding box center [180, 392] width 74 height 18
click at [299, 271] on div "When the user reaches the custom goal" at bounding box center [839, 271] width 1417 height 13
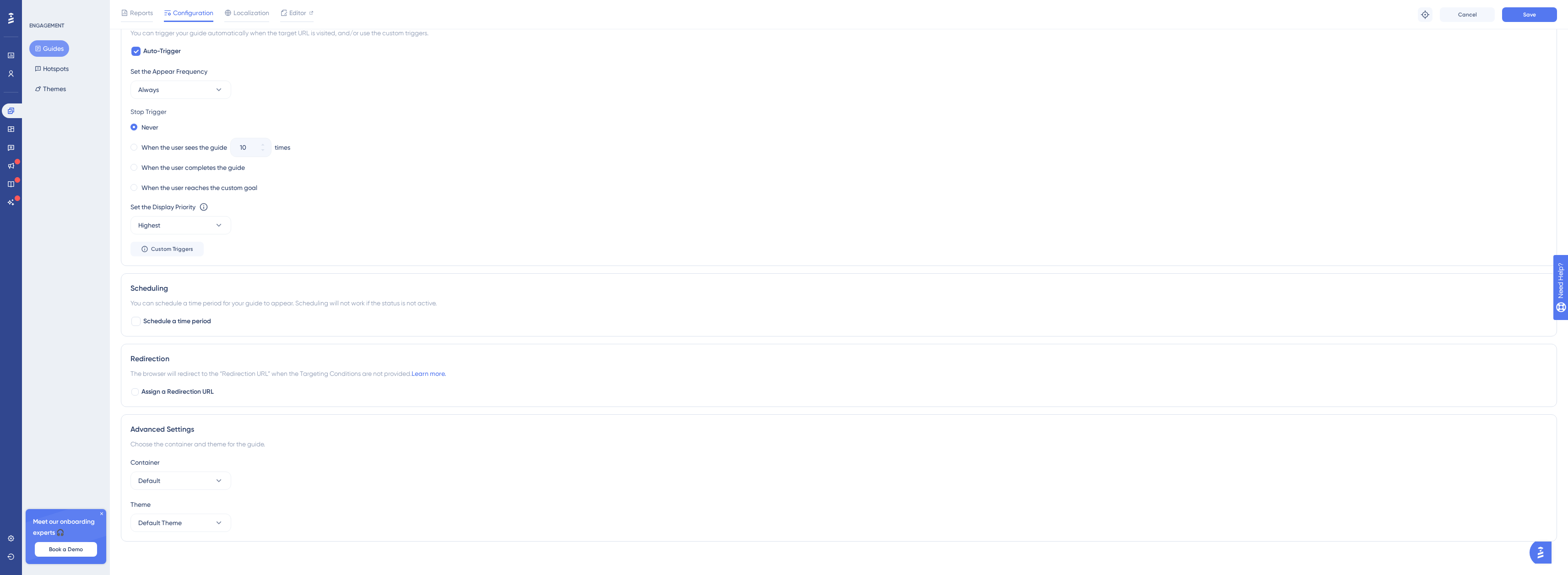
scroll to position [453, 0]
click at [172, 390] on span "Assign a Redirection URL" at bounding box center [177, 389] width 72 height 11
checkbox input "true"
drag, startPoint x: 279, startPoint y: 427, endPoint x: 246, endPoint y: 427, distance: 33.0
click at [246, 427] on input "https://staging.boxkite.eco/layouts/9654/edit" at bounding box center [212, 427] width 147 height 10
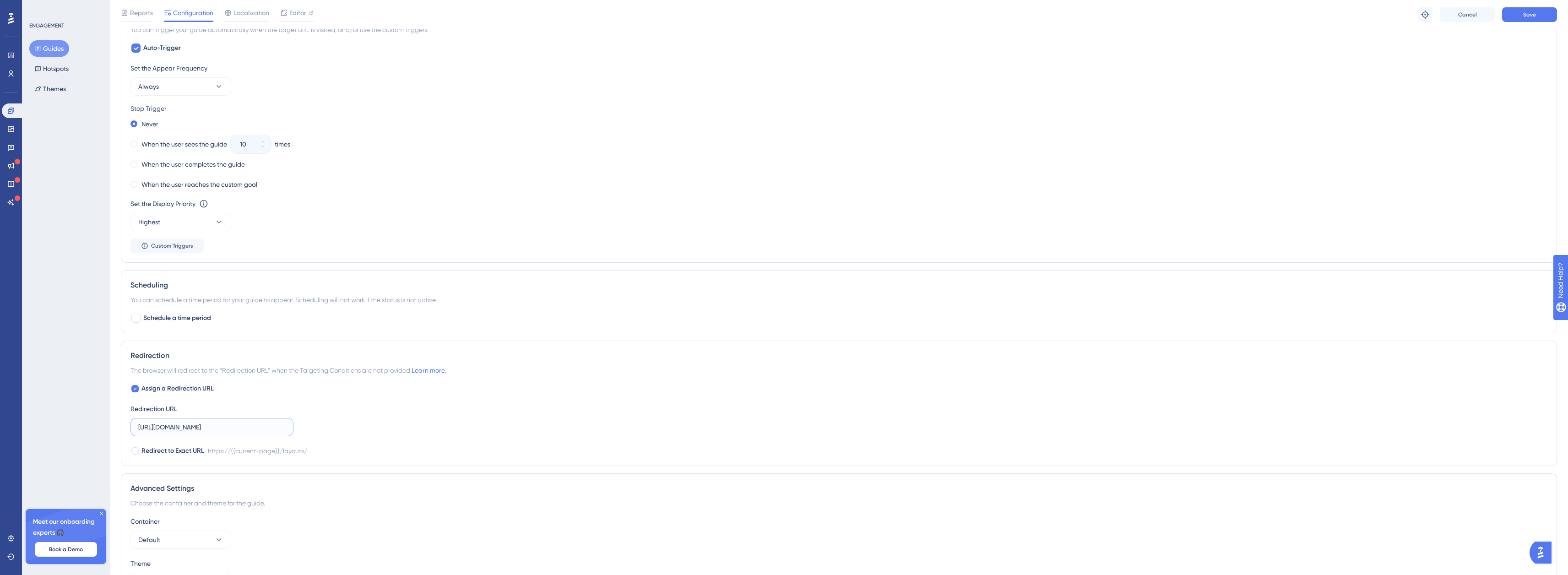
type input "https://staging.boxkite.eco/layouts/"
drag, startPoint x: 543, startPoint y: 353, endPoint x: 540, endPoint y: 364, distance: 11.4
click at [540, 362] on div "Redirection The browser will redirect to the “Redirection URL” when the Targeti…" at bounding box center [839, 403] width 1436 height 125
click at [136, 392] on icon at bounding box center [135, 389] width 4 height 7
checkbox input "false"
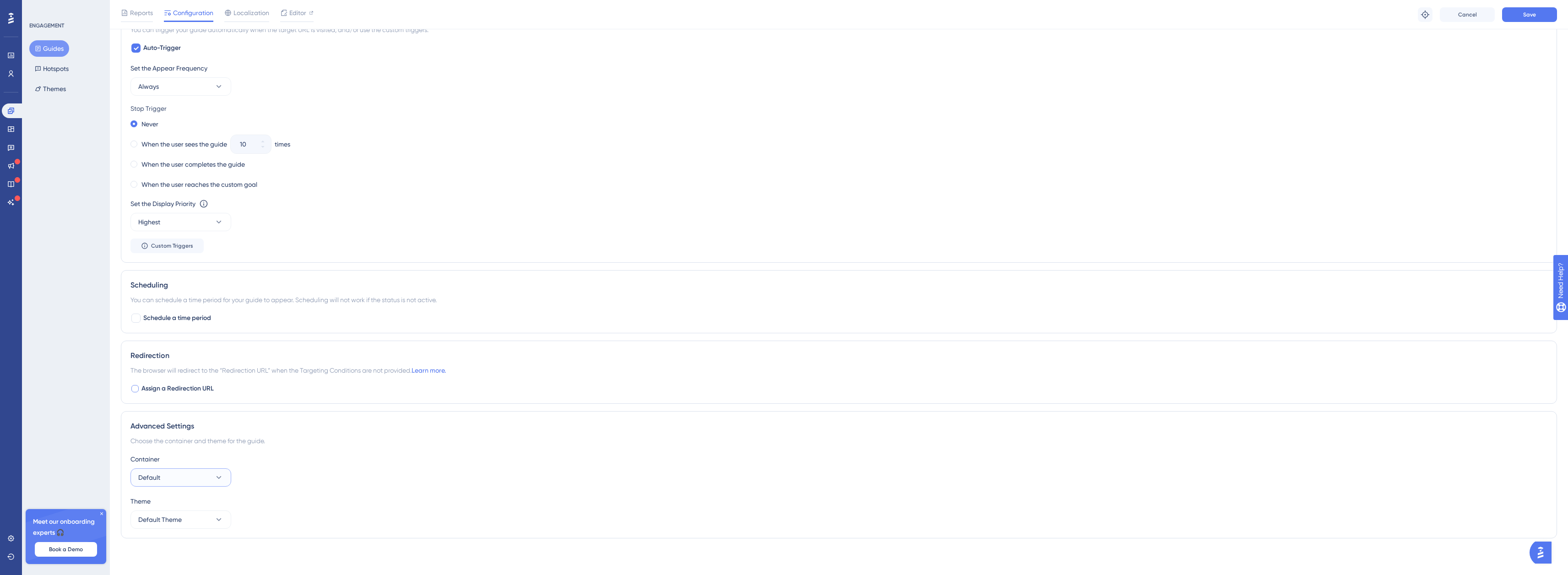
click at [205, 478] on button "Default" at bounding box center [180, 477] width 101 height 18
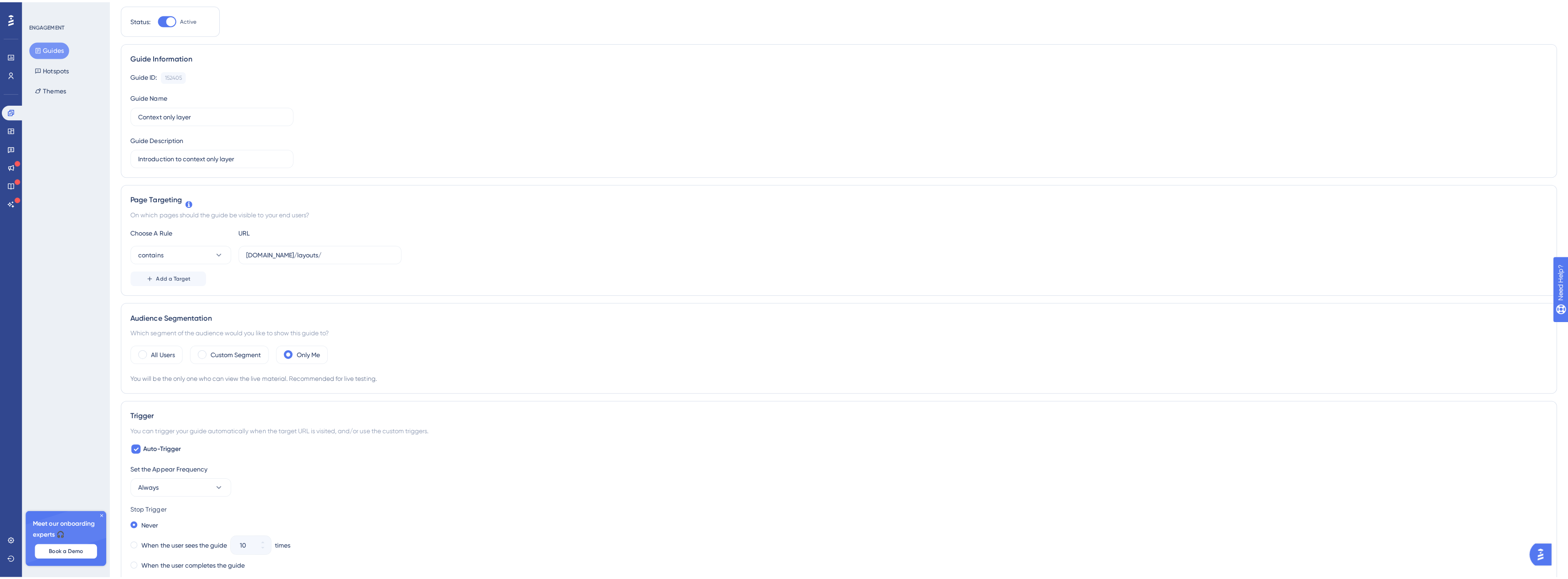
scroll to position [0, 0]
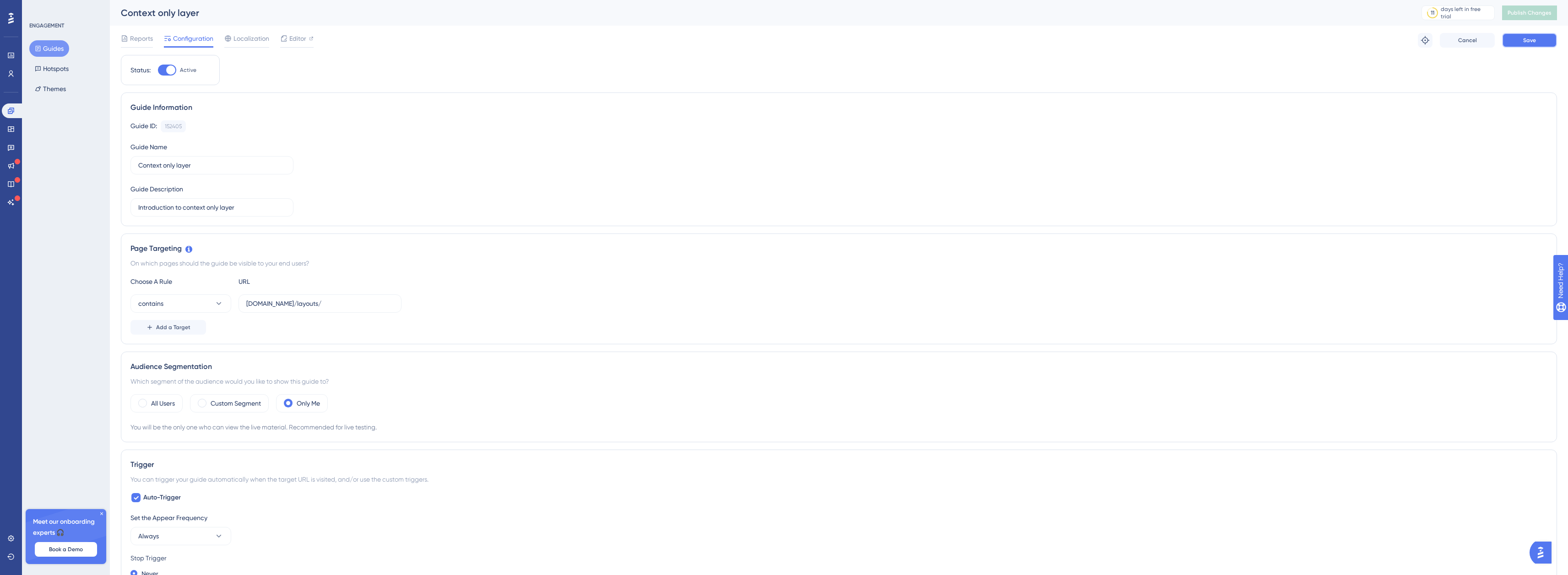
click at [1539, 40] on button "Save" at bounding box center [1529, 40] width 55 height 15
click at [1538, 18] on button "Publish Changes" at bounding box center [1529, 13] width 55 height 15
click at [296, 40] on span "Editor" at bounding box center [298, 38] width 17 height 11
click at [69, 551] on span "Book a Demo" at bounding box center [65, 549] width 34 height 7
click at [48, 45] on button "Guides" at bounding box center [49, 48] width 40 height 16
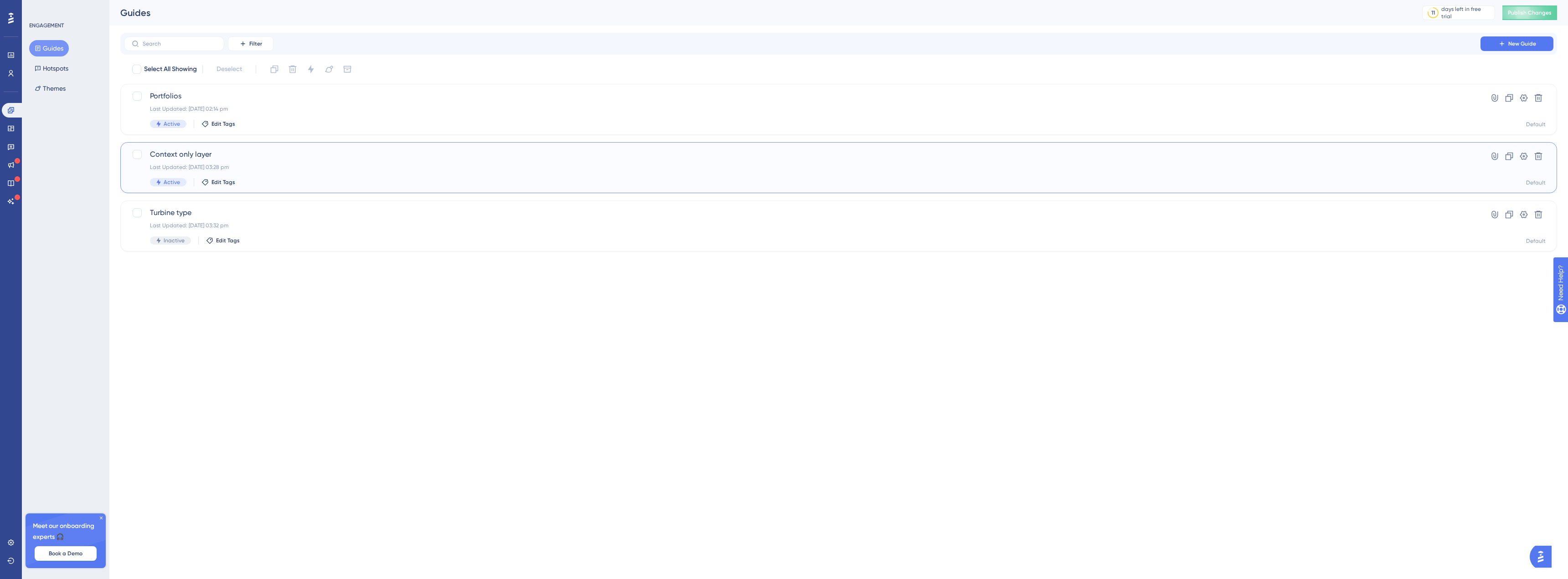
click at [322, 154] on span "Context only layer" at bounding box center [802, 154] width 1304 height 11
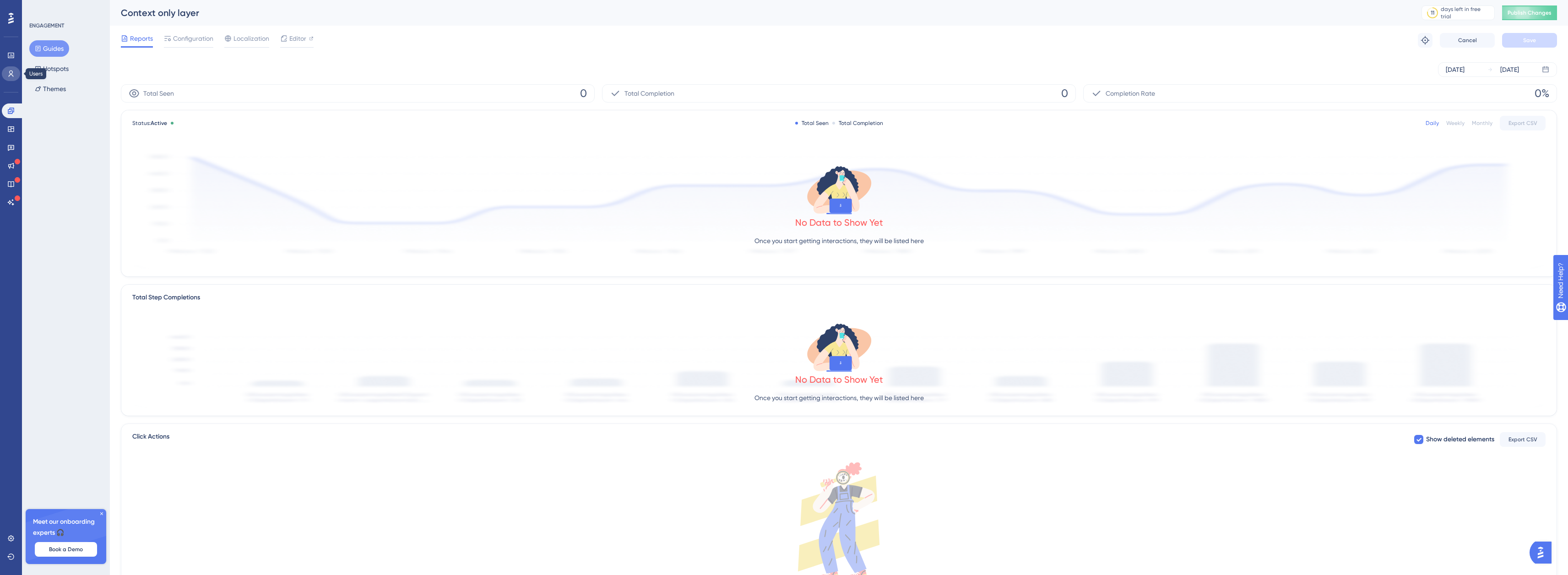
click at [8, 74] on icon at bounding box center [11, 74] width 7 height 7
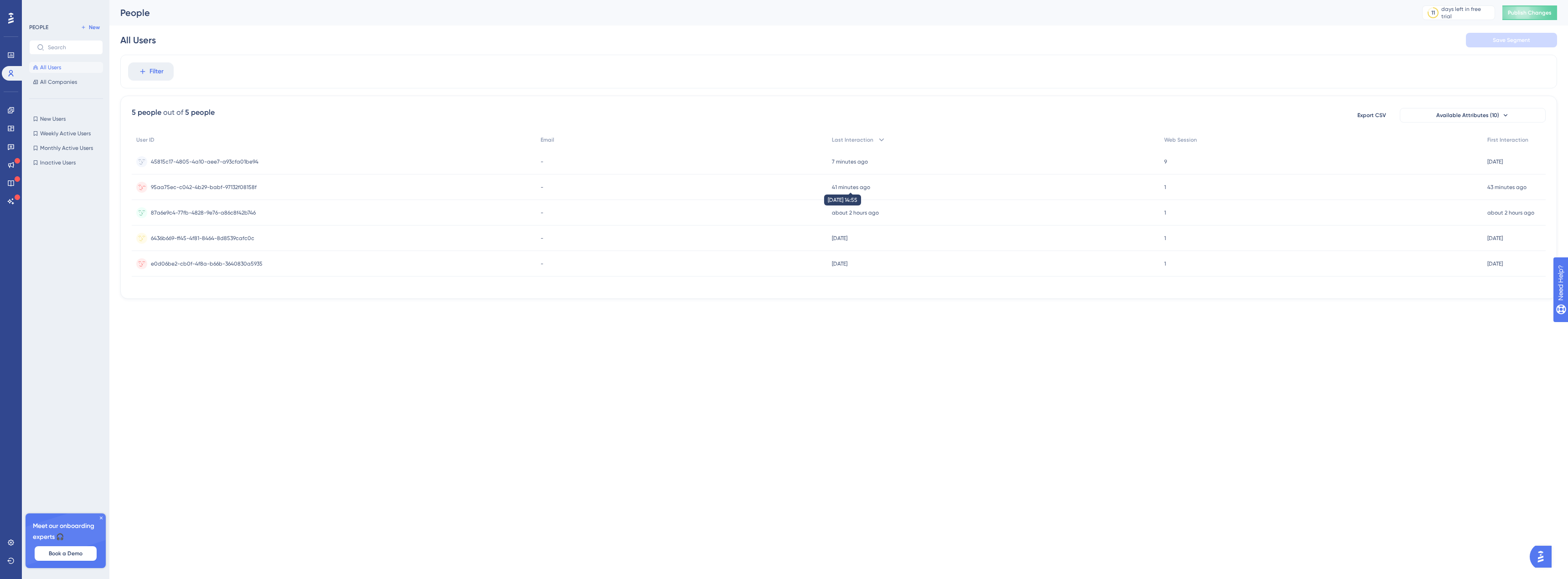
click at [839, 187] on time "41 minutes ago" at bounding box center [851, 187] width 38 height 6
click at [1430, 264] on div "1 1" at bounding box center [1321, 264] width 324 height 26
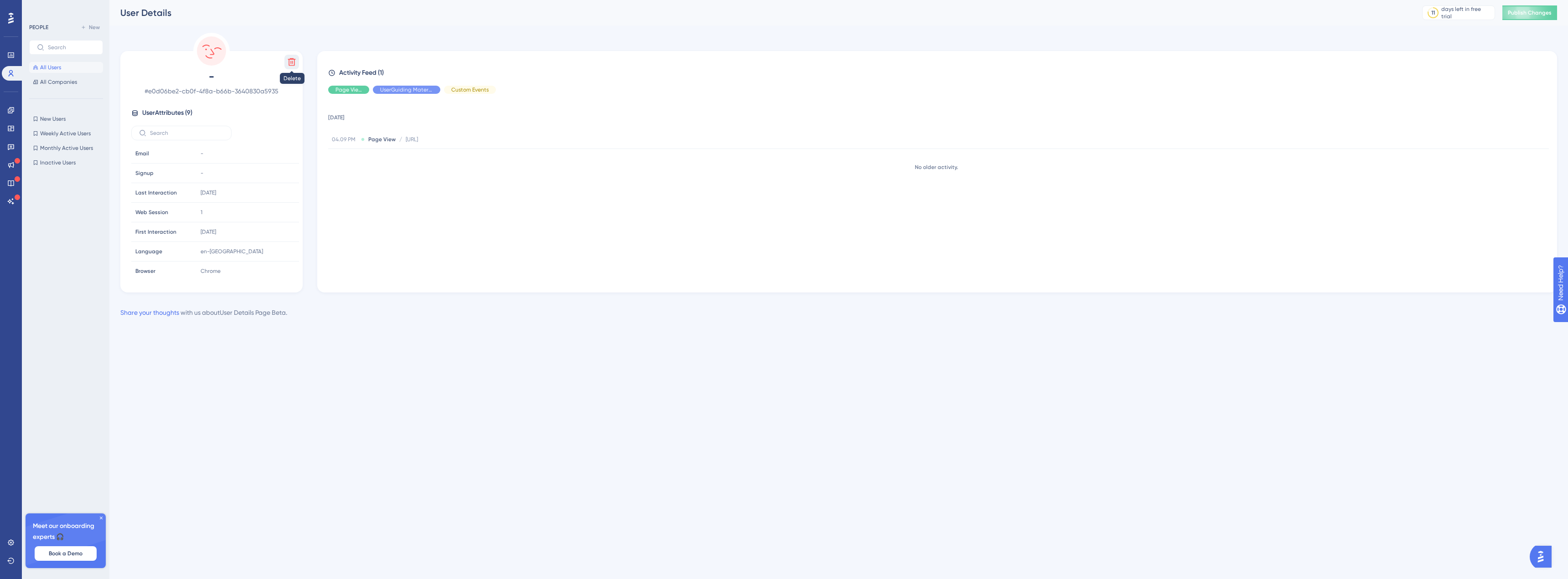
click at [289, 58] on icon at bounding box center [292, 61] width 9 height 9
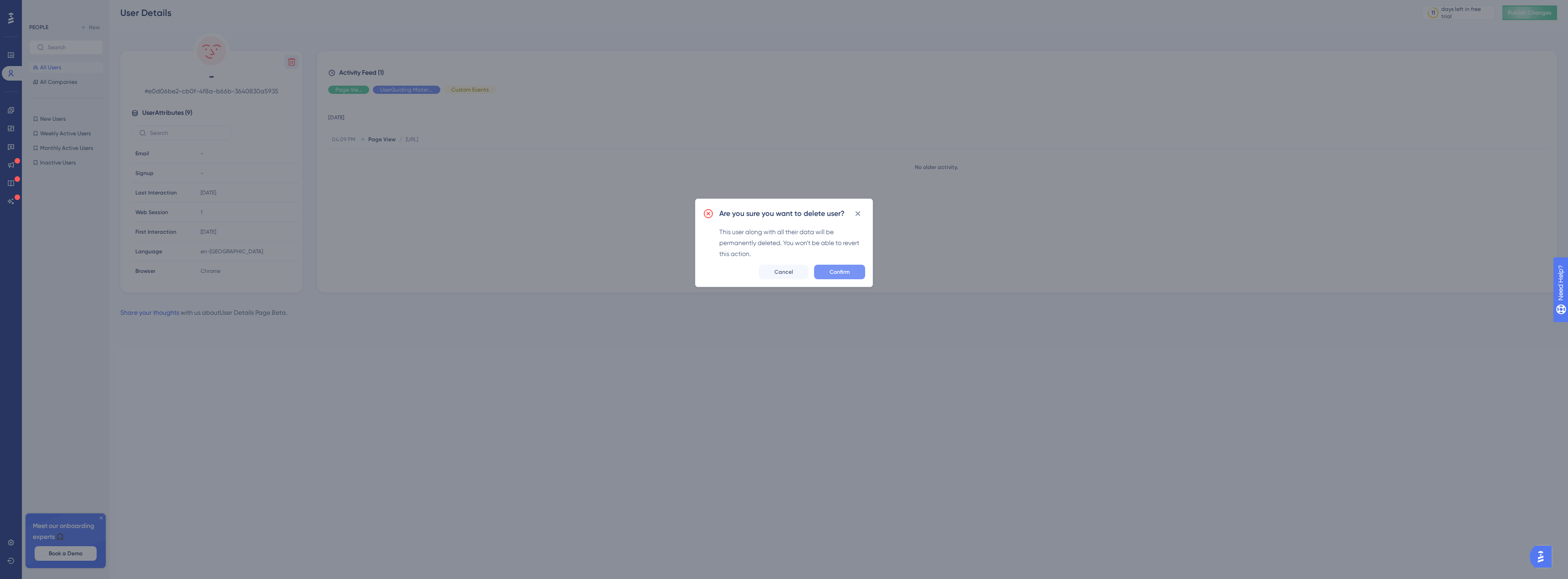
click at [841, 266] on button "Confirm" at bounding box center [839, 272] width 51 height 15
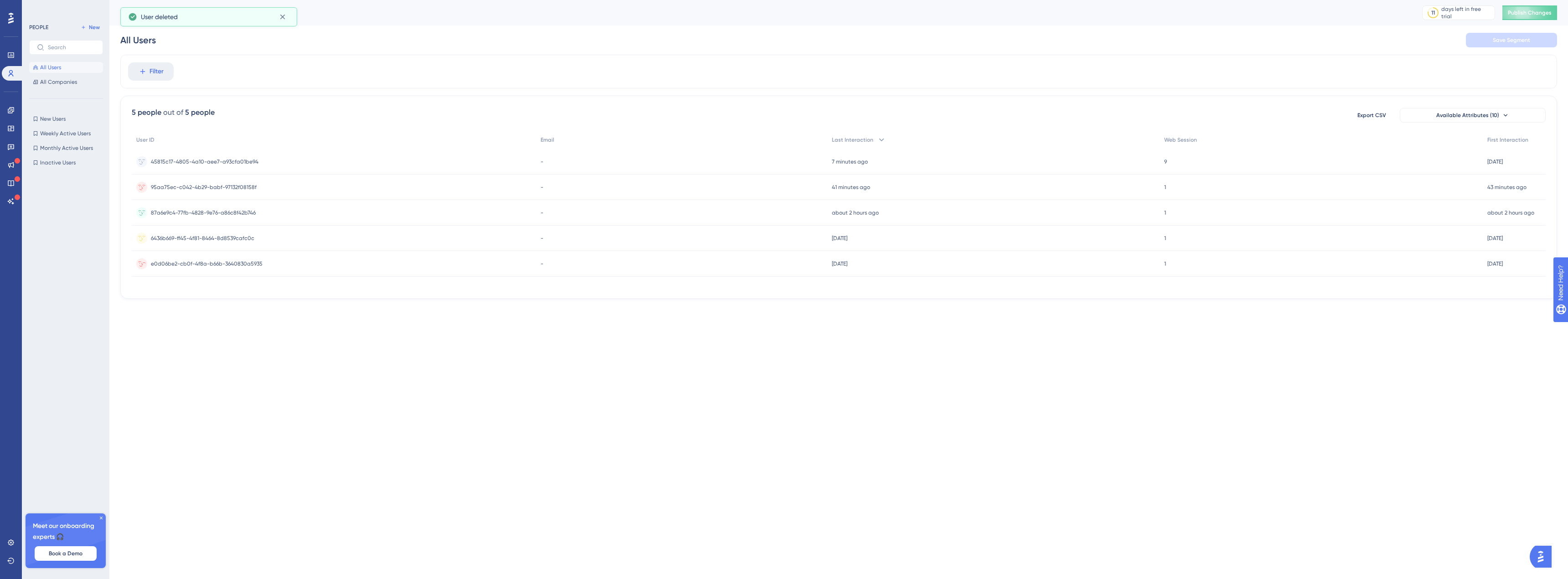
click at [1321, 276] on div "1 1" at bounding box center [1321, 264] width 324 height 26
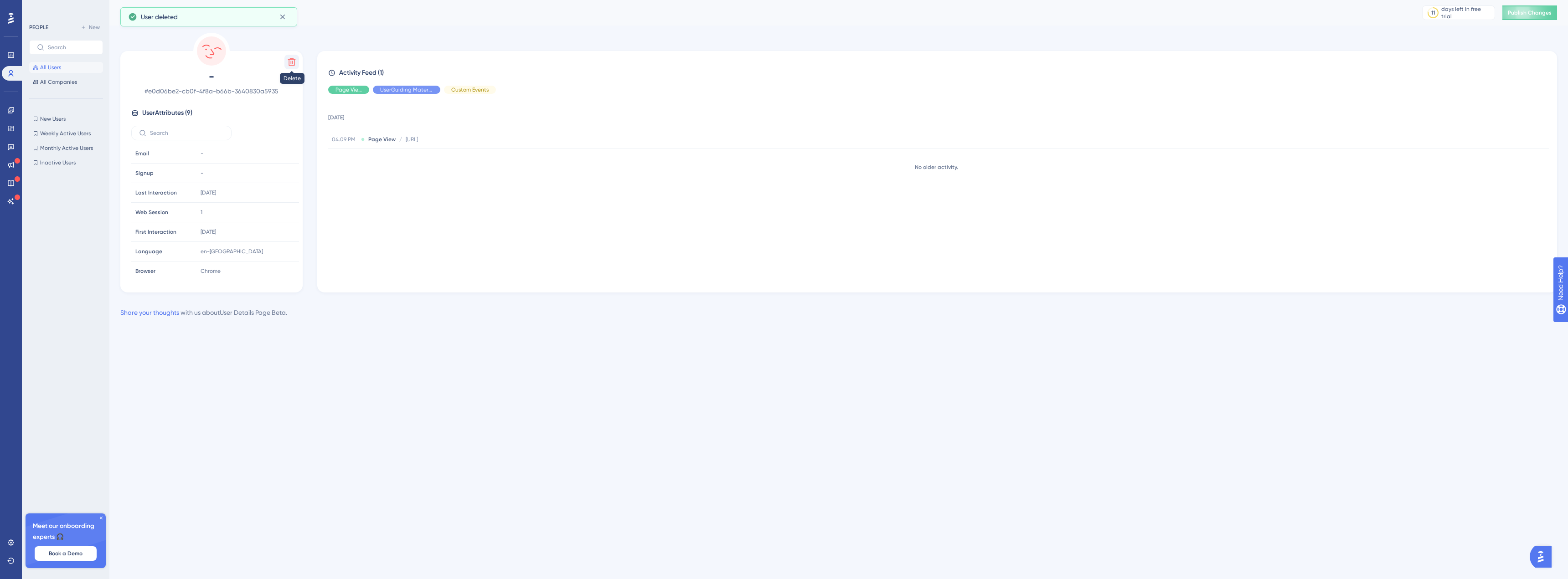
click at [289, 61] on icon at bounding box center [292, 61] width 9 height 9
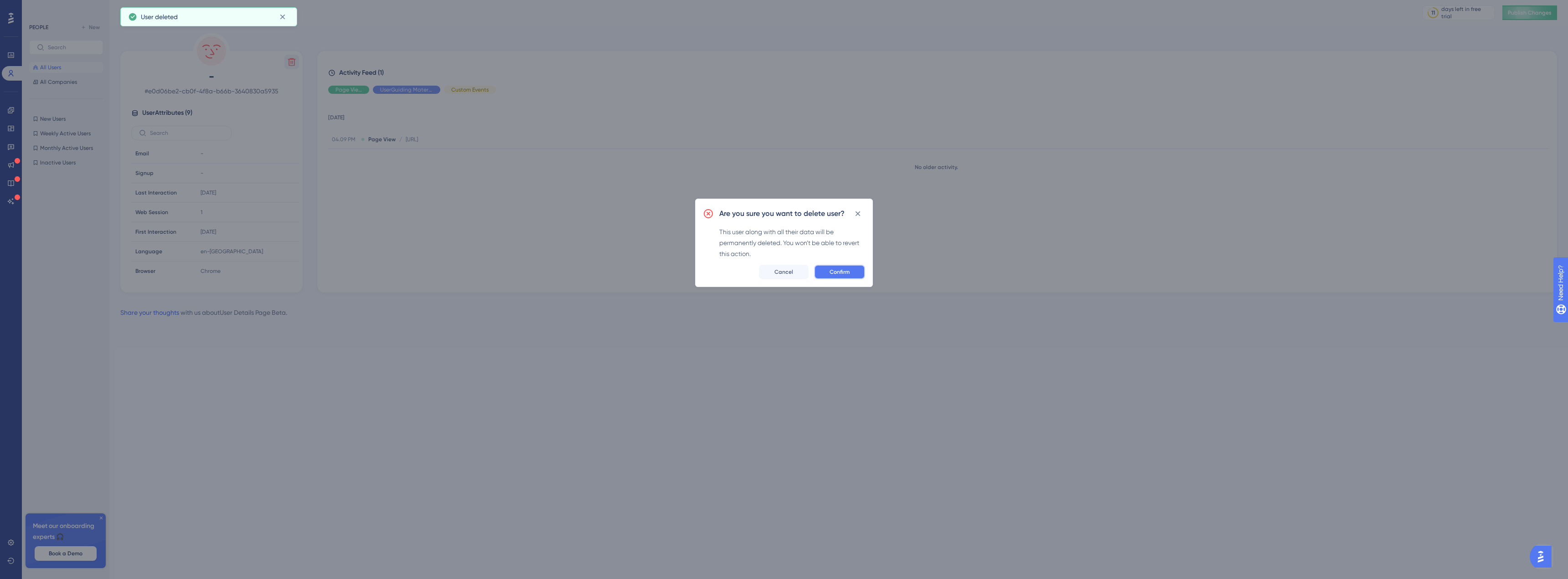
click at [834, 275] on span "Confirm" at bounding box center [839, 272] width 20 height 7
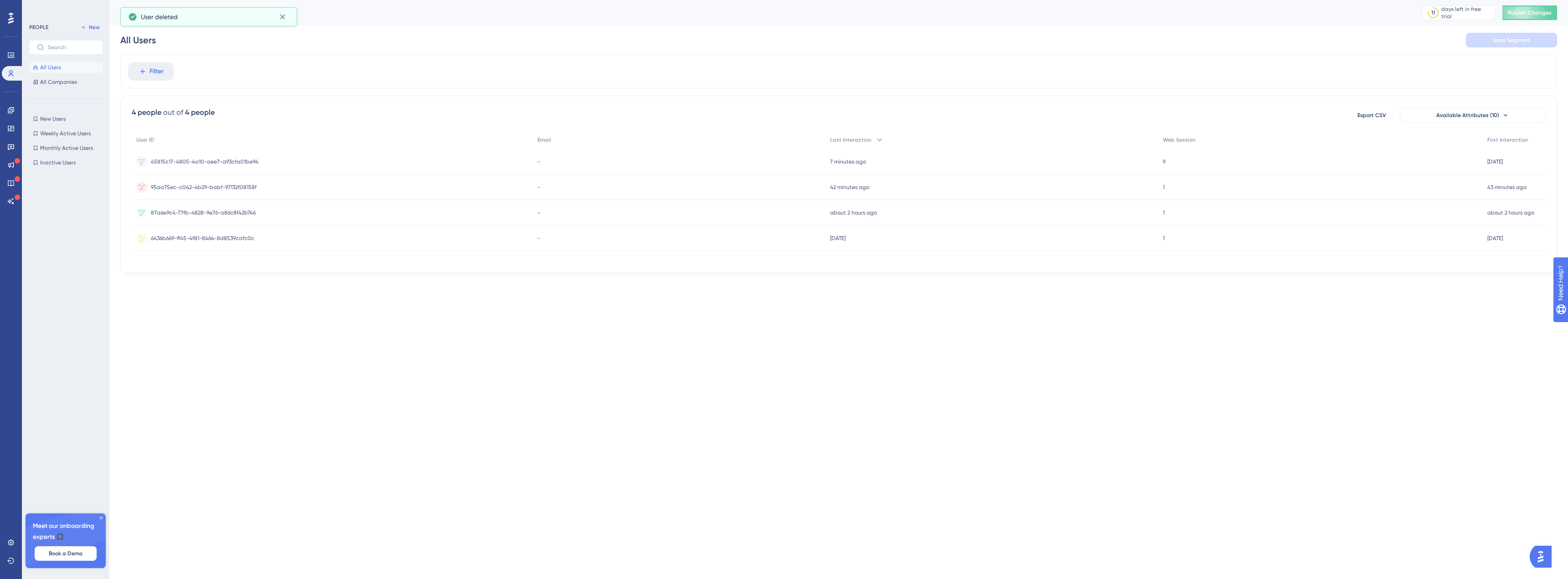
click at [769, 235] on div "-" at bounding box center [679, 238] width 293 height 26
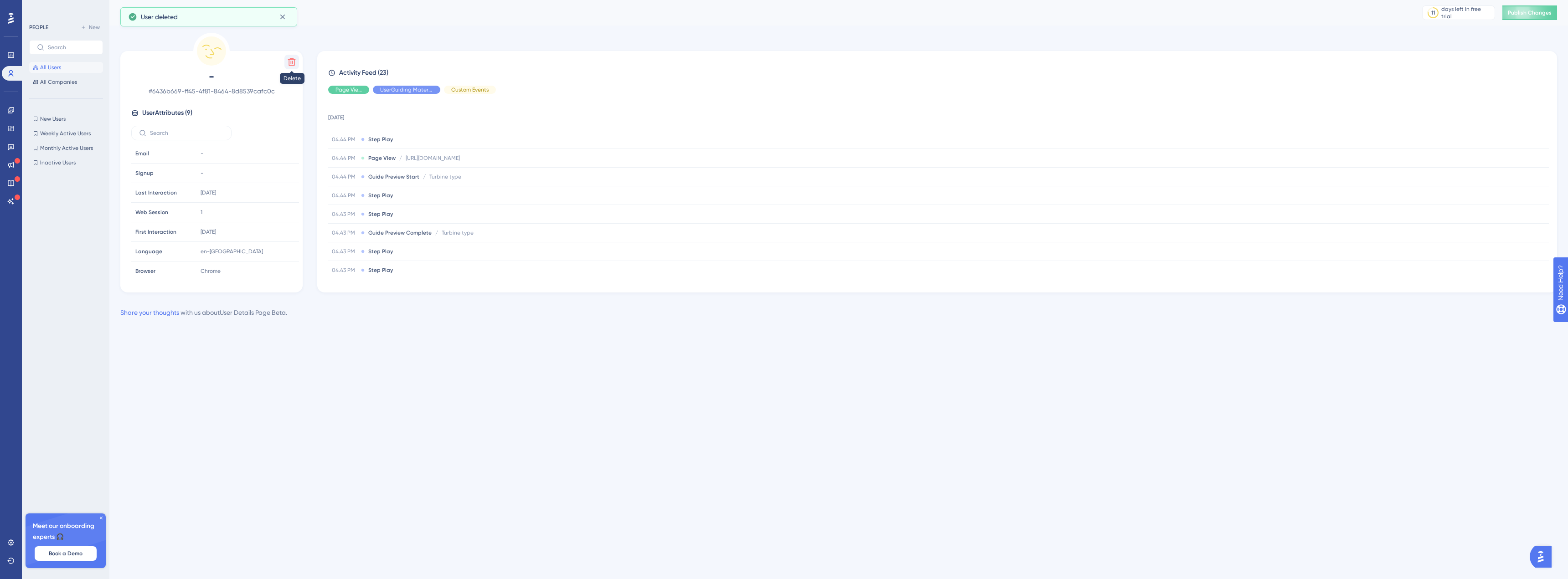
click at [290, 59] on icon at bounding box center [292, 62] width 8 height 8
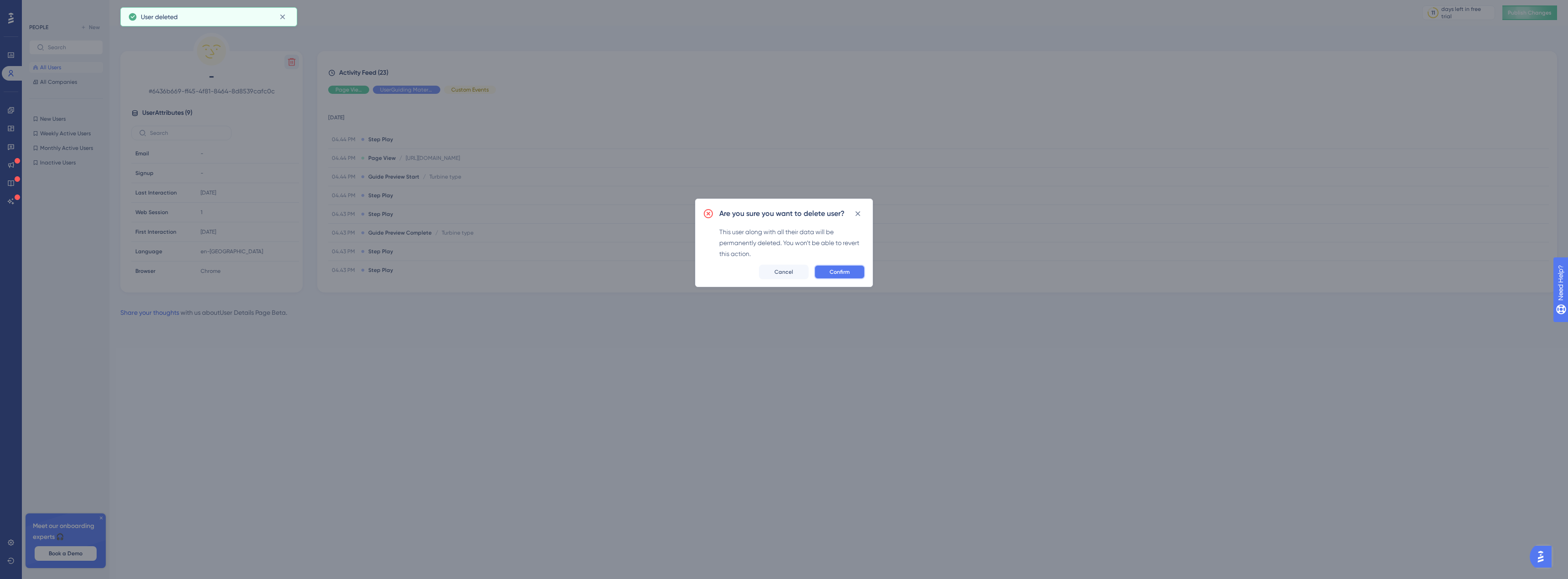
click at [855, 276] on button "Confirm" at bounding box center [839, 272] width 51 height 15
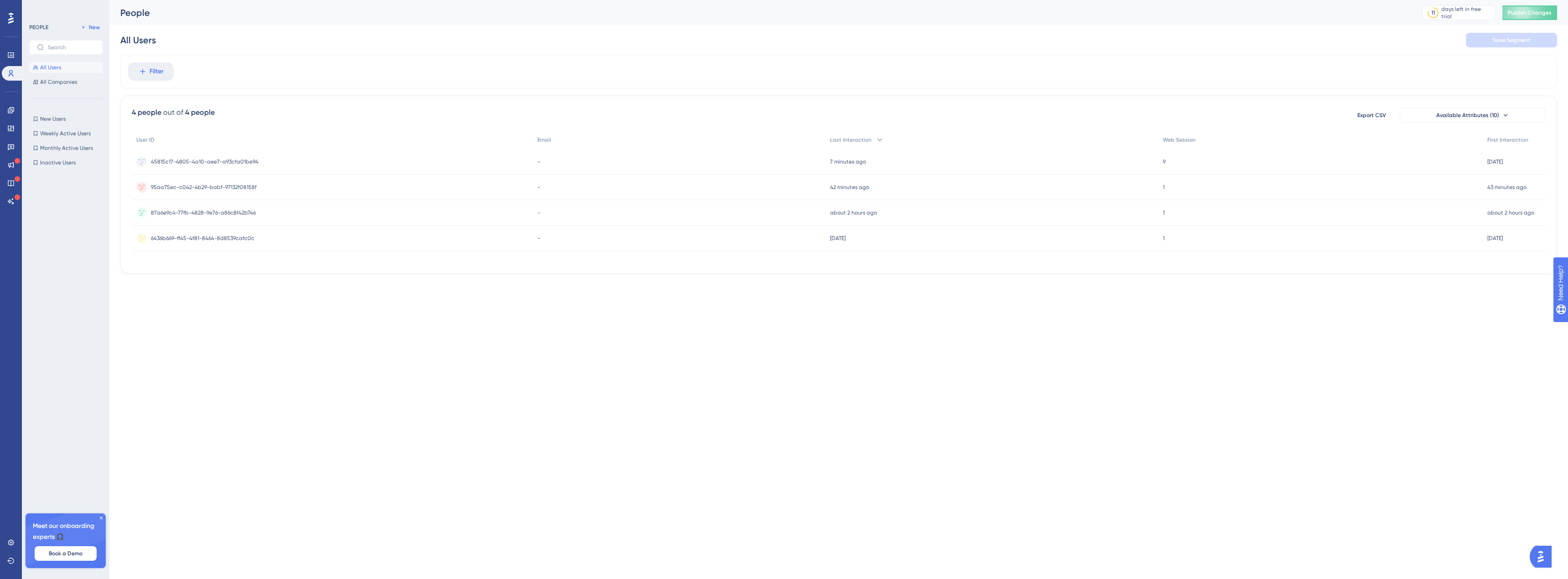
click at [458, 242] on div "6436b669-ff45-4f81-8464-8d8539cafc0c 6436b669-ff45-4f81-8464-8d8539cafc0c" at bounding box center [332, 238] width 401 height 26
click at [275, 213] on div "87a6e9c4-77fb-4828-9e76-a86c8f42b746 87a6e9c4-77fb-4828-9e76-a86c8f42b746" at bounding box center [332, 213] width 401 height 26
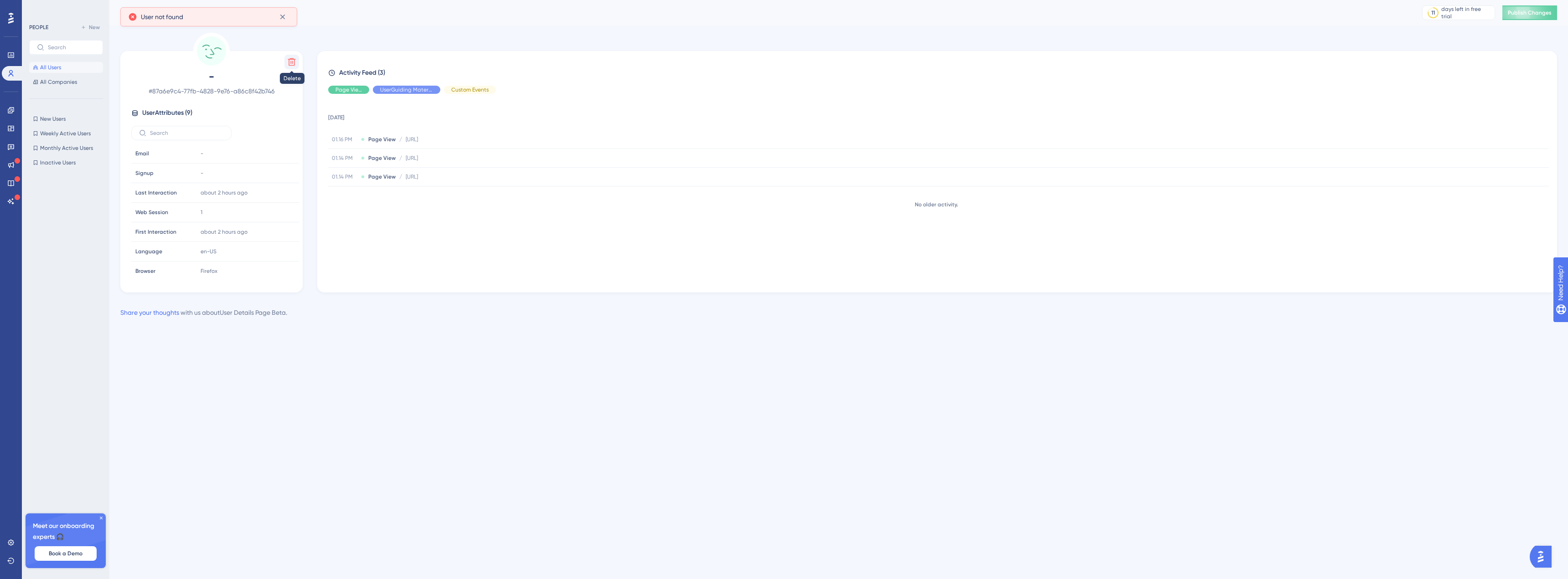
click at [292, 63] on icon at bounding box center [292, 62] width 8 height 8
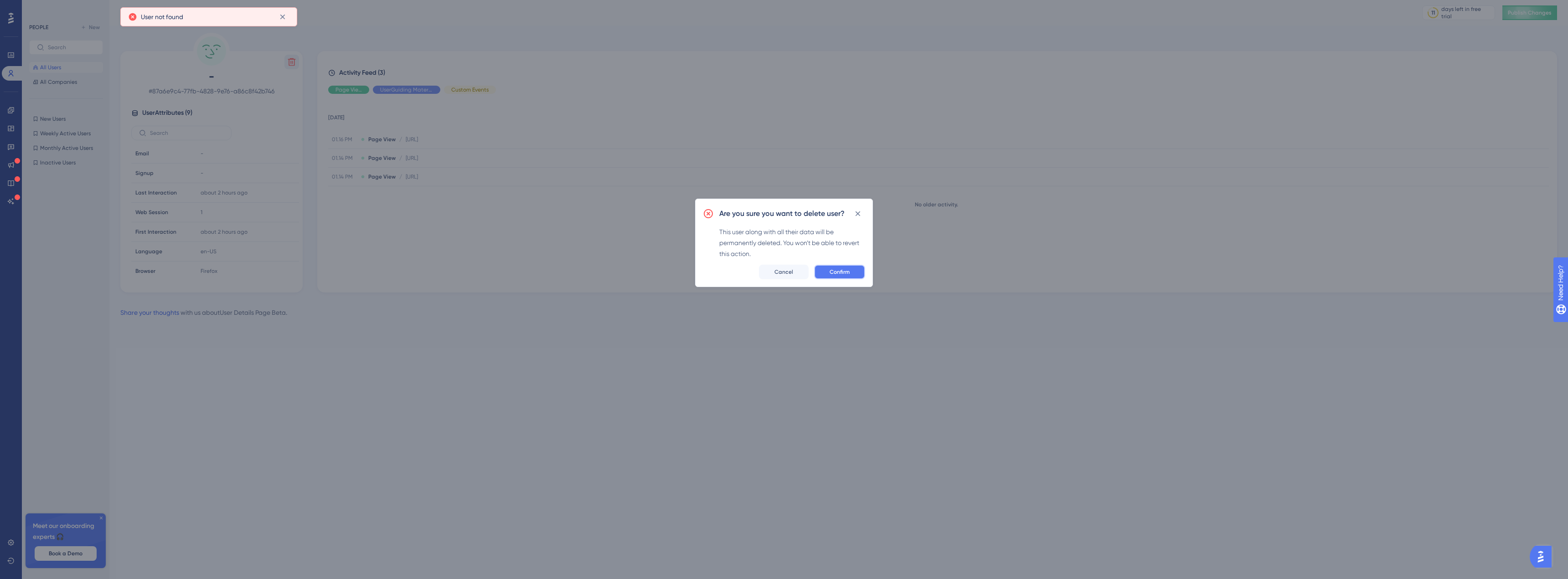
click at [857, 274] on button "Confirm" at bounding box center [839, 272] width 51 height 15
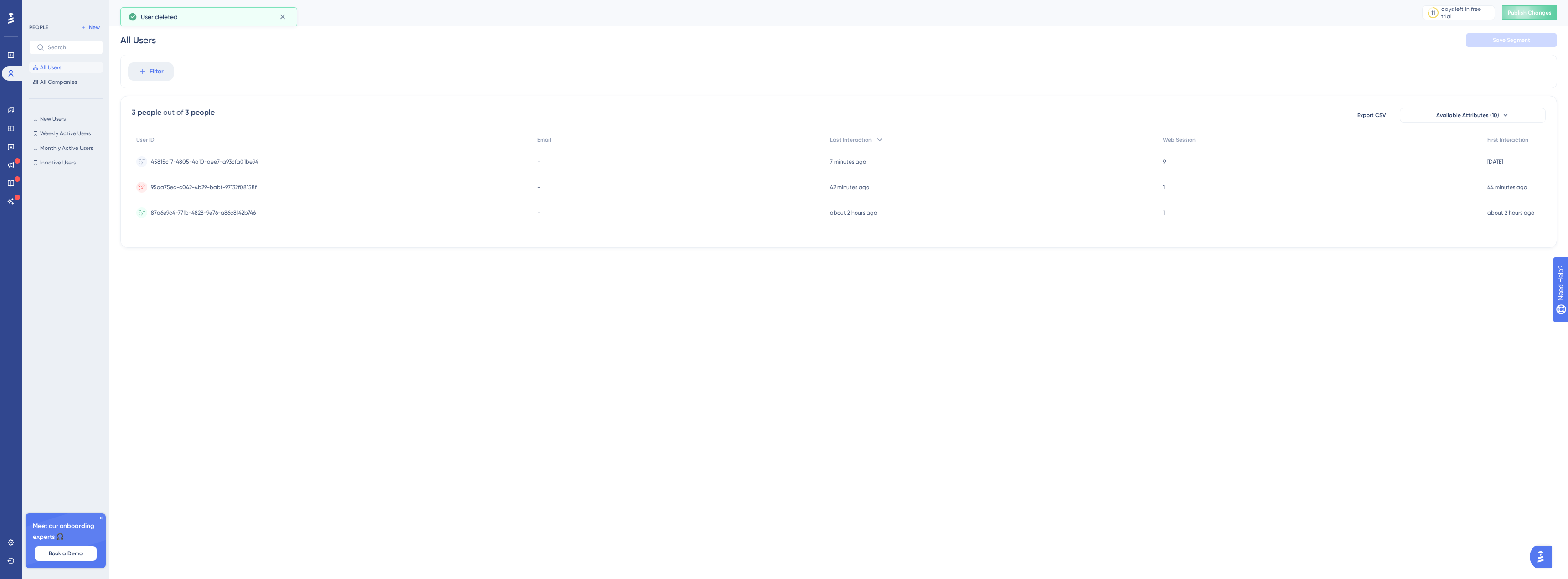
click at [295, 217] on div "87a6e9c4-77fb-4828-9e76-a86c8f42b746 87a6e9c4-77fb-4828-9e76-a86c8f42b746" at bounding box center [332, 213] width 401 height 26
click at [284, 36] on icon at bounding box center [282, 38] width 9 height 9
click at [283, 16] on icon at bounding box center [282, 17] width 5 height 5
click at [276, 193] on div "95aa75ec-c042-4b29-babf-97132f08158f 95aa75ec-c042-4b29-babf-97132f08158f" at bounding box center [332, 187] width 401 height 26
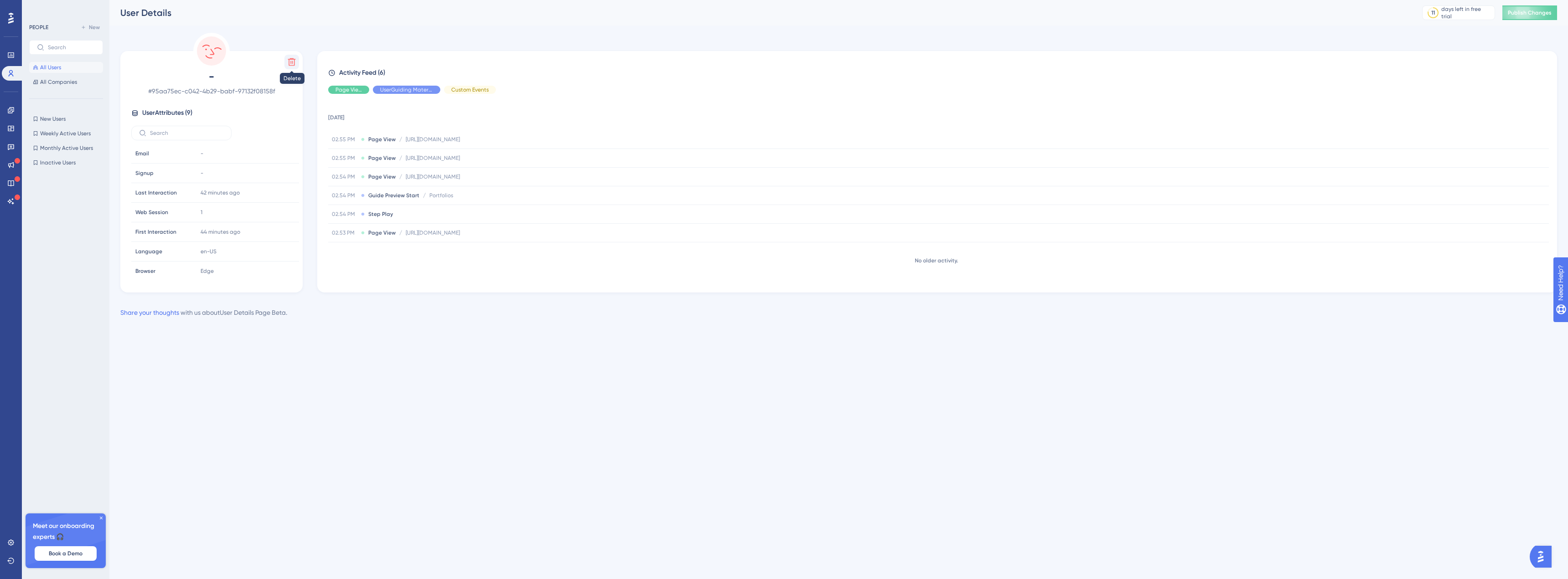
click at [295, 69] on button at bounding box center [292, 62] width 15 height 15
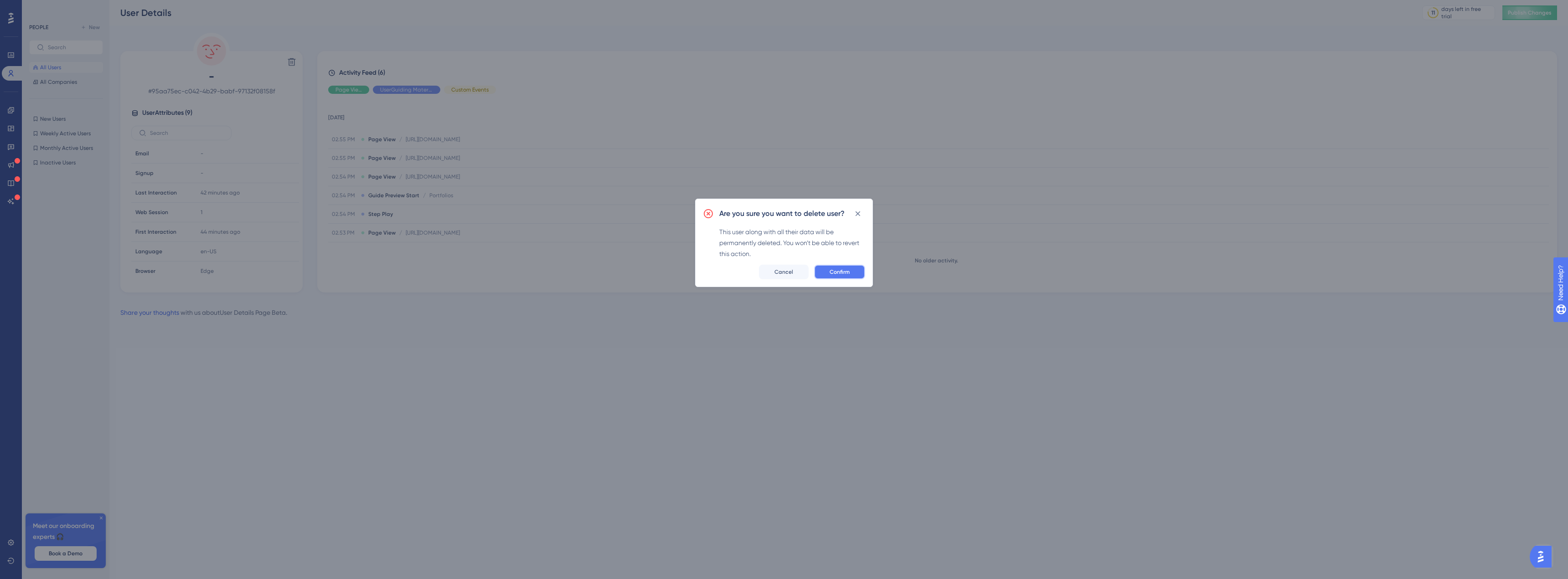
click at [850, 275] on button "Confirm" at bounding box center [839, 272] width 51 height 15
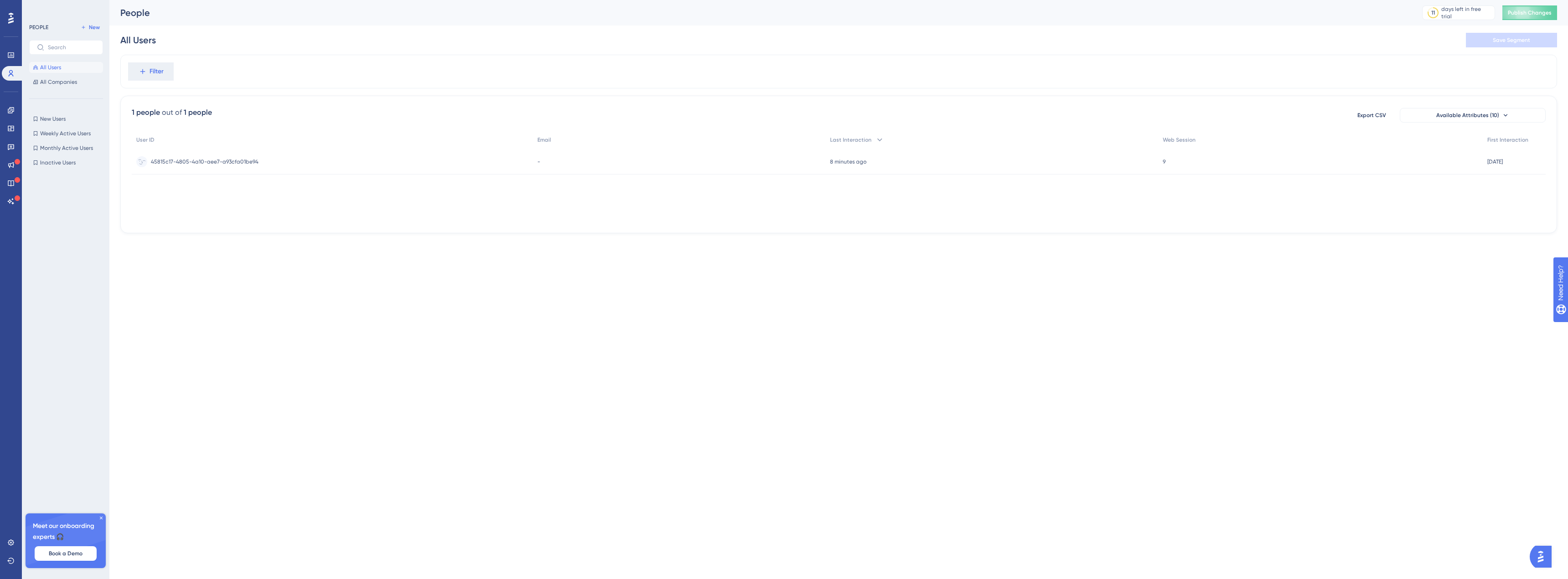
click at [257, 159] on div "45815c17-4805-4a10-aee7-a93cfa01be94 45815c17-4805-4a10-aee7-a93cfa01be94" at bounding box center [332, 162] width 401 height 26
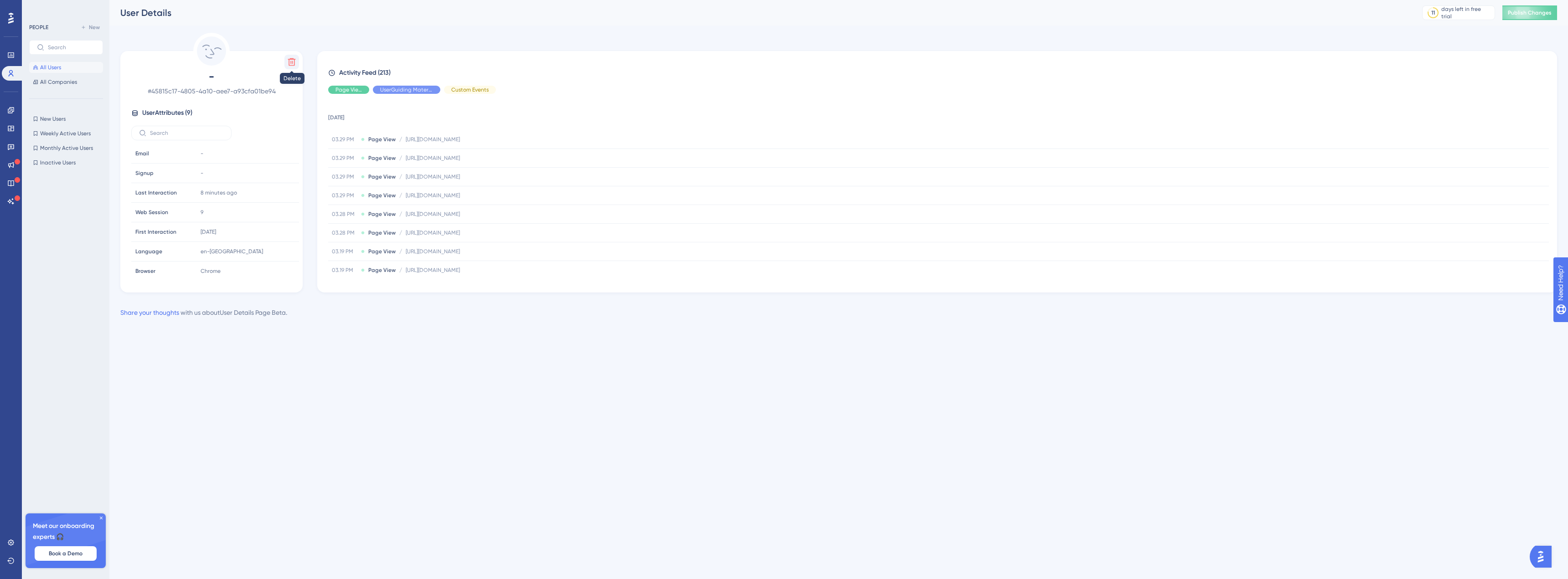
click at [285, 64] on button at bounding box center [292, 62] width 15 height 15
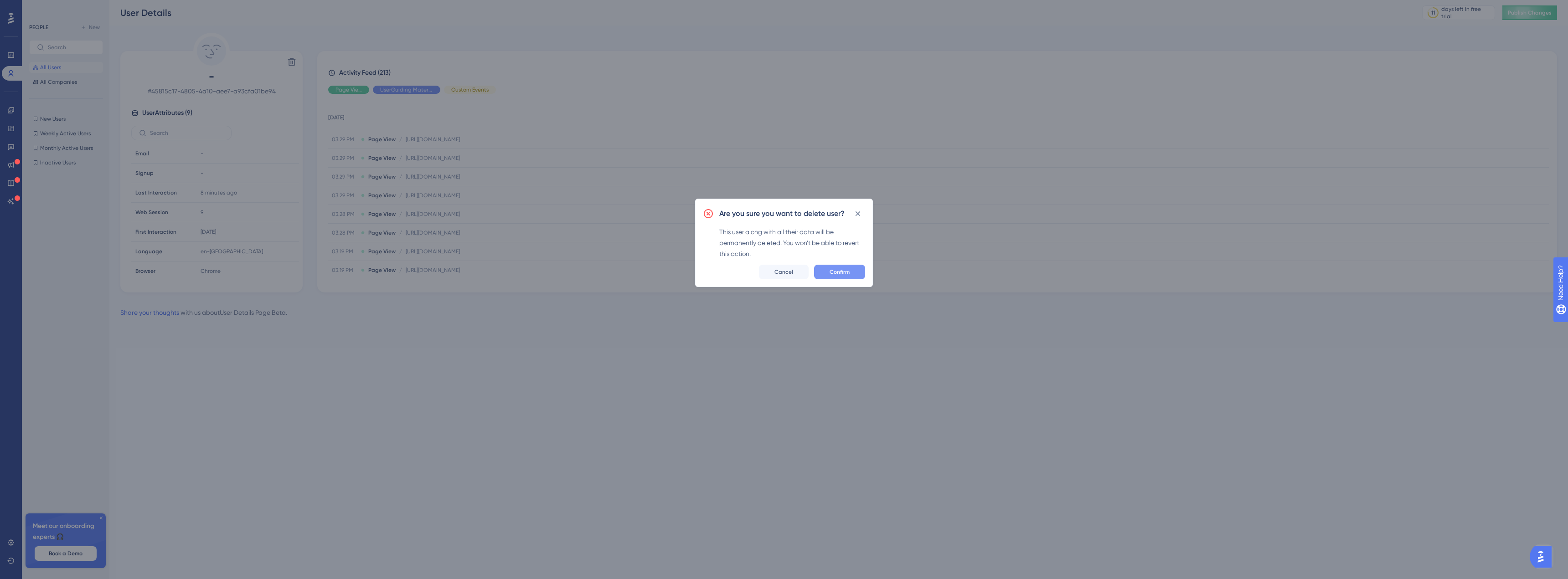
click at [819, 270] on button "Confirm" at bounding box center [839, 272] width 51 height 15
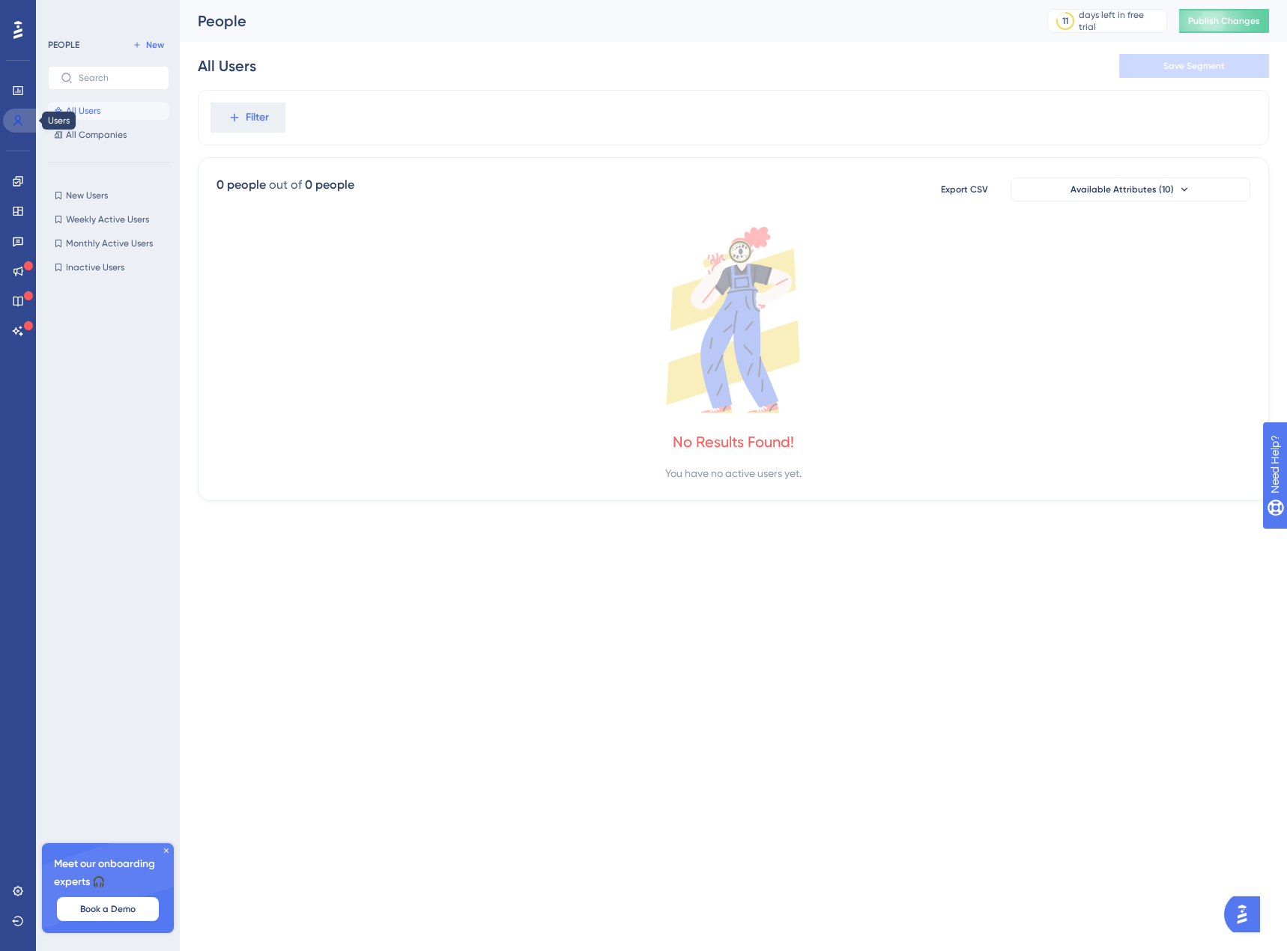
click at [19, 119] on icon at bounding box center [18, 121] width 12 height 12
click at [15, 94] on icon at bounding box center [18, 90] width 10 height 9
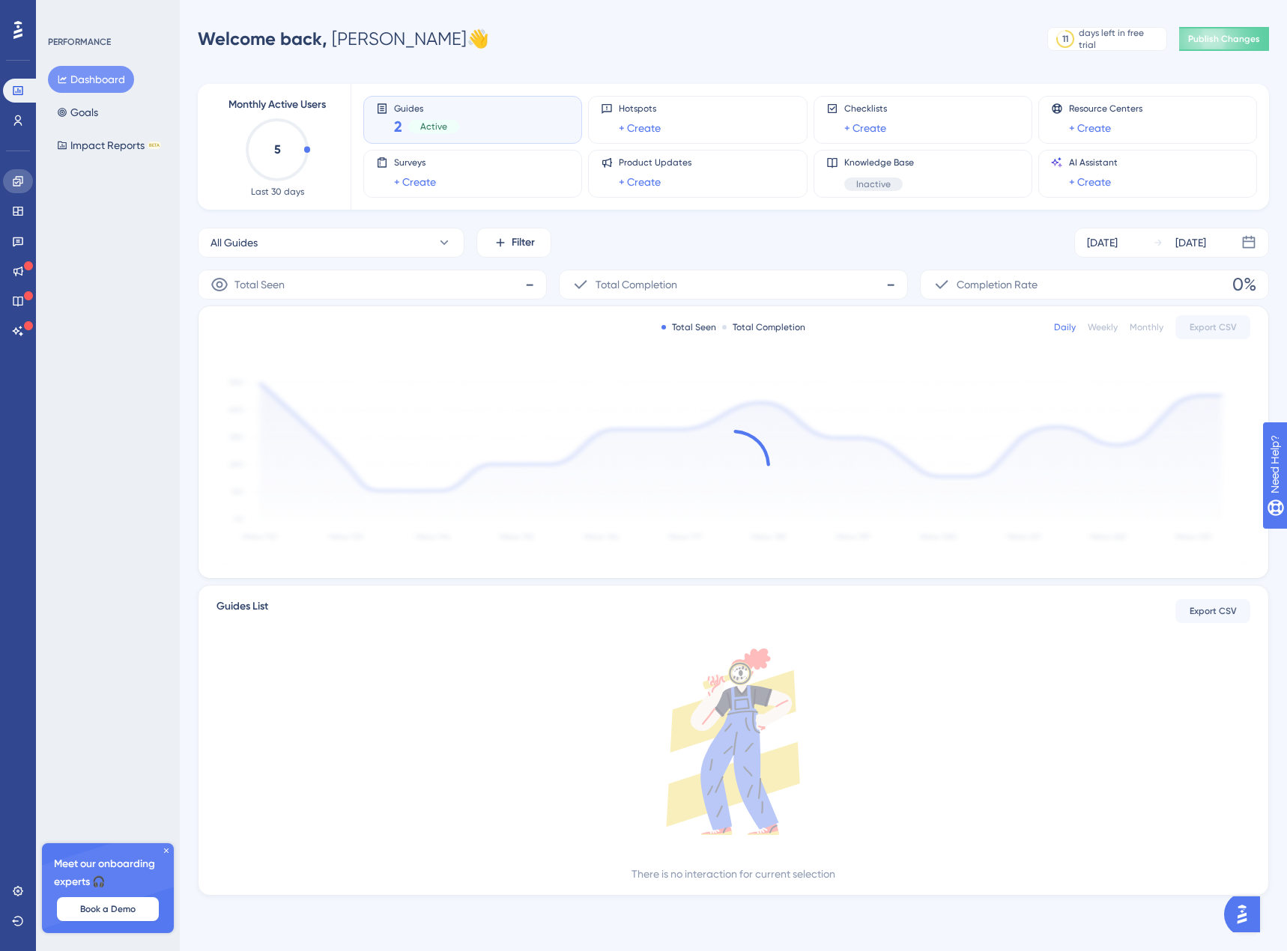
click at [25, 169] on link at bounding box center [18, 181] width 30 height 24
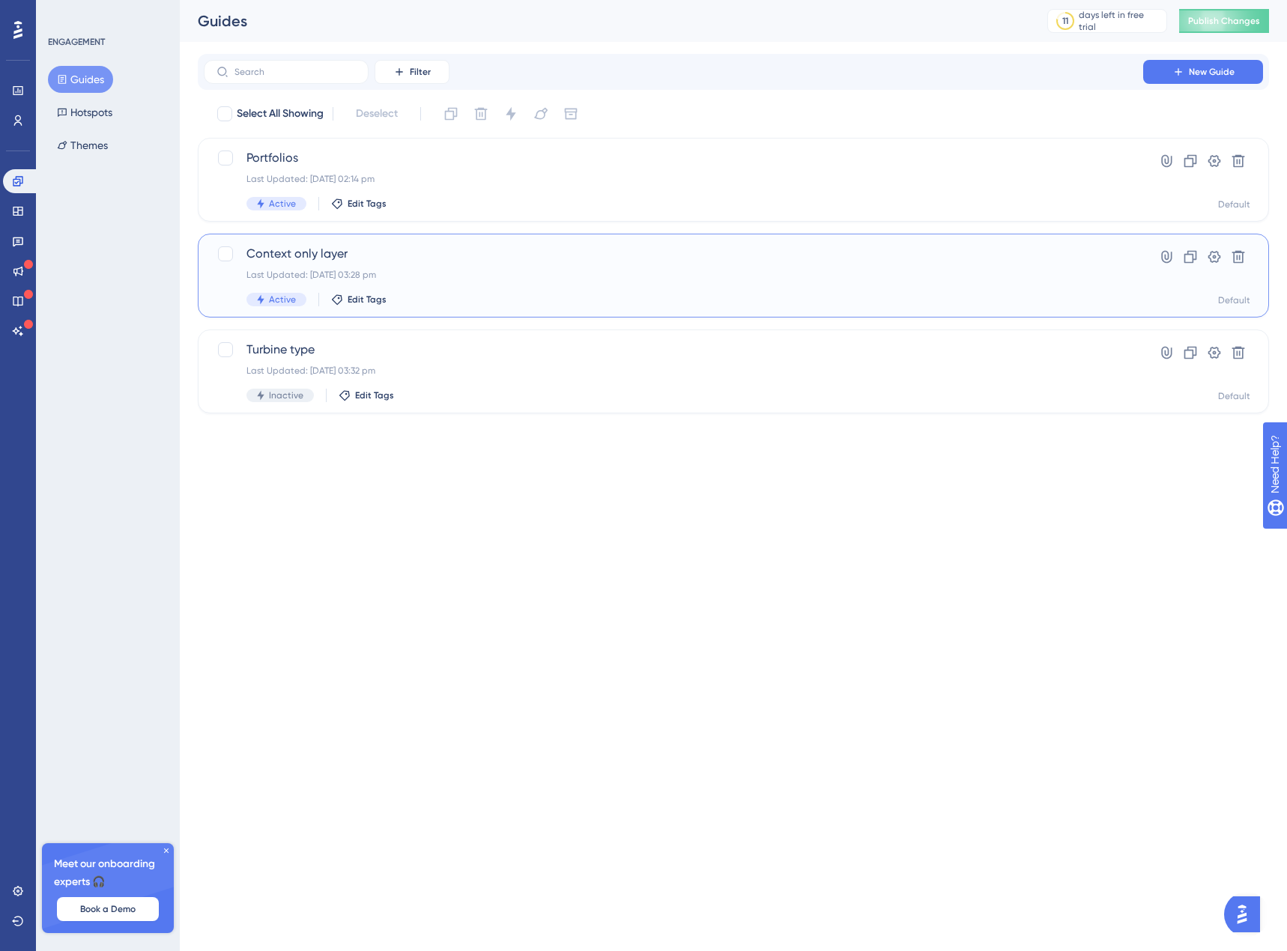
click at [449, 257] on span "Context only layer" at bounding box center [673, 254] width 854 height 18
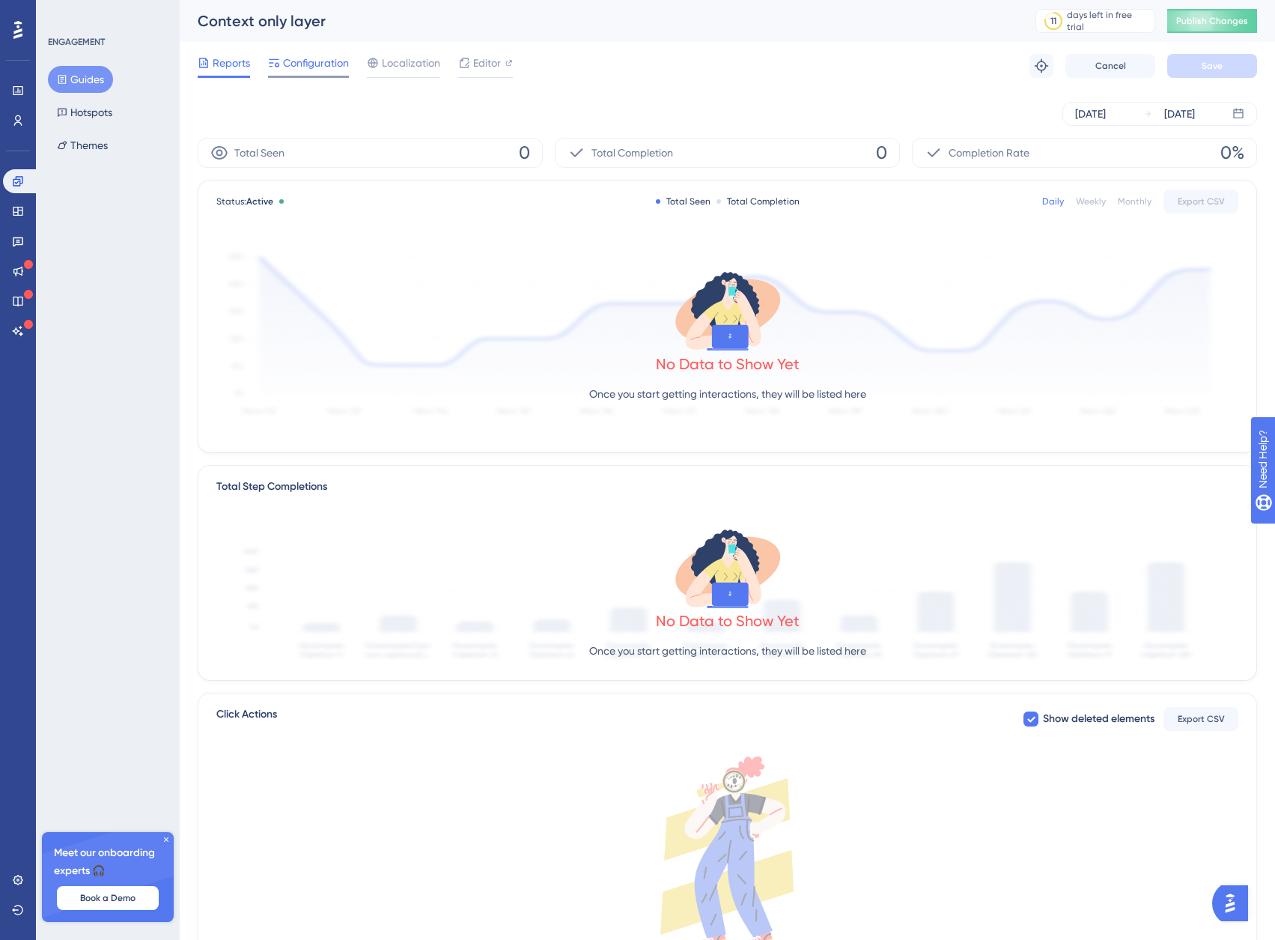
click at [308, 73] on div "Configuration" at bounding box center [308, 66] width 81 height 24
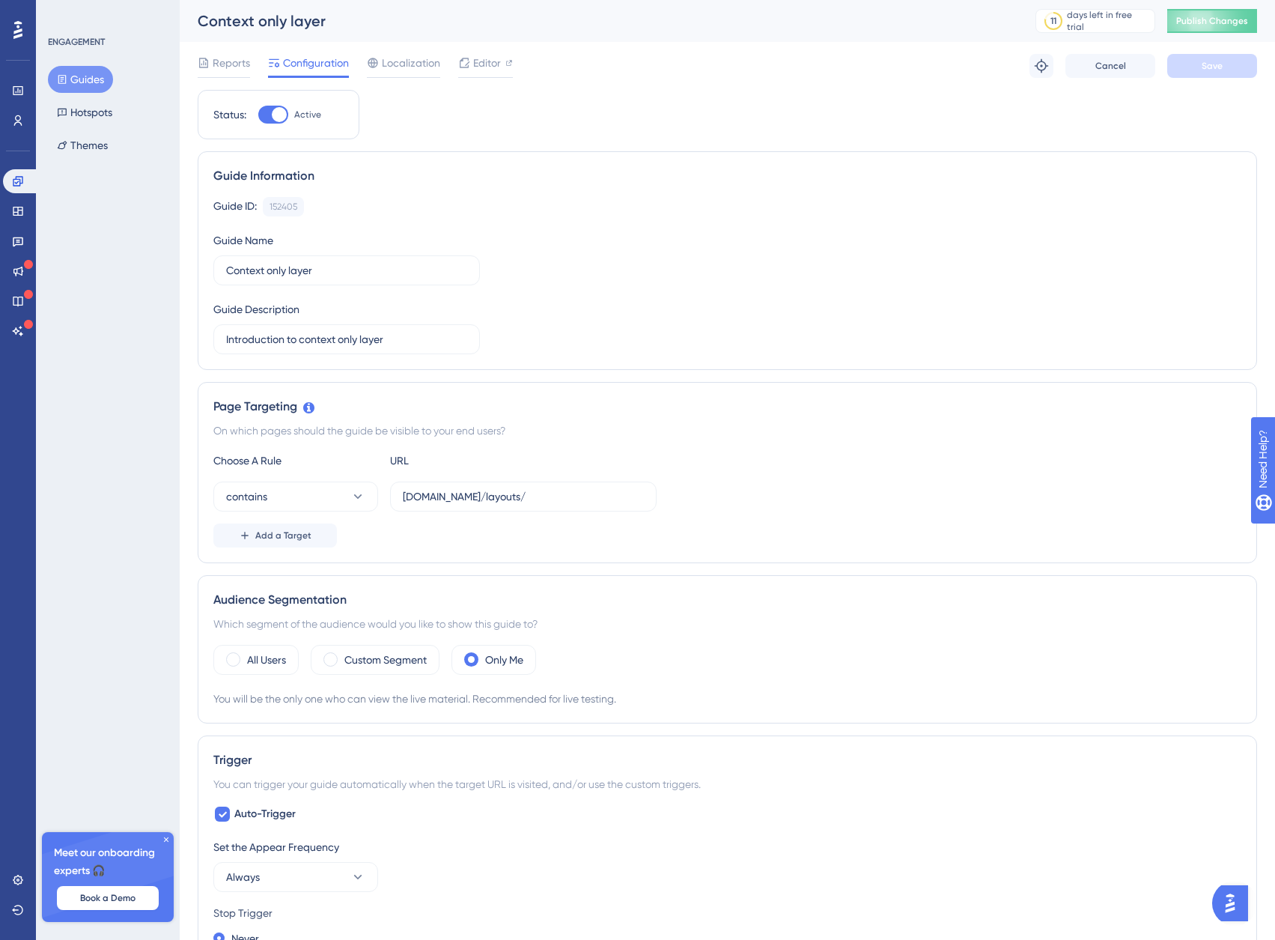
click at [281, 115] on div at bounding box center [279, 114] width 15 height 15
click at [258, 115] on input "Active" at bounding box center [258, 115] width 1 height 1
checkbox input "false"
click at [1208, 61] on span "Save" at bounding box center [1212, 66] width 21 height 12
click at [1220, 21] on span "Publish Changes" at bounding box center [1212, 21] width 72 height 12
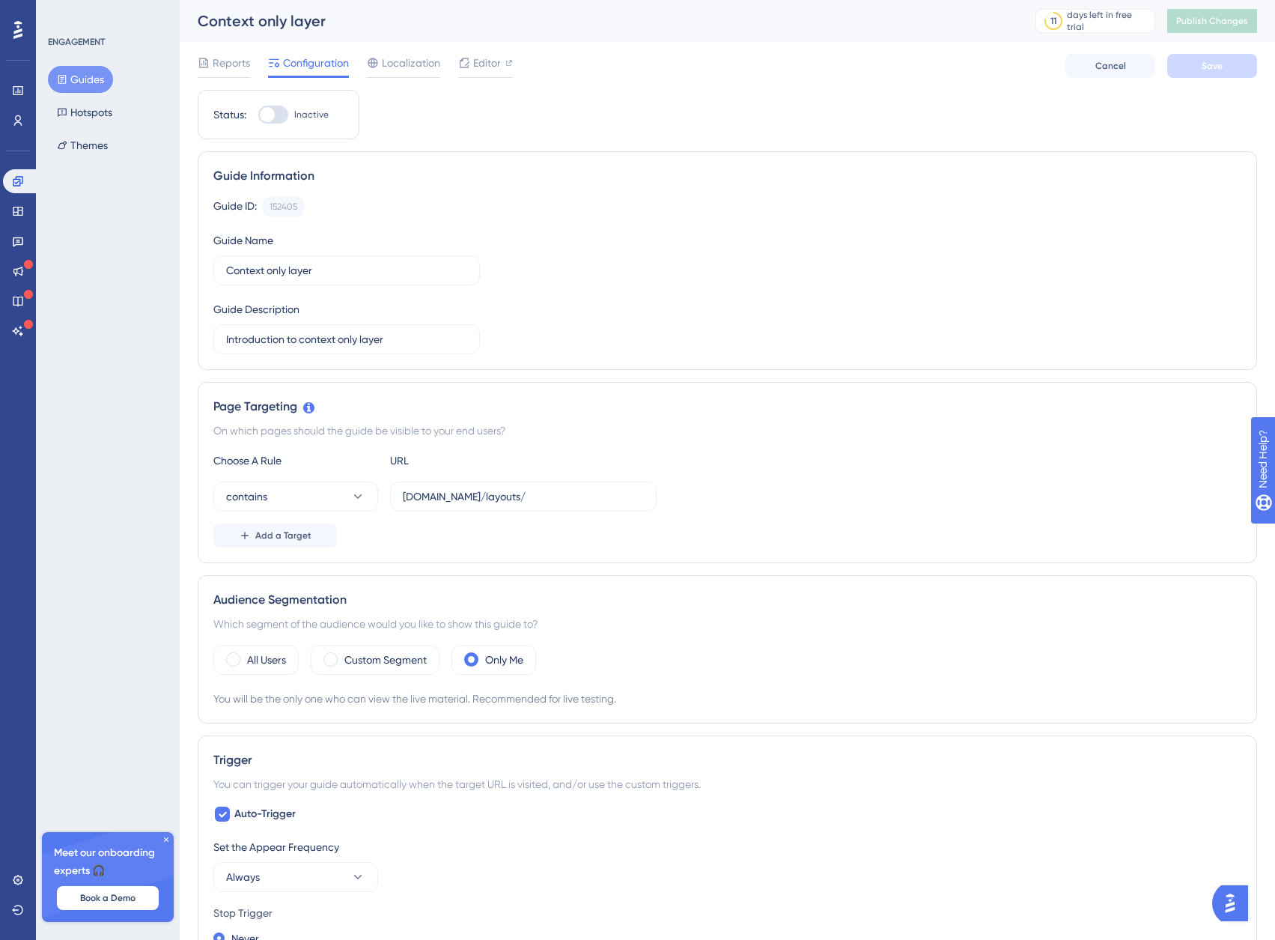
click at [82, 79] on button "Guides" at bounding box center [80, 79] width 65 height 27
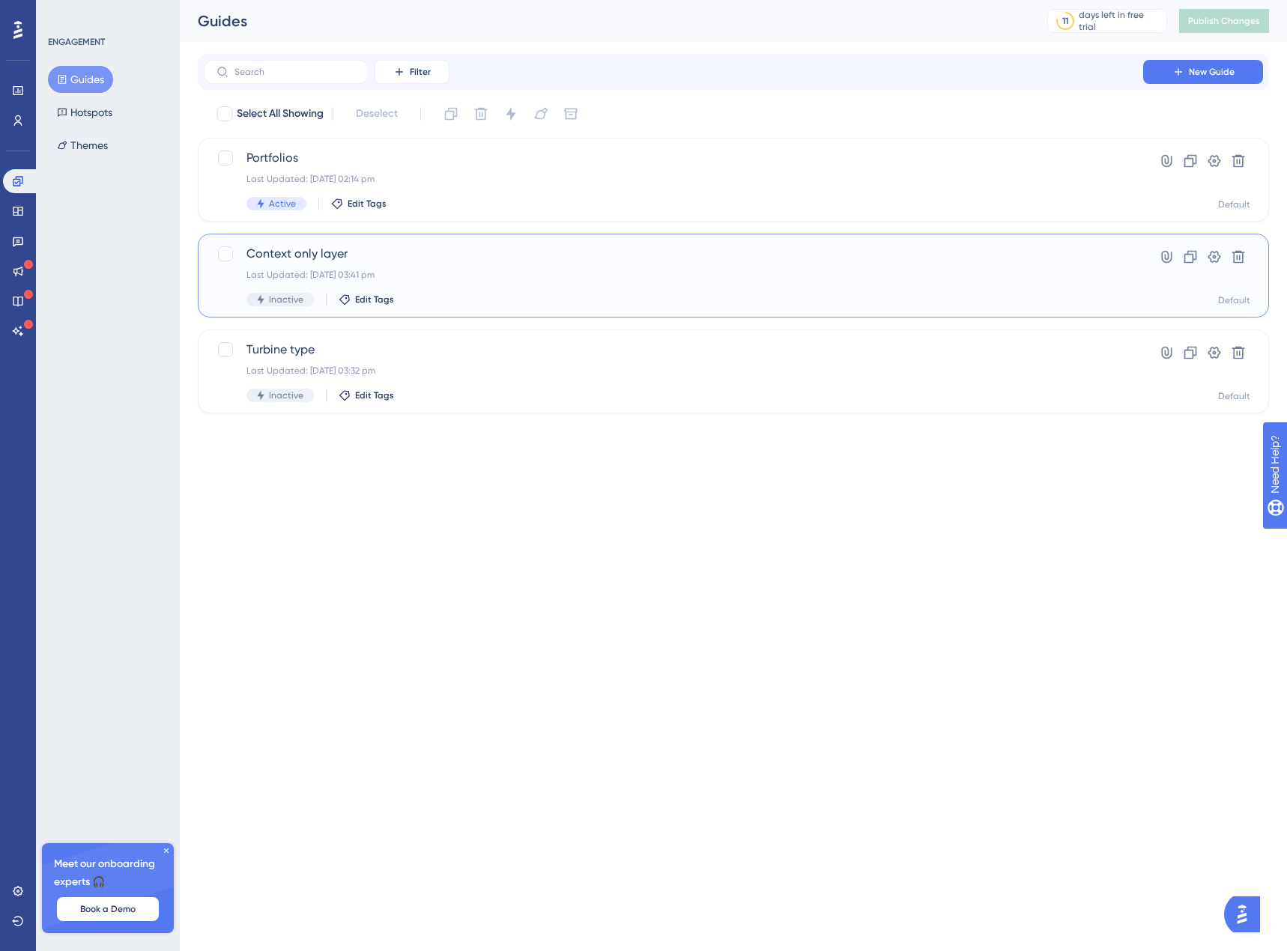
click at [492, 258] on span "Context only layer" at bounding box center [673, 254] width 854 height 18
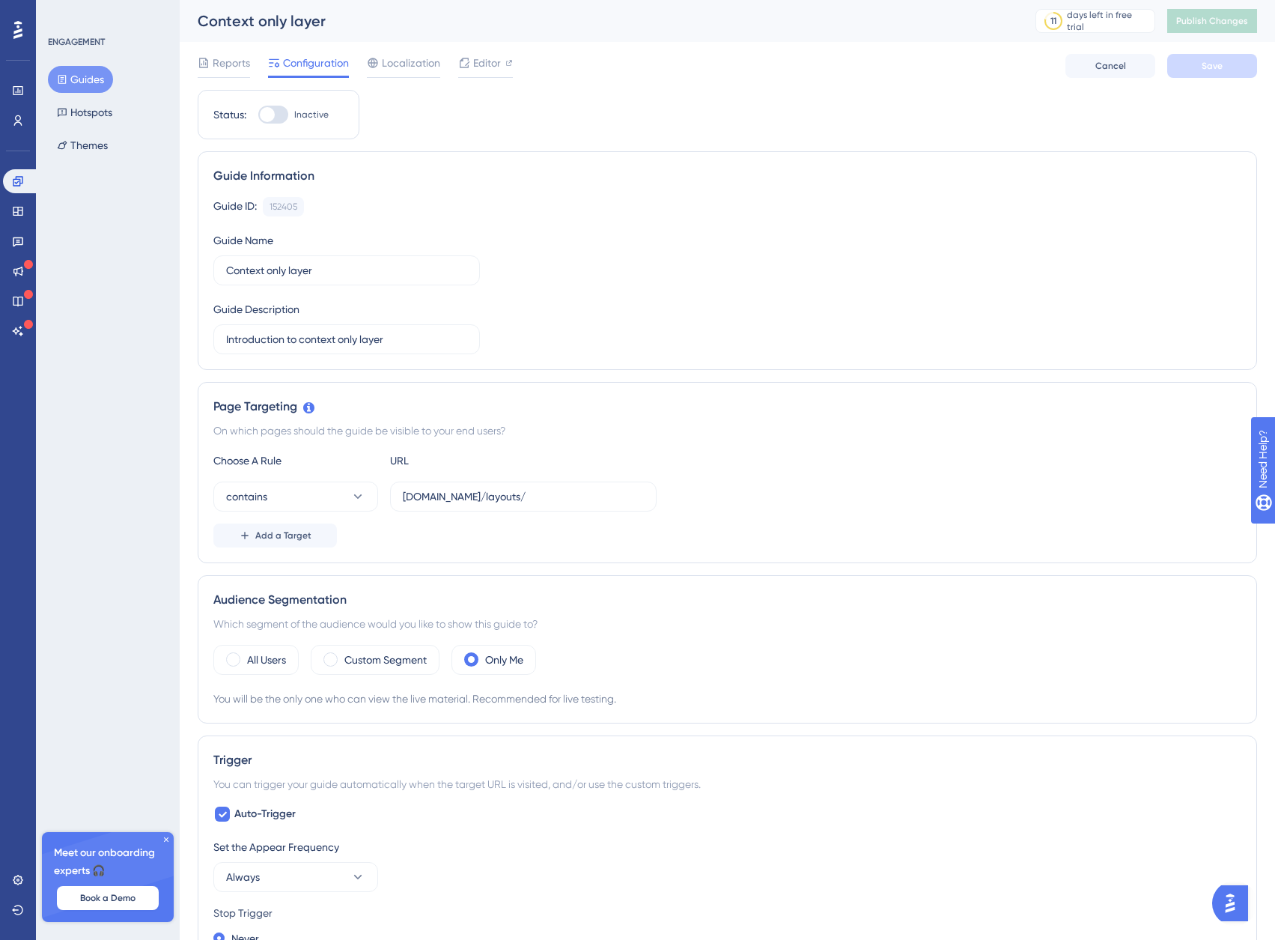
click at [273, 118] on div at bounding box center [267, 114] width 15 height 15
click at [258, 115] on input "Inactive" at bounding box center [258, 115] width 1 height 1
click at [273, 118] on div at bounding box center [279, 114] width 15 height 15
click at [258, 115] on input "Active" at bounding box center [258, 115] width 1 height 1
checkbox input "false"
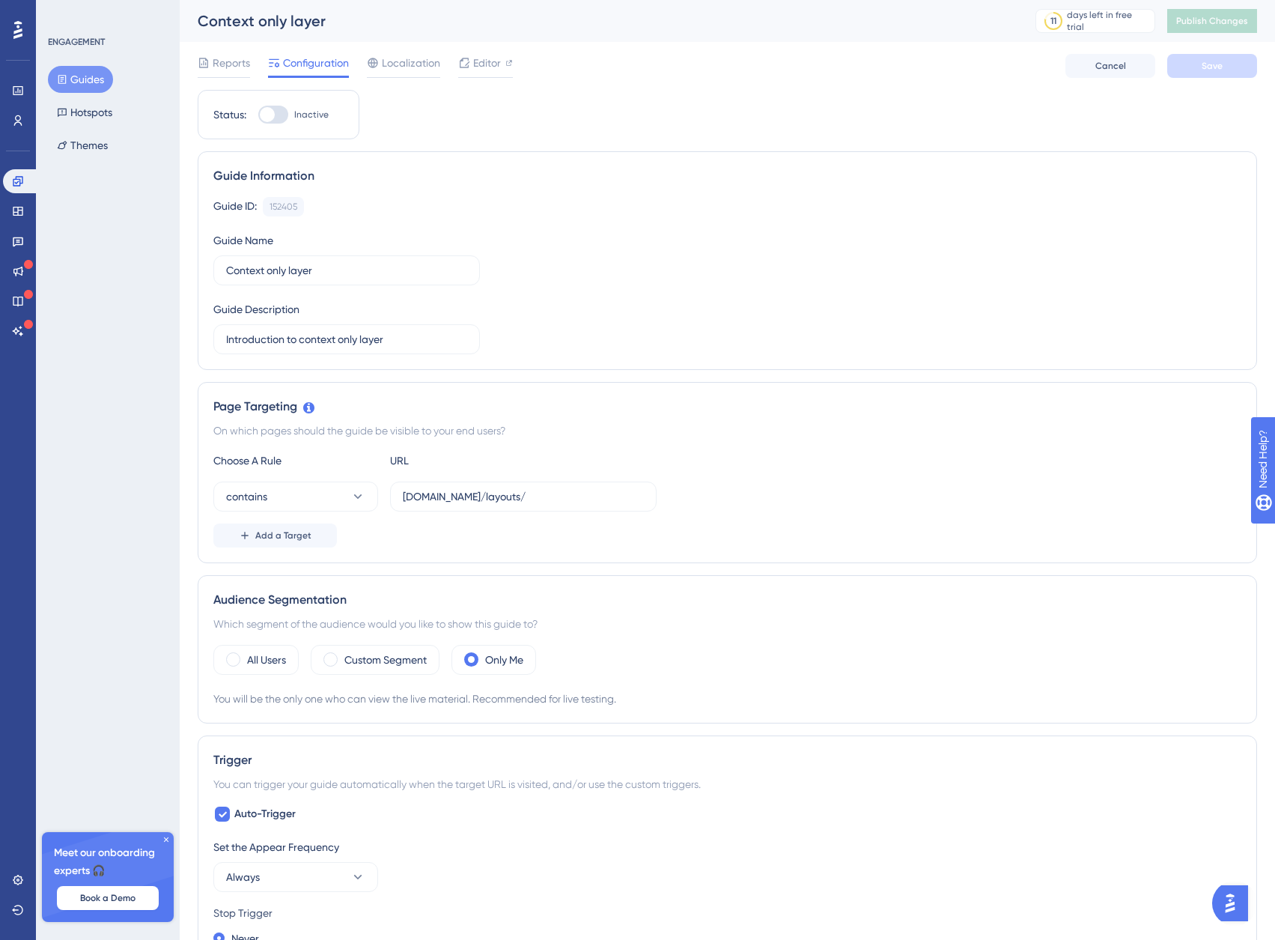
click at [88, 86] on button "Guides" at bounding box center [80, 79] width 65 height 27
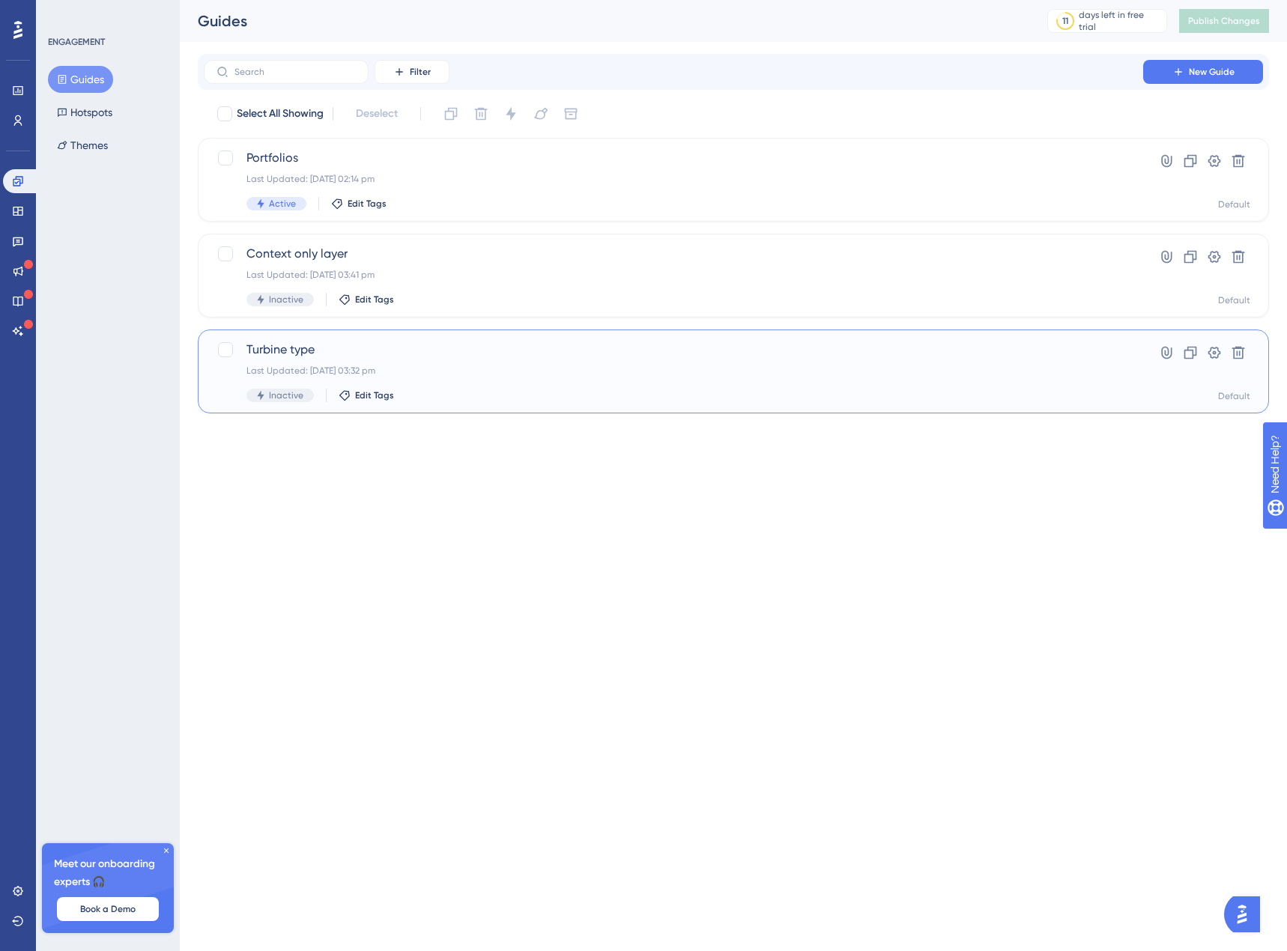
click at [501, 351] on span "Turbine type" at bounding box center [673, 350] width 854 height 18
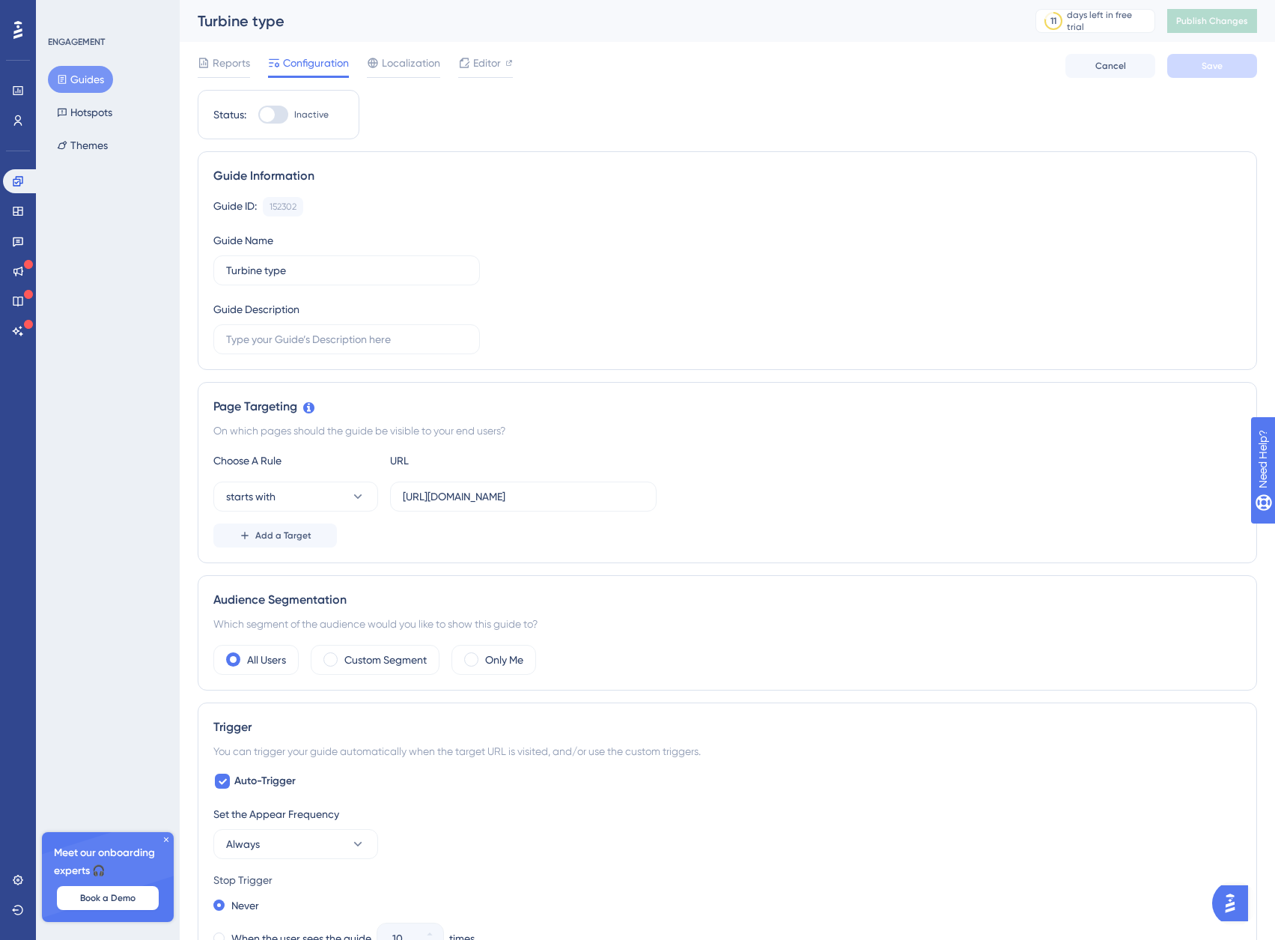
click at [281, 115] on div at bounding box center [273, 115] width 30 height 18
click at [258, 115] on input "Inactive" at bounding box center [258, 115] width 1 height 1
click at [1215, 73] on button "Save" at bounding box center [1212, 66] width 90 height 24
click at [1213, 27] on button "Publish Changes" at bounding box center [1212, 21] width 90 height 24
click at [273, 122] on div at bounding box center [273, 115] width 30 height 18
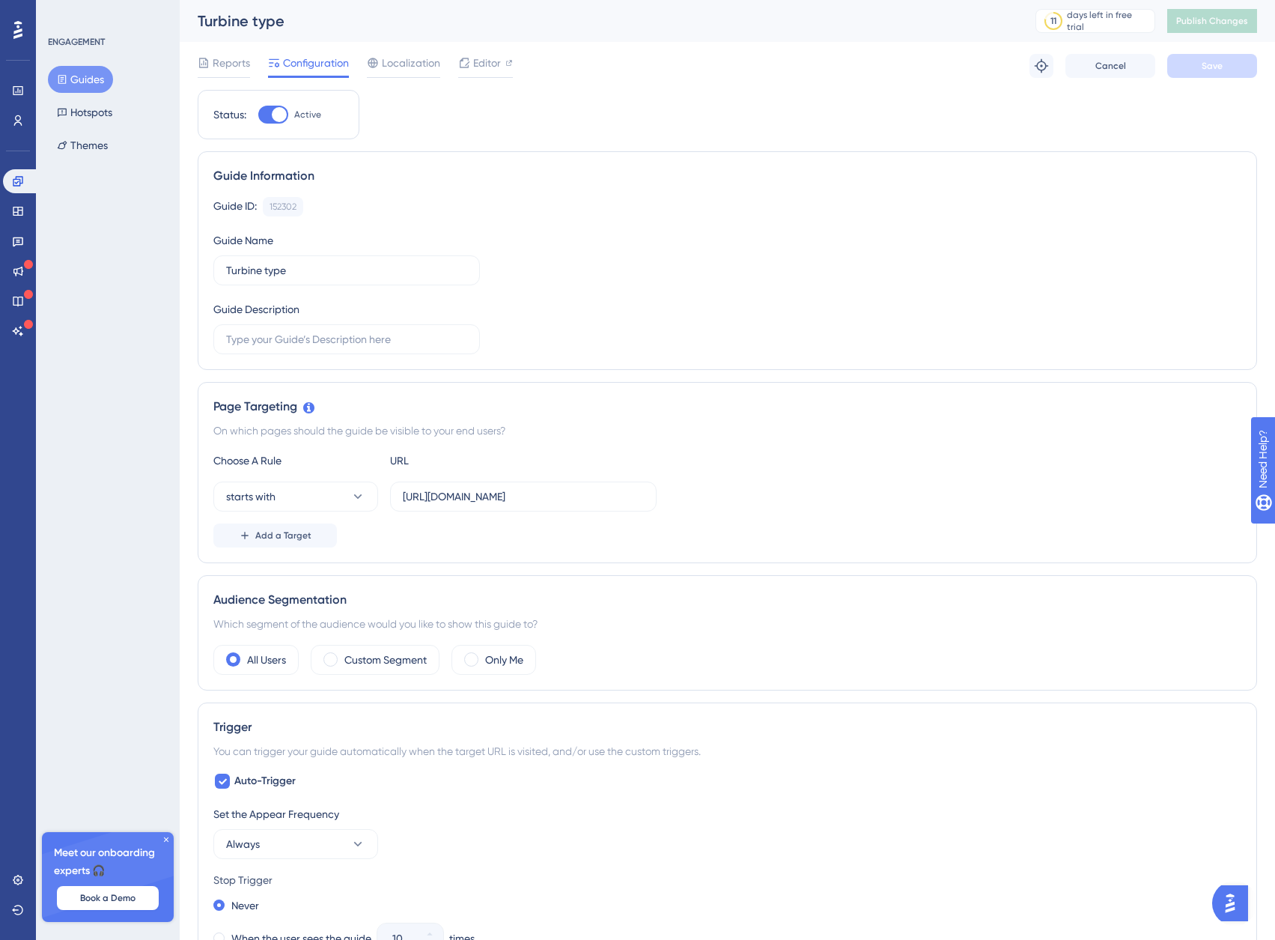
click at [258, 115] on input "Active" at bounding box center [258, 115] width 1 height 1
checkbox input "false"
click at [1210, 69] on span "Save" at bounding box center [1212, 66] width 21 height 12
click at [1210, 22] on span "Publish Changes" at bounding box center [1212, 21] width 72 height 12
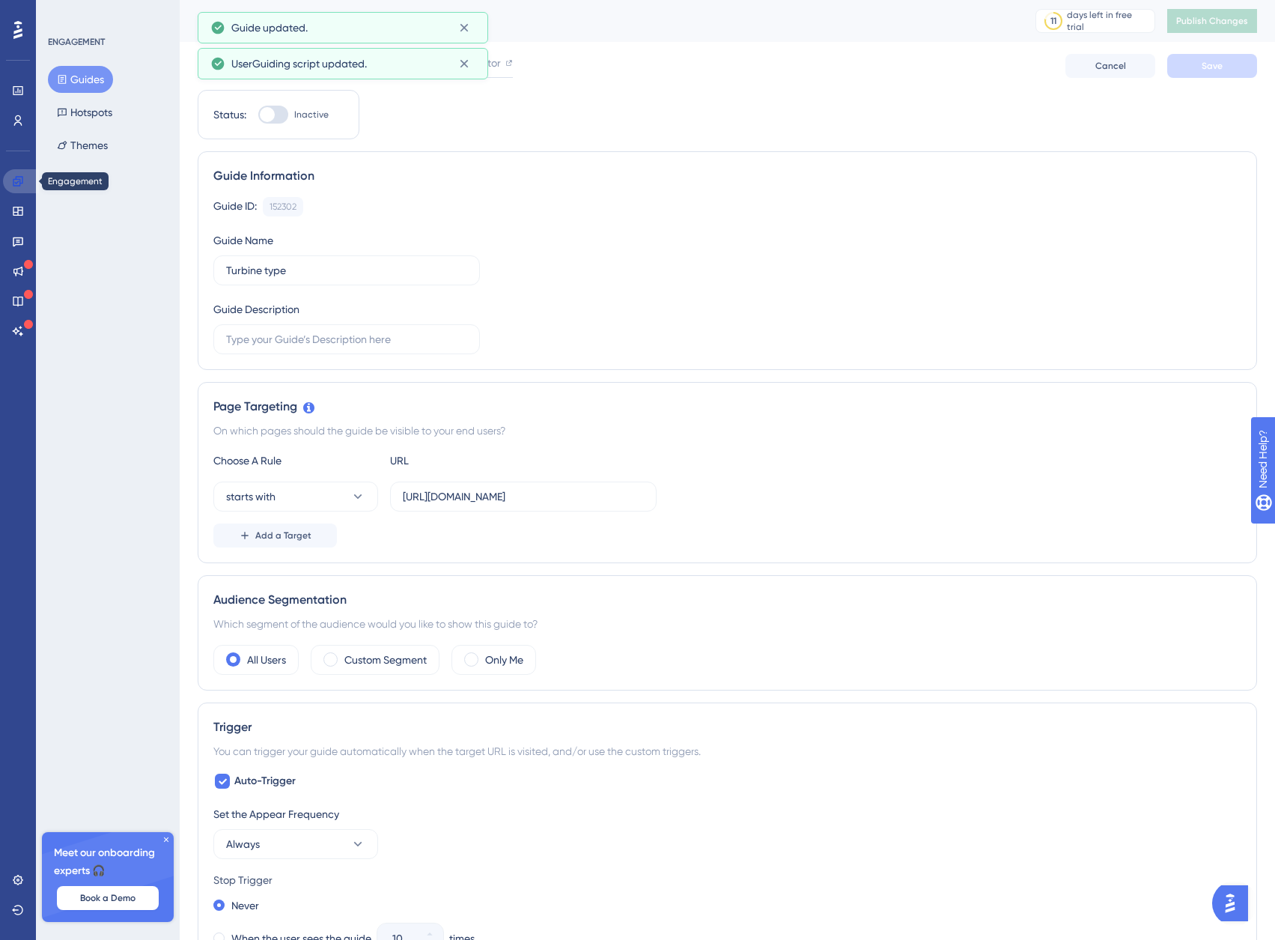
click at [16, 192] on link at bounding box center [21, 181] width 36 height 24
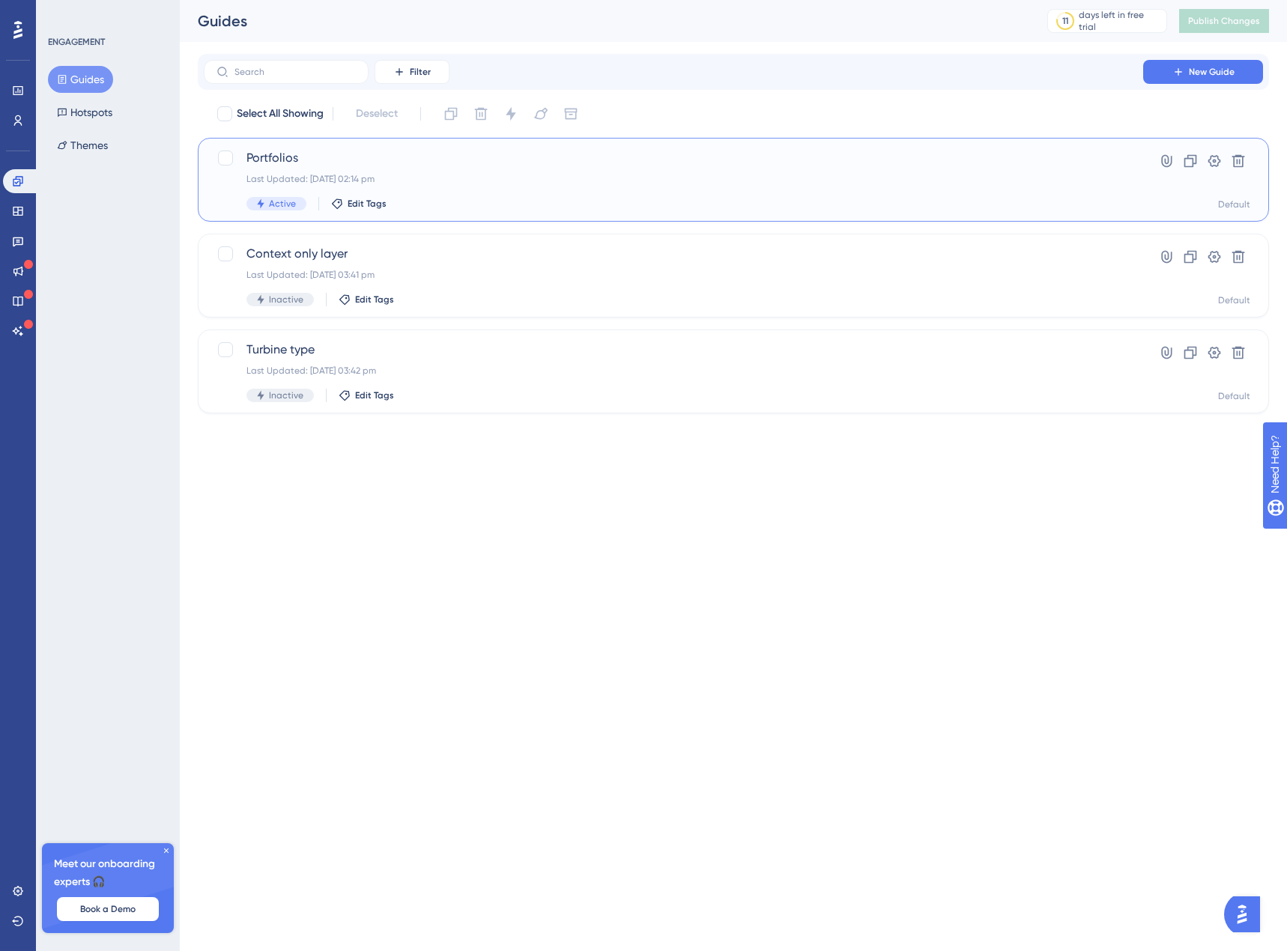
click at [562, 186] on div "Portfolios Last Updated: 22 Sept 2025 02:14 pm Active Edit Tags" at bounding box center [673, 179] width 854 height 61
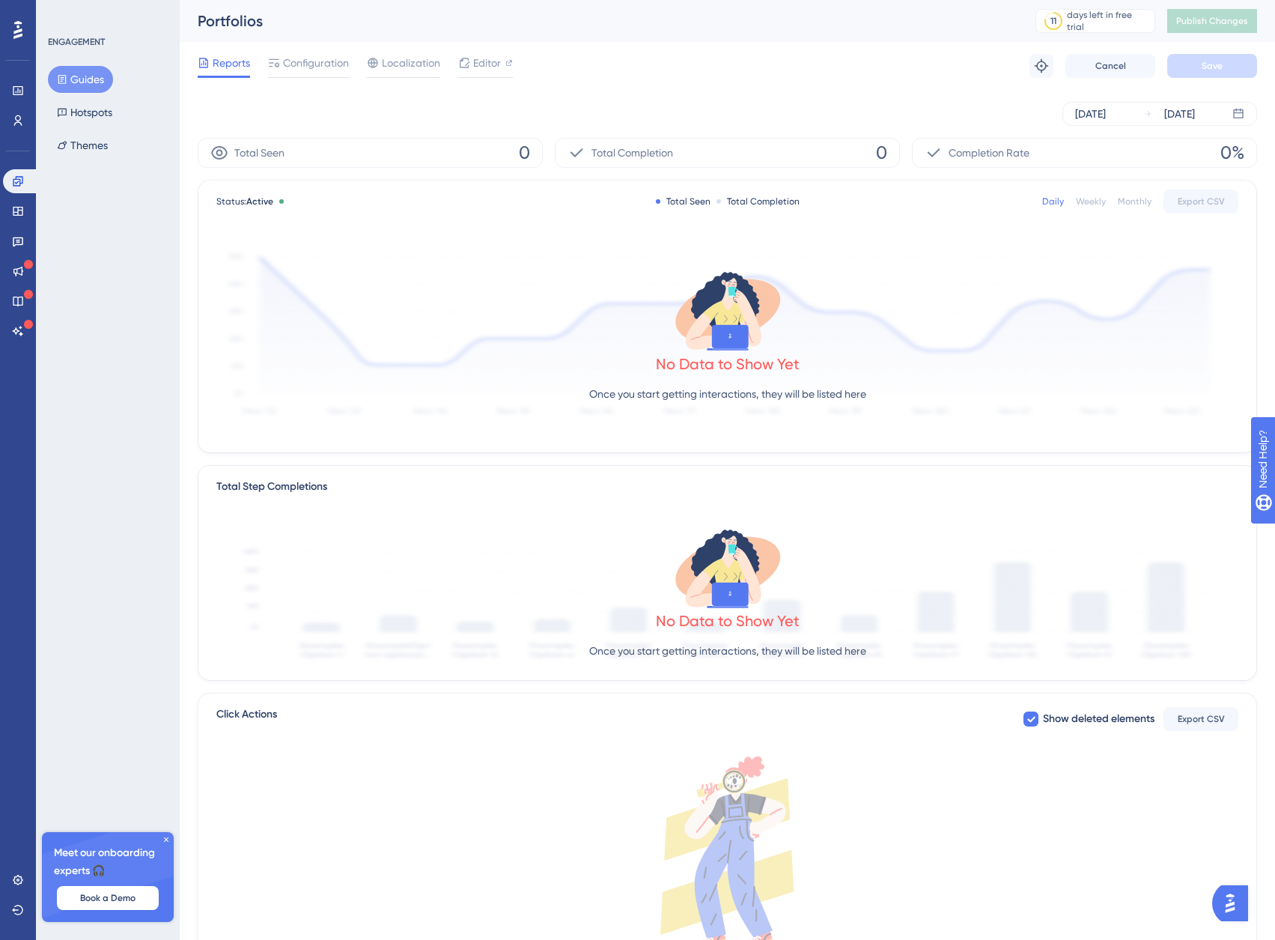
click at [87, 85] on button "Guides" at bounding box center [80, 79] width 65 height 27
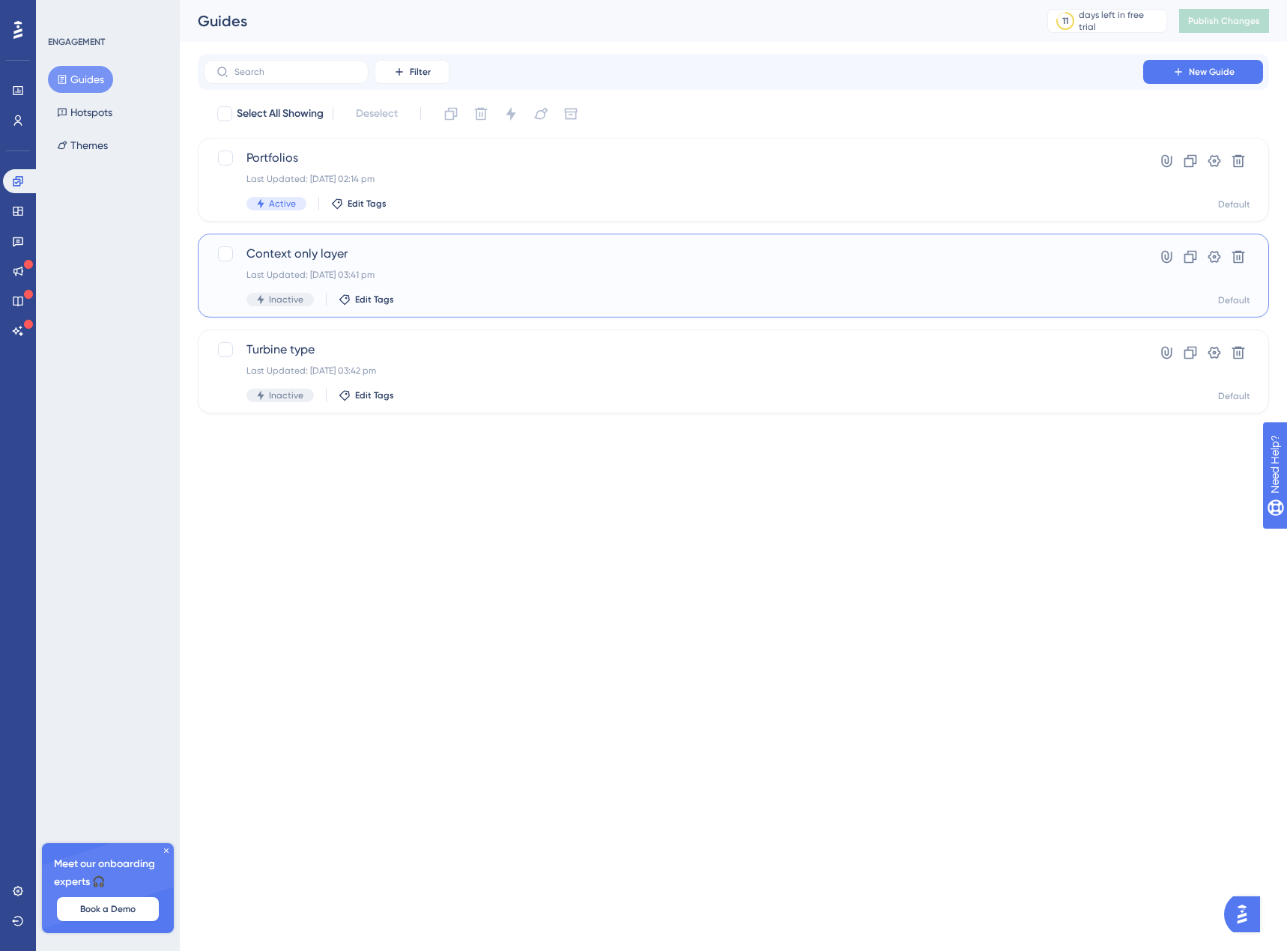
click at [484, 279] on div "Last Updated: 22 Sept 2025 03:41 pm" at bounding box center [673, 275] width 854 height 12
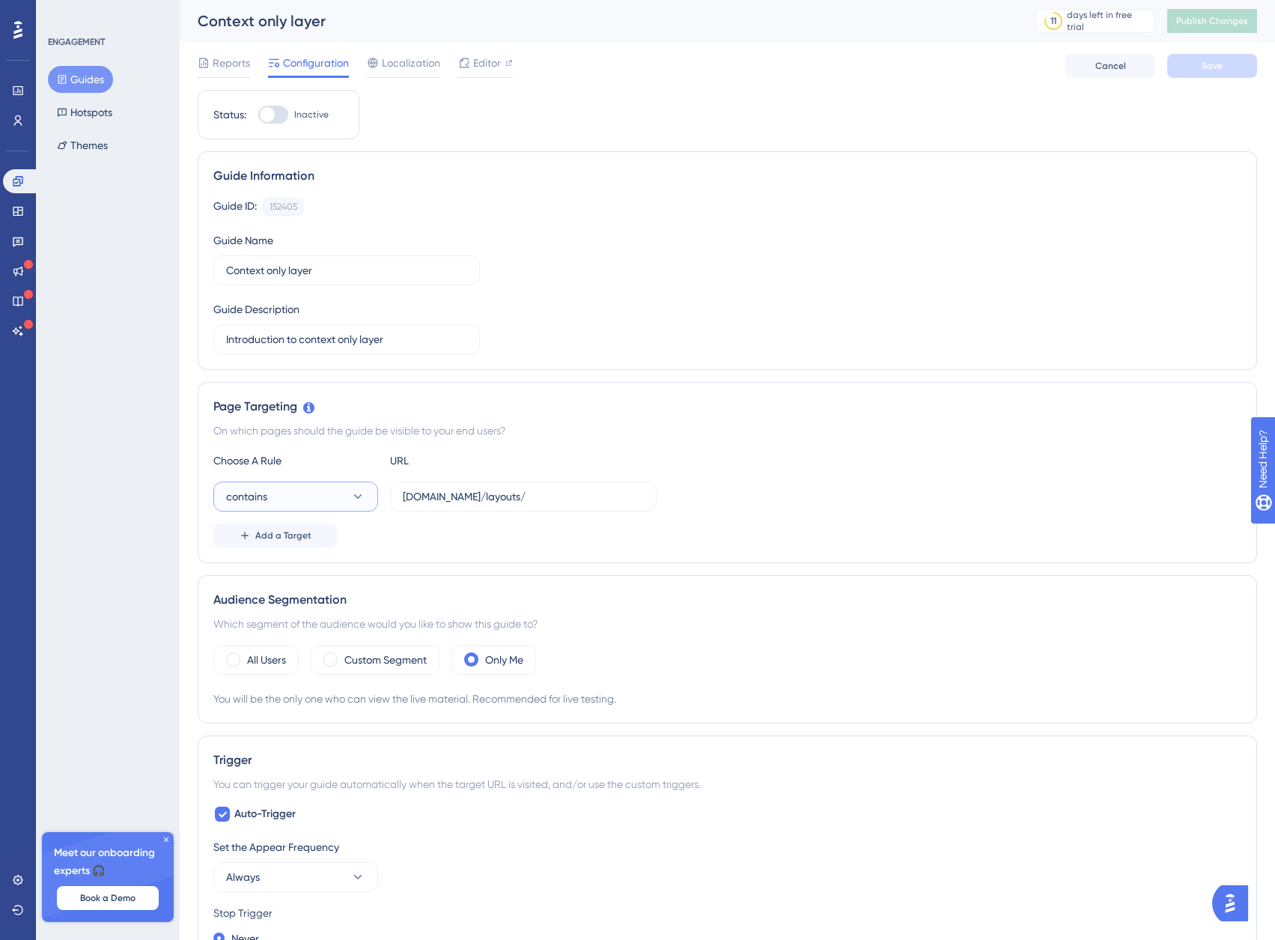
click at [341, 495] on button "contains" at bounding box center [295, 497] width 165 height 30
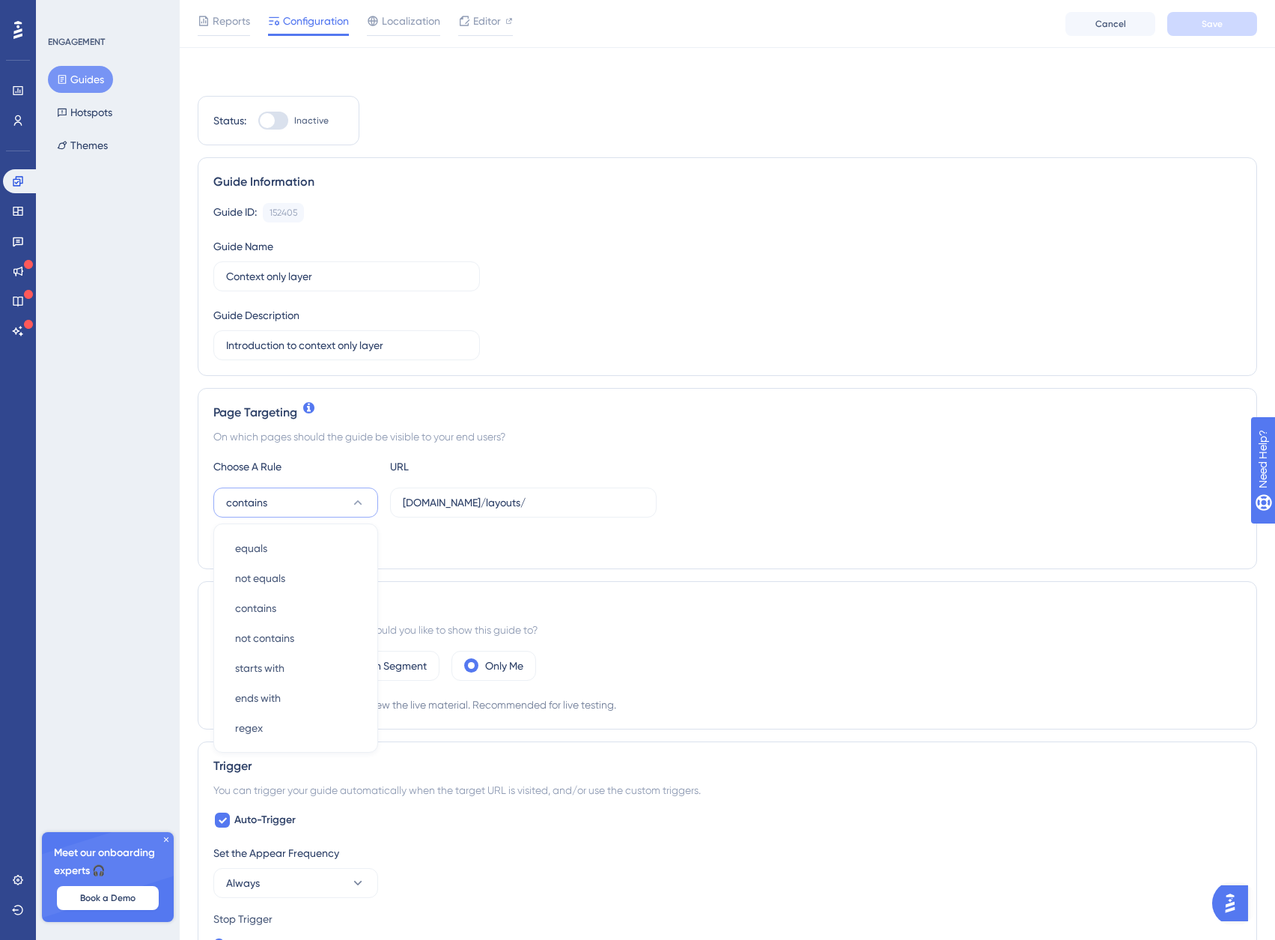
scroll to position [162, 0]
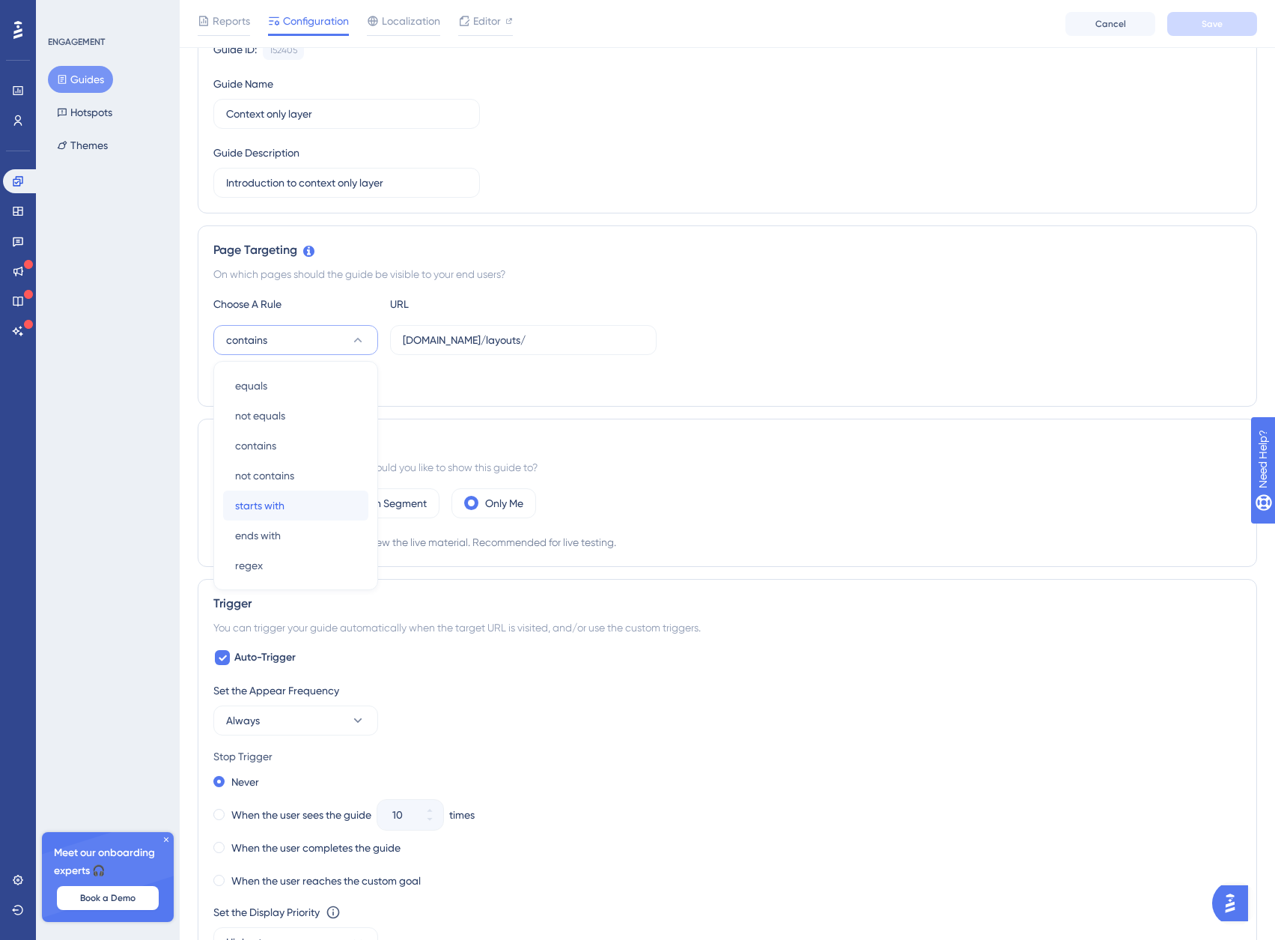
click at [292, 503] on div "starts with starts with" at bounding box center [295, 505] width 121 height 30
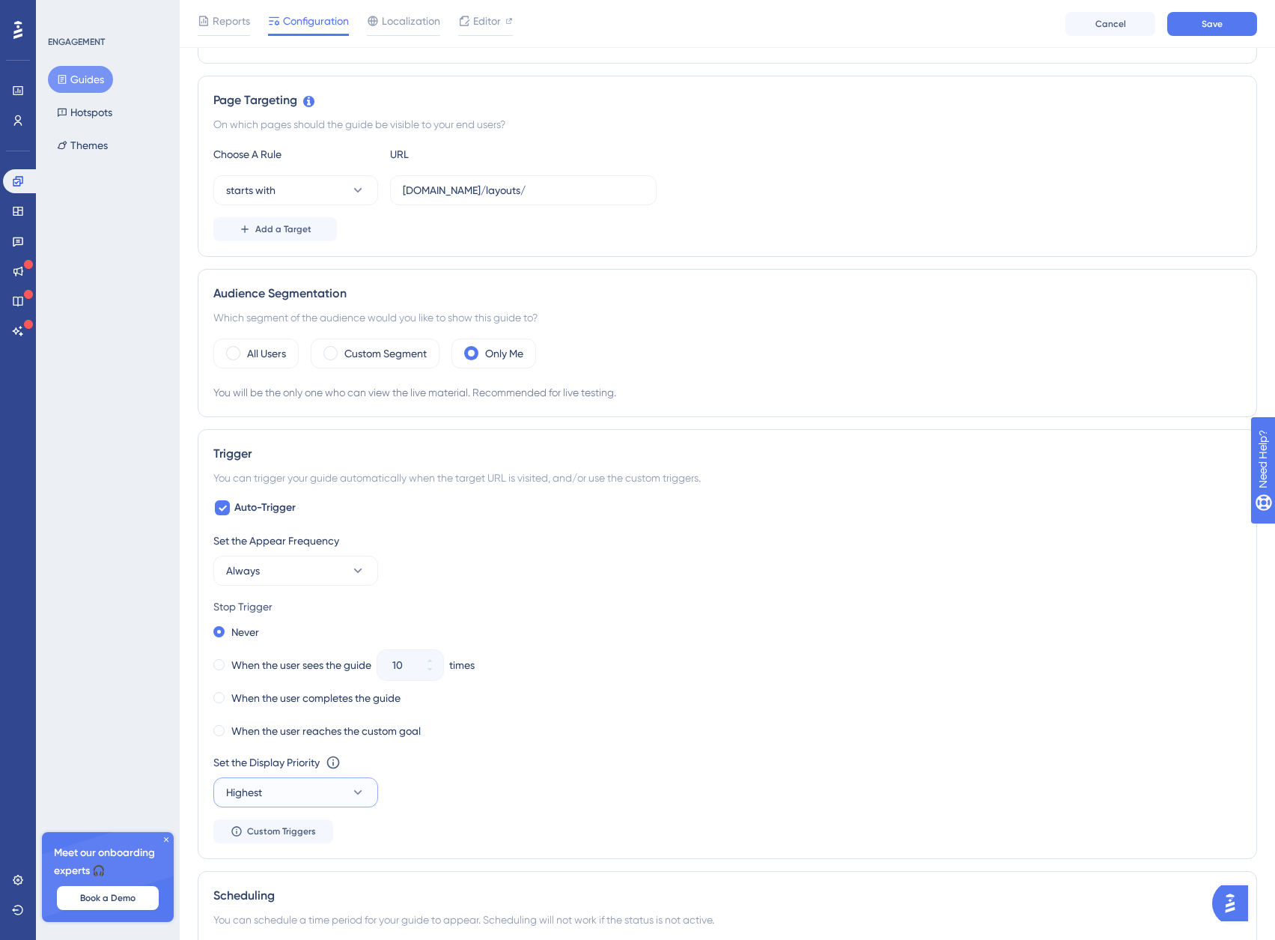
click at [323, 795] on button "Highest" at bounding box center [295, 792] width 165 height 30
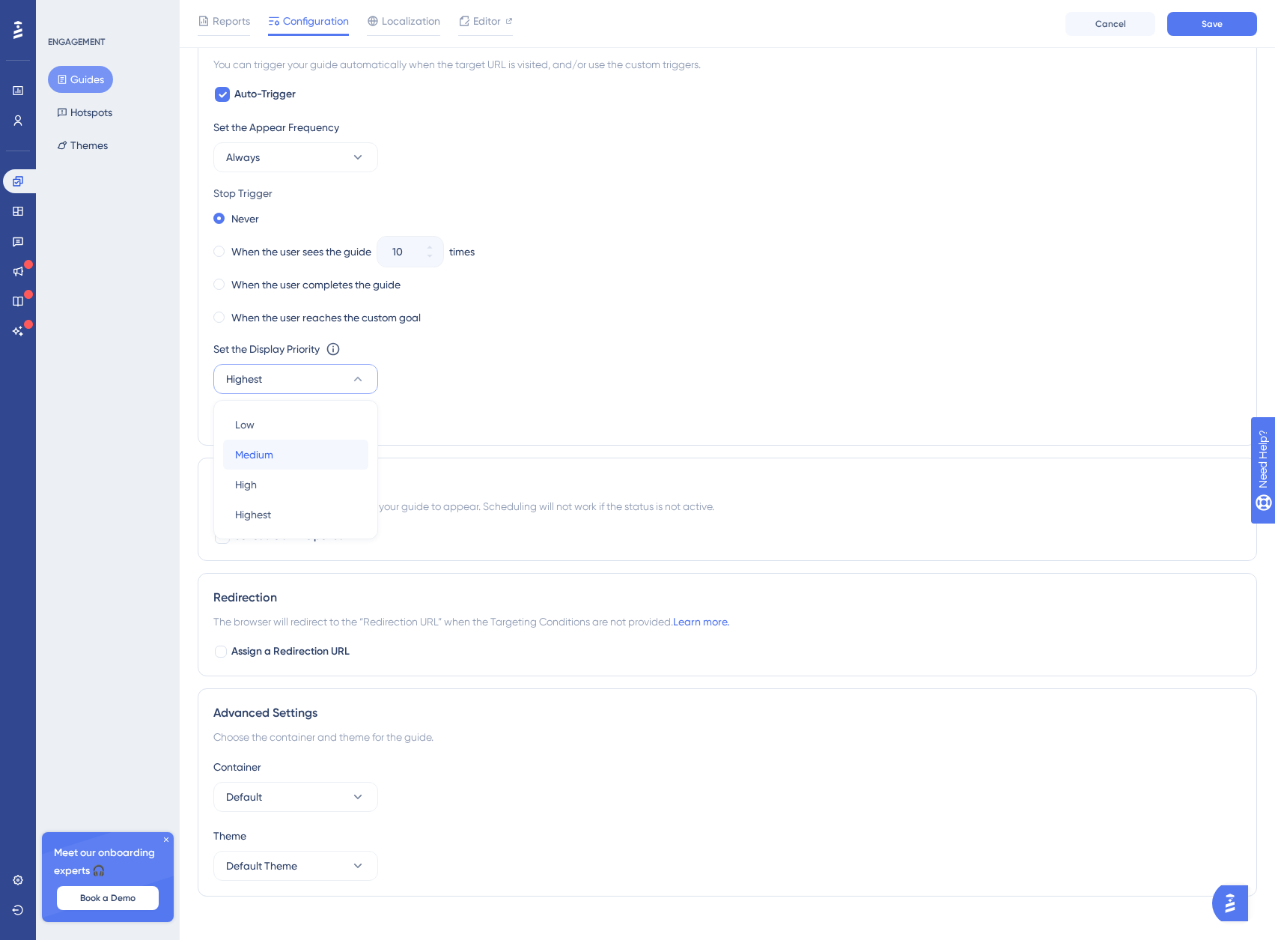
click at [273, 457] on span "Medium" at bounding box center [254, 455] width 38 height 18
click at [713, 297] on div "Never When the user sees the guide 10 times When the user completes the guide W…" at bounding box center [727, 268] width 1028 height 120
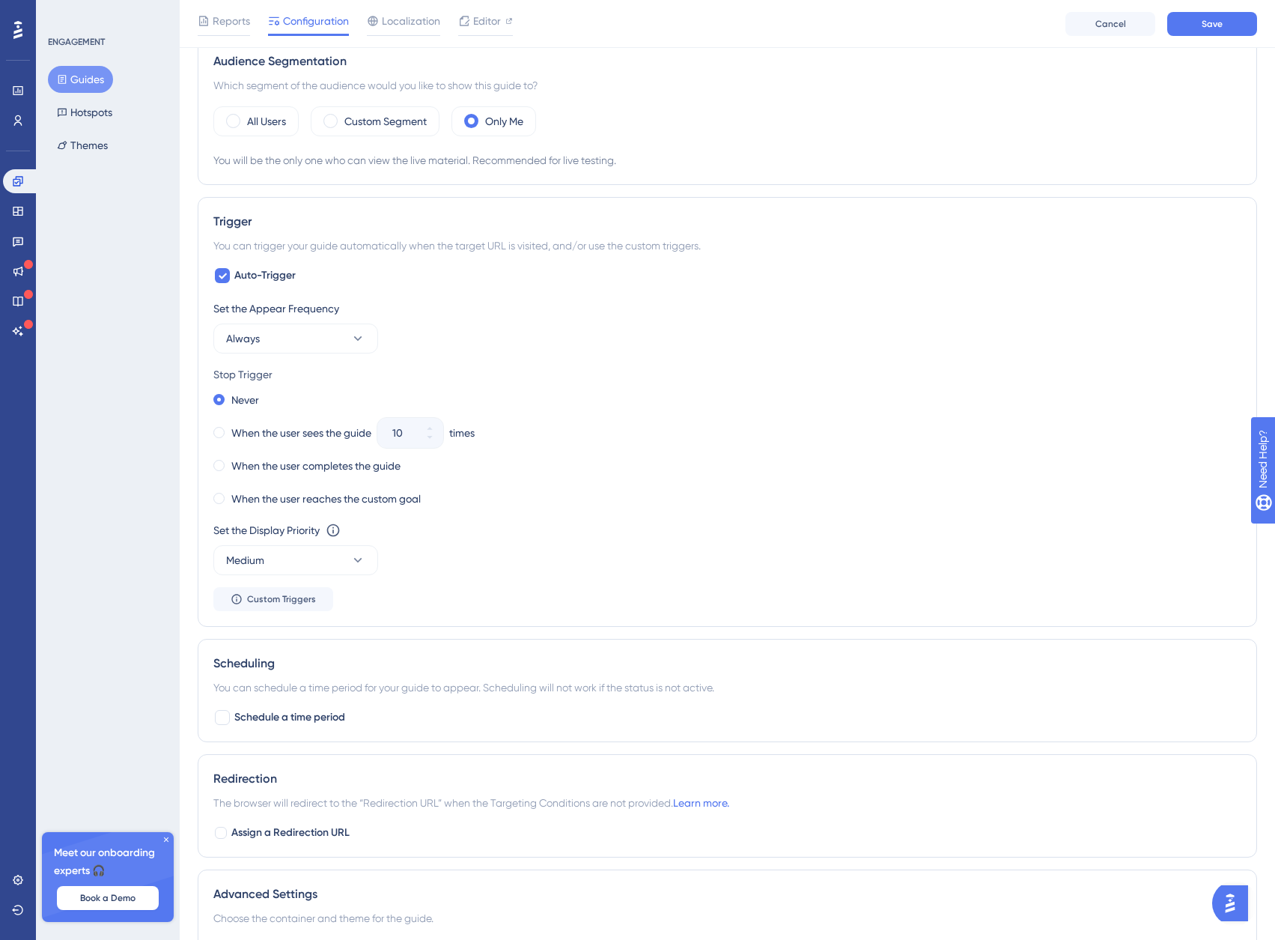
scroll to position [501, 0]
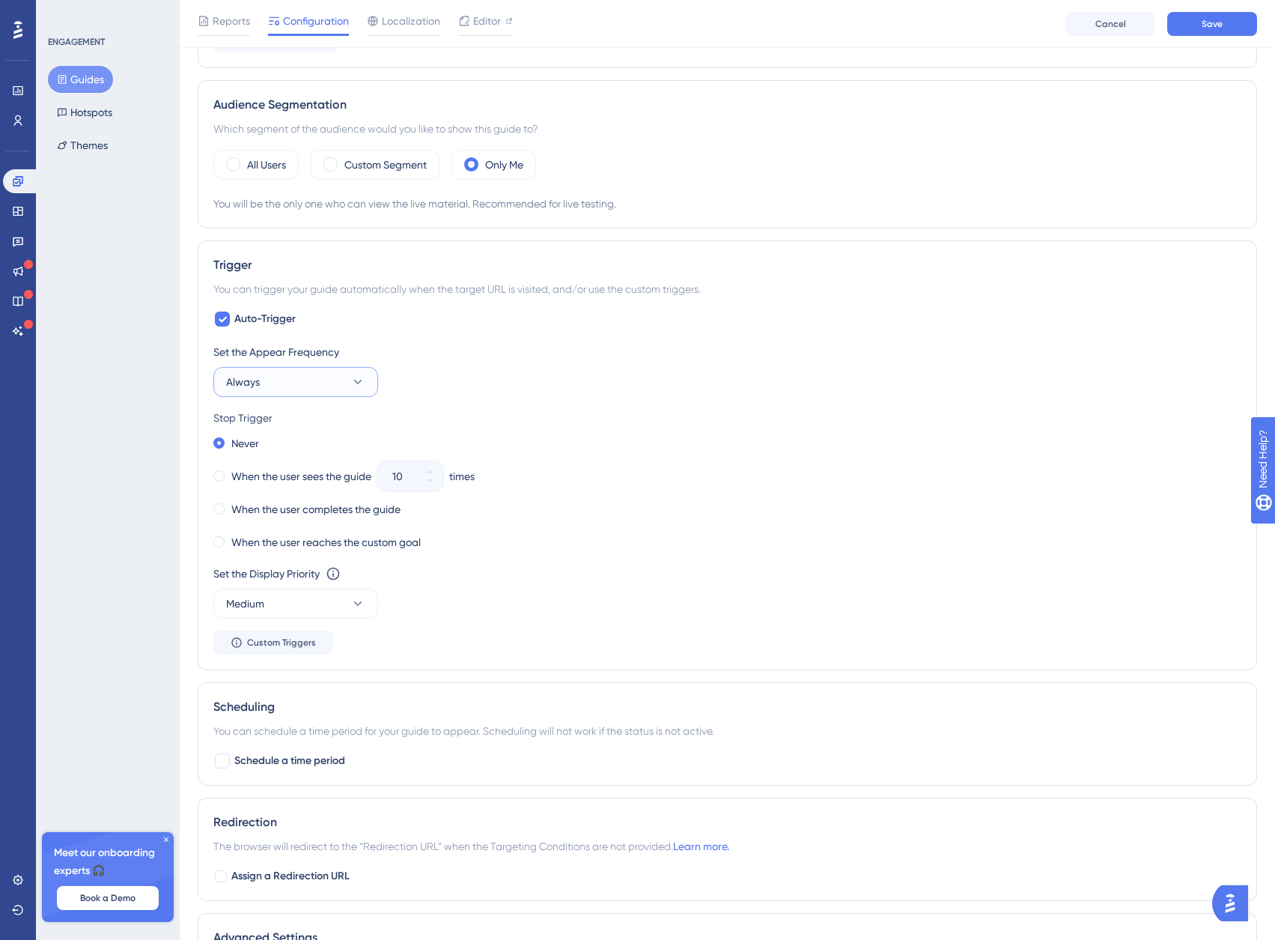
click at [353, 374] on button "Always" at bounding box center [295, 382] width 165 height 30
click at [267, 606] on span "Always" at bounding box center [252, 607] width 34 height 18
click at [610, 321] on div "Auto-Trigger Set the Appear Frequency Always Stop Trigger Never When the user s…" at bounding box center [727, 482] width 1028 height 344
click at [1216, 28] on span "Save" at bounding box center [1212, 24] width 21 height 12
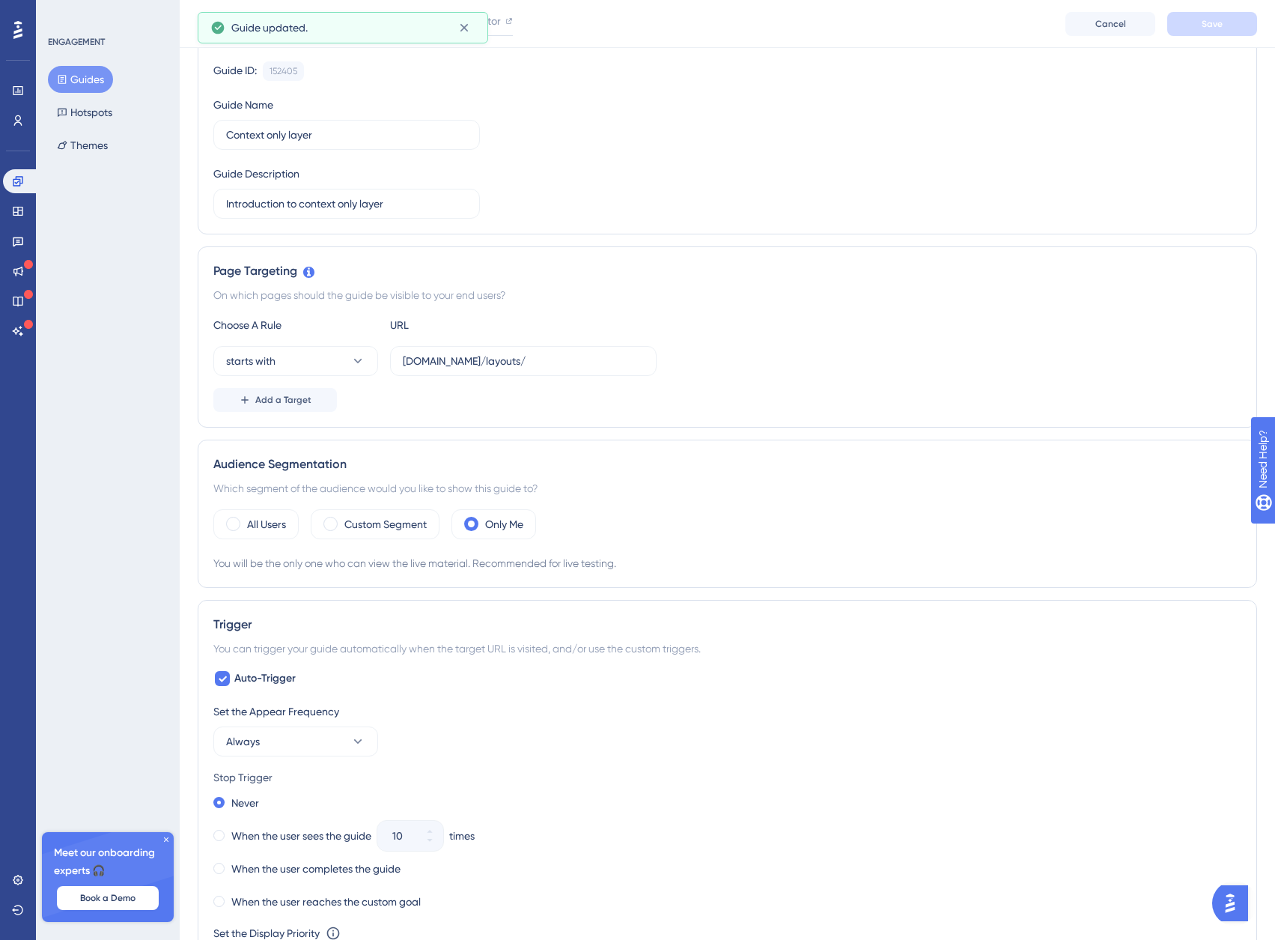
scroll to position [0, 0]
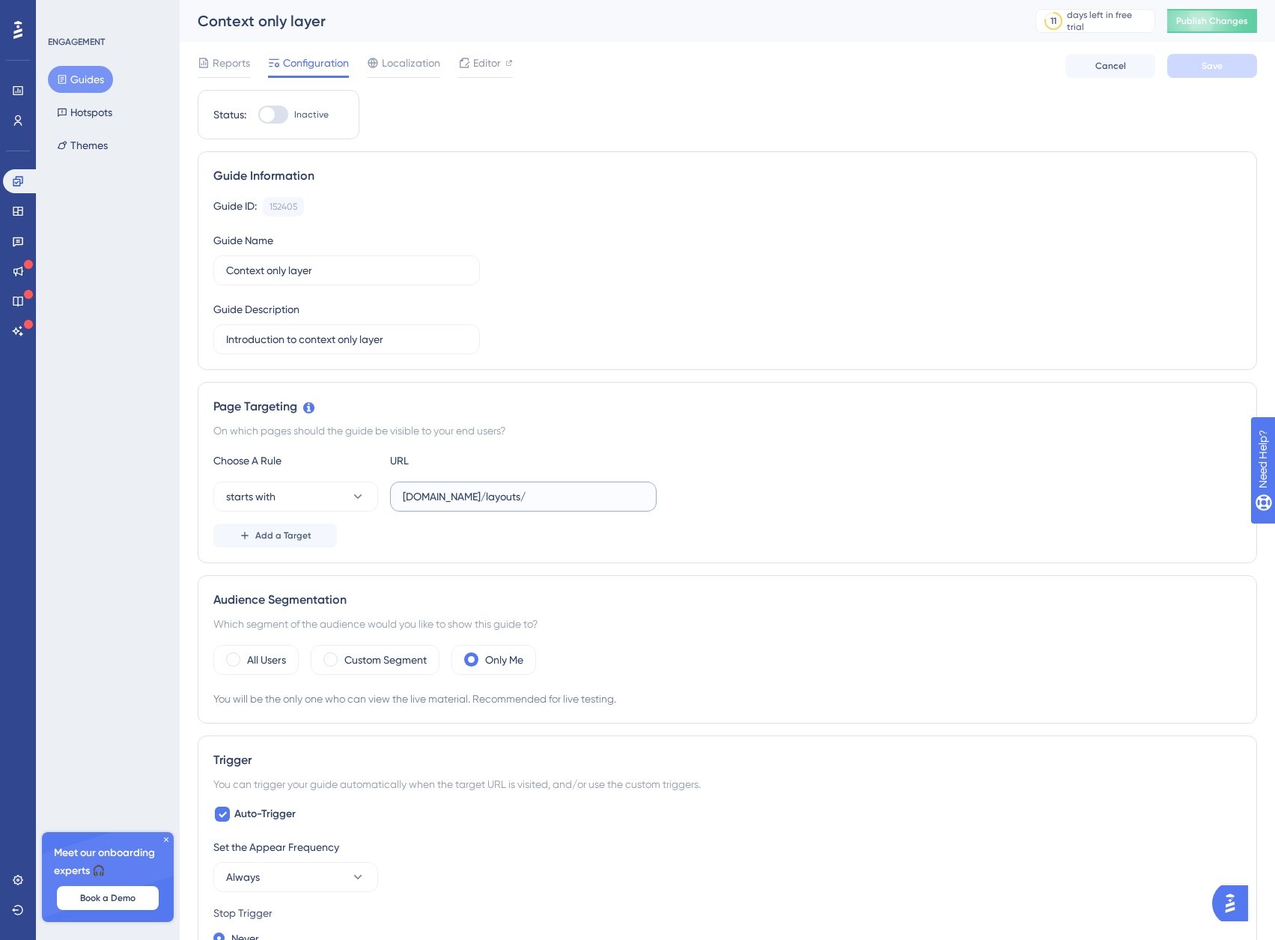
click at [604, 495] on input "staging.boxkite.eco/layouts/" at bounding box center [523, 496] width 241 height 16
drag, startPoint x: 529, startPoint y: 492, endPoint x: 389, endPoint y: 500, distance: 139.5
click at [389, 501] on div "starts with staging.boxkite.eco/layouts/" at bounding box center [434, 497] width 443 height 30
paste input "https://"
type input "[URL][DOMAIN_NAME]"
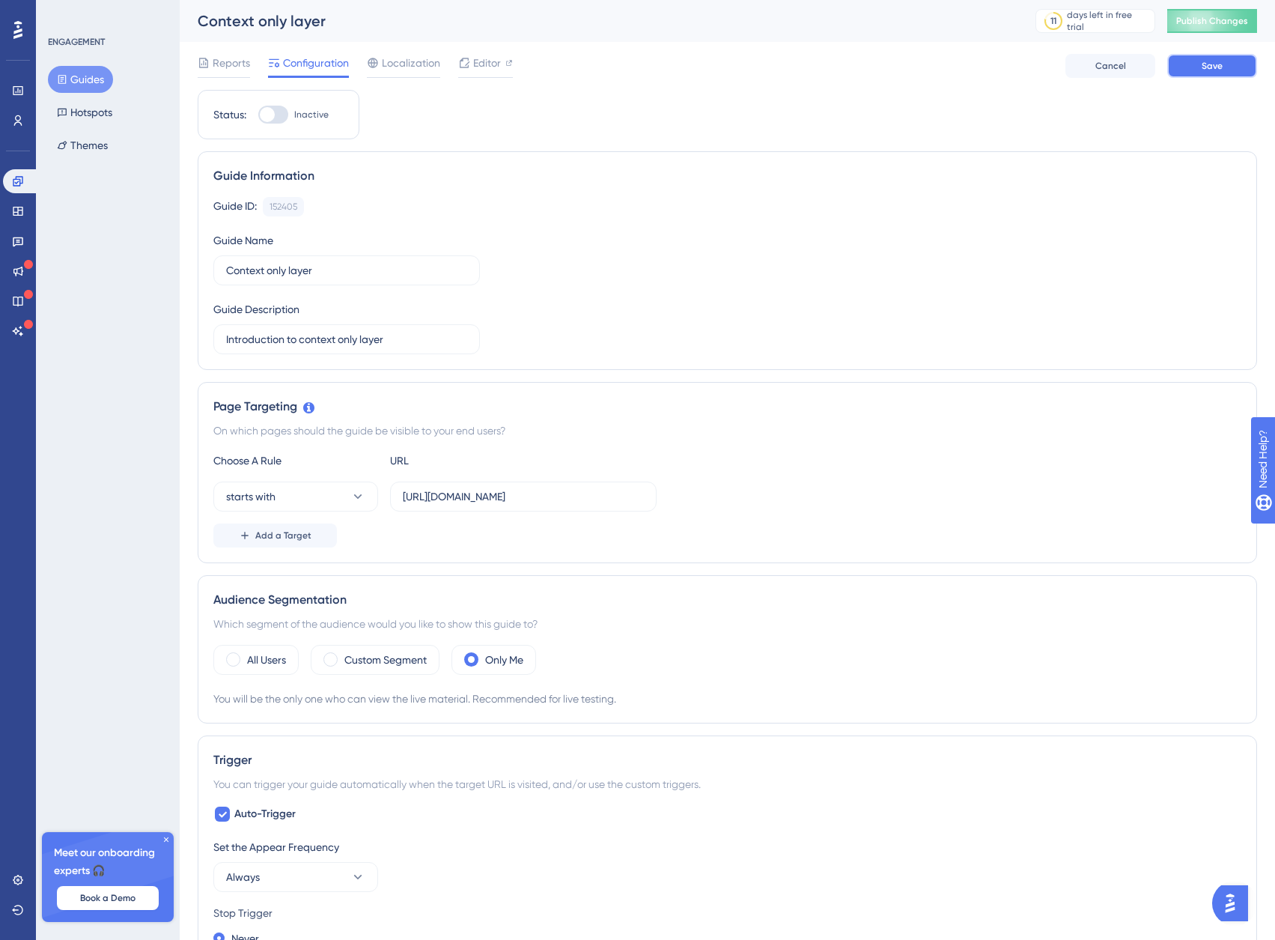
click at [1212, 63] on span "Save" at bounding box center [1212, 66] width 21 height 12
click at [1230, 25] on span "Publish Changes" at bounding box center [1212, 21] width 72 height 12
click at [270, 112] on div at bounding box center [267, 114] width 15 height 15
click at [258, 115] on input "Inactive" at bounding box center [258, 115] width 1 height 1
click at [1194, 62] on button "Save" at bounding box center [1212, 66] width 90 height 24
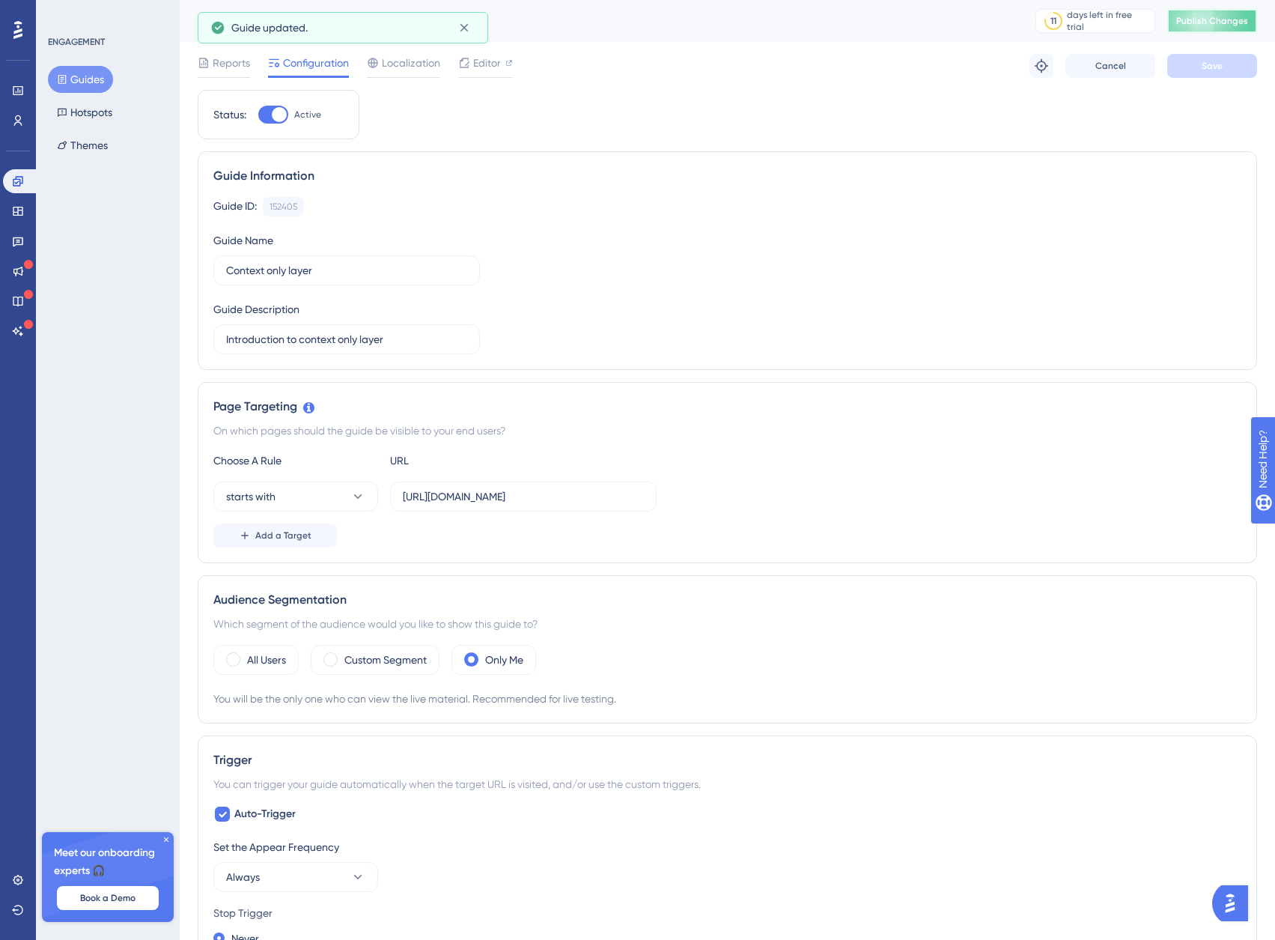
click at [1216, 21] on span "Publish Changes" at bounding box center [1212, 21] width 72 height 12
click at [276, 112] on div at bounding box center [279, 114] width 15 height 15
click at [258, 115] on input "Active" at bounding box center [258, 115] width 1 height 1
checkbox input "false"
click at [1200, 65] on button "Save" at bounding box center [1212, 66] width 90 height 24
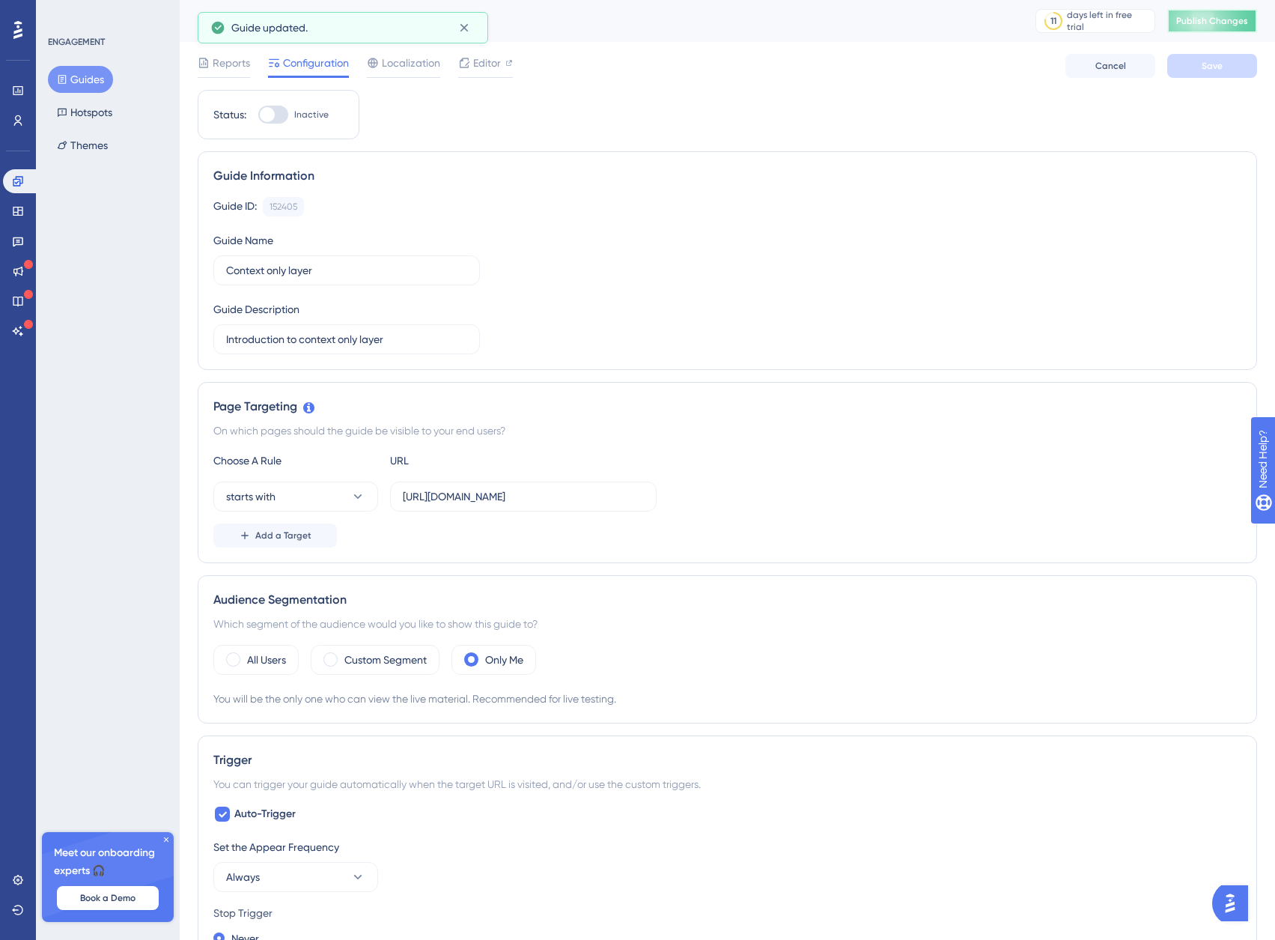
click at [1210, 21] on span "Publish Changes" at bounding box center [1212, 21] width 72 height 12
click at [79, 78] on button "Guides" at bounding box center [80, 79] width 65 height 27
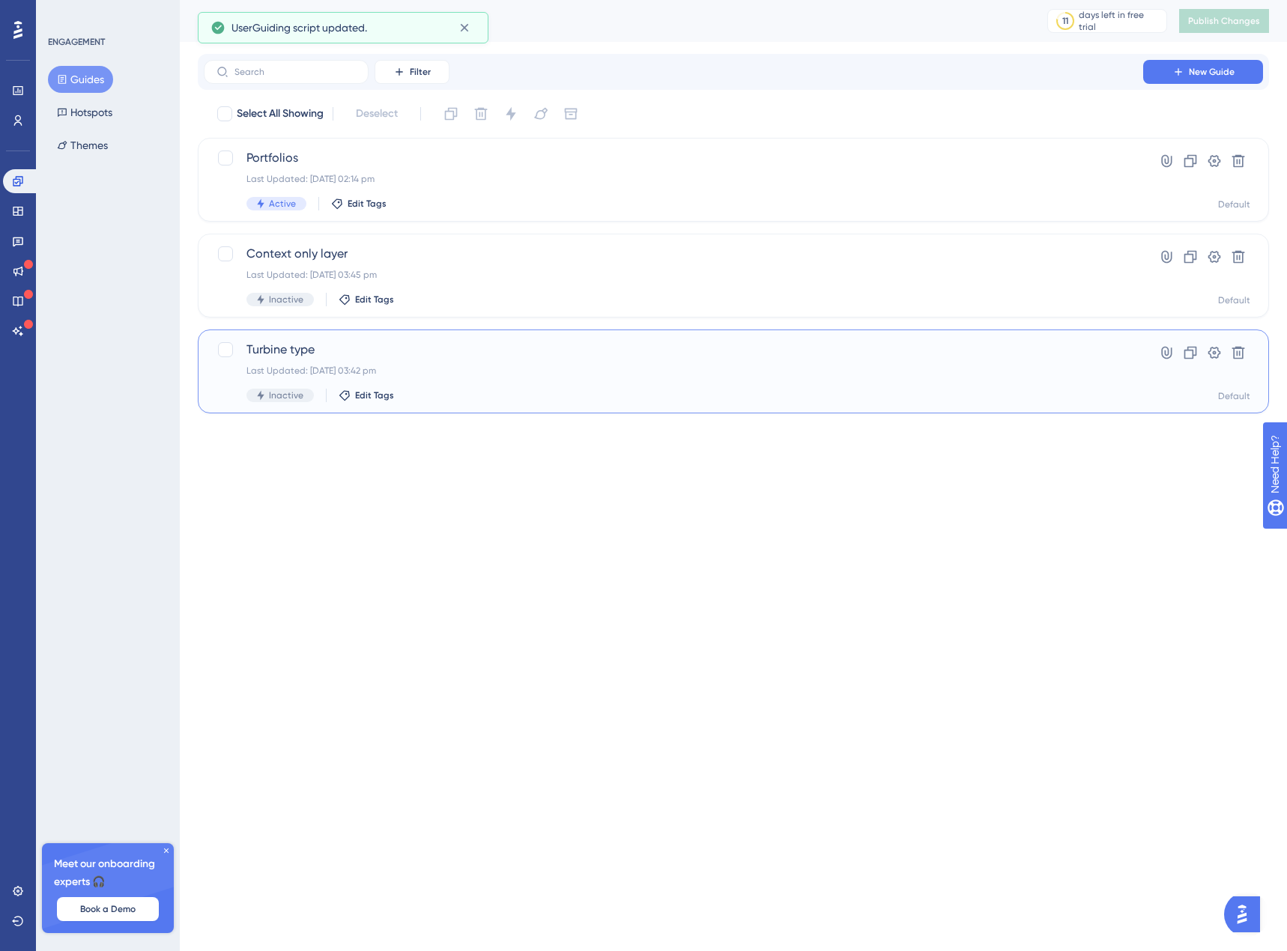
click at [470, 373] on div "Last Updated: [DATE] 03:42 pm" at bounding box center [673, 371] width 854 height 12
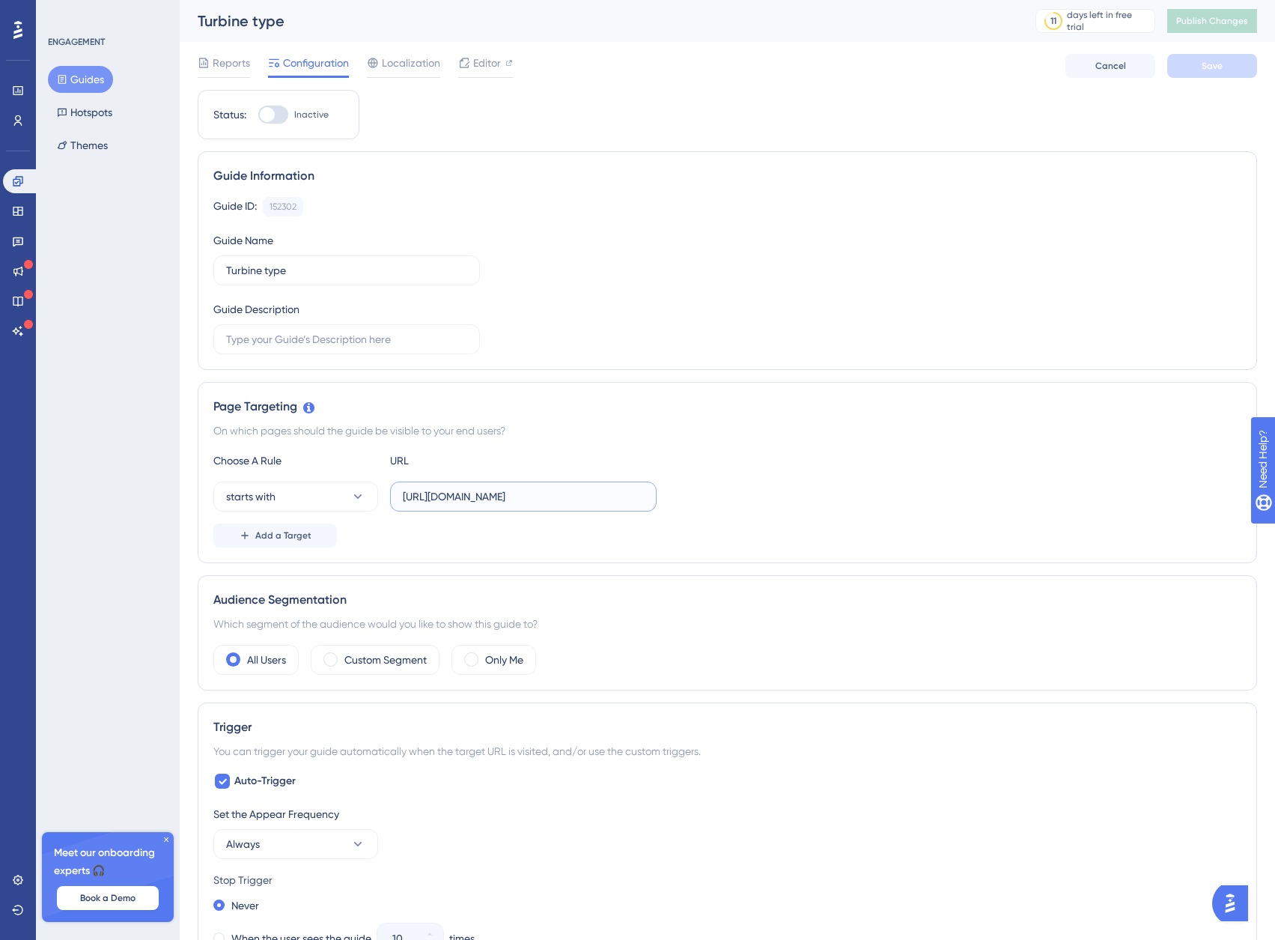
click at [604, 497] on input "[URL][DOMAIN_NAME]" at bounding box center [523, 496] width 241 height 16
drag, startPoint x: 616, startPoint y: 496, endPoint x: 352, endPoint y: 482, distance: 264.0
click at [352, 482] on div "starts with https://staging.boxkite.eco/layouts/" at bounding box center [434, 497] width 443 height 30
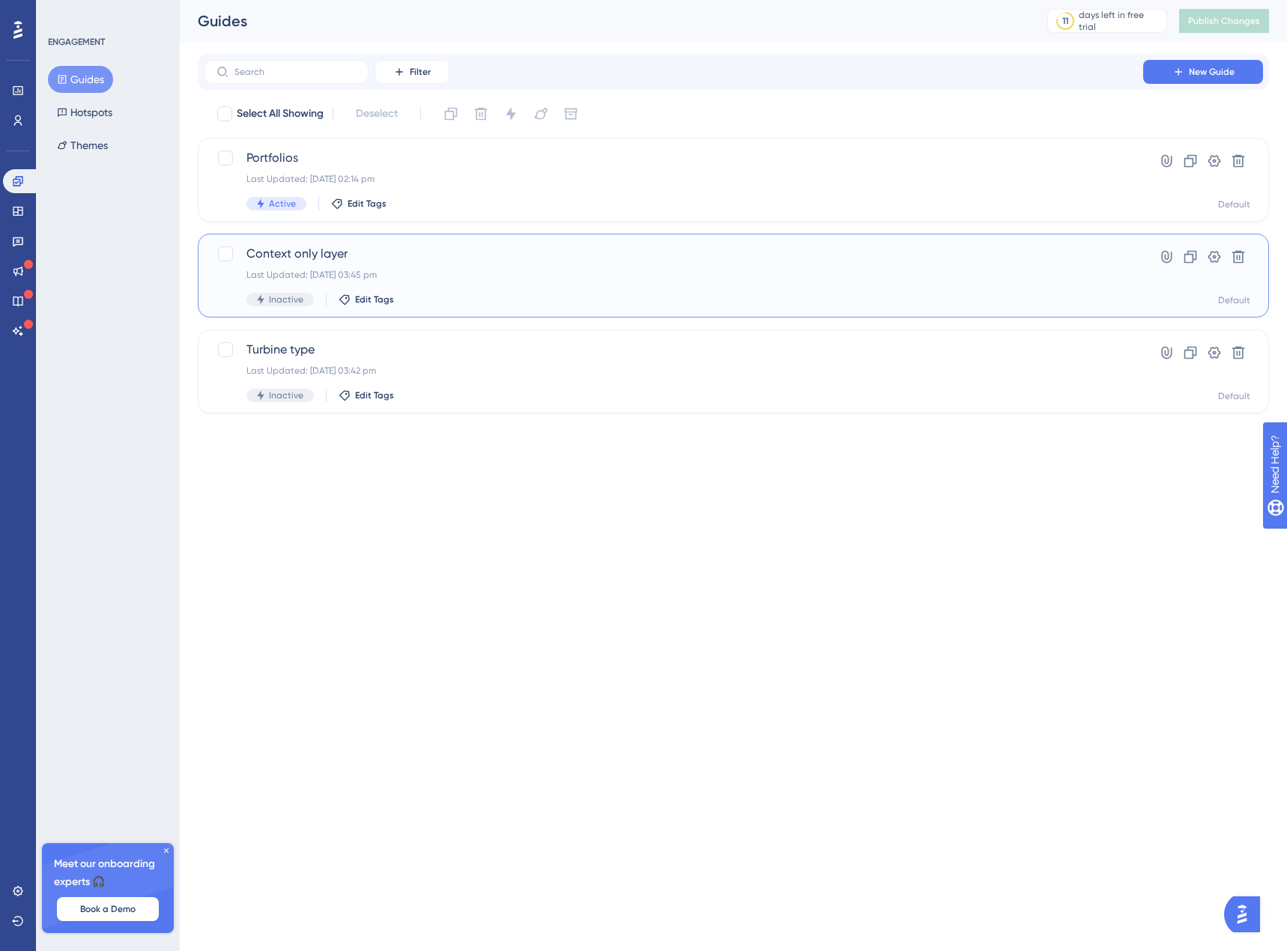
click at [461, 269] on div "Last Updated: 22 Sept 2025 03:45 pm" at bounding box center [673, 275] width 854 height 12
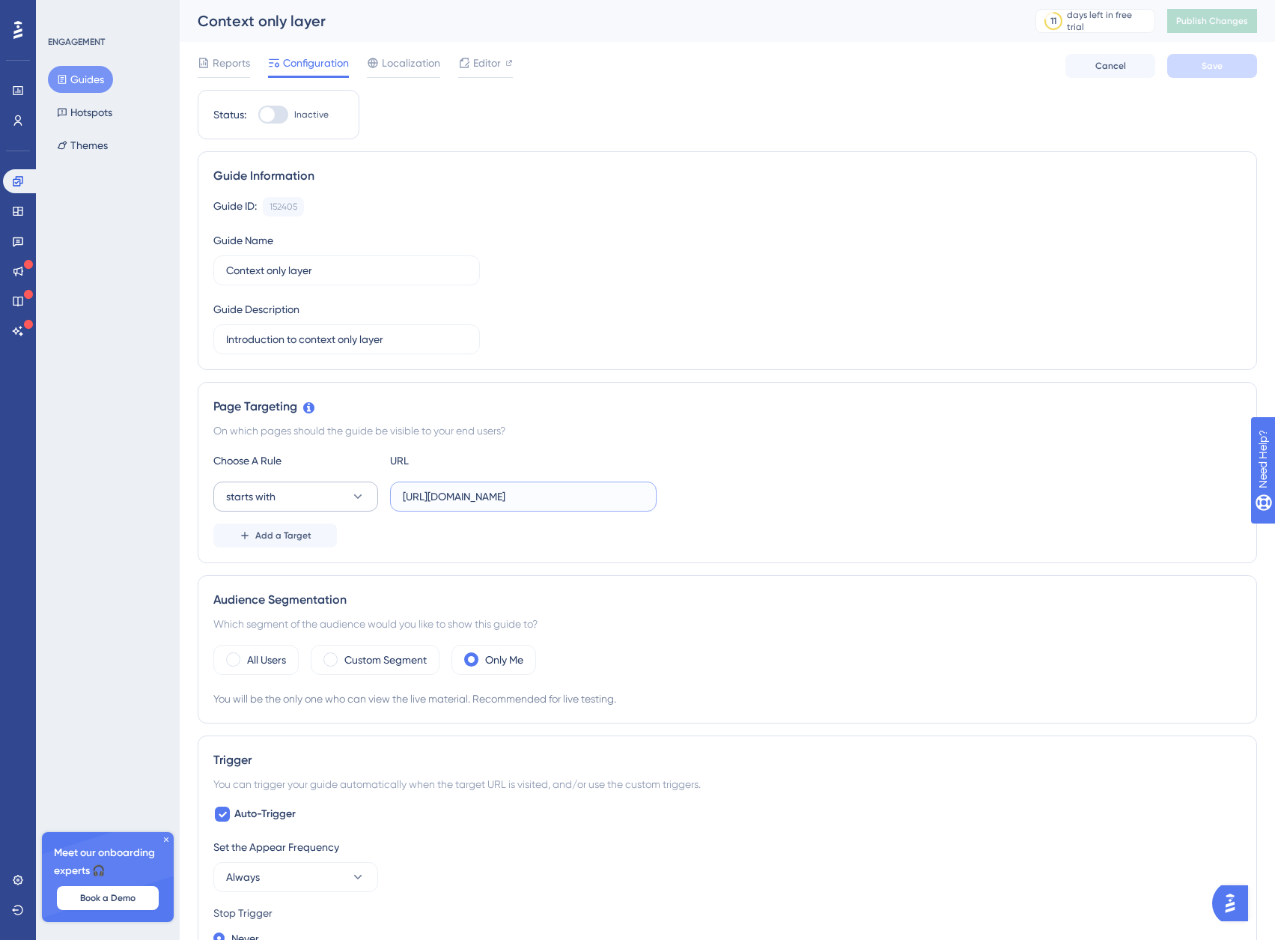
drag, startPoint x: 624, startPoint y: 496, endPoint x: 318, endPoint y: 482, distance: 306.6
click at [318, 482] on div "starts with https://staging.boxkite.eco/layouts/" at bounding box center [434, 497] width 443 height 30
click at [826, 440] on div "Page Targeting On which pages should the guide be visible to your end users? Ch…" at bounding box center [728, 472] width 1060 height 181
click at [270, 110] on div at bounding box center [267, 114] width 15 height 15
click at [258, 115] on input "Inactive" at bounding box center [258, 115] width 1 height 1
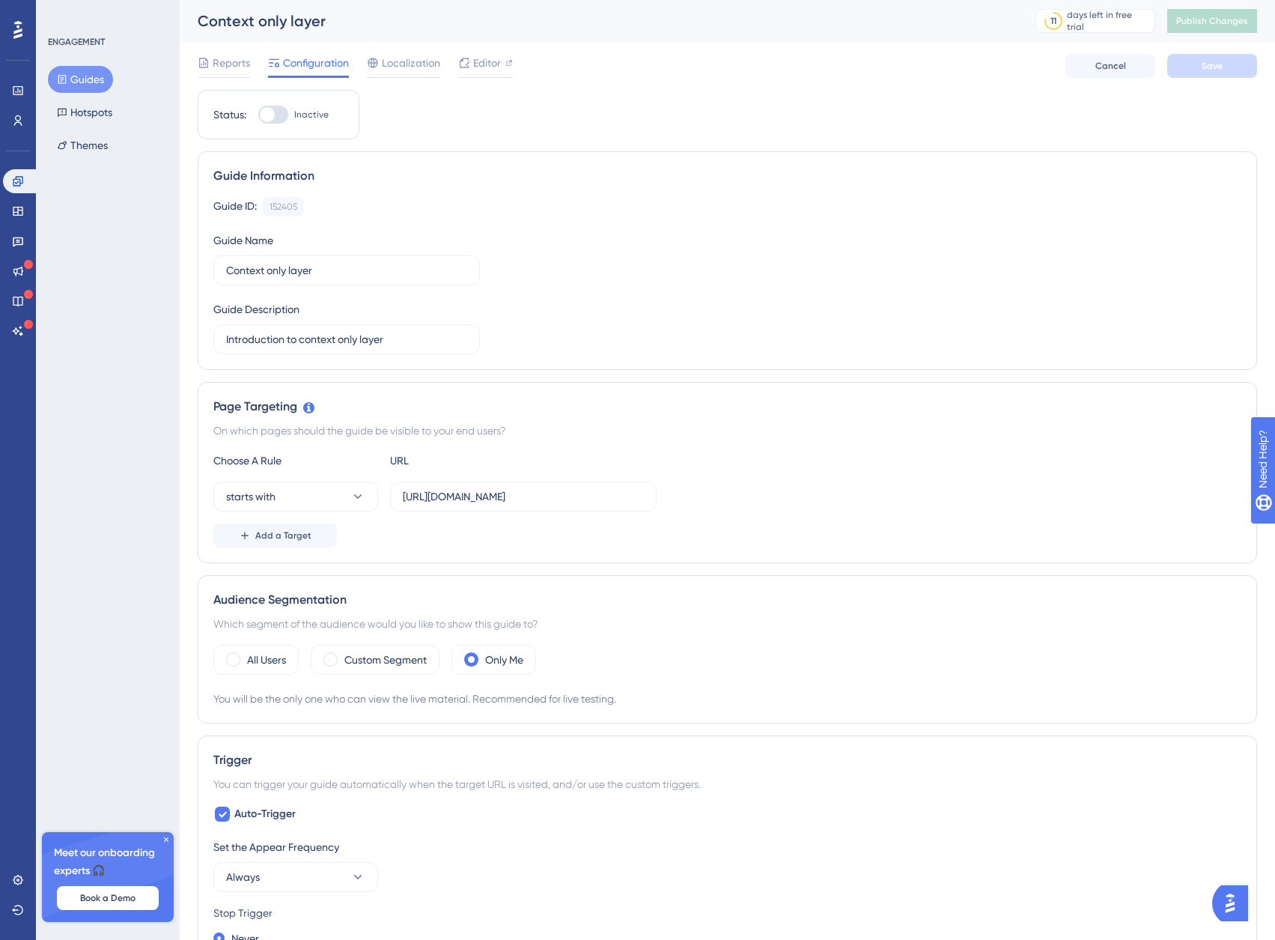
checkbox input "true"
click at [1205, 59] on button "Save" at bounding box center [1212, 66] width 90 height 24
click at [1209, 26] on span "Publish Changes" at bounding box center [1212, 21] width 72 height 12
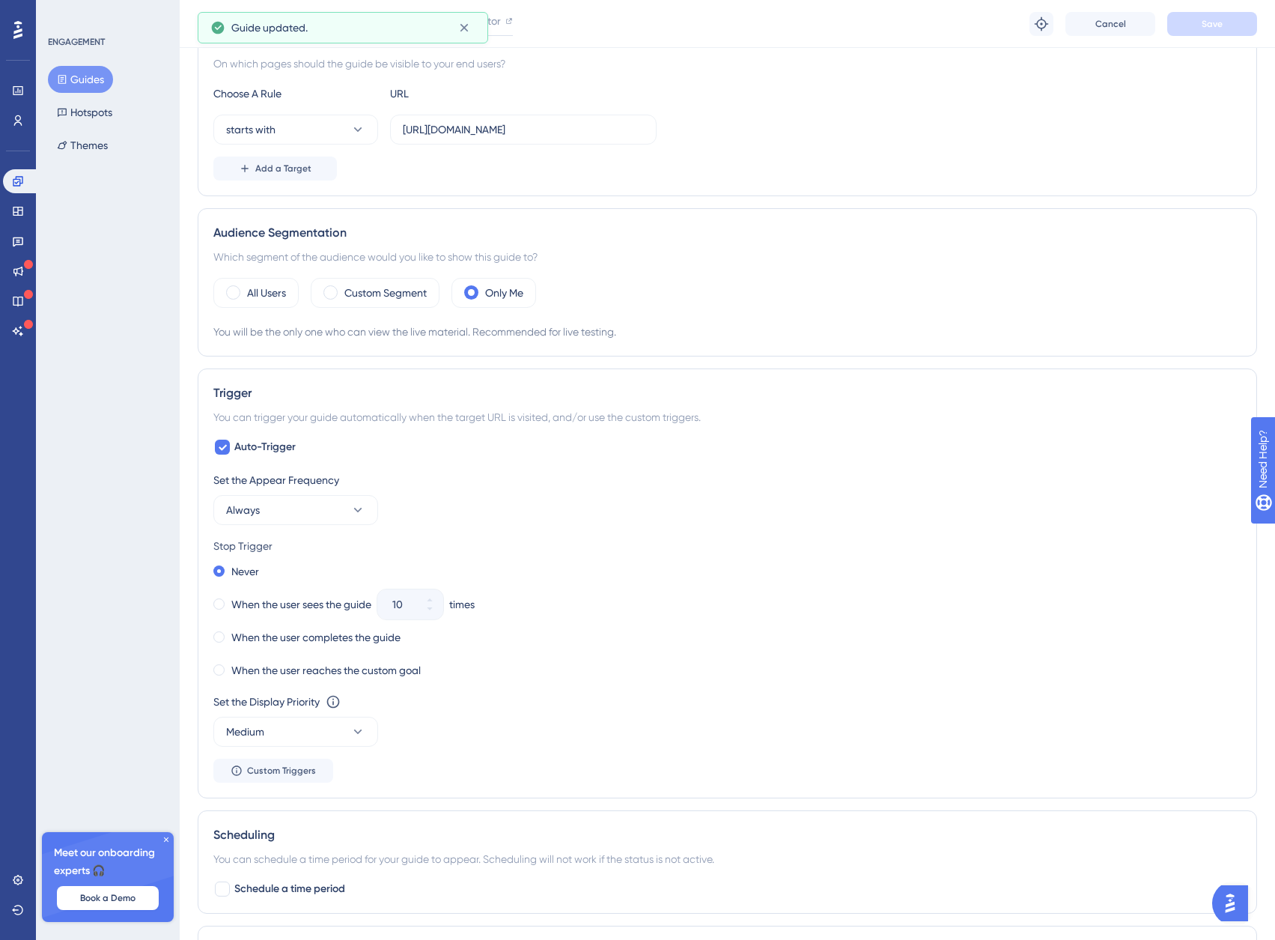
scroll to position [374, 0]
click at [247, 294] on label "All Users" at bounding box center [266, 291] width 39 height 18
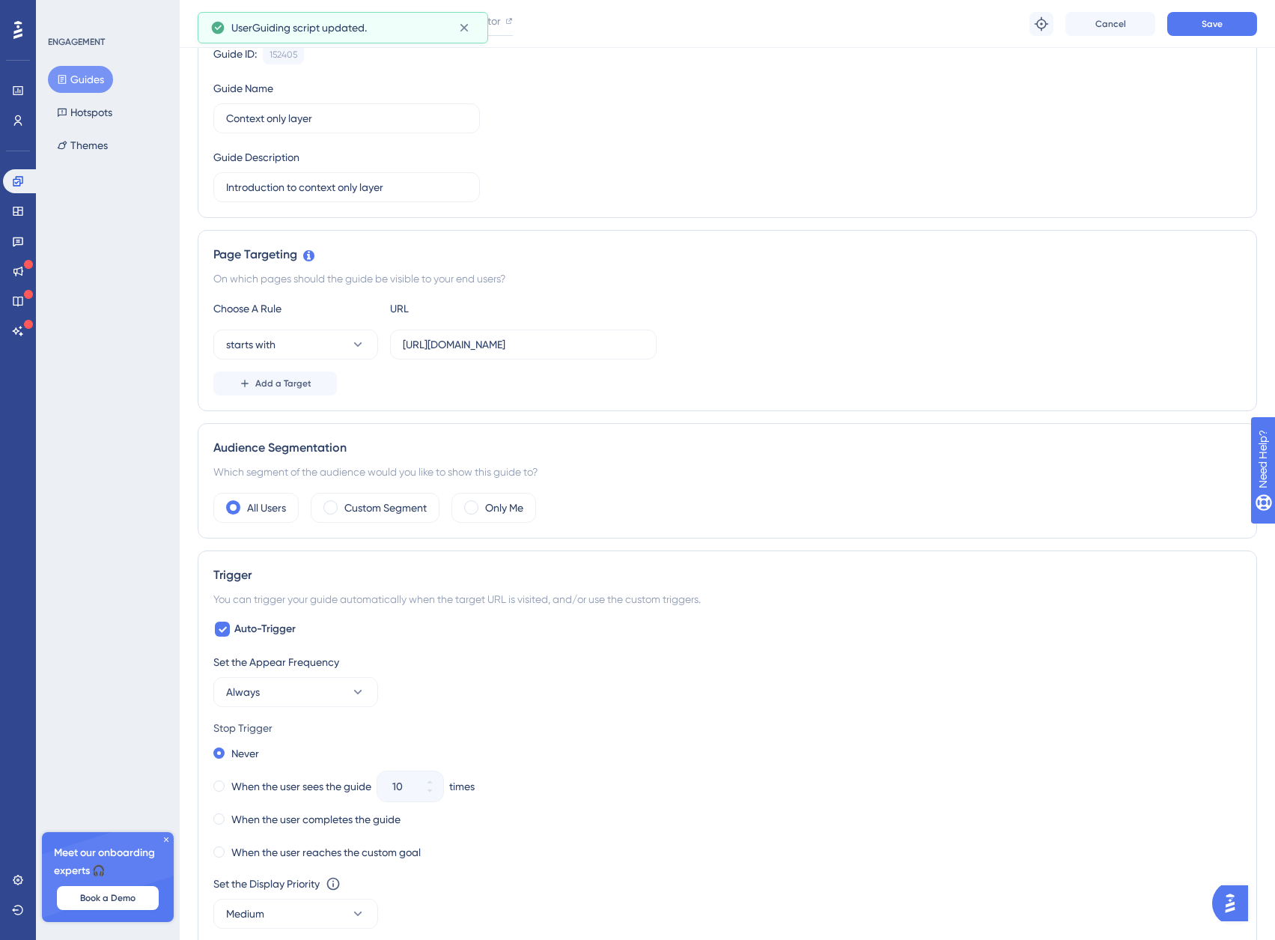
scroll to position [150, 0]
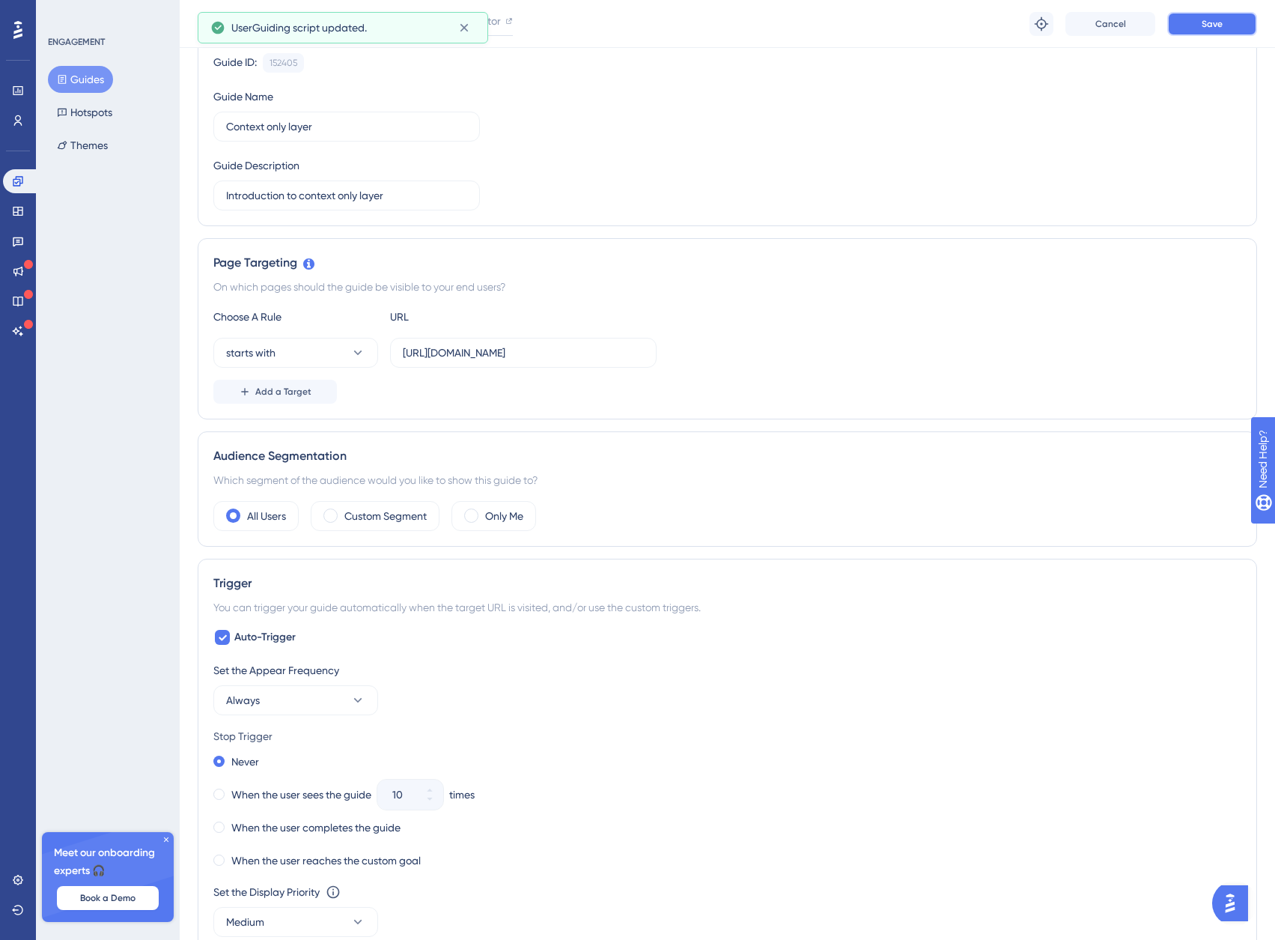
click at [1209, 28] on span "Save" at bounding box center [1212, 24] width 21 height 12
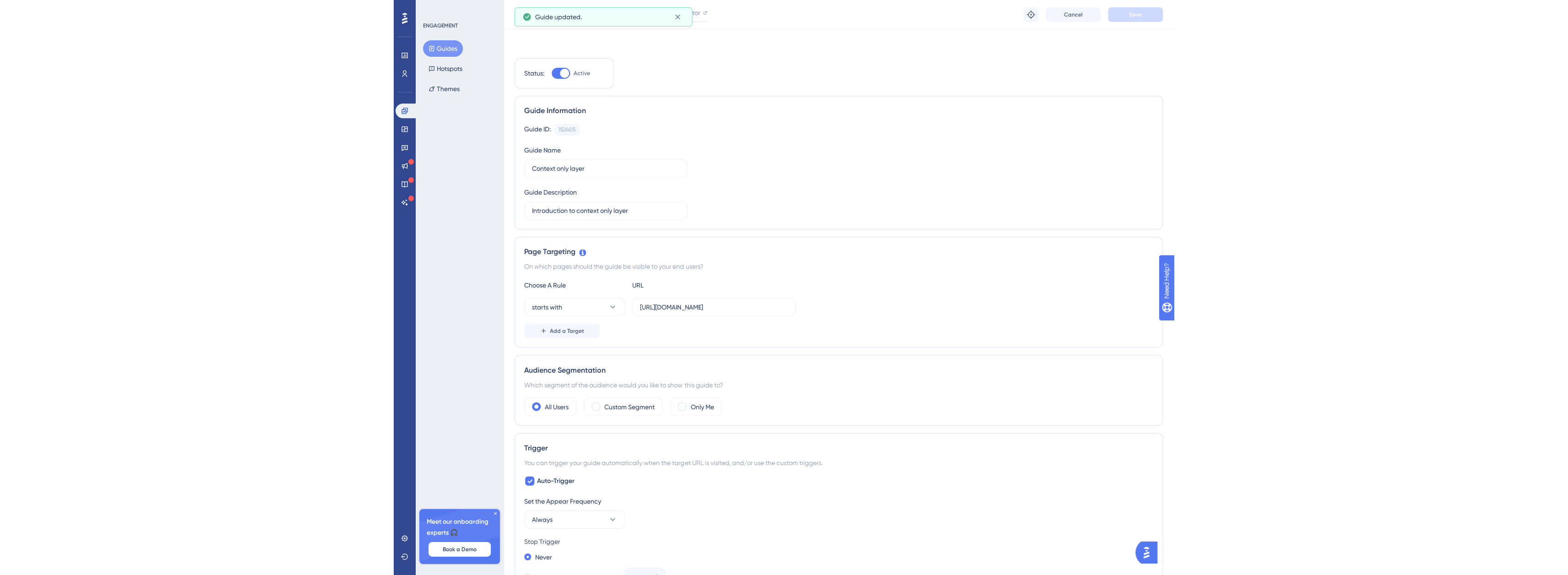
scroll to position [0, 0]
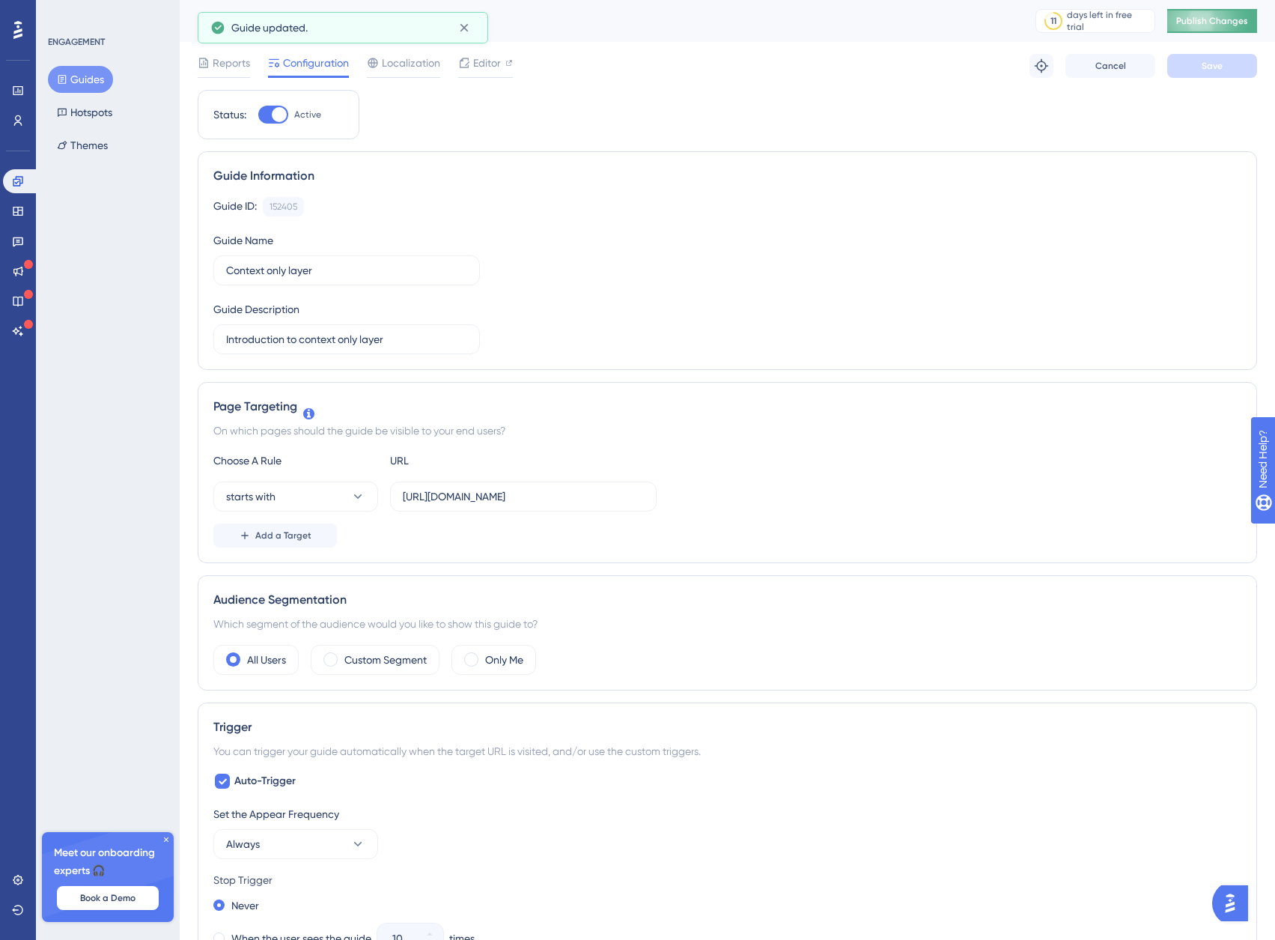
click at [1210, 29] on button "Publish Changes" at bounding box center [1212, 21] width 90 height 24
click at [490, 64] on span "Editor" at bounding box center [487, 63] width 28 height 18
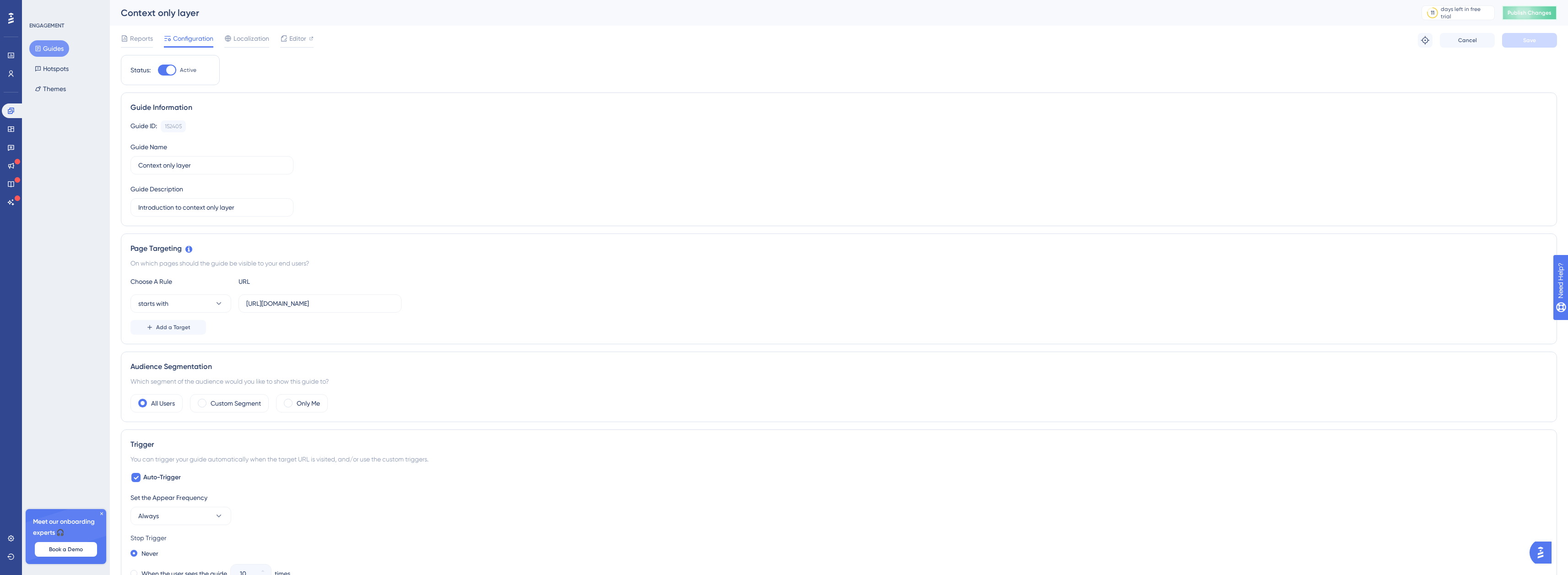
click at [1539, 13] on span "Publish Changes" at bounding box center [1529, 13] width 44 height 7
click at [1523, 15] on span "Publish Changes" at bounding box center [1529, 13] width 44 height 7
click at [1551, 11] on span "Publish Changes" at bounding box center [1529, 13] width 44 height 7
click at [57, 53] on button "Guides" at bounding box center [49, 48] width 40 height 16
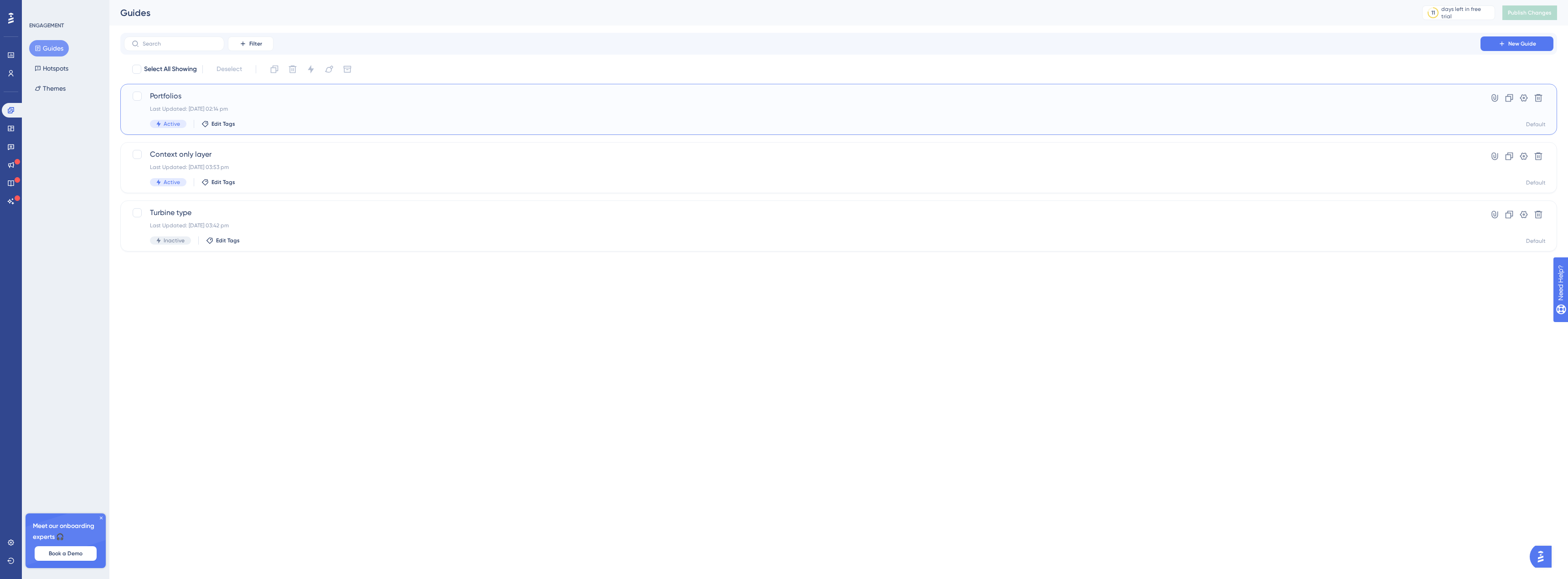
click at [243, 101] on span "Portfolios" at bounding box center [802, 96] width 1304 height 11
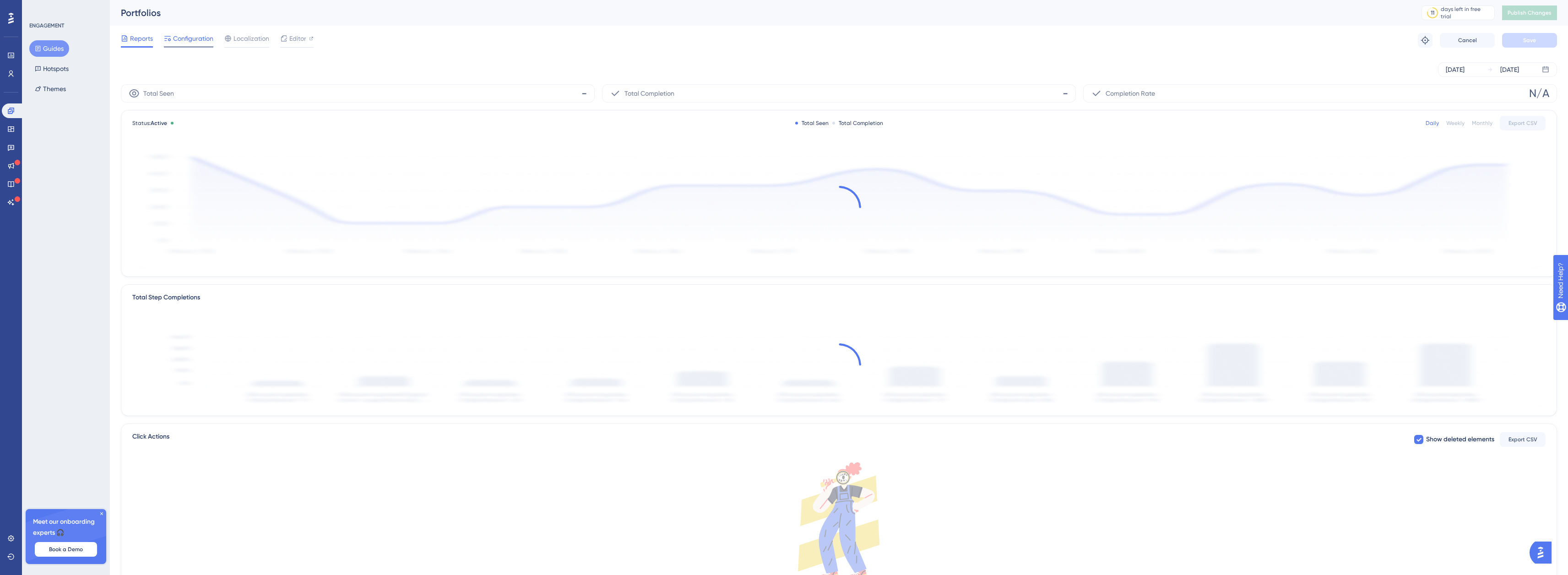
click at [173, 39] on span "Configuration" at bounding box center [193, 38] width 40 height 11
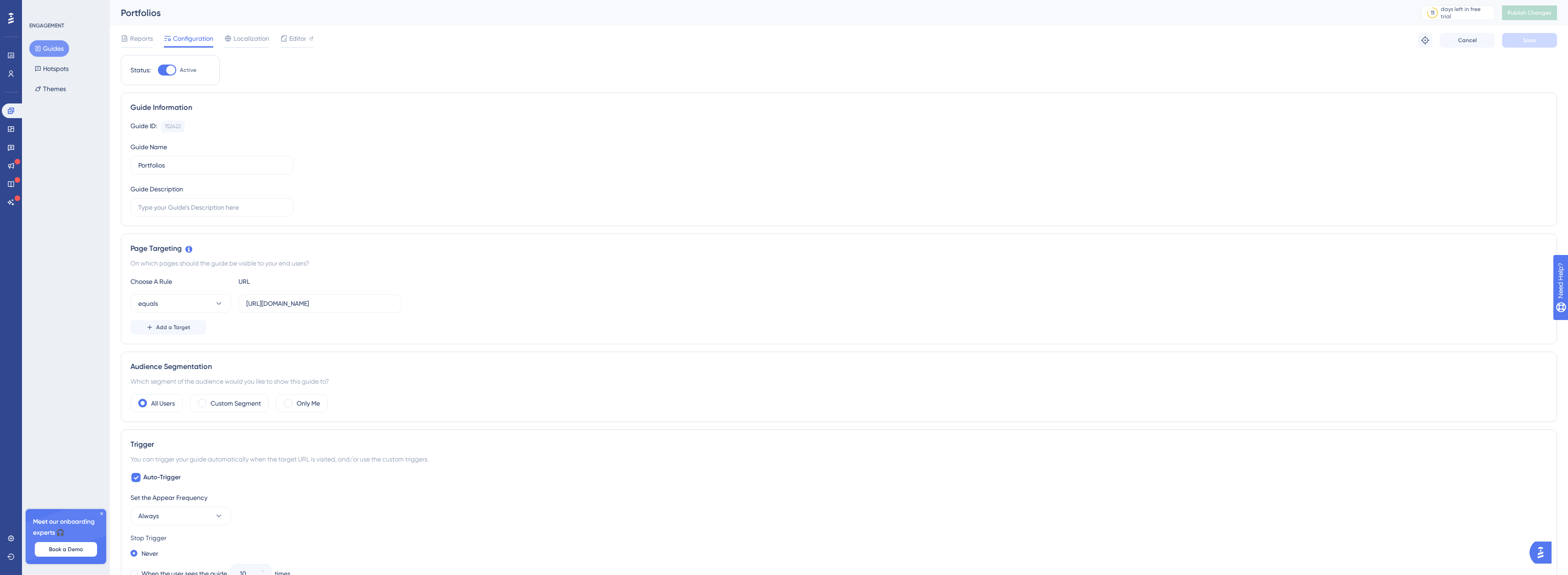
click at [167, 73] on div at bounding box center [171, 70] width 9 height 9
click at [158, 70] on input "Active" at bounding box center [158, 70] width 1 height 1
checkbox input "false"
click at [41, 50] on button "Guides" at bounding box center [49, 48] width 40 height 16
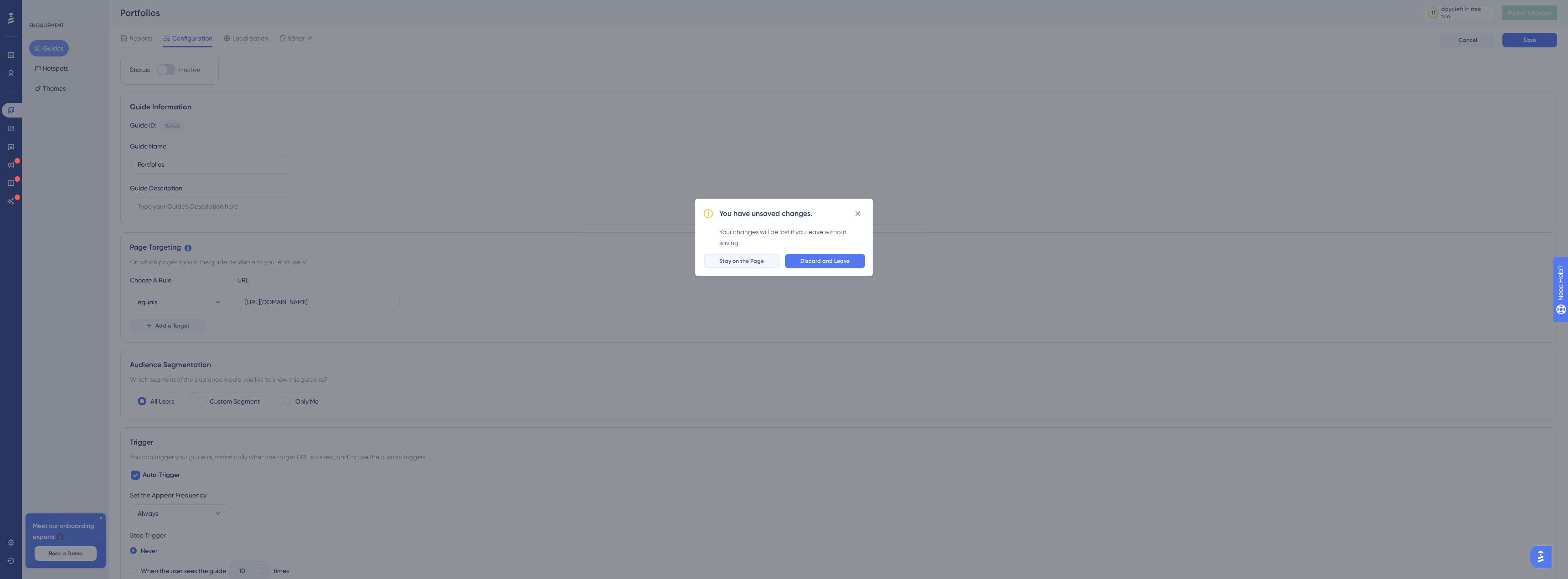
click at [749, 260] on span "Stay on the Page" at bounding box center [741, 261] width 44 height 7
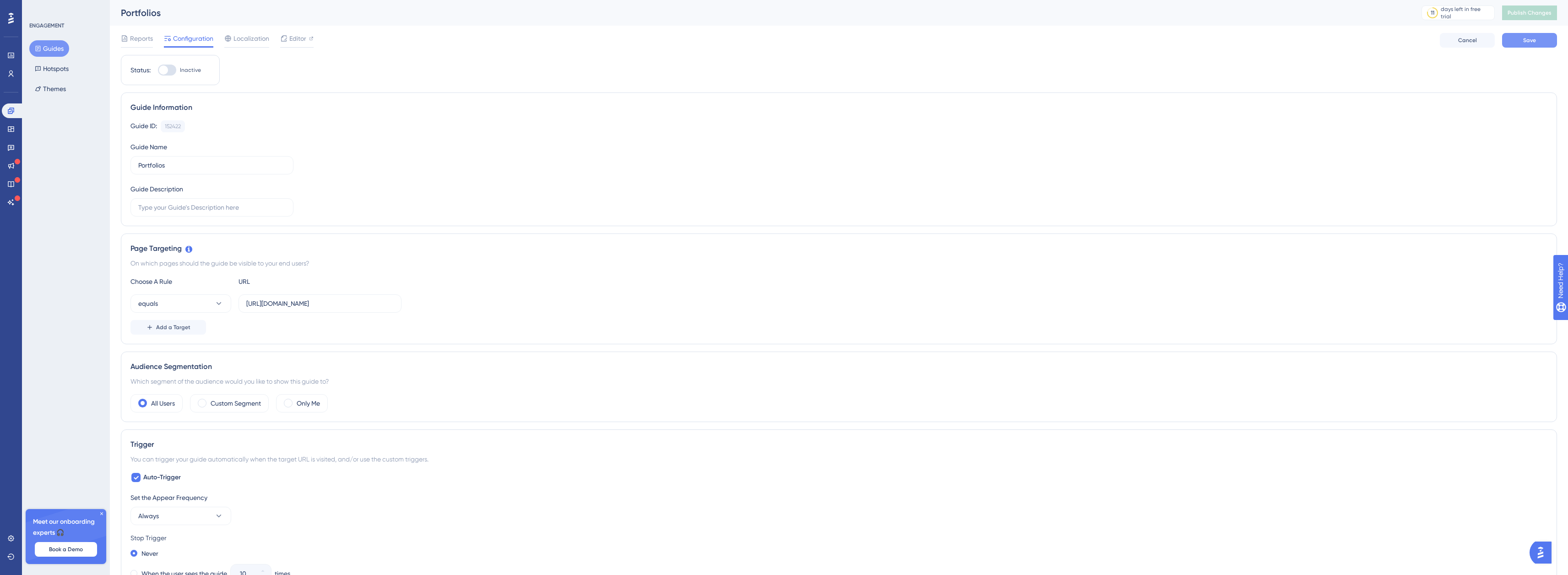
click at [1529, 40] on span "Save" at bounding box center [1529, 40] width 13 height 7
click at [1536, 12] on span "Publish Changes" at bounding box center [1529, 13] width 44 height 7
click at [59, 48] on button "Guides" at bounding box center [49, 48] width 40 height 16
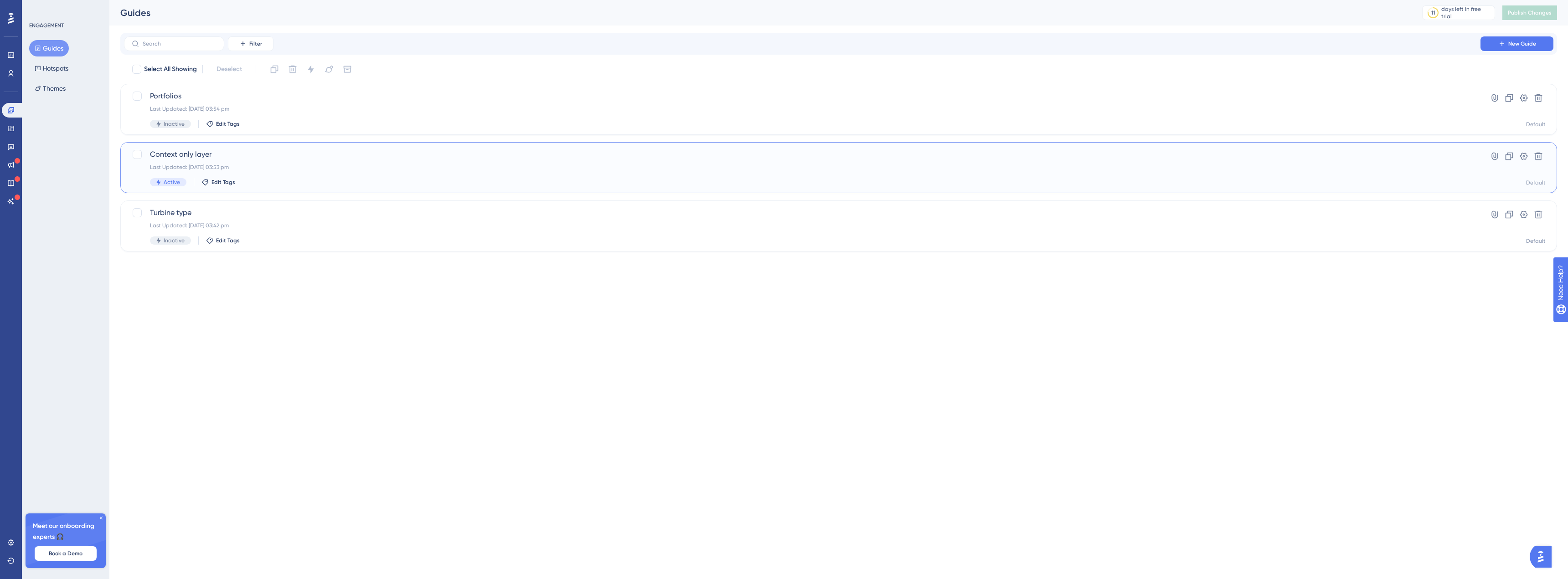
click at [329, 175] on div "Context only layer Last Updated: [DATE] 03:53 pm Active Edit Tags" at bounding box center [802, 167] width 1304 height 37
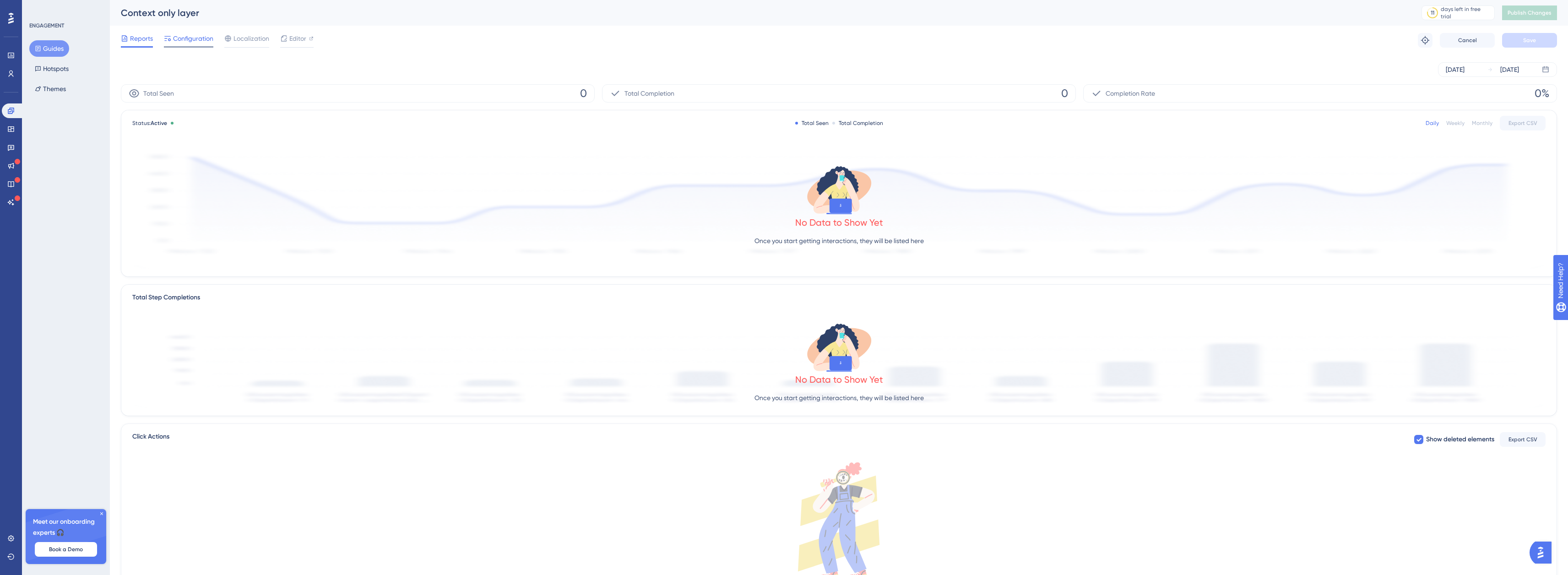
click at [177, 43] on span "Configuration" at bounding box center [193, 38] width 40 height 11
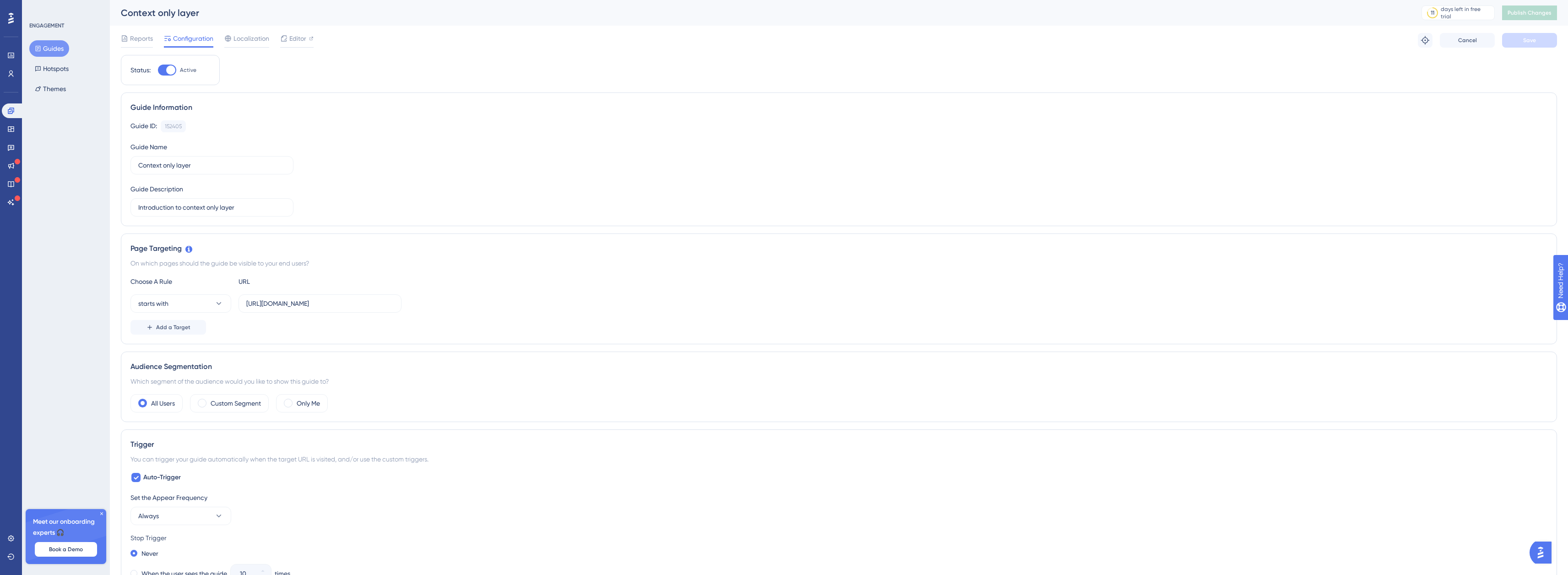
click at [384, 70] on div "Status: Active Guide Information Guide ID: 152405 Copy Guide Name Context only …" at bounding box center [839, 515] width 1436 height 920
click at [12, 178] on link at bounding box center [11, 184] width 18 height 15
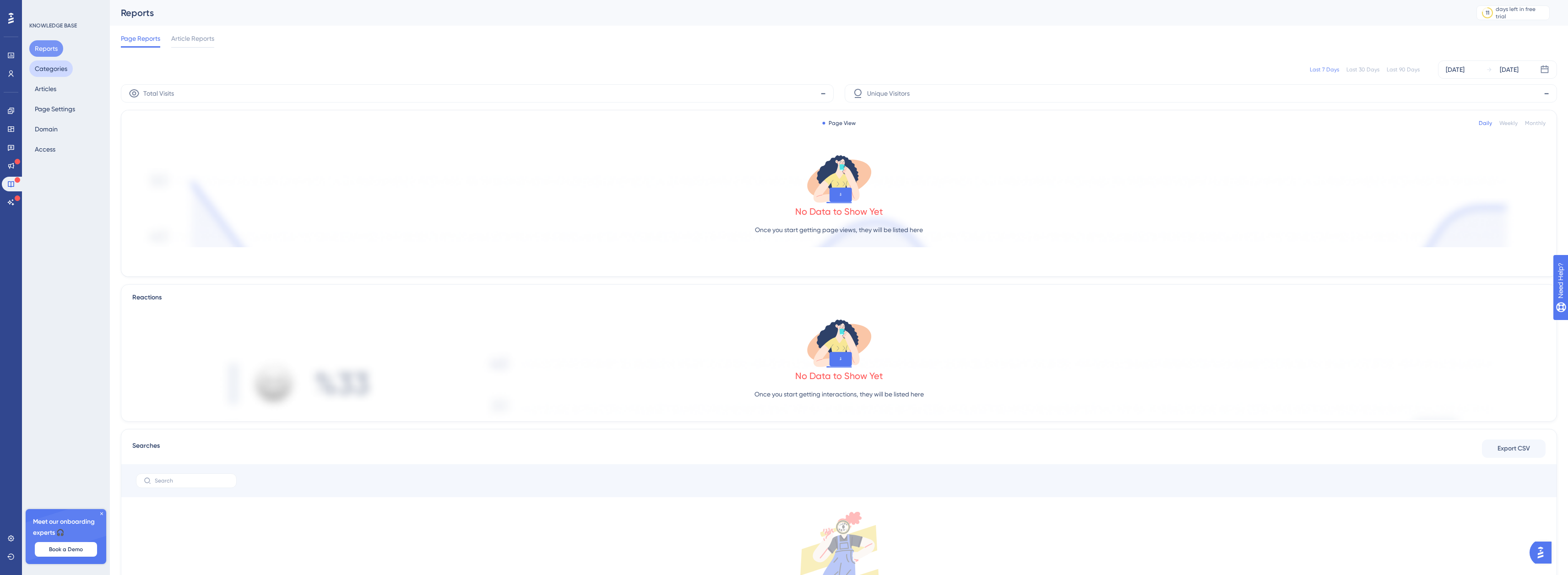
click at [42, 67] on button "Categories" at bounding box center [51, 68] width 43 height 16
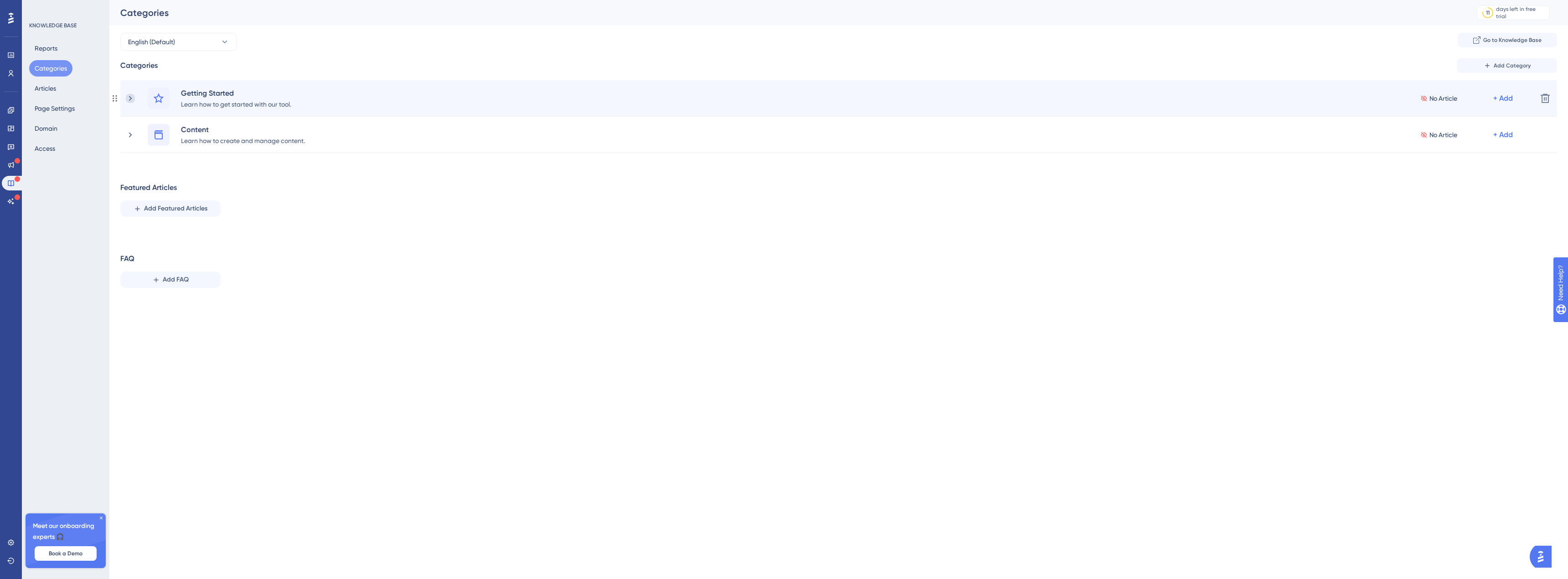
click at [135, 100] on icon at bounding box center [130, 98] width 9 height 9
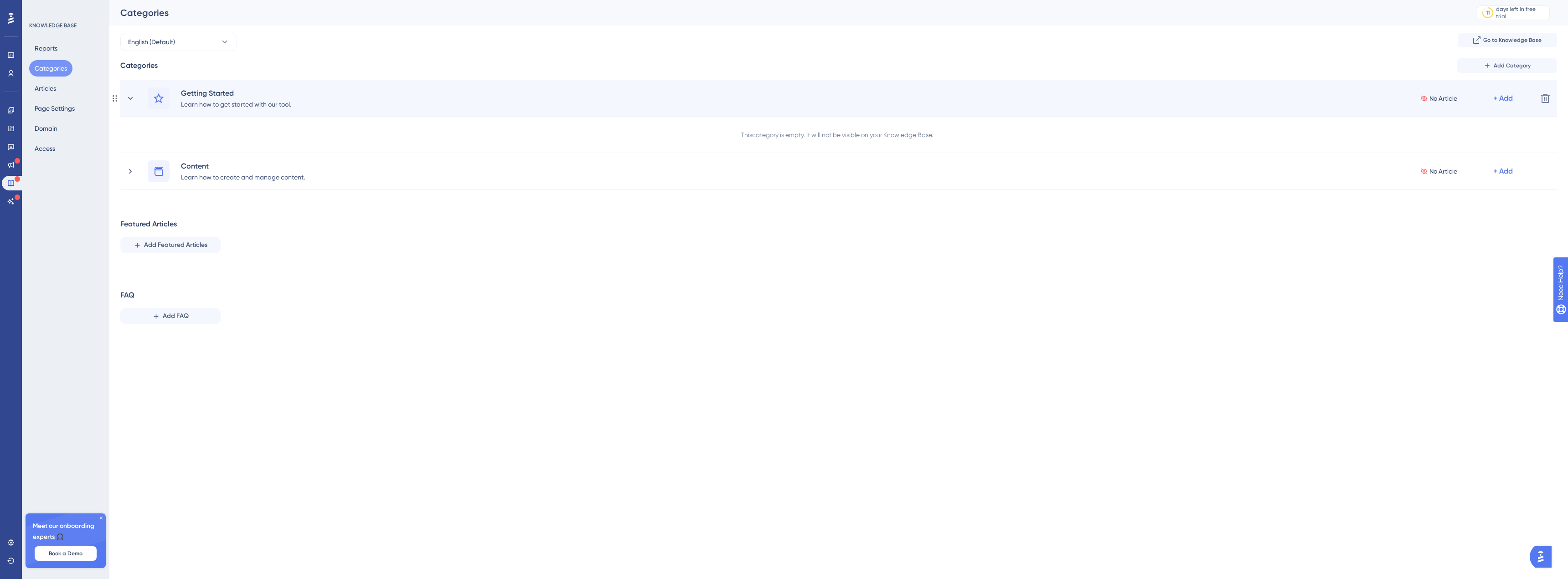
click at [453, 102] on div "Getting Started Learn how to get started with our tool. No Article + Add" at bounding box center [839, 99] width 1382 height 22
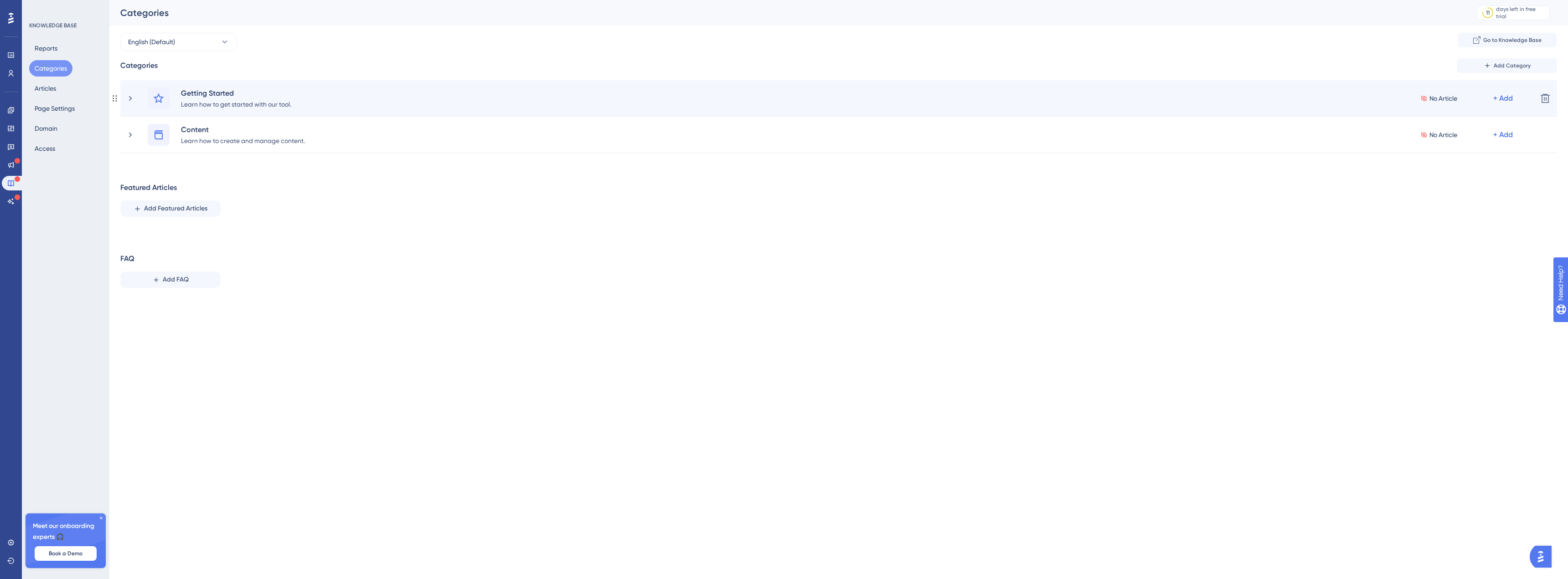
click at [299, 100] on div "Getting Started Learn how to get started with our tool." at bounding box center [240, 99] width 119 height 22
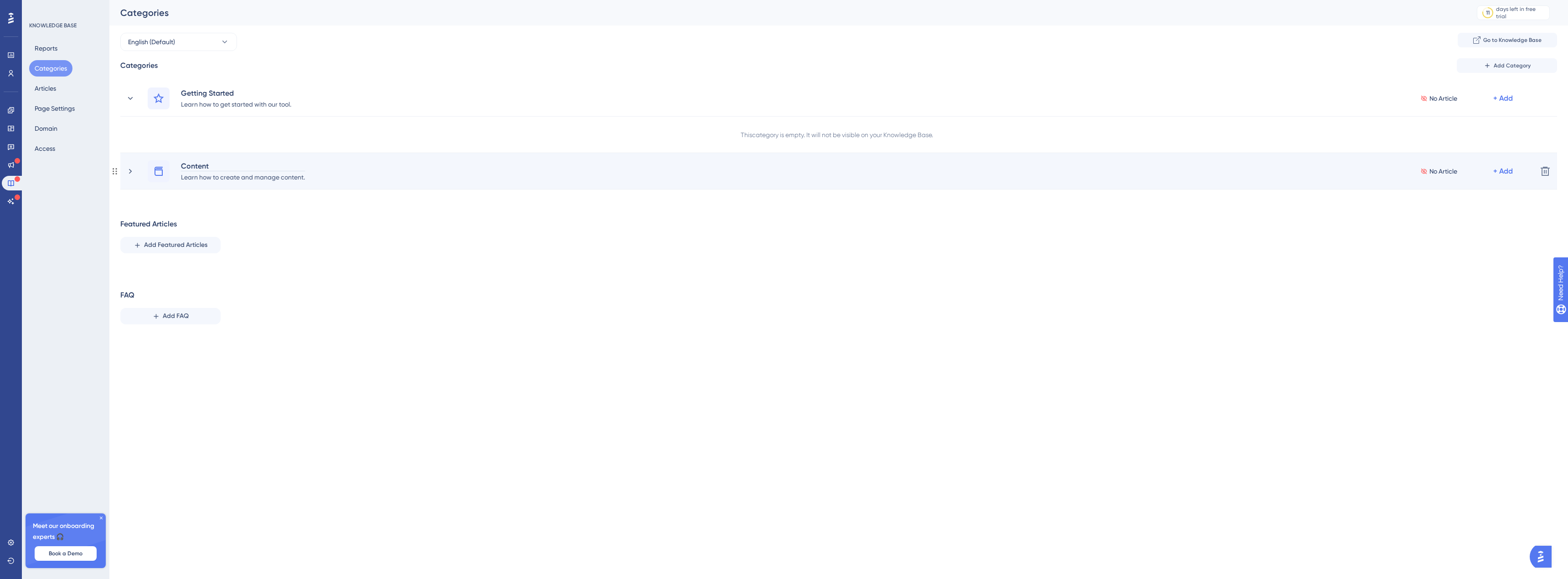
click at [242, 167] on div "Content" at bounding box center [243, 166] width 125 height 11
click at [242, 172] on div "Learn how to create and manage content." at bounding box center [243, 177] width 125 height 11
click at [391, 187] on div "Content Learn how to create and manage content. No Article + Add Delete" at bounding box center [839, 172] width 1437 height 36
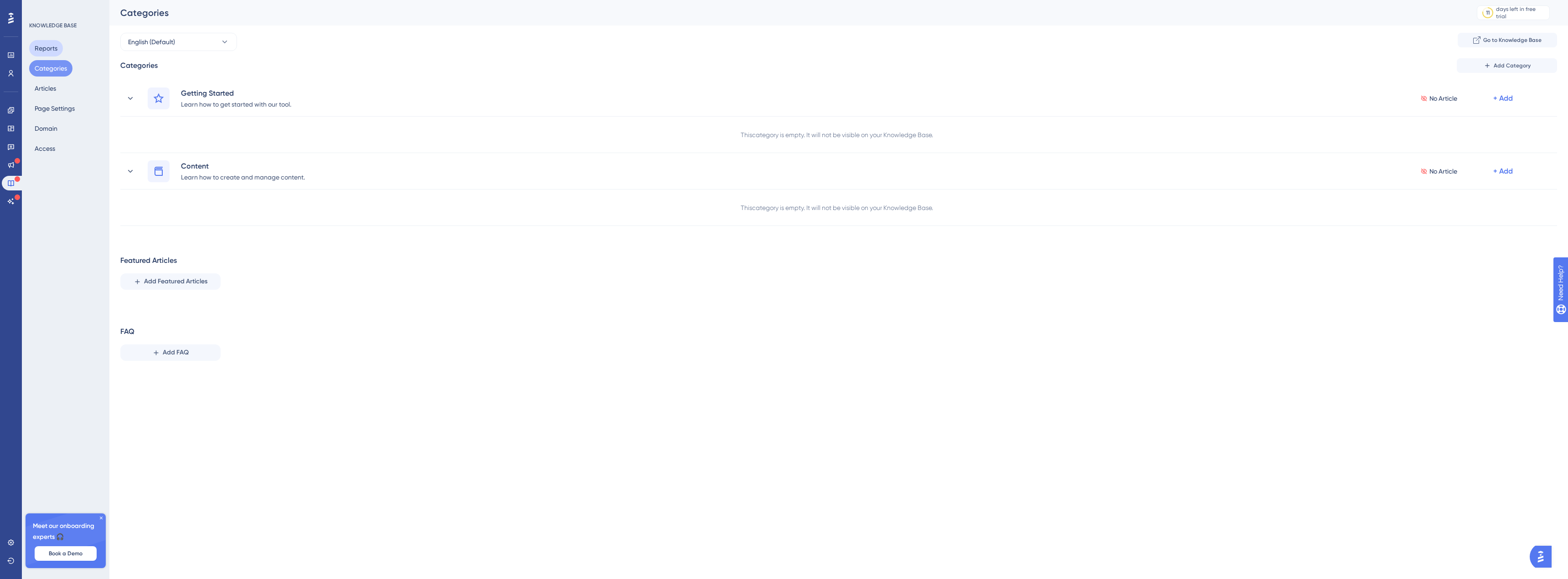
click at [41, 54] on button "Reports" at bounding box center [46, 48] width 33 height 16
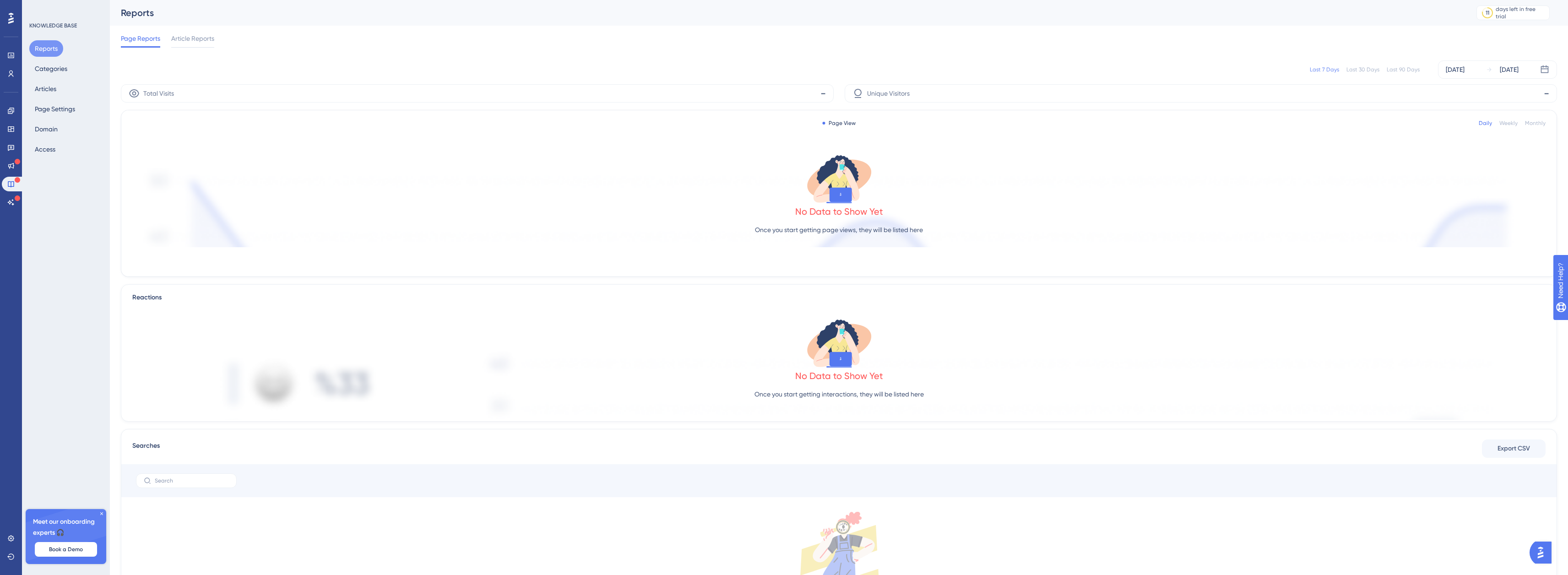
click at [239, 67] on div "Last 7 Days Last 30 Days Last 90 Days [DATE] [DATE]" at bounding box center [839, 70] width 1436 height 18
click at [61, 68] on button "Categories" at bounding box center [51, 68] width 43 height 16
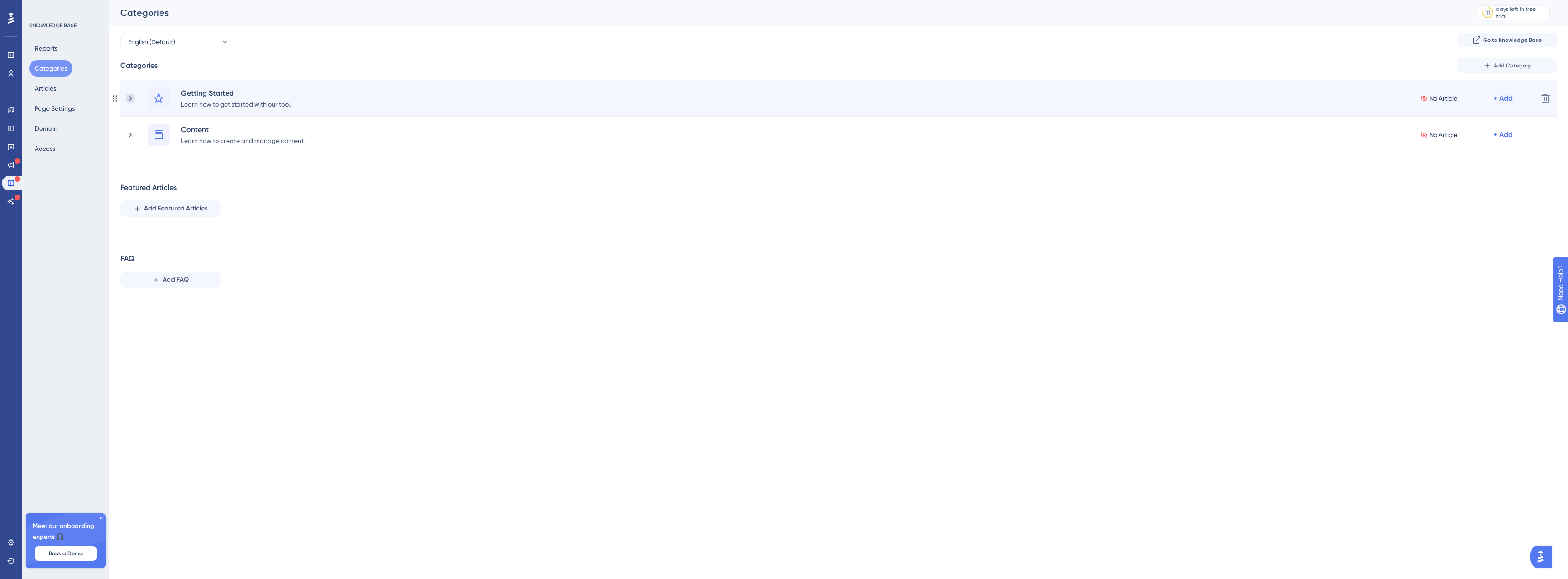
click at [131, 100] on icon at bounding box center [130, 98] width 9 height 9
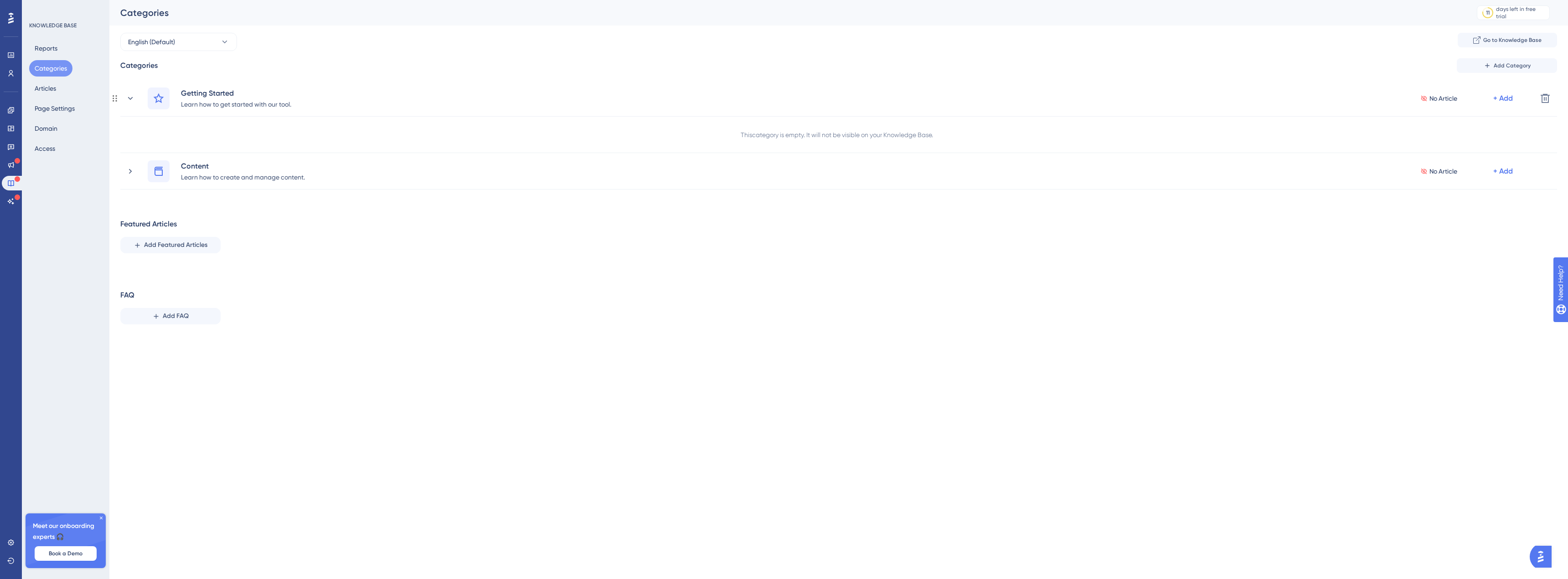
click at [131, 100] on icon at bounding box center [130, 98] width 9 height 9
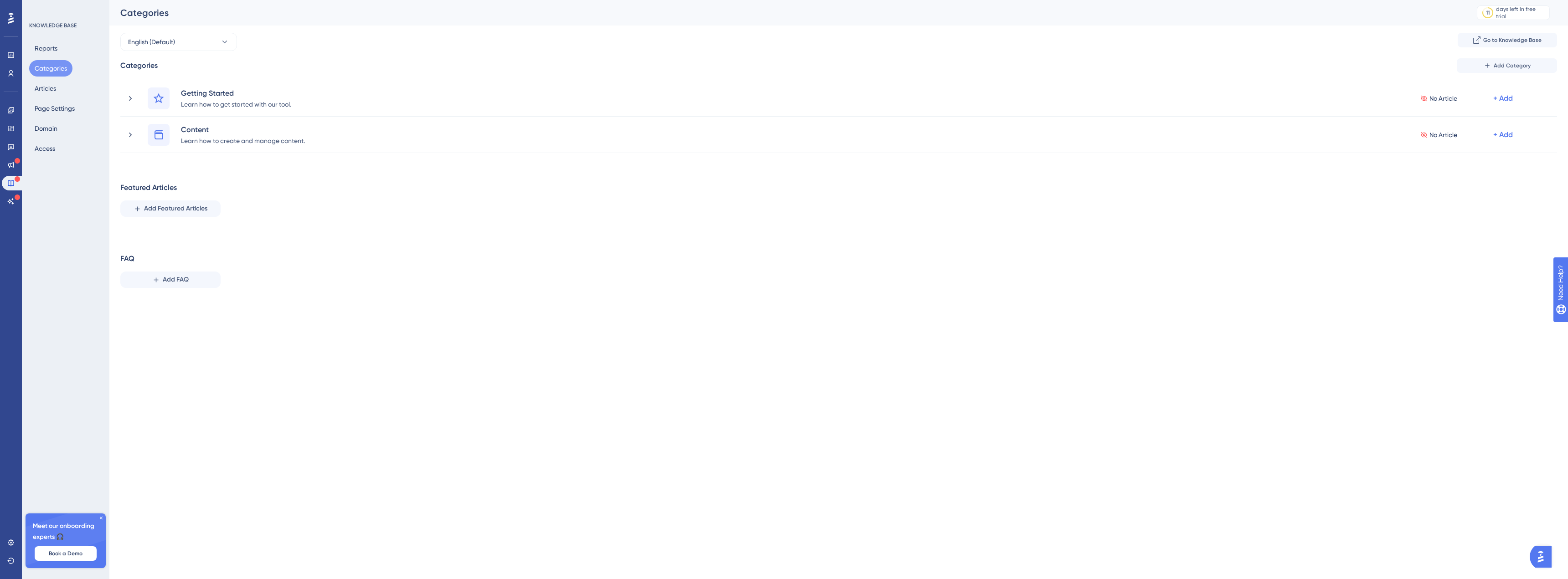
click at [55, 97] on div "Reports Categories Articles Page Settings Domain Access" at bounding box center [66, 99] width 74 height 117
click at [51, 90] on button "Articles" at bounding box center [45, 88] width 32 height 16
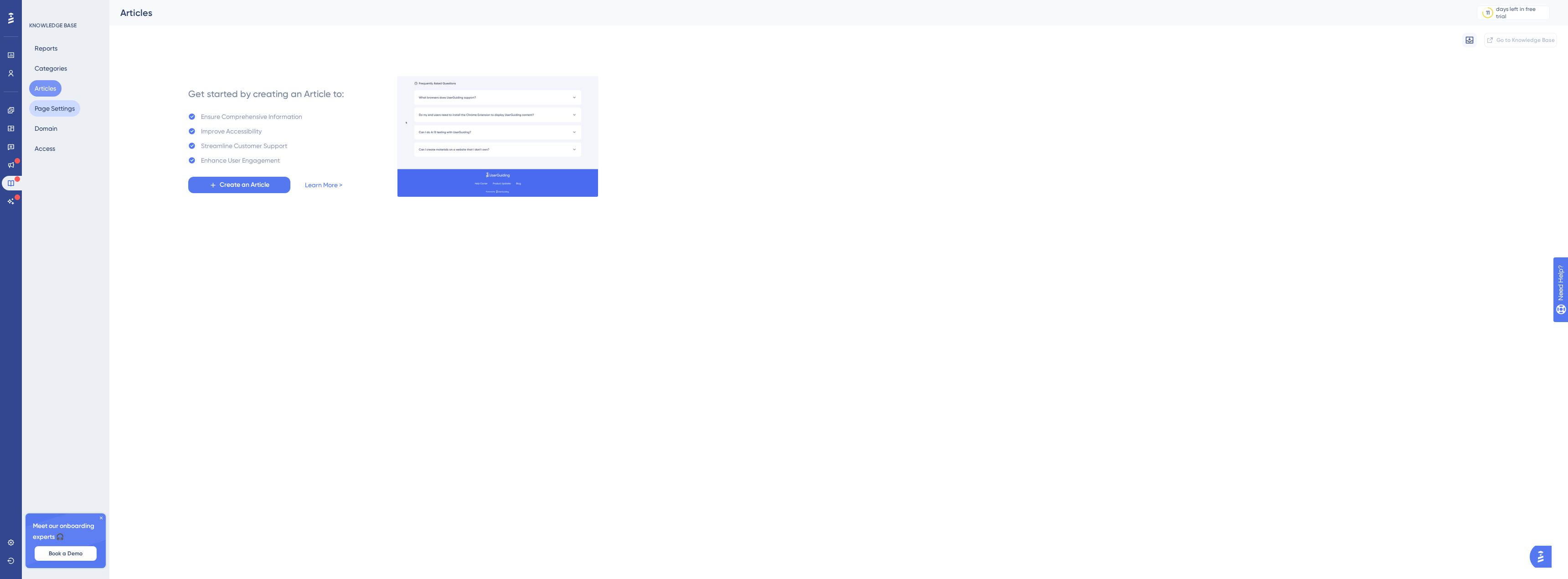
click at [65, 110] on button "Page Settings" at bounding box center [55, 108] width 51 height 16
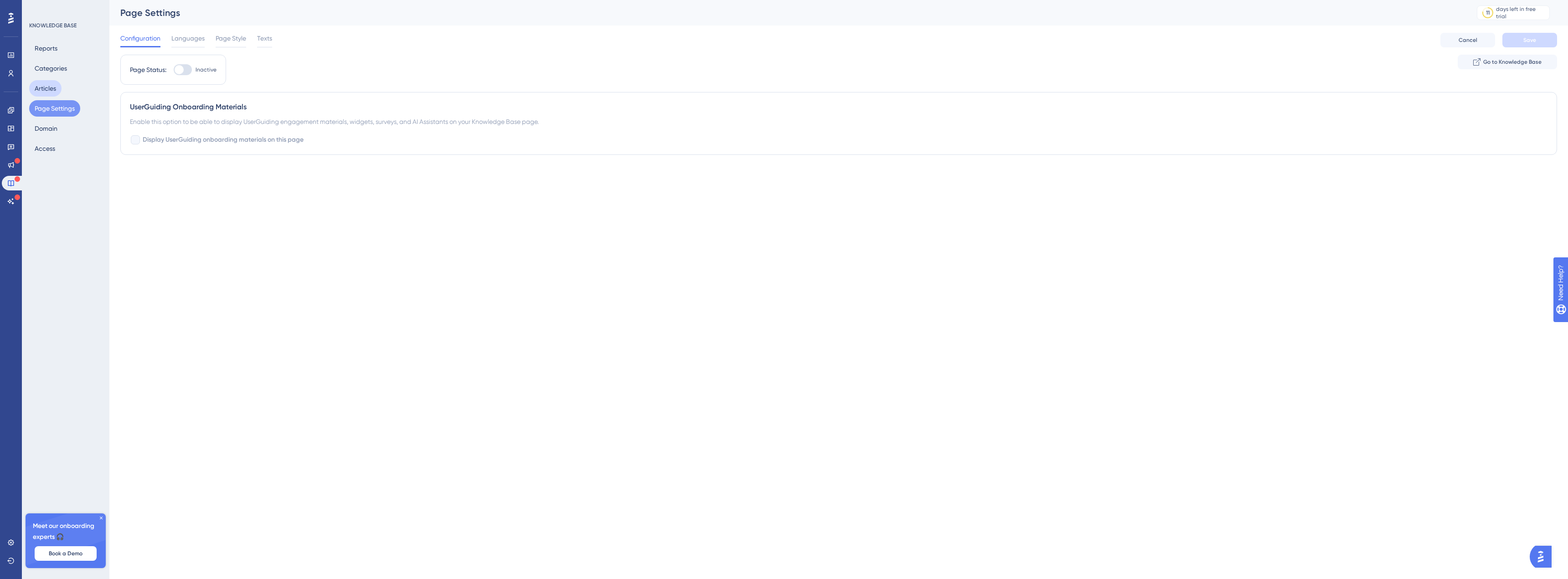
click at [48, 85] on button "Articles" at bounding box center [45, 88] width 32 height 16
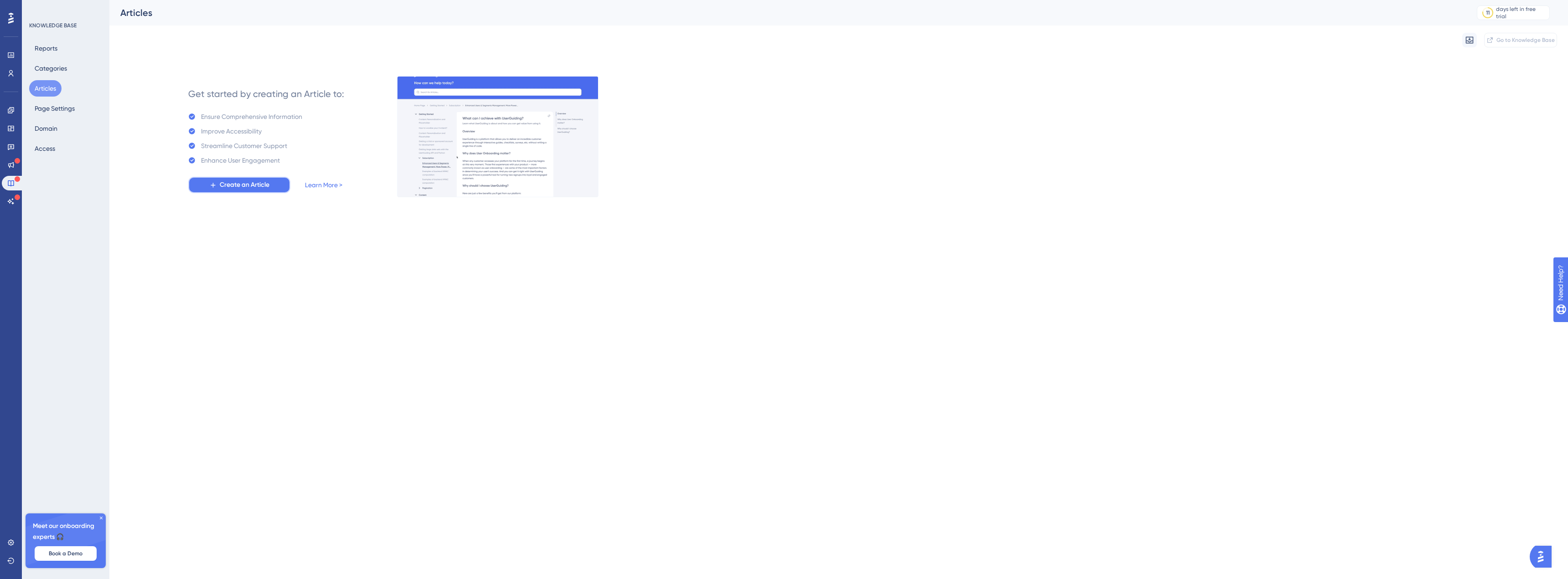
click at [229, 179] on span "Create an Article" at bounding box center [245, 185] width 50 height 11
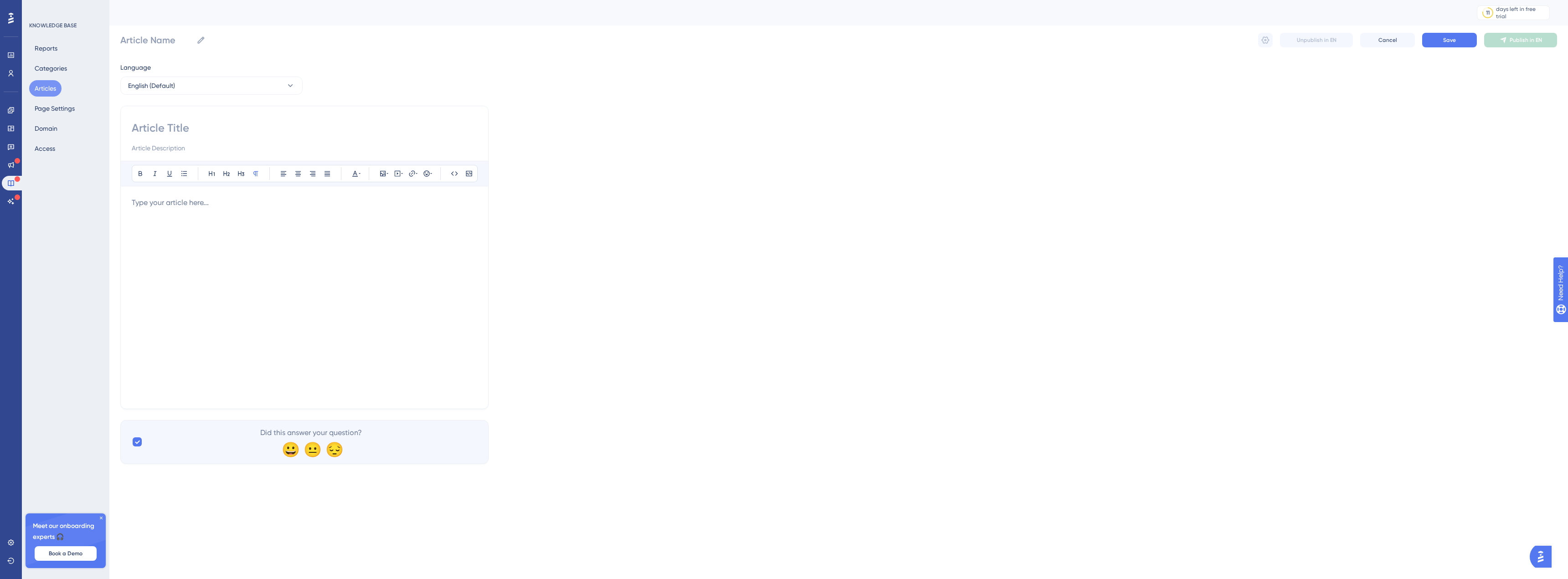
click at [191, 127] on input at bounding box center [304, 128] width 346 height 15
click at [221, 228] on div at bounding box center [304, 297] width 346 height 200
click at [184, 131] on input at bounding box center [304, 128] width 346 height 15
type input "Context"
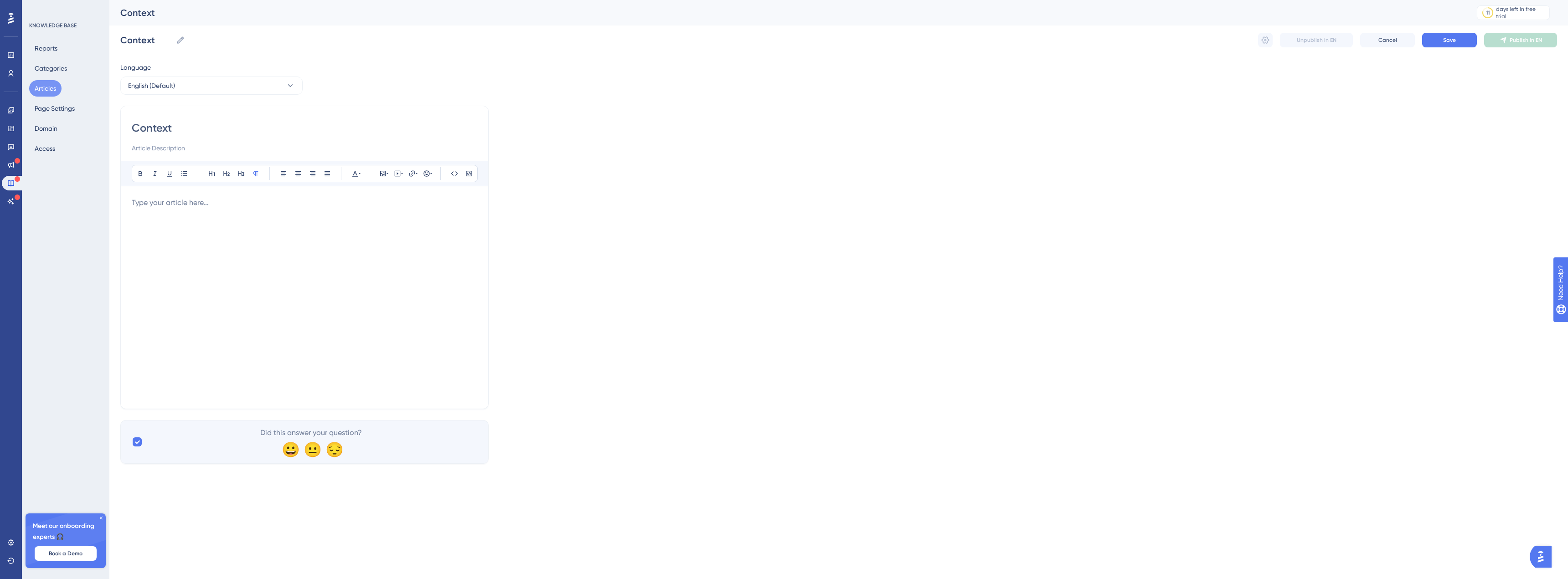
type input "Context"
type input "Context only"
type input "Context only map"
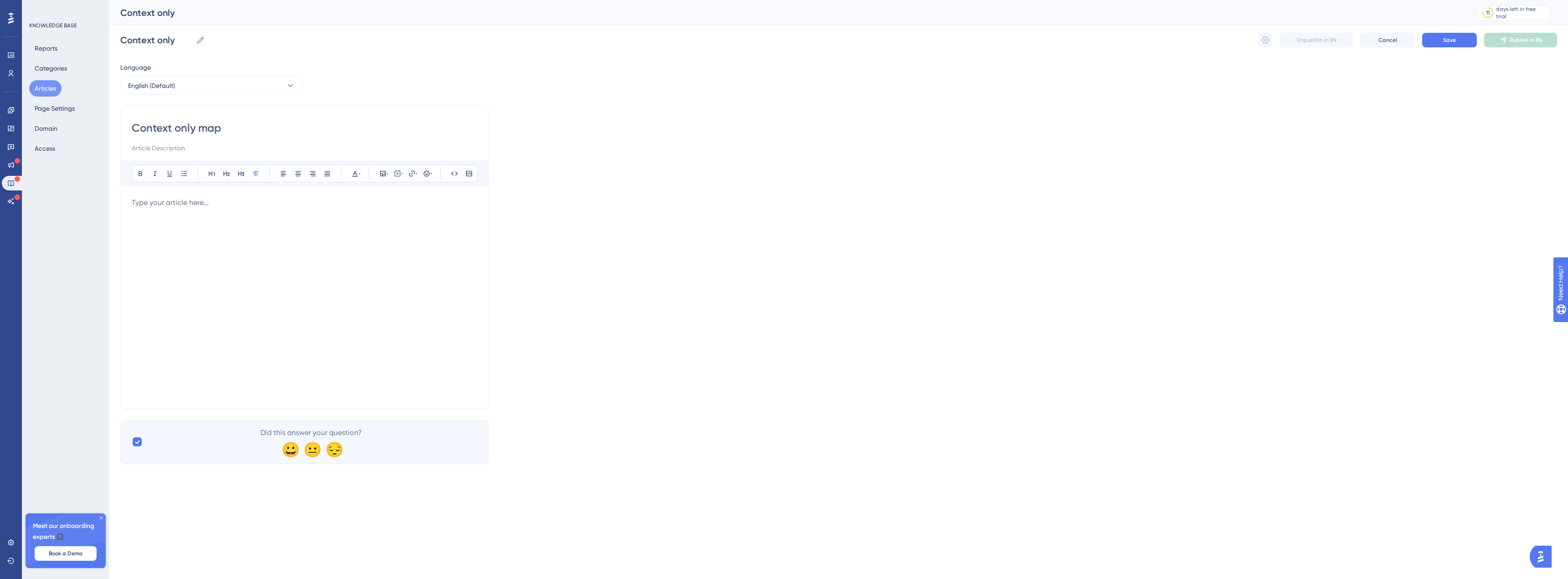
type input "Context only map"
type input "Context only map layers"
click at [181, 152] on input at bounding box center [304, 148] width 346 height 11
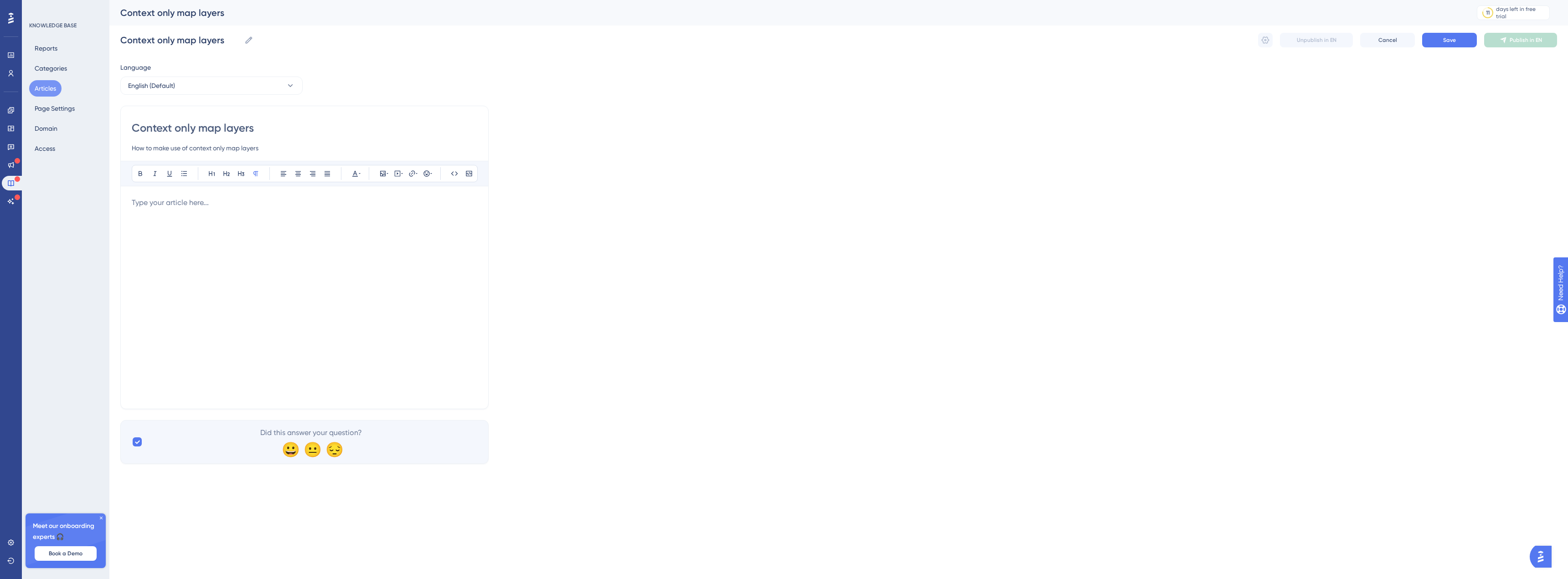
type input "How to make use of context only map layers"
click at [242, 210] on div at bounding box center [304, 297] width 346 height 200
click at [136, 213] on div at bounding box center [304, 297] width 346 height 200
click at [209, 201] on p "Context only map" at bounding box center [304, 203] width 346 height 11
